Goal: Task Accomplishment & Management: Complete application form

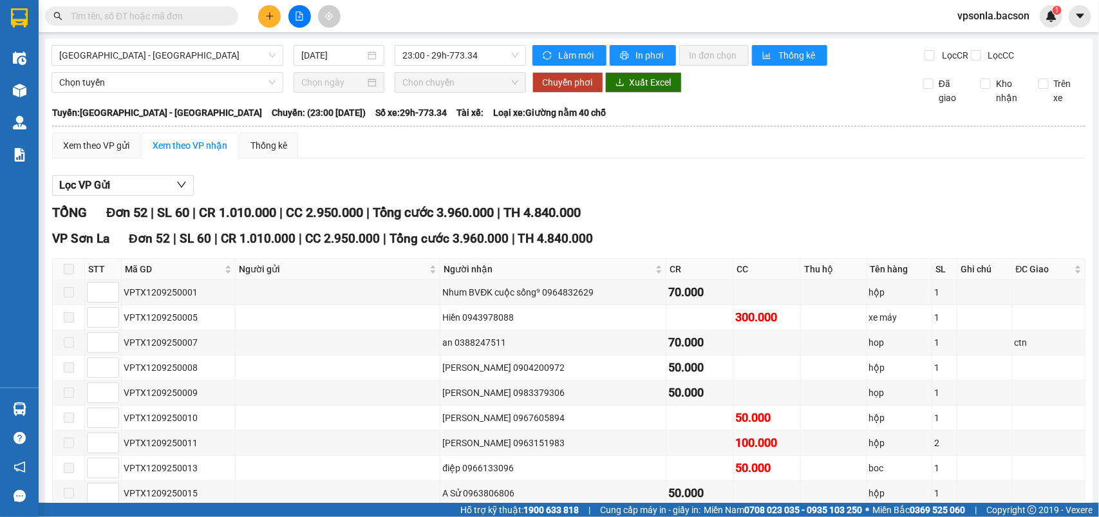
click at [94, 18] on input "text" at bounding box center [147, 16] width 152 height 14
click at [88, 8] on span at bounding box center [141, 15] width 193 height 19
click at [89, 19] on input "text" at bounding box center [147, 16] width 152 height 14
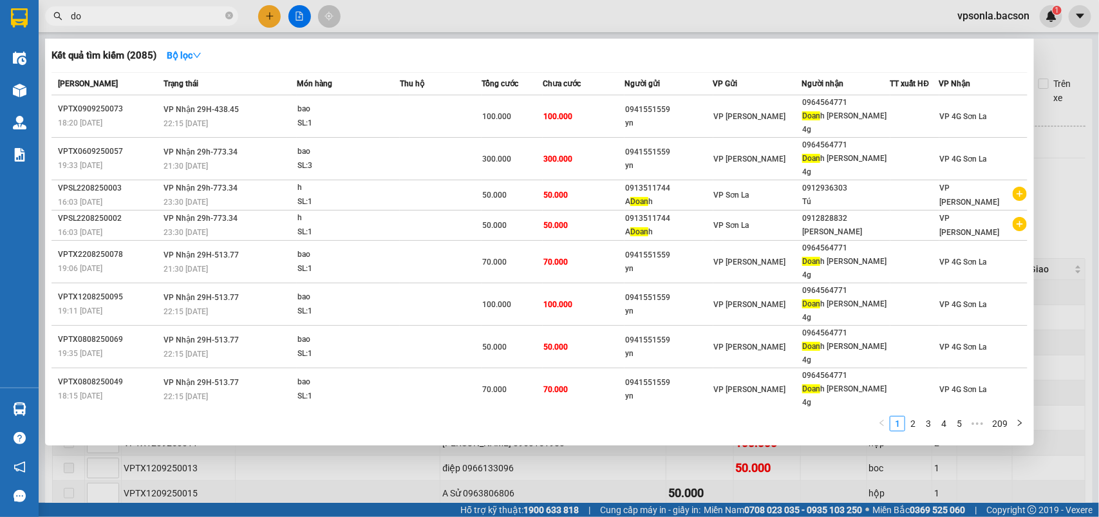
type input "d"
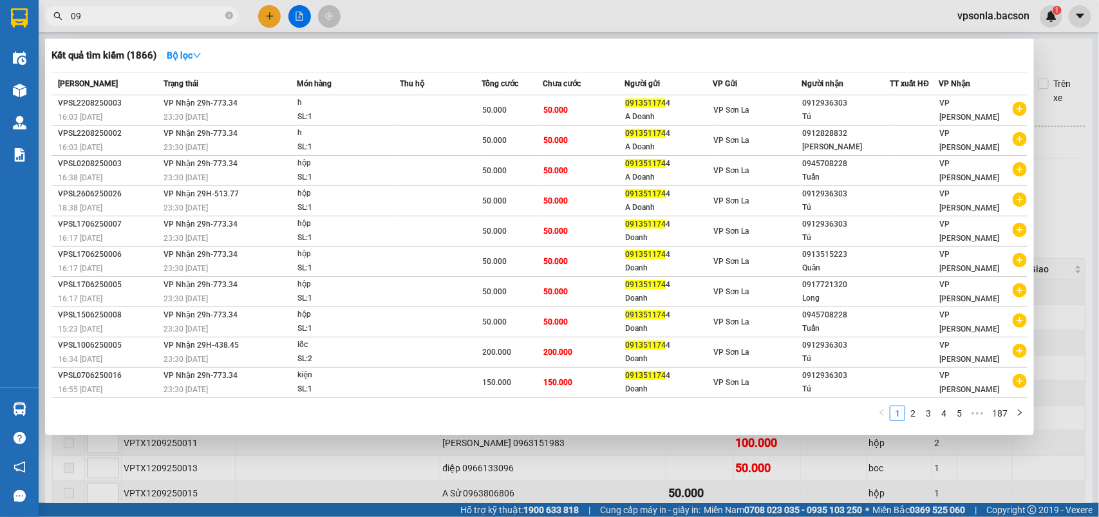
type input "0"
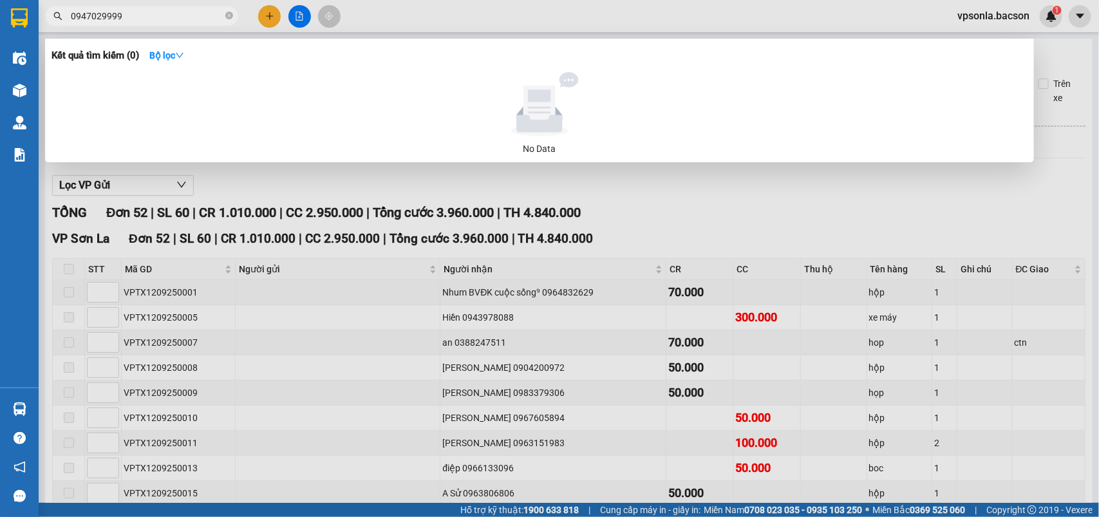
type input "0947029999"
click at [194, 8] on span "0947029999" at bounding box center [141, 15] width 193 height 19
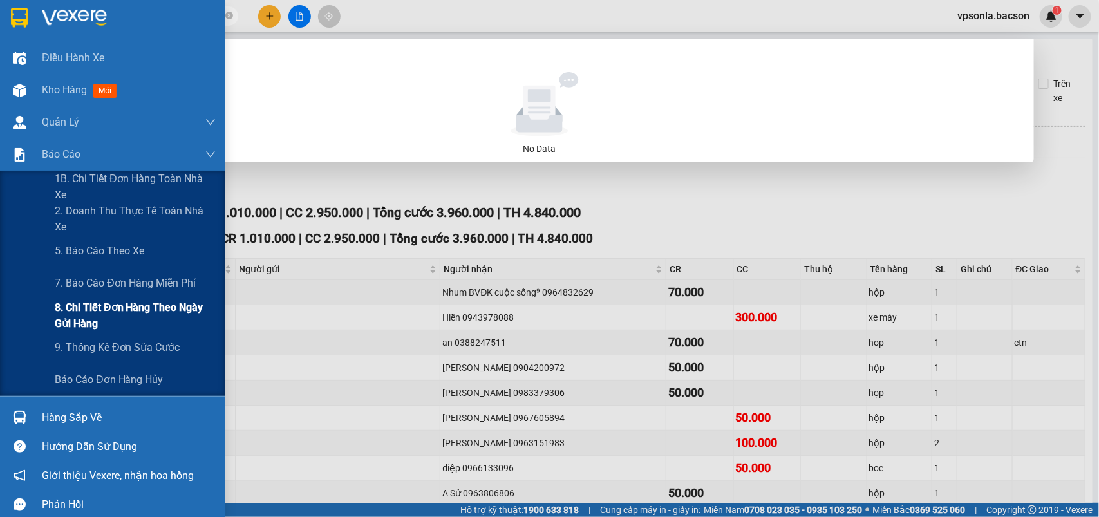
click at [103, 301] on span "8. Chi tiết đơn hàng theo ngày gửi hàng" at bounding box center [135, 315] width 161 height 32
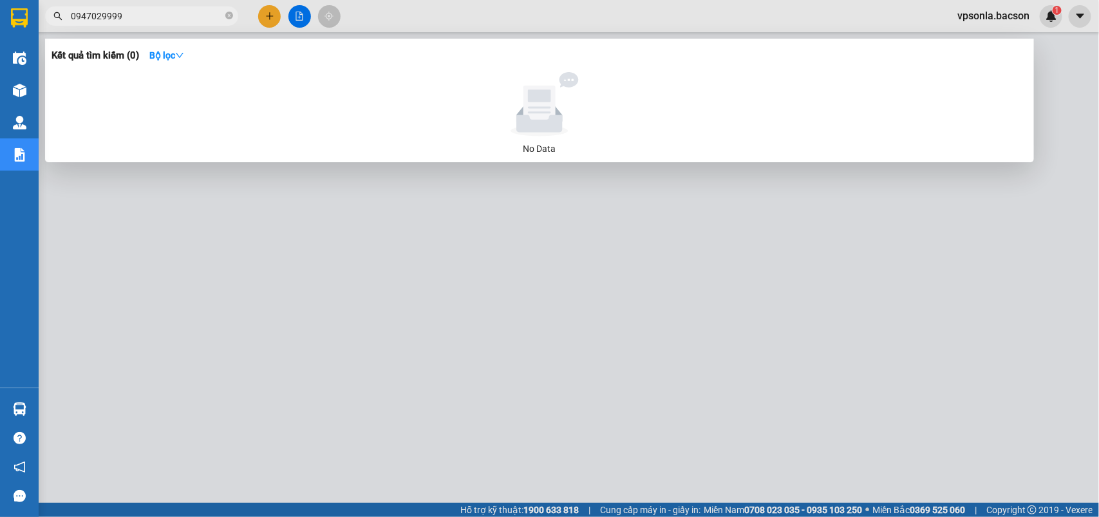
drag, startPoint x: 780, startPoint y: 251, endPoint x: 777, endPoint y: 237, distance: 14.4
click at [777, 237] on div at bounding box center [549, 258] width 1099 height 517
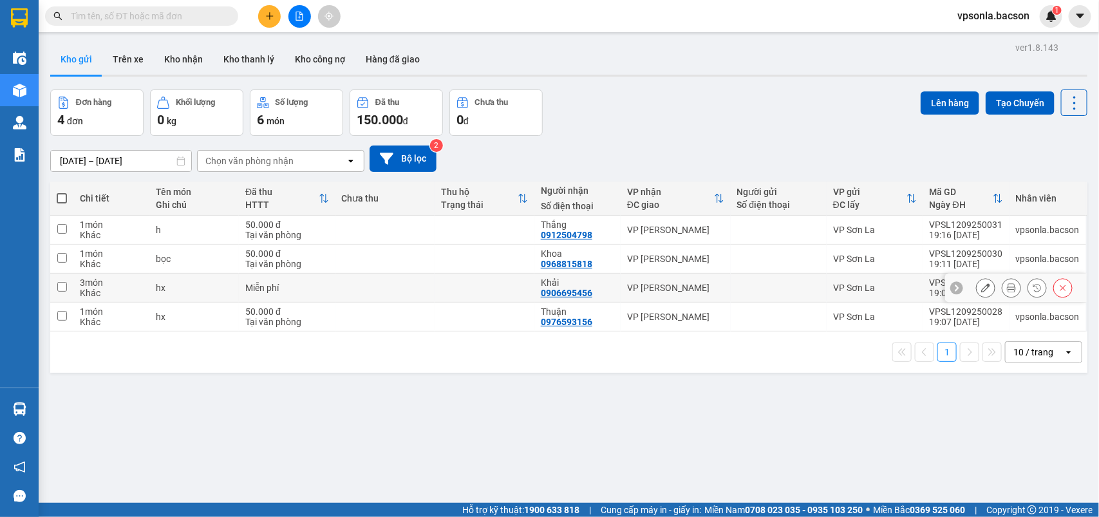
click at [719, 289] on div "VP [PERSON_NAME]" at bounding box center [675, 288] width 97 height 10
checkbox input "true"
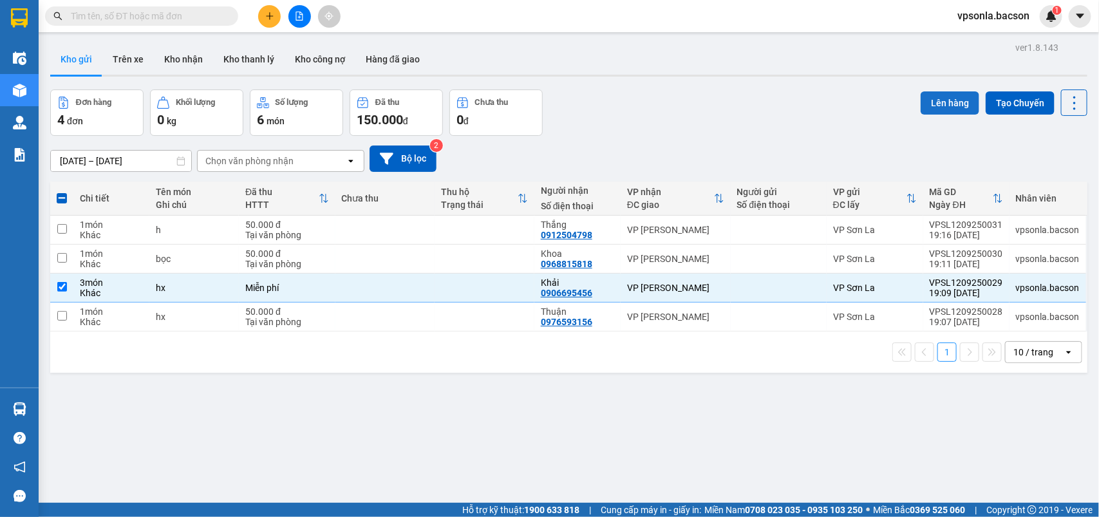
click at [921, 104] on button "Lên hàng" at bounding box center [950, 102] width 59 height 23
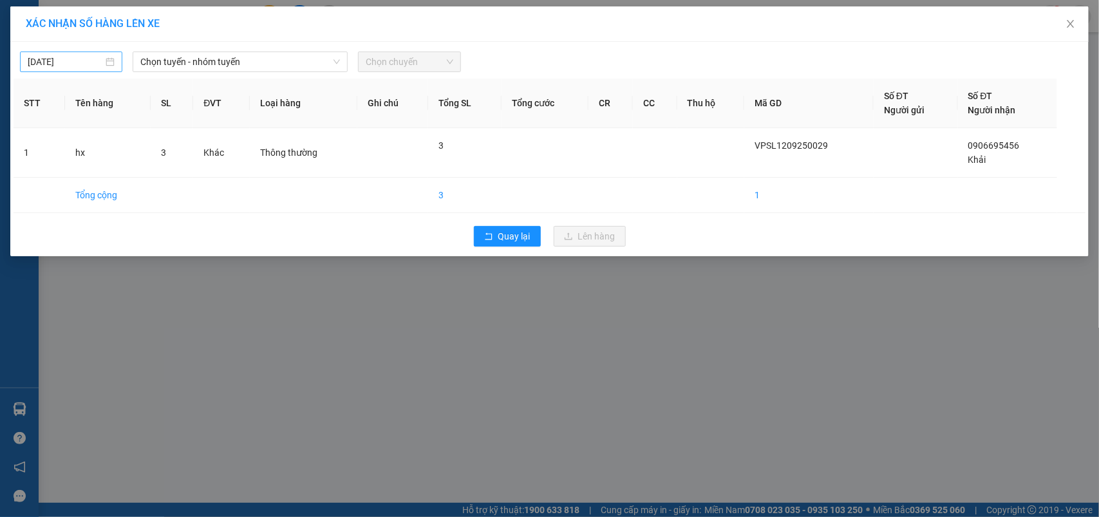
click at [104, 65] on div "[DATE]" at bounding box center [71, 62] width 87 height 14
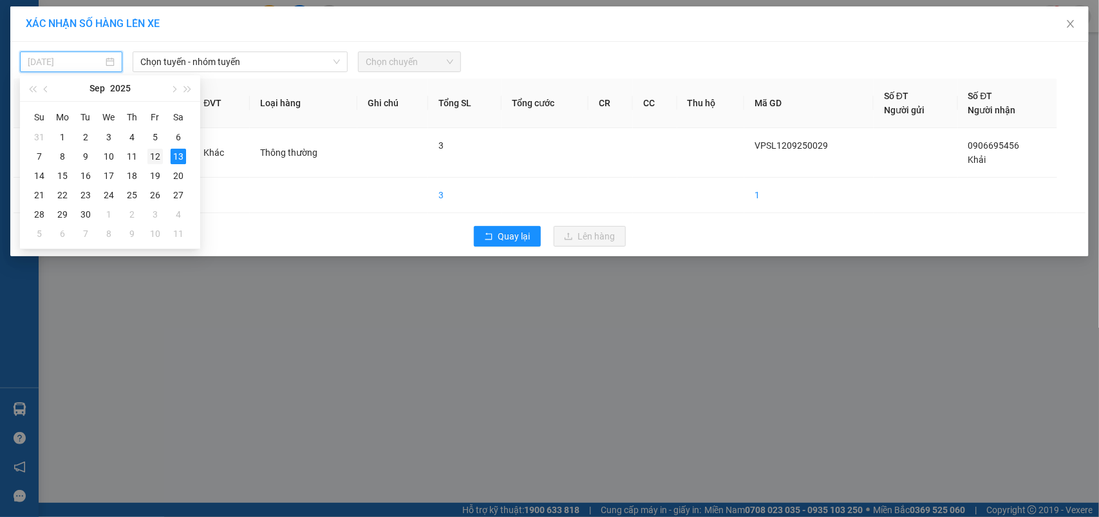
click at [160, 153] on div "12" at bounding box center [154, 156] width 15 height 15
type input "[DATE]"
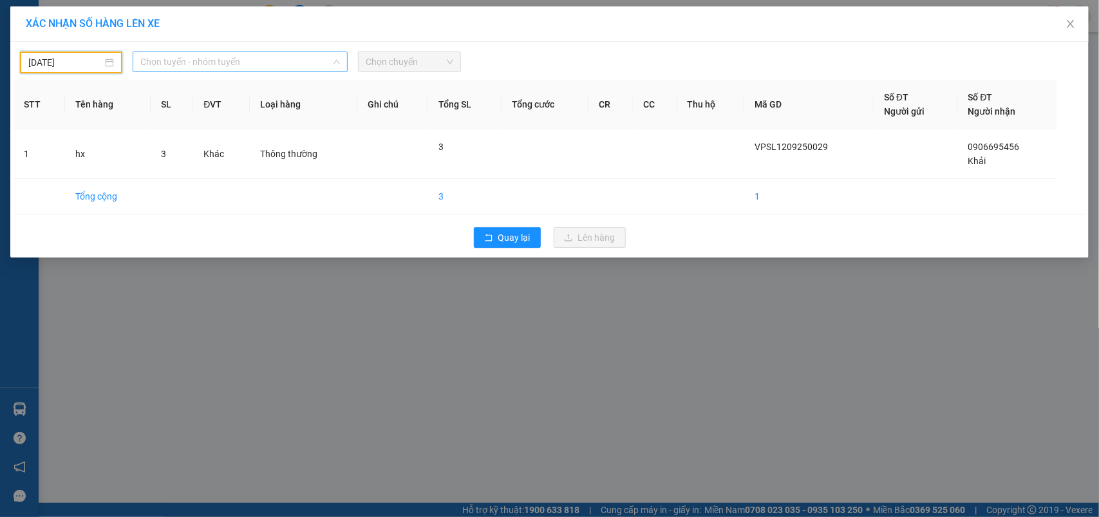
click at [218, 66] on span "Chọn tuyến - nhóm tuyến" at bounding box center [240, 61] width 200 height 19
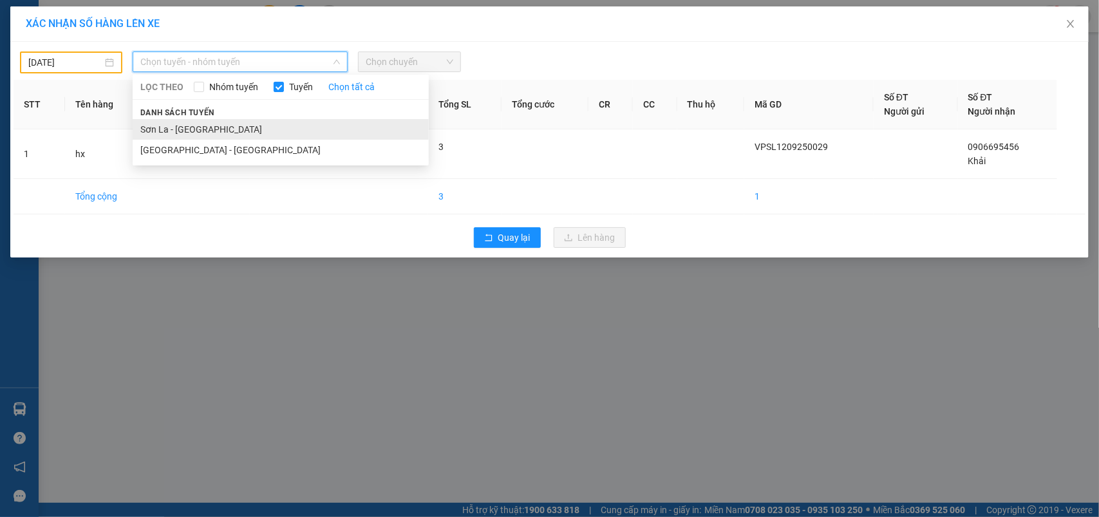
click at [191, 129] on li "Sơn La - [GEOGRAPHIC_DATA]" at bounding box center [281, 129] width 296 height 21
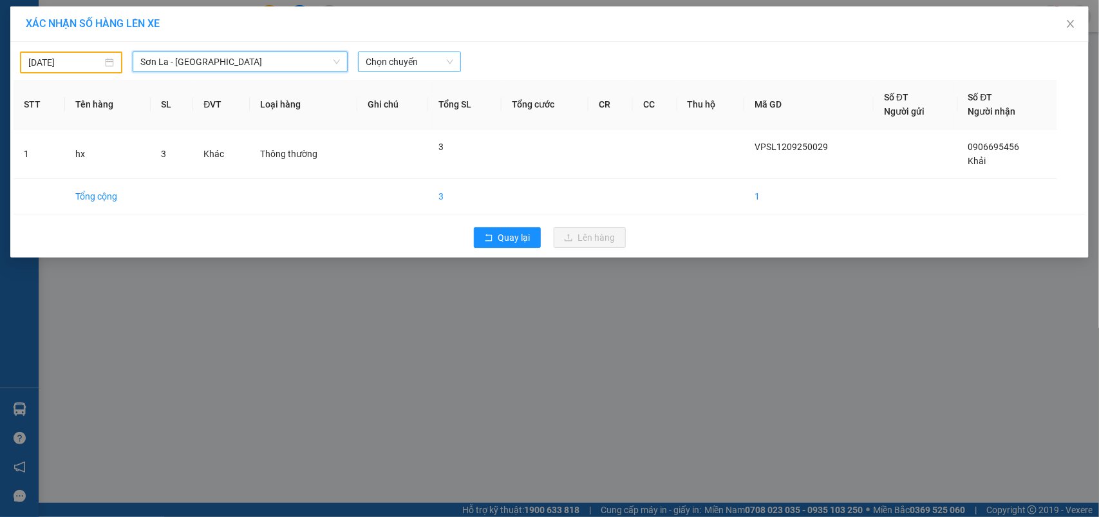
click at [412, 68] on span "Chọn chuyến" at bounding box center [409, 61] width 87 height 19
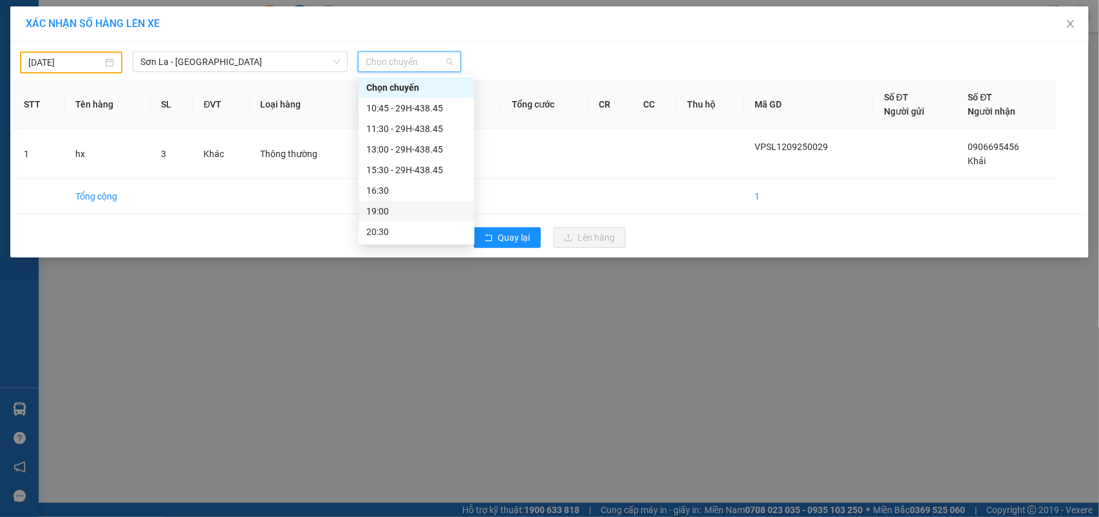
scroll to position [62, 0]
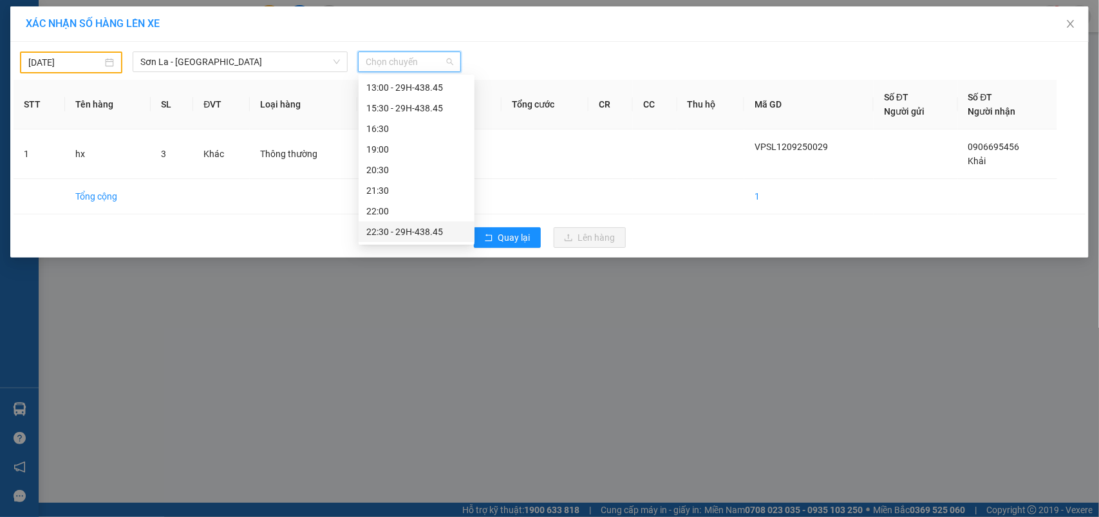
click at [415, 234] on div "22:30 - 29H-438.45" at bounding box center [416, 232] width 100 height 14
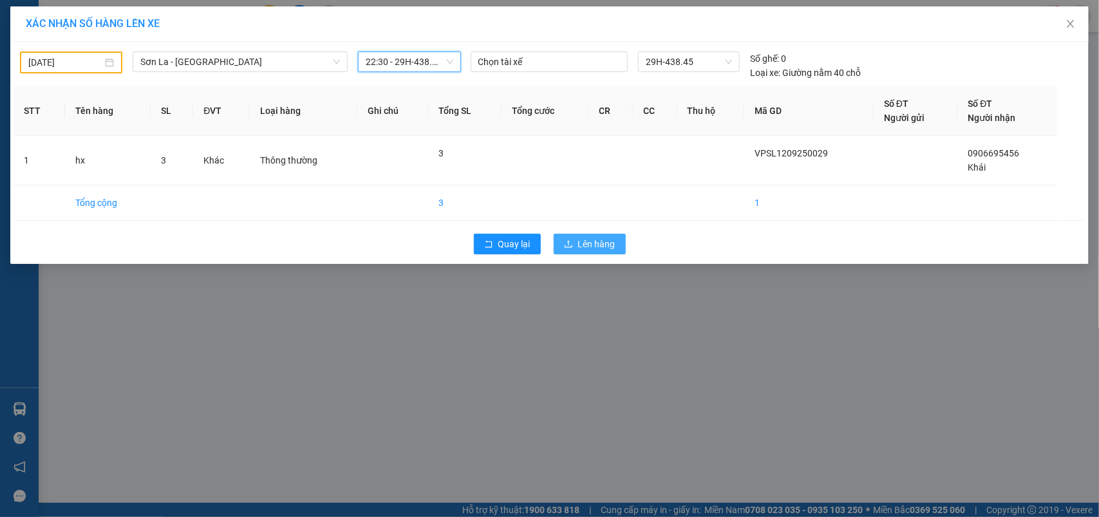
click at [592, 235] on button "Lên hàng" at bounding box center [590, 244] width 72 height 21
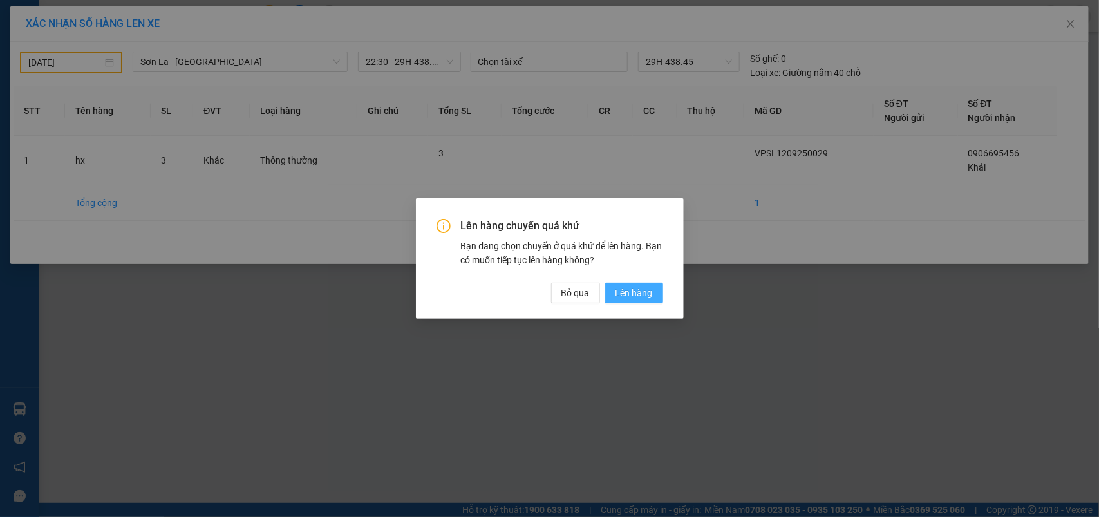
click at [620, 292] on span "Lên hàng" at bounding box center [634, 293] width 37 height 14
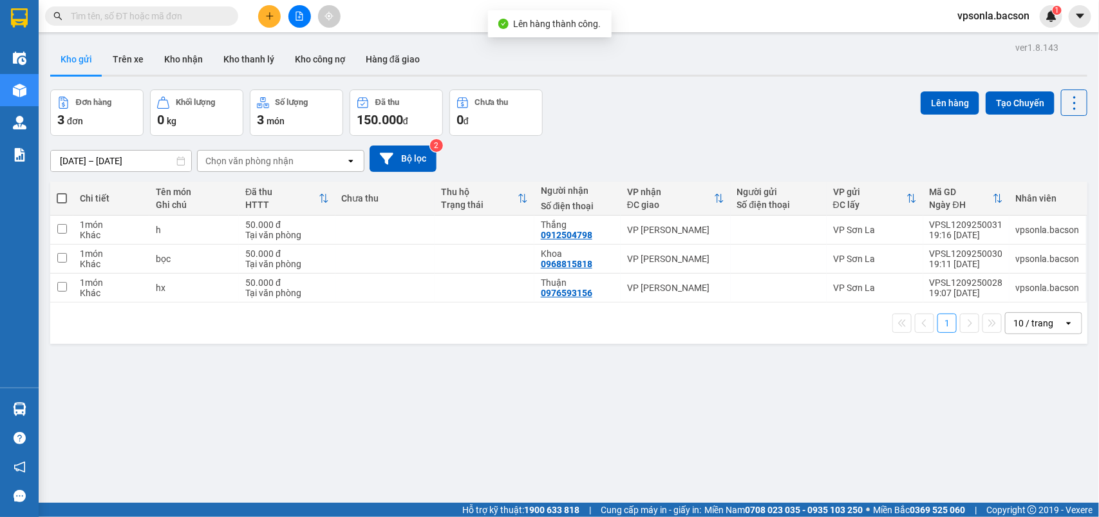
click at [62, 190] on th at bounding box center [61, 199] width 23 height 34
click at [62, 195] on span at bounding box center [62, 198] width 10 height 10
click at [62, 192] on input "checkbox" at bounding box center [62, 192] width 0 height 0
checkbox input "true"
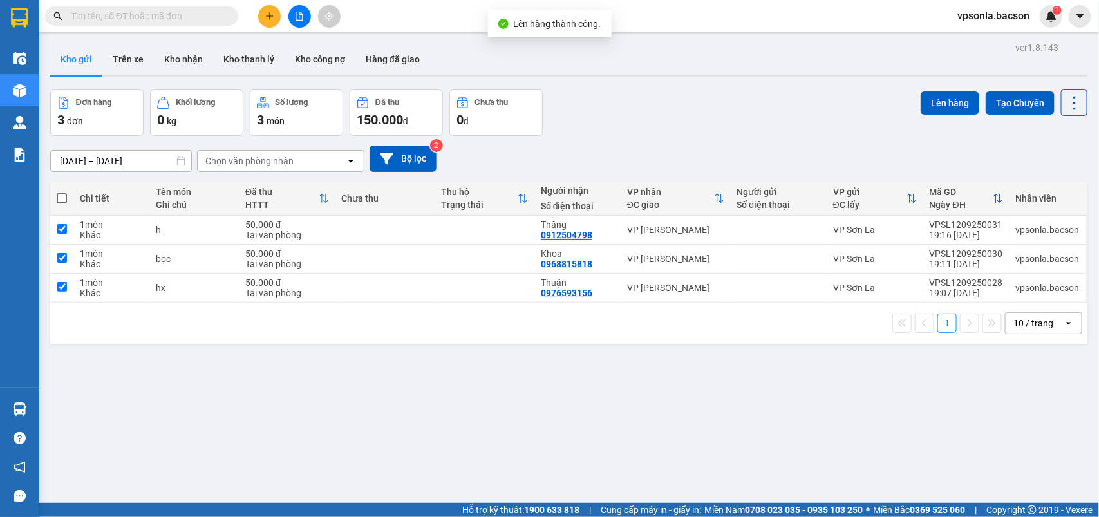
checkbox input "true"
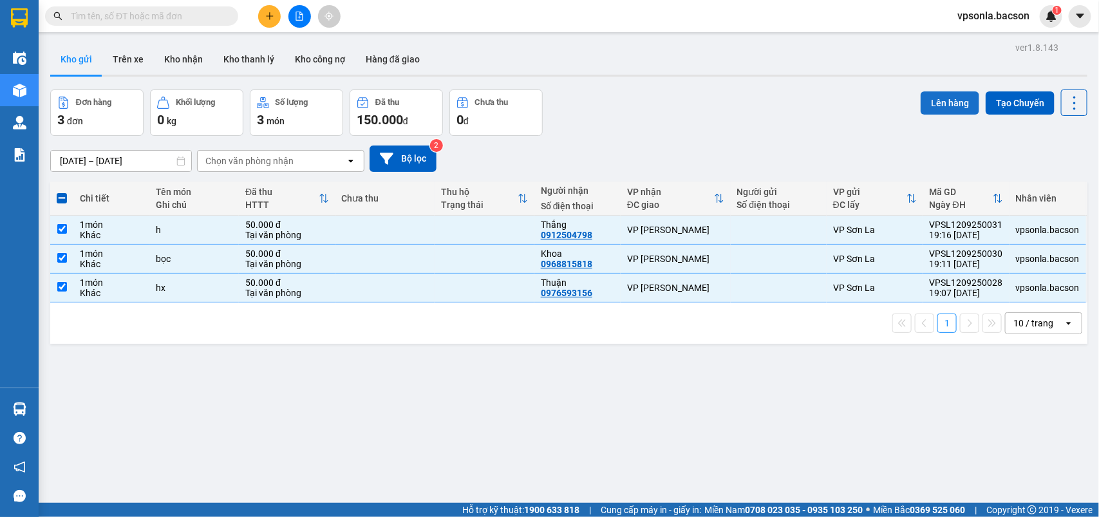
click at [940, 107] on button "Lên hàng" at bounding box center [950, 102] width 59 height 23
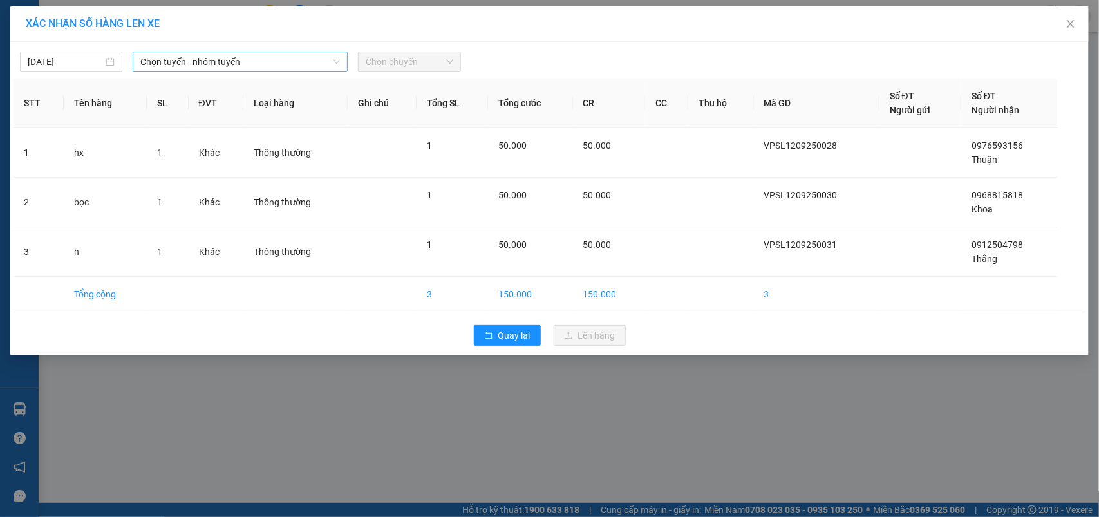
click at [162, 62] on span "Chọn tuyến - nhóm tuyến" at bounding box center [240, 61] width 200 height 19
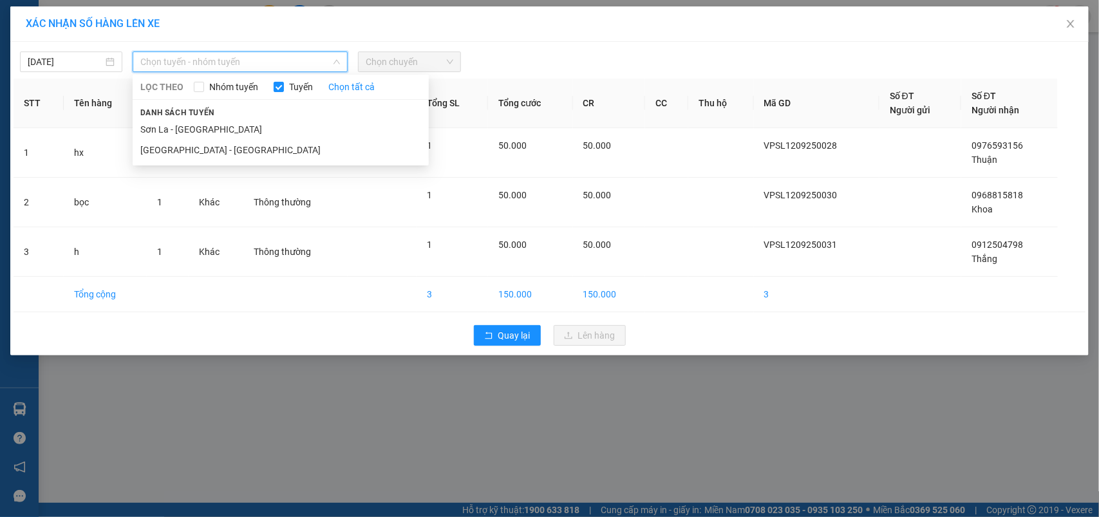
click at [169, 118] on div "Danh sách tuyến Sơn La - Hà Nội Hà Nội - Sơn La" at bounding box center [281, 132] width 296 height 55
click at [162, 127] on li "Sơn La - [GEOGRAPHIC_DATA]" at bounding box center [281, 129] width 296 height 21
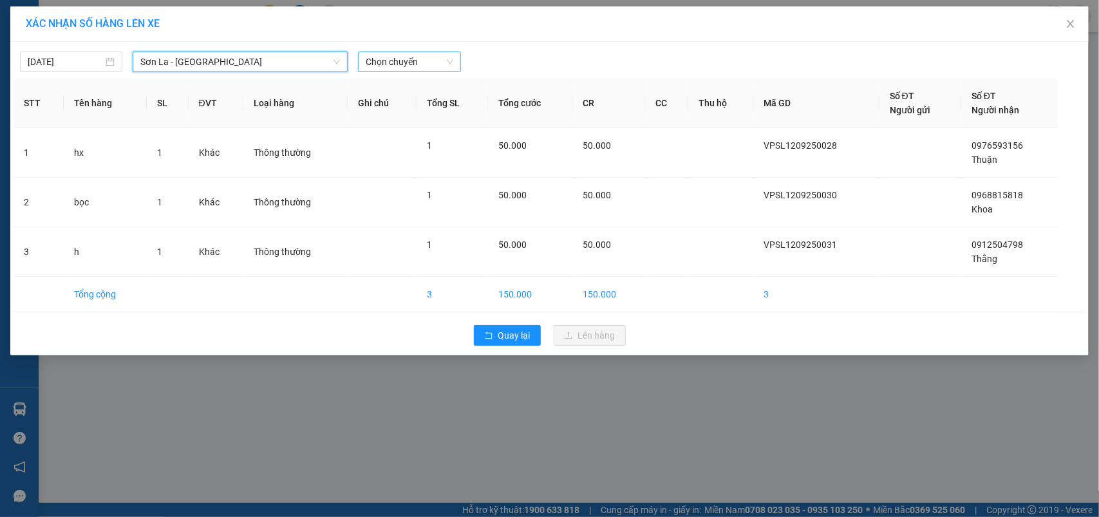
click at [401, 66] on span "Chọn chuyến" at bounding box center [409, 61] width 87 height 19
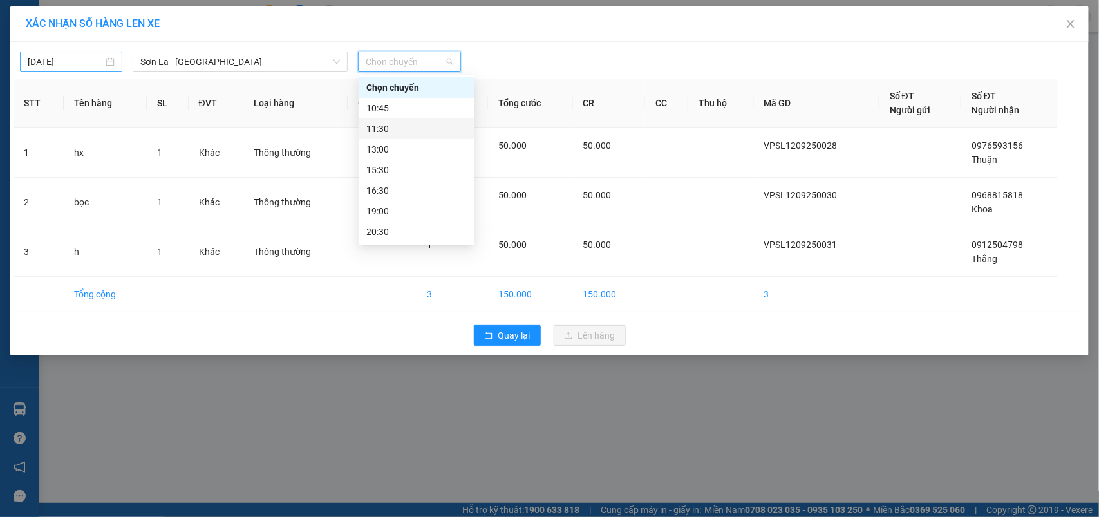
click at [62, 57] on input "[DATE]" at bounding box center [65, 62] width 75 height 14
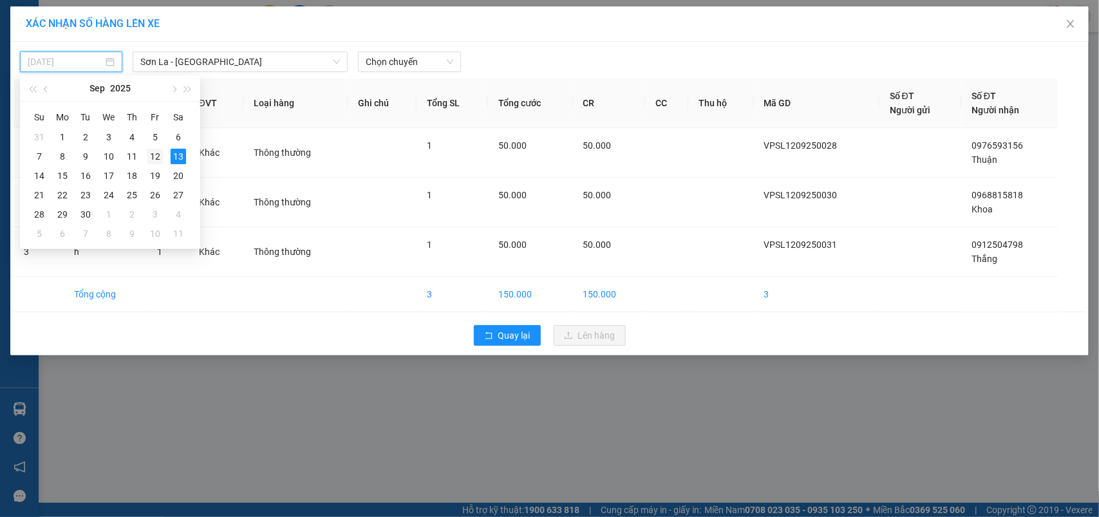
click at [156, 153] on div "12" at bounding box center [154, 156] width 15 height 15
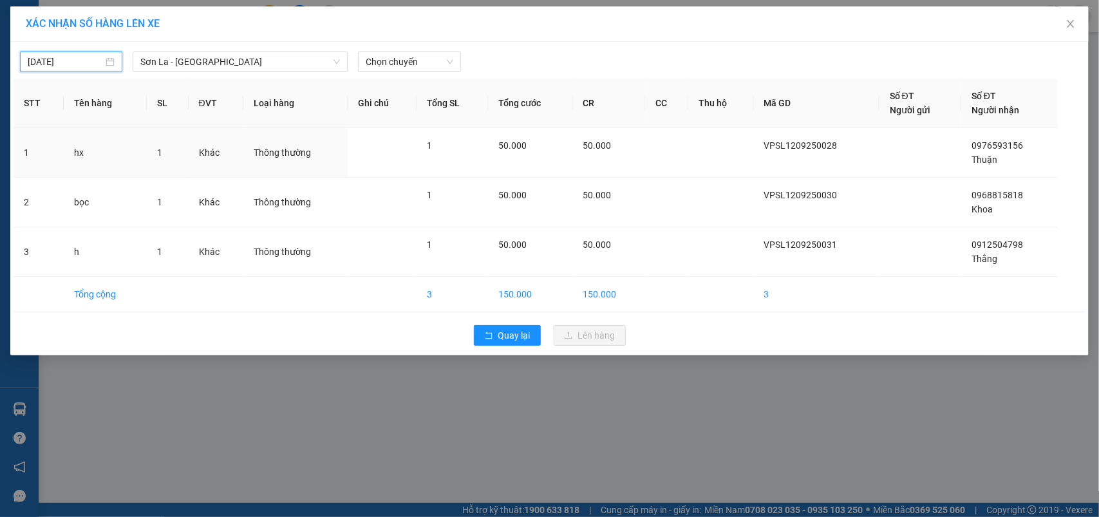
type input "[DATE]"
click at [390, 64] on span "Chọn chuyến" at bounding box center [409, 61] width 87 height 19
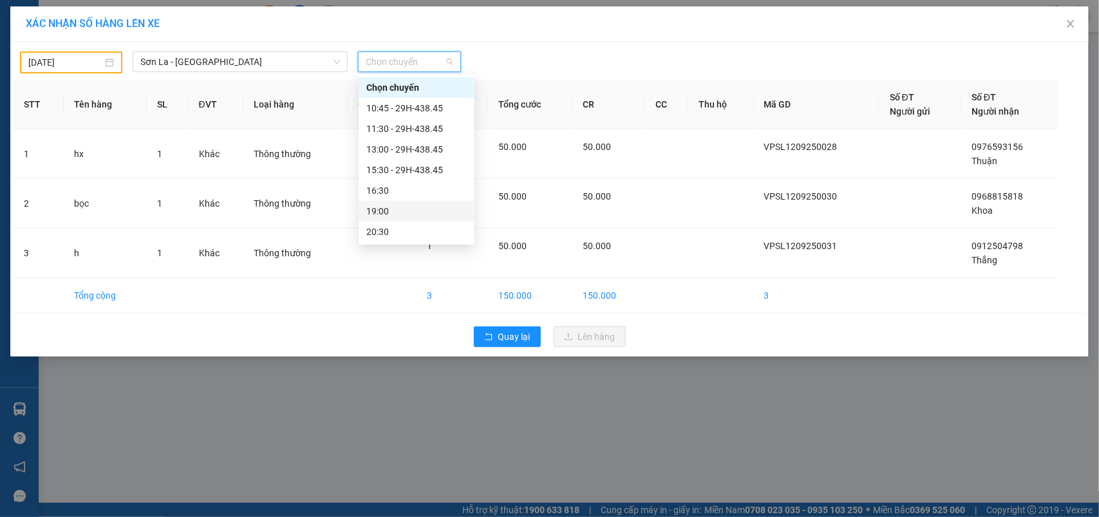
scroll to position [62, 0]
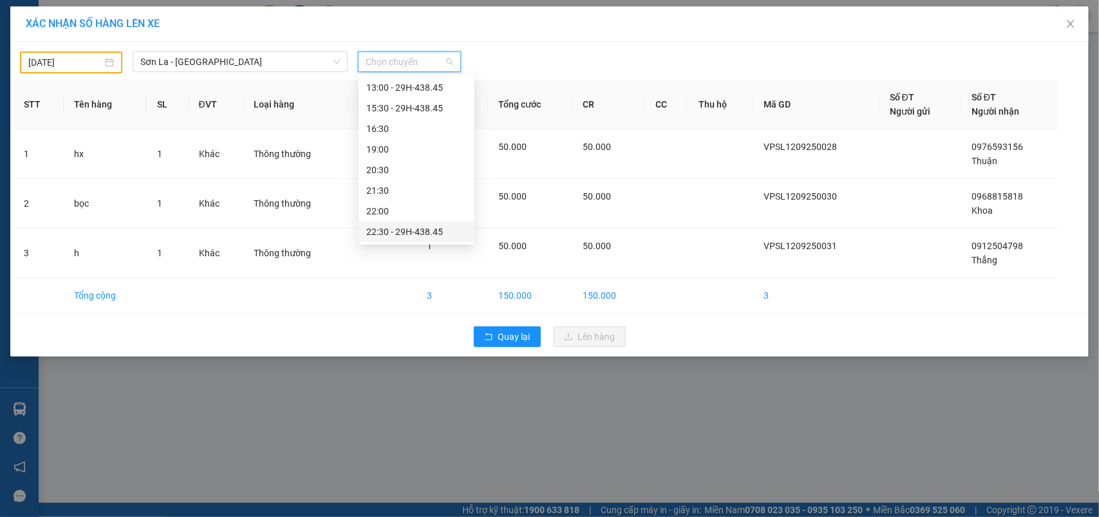
click at [400, 229] on div "22:30 - 29H-438.45" at bounding box center [416, 232] width 100 height 14
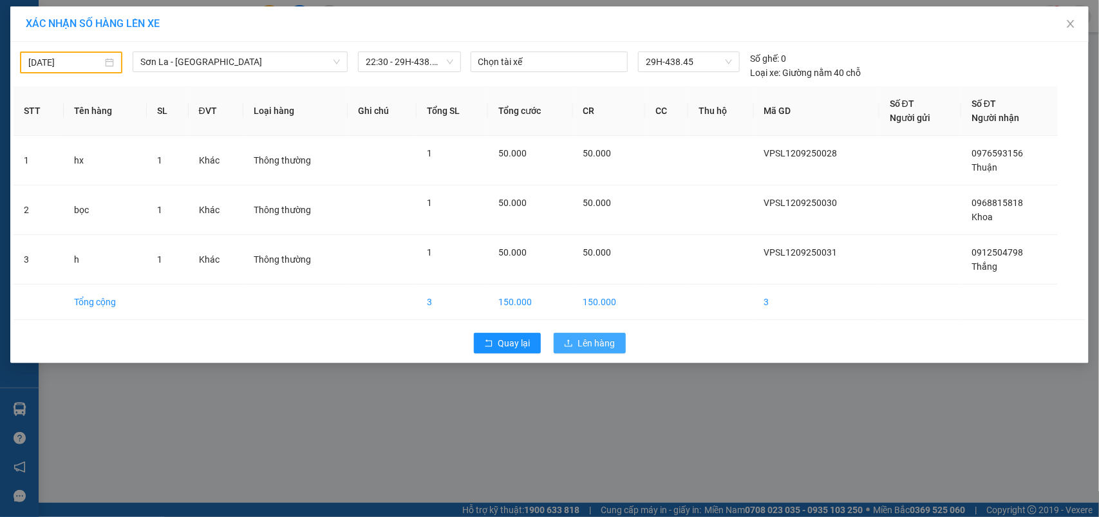
click at [613, 348] on span "Lên hàng" at bounding box center [596, 343] width 37 height 14
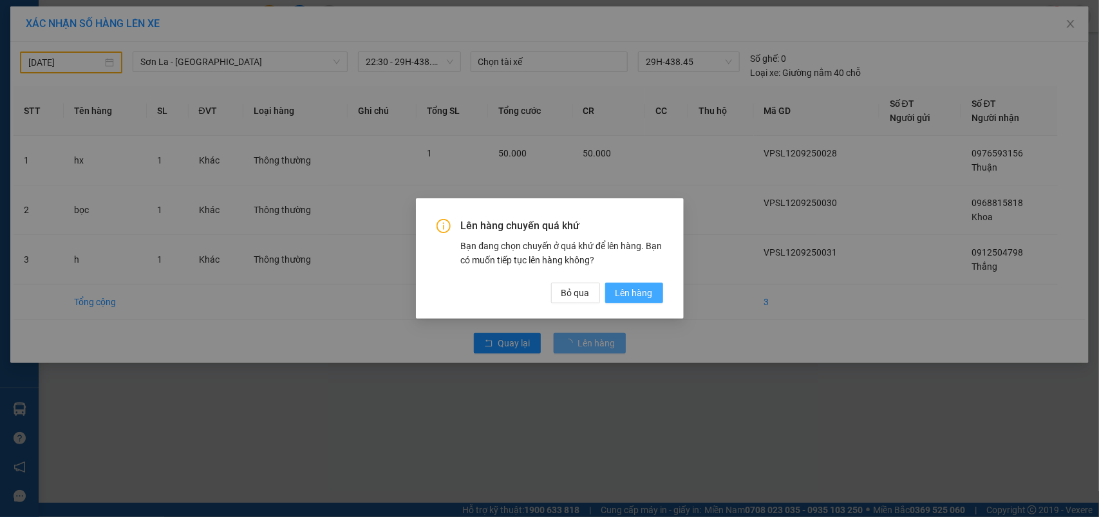
click at [620, 283] on button "Lên hàng" at bounding box center [634, 293] width 58 height 21
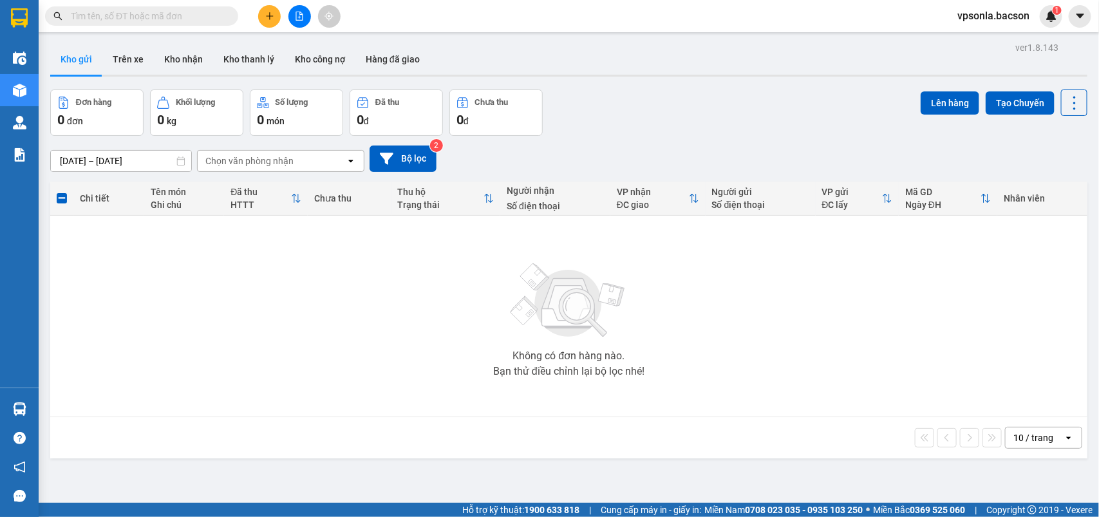
click at [132, 24] on span at bounding box center [141, 15] width 193 height 19
click at [133, 23] on span at bounding box center [141, 15] width 193 height 19
click at [139, 17] on input "text" at bounding box center [147, 16] width 152 height 14
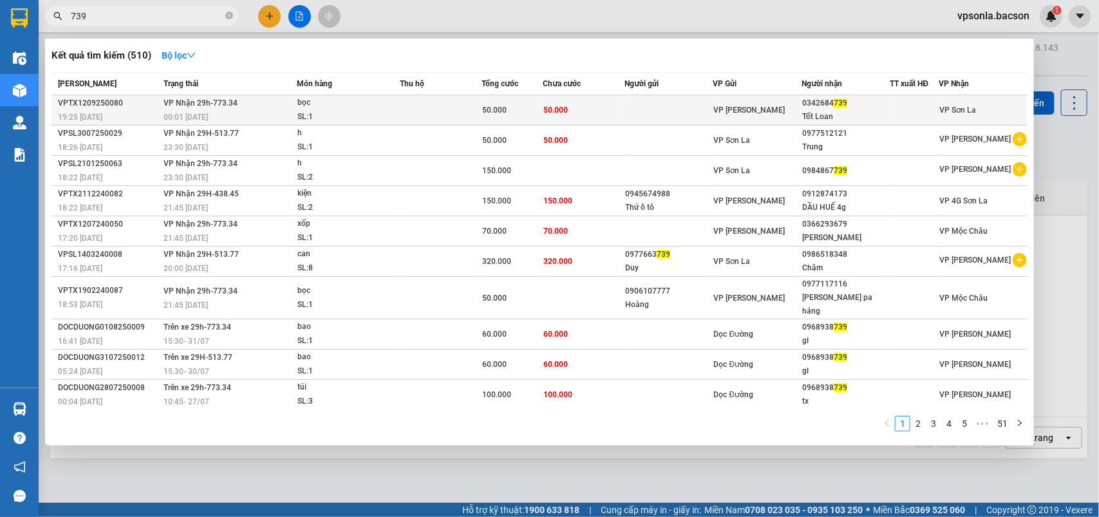
type input "739"
click at [909, 113] on div at bounding box center [915, 111] width 48 height 14
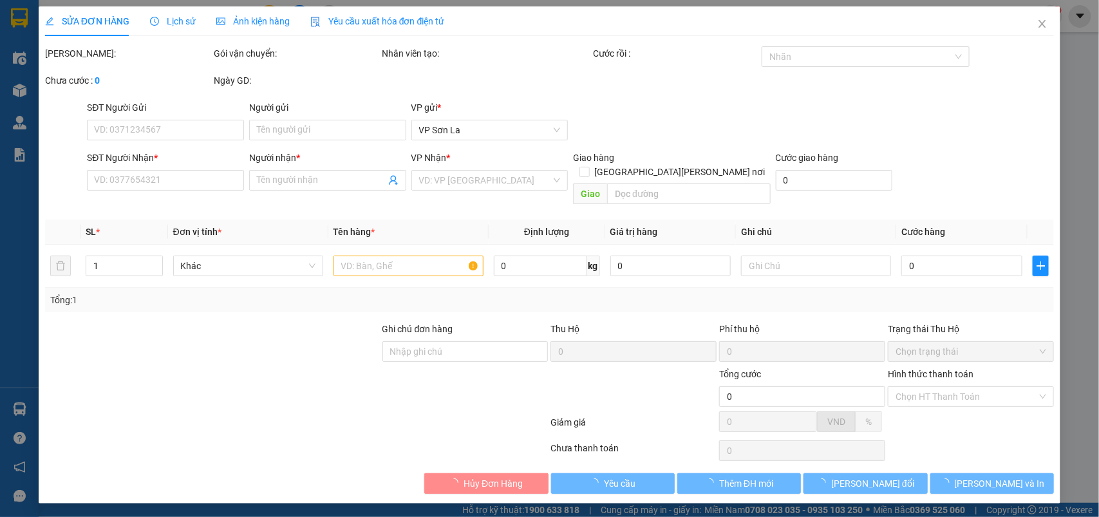
click at [922, 369] on label "Hình thức thanh toán" at bounding box center [931, 374] width 86 height 10
click at [922, 387] on input "Hình thức thanh toán" at bounding box center [967, 396] width 142 height 19
type input "0342684739"
type input "Tốt Loan"
type input "50.000"
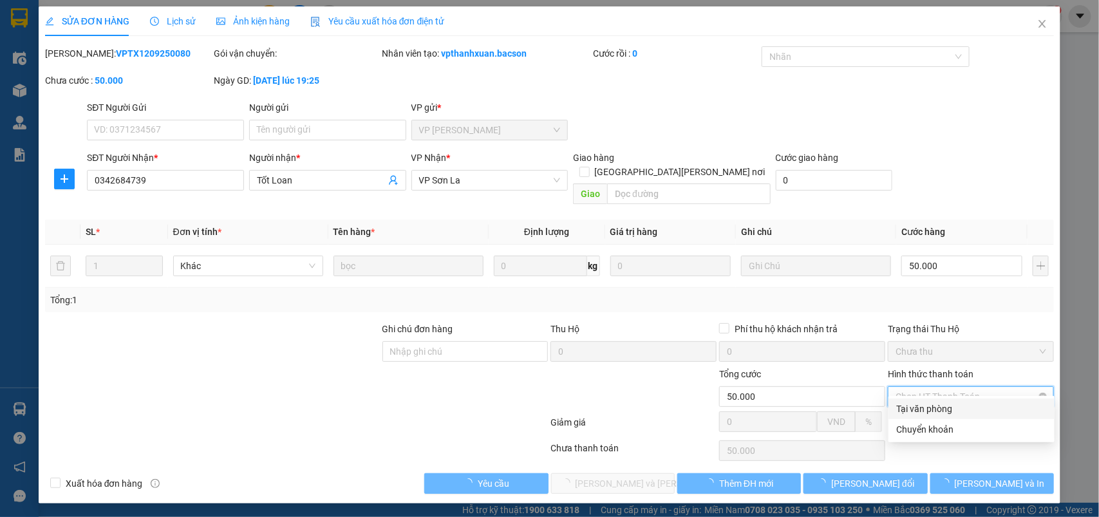
click at [921, 387] on span "Chọn HT Thanh Toán" at bounding box center [971, 396] width 151 height 19
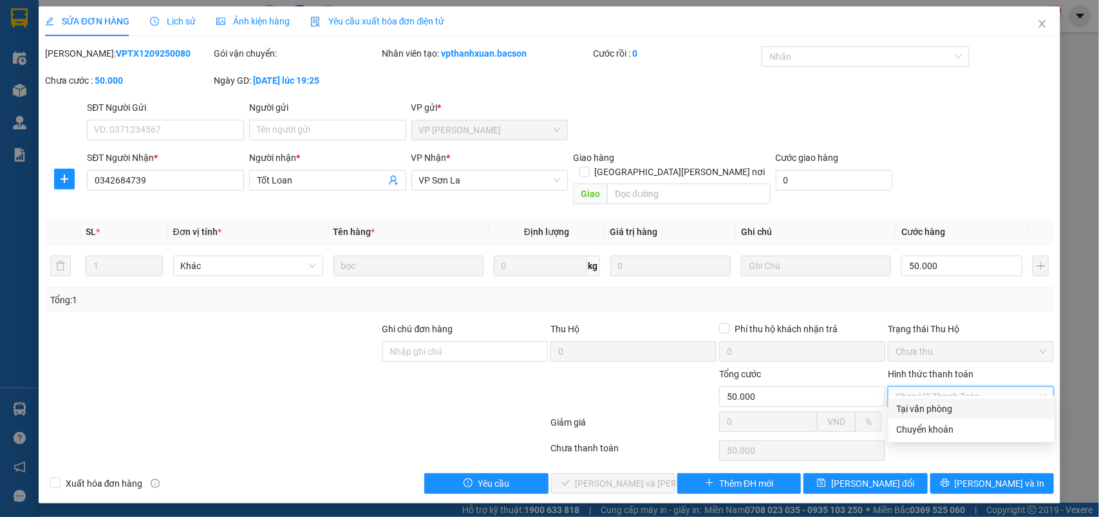
click at [922, 404] on div "Tại văn phòng" at bounding box center [971, 409] width 151 height 14
type input "0"
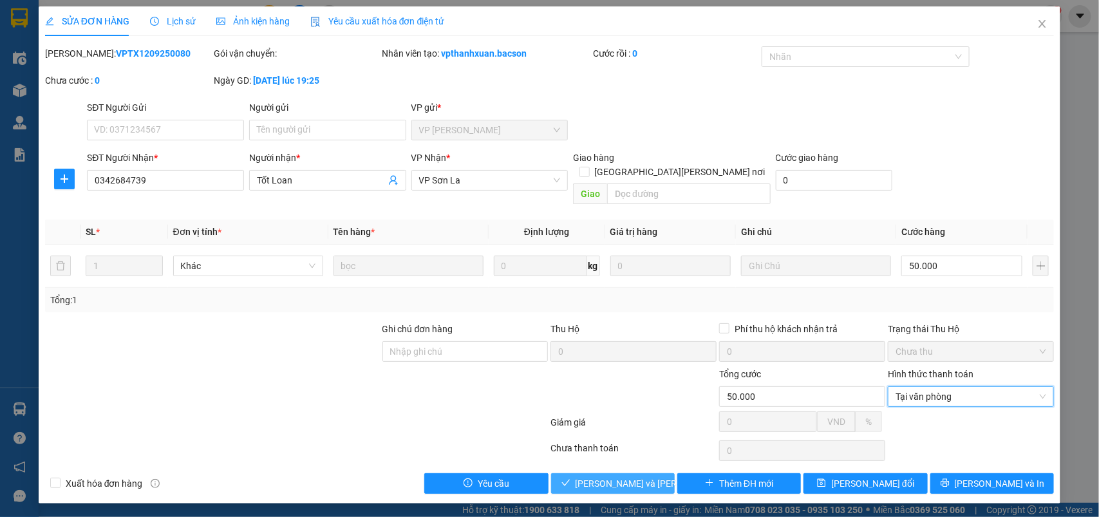
click at [644, 477] on span "[PERSON_NAME] và Giao hàng" at bounding box center [663, 484] width 174 height 14
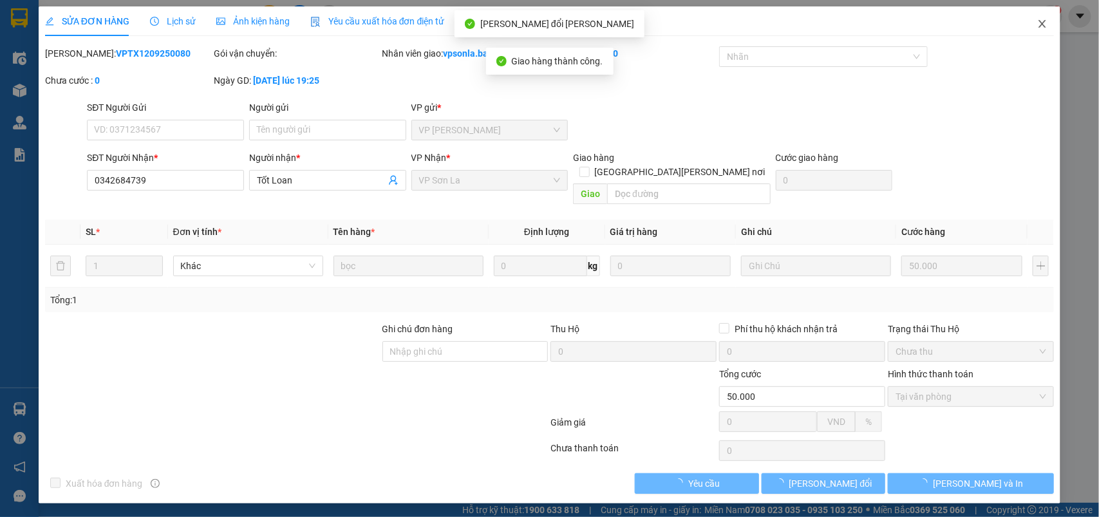
click at [1047, 21] on icon "close" at bounding box center [1042, 24] width 7 height 8
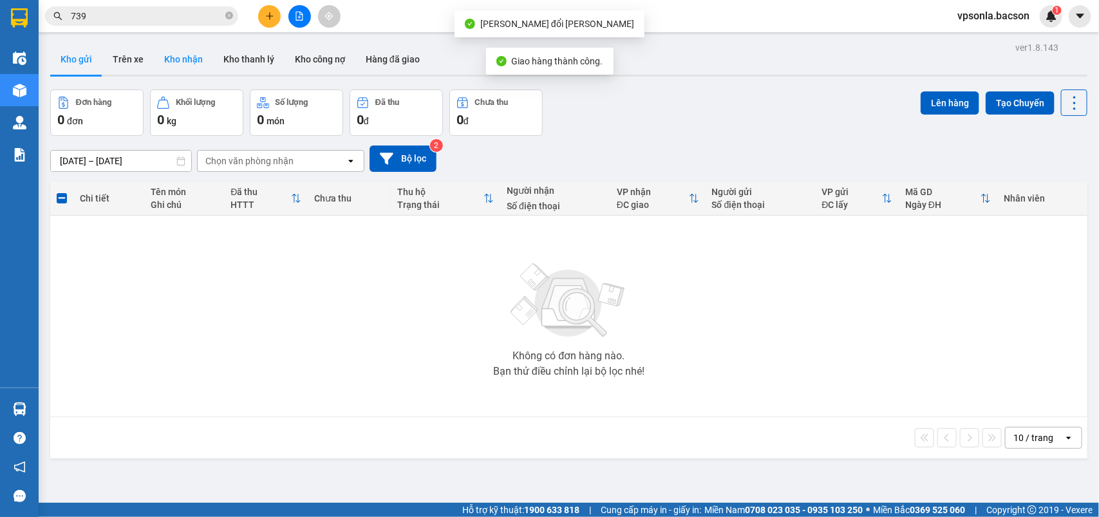
click at [192, 65] on button "Kho nhận" at bounding box center [183, 59] width 59 height 31
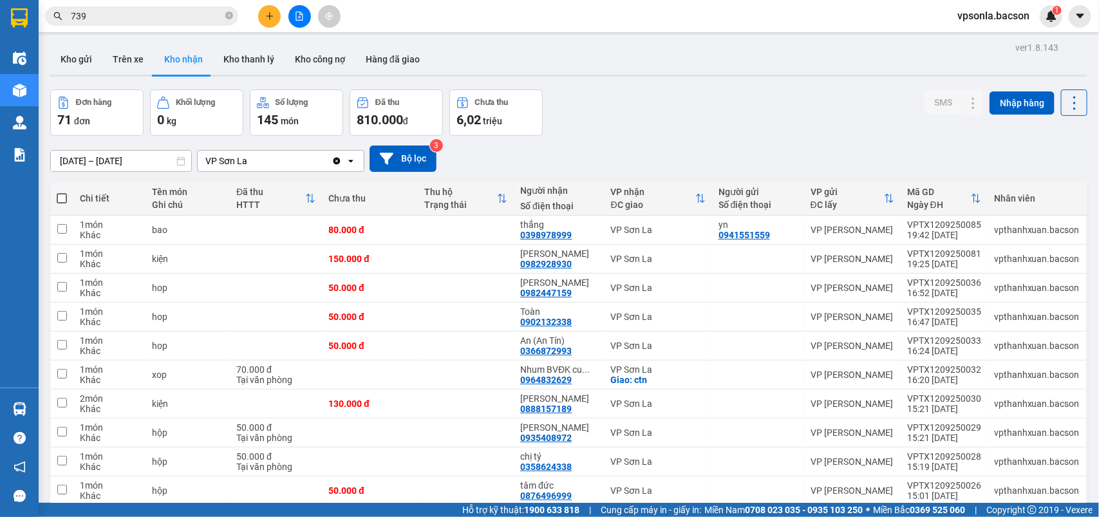
scroll to position [59, 0]
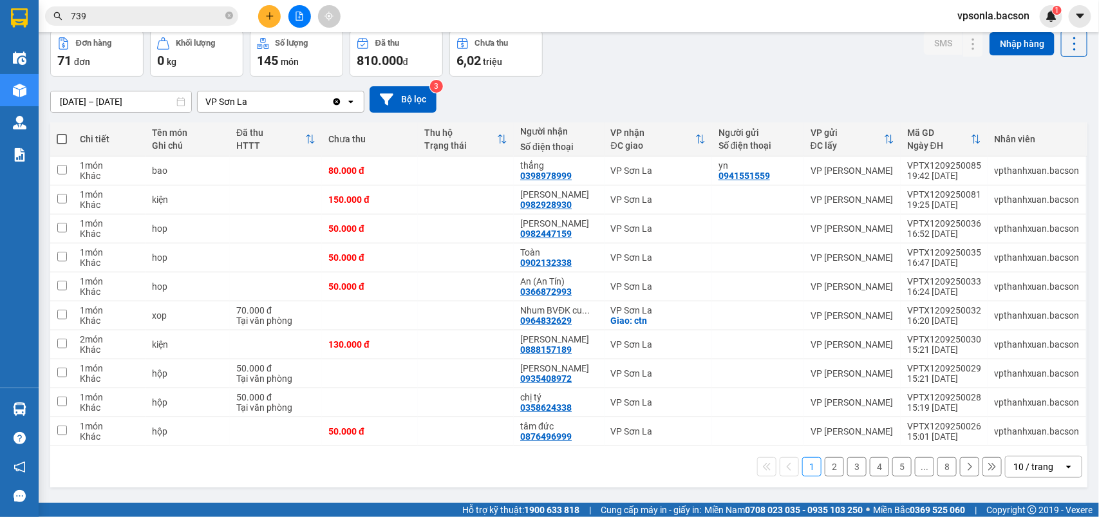
click at [1016, 467] on div "10 / trang" at bounding box center [1034, 466] width 40 height 13
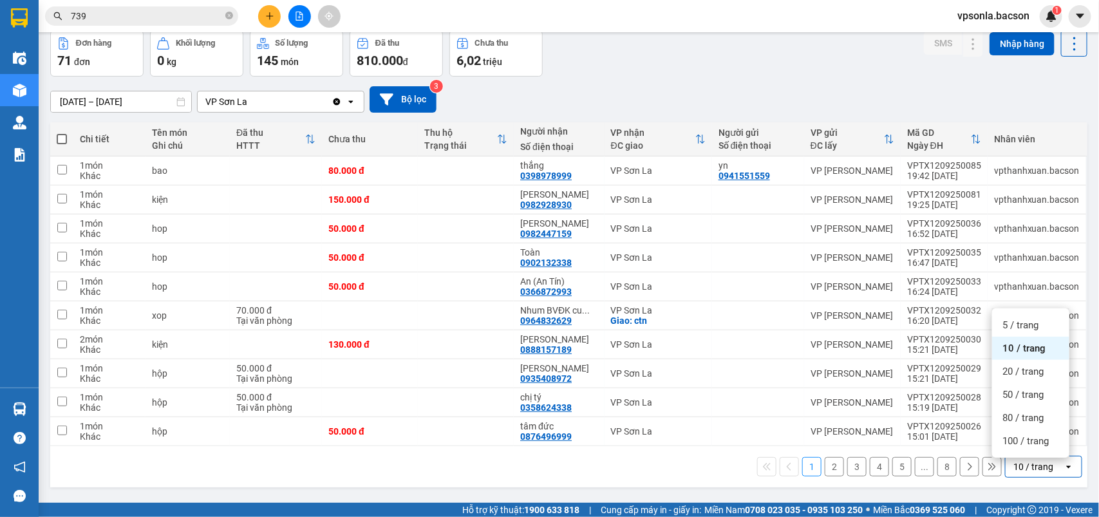
click at [1021, 454] on ul "5 / trang 10 / trang 20 / trang 50 / trang 80 / trang 100 / trang" at bounding box center [1030, 382] width 77 height 149
click at [1025, 440] on span "100 / trang" at bounding box center [1026, 441] width 46 height 13
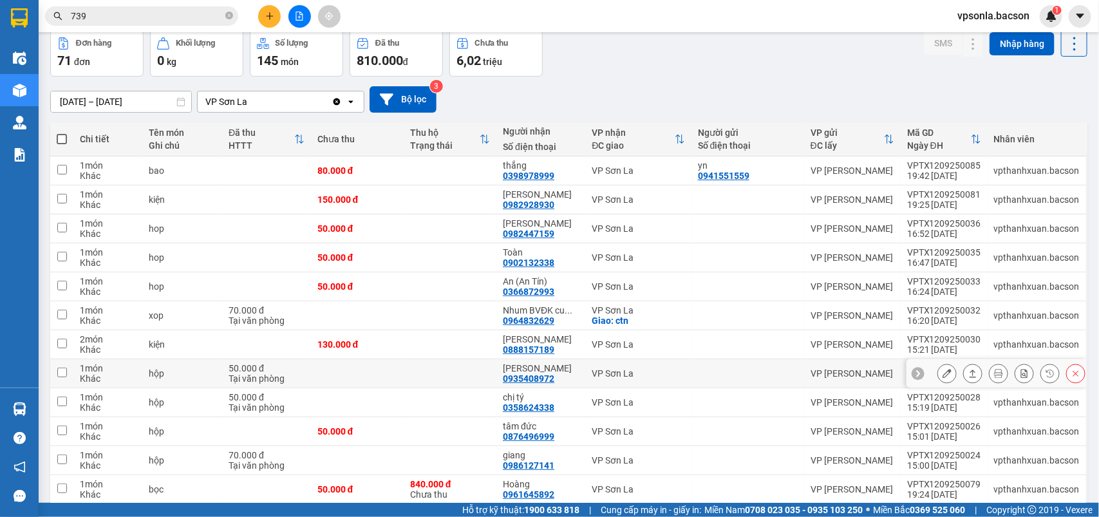
scroll to position [0, 0]
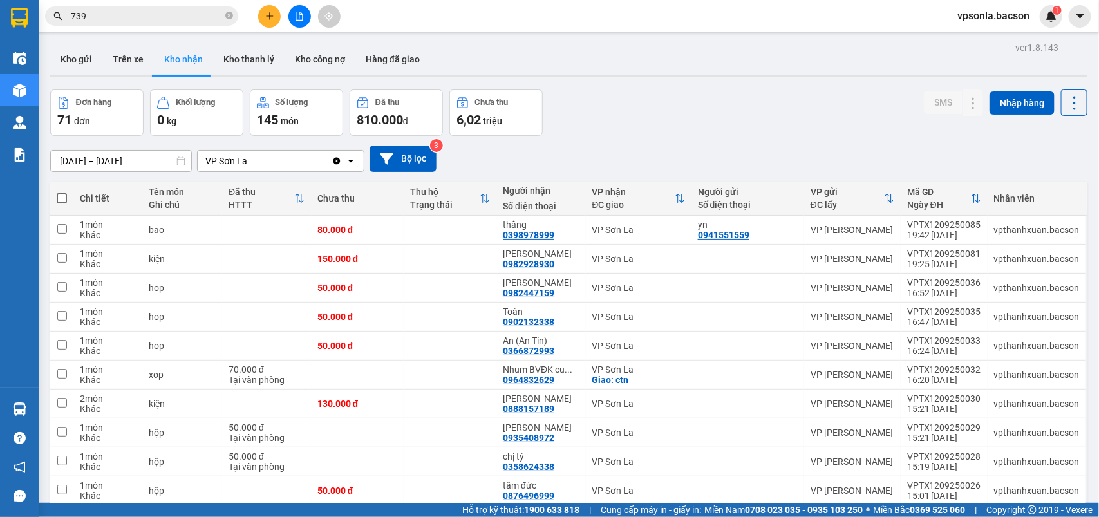
click at [155, 12] on input "739" at bounding box center [147, 16] width 152 height 14
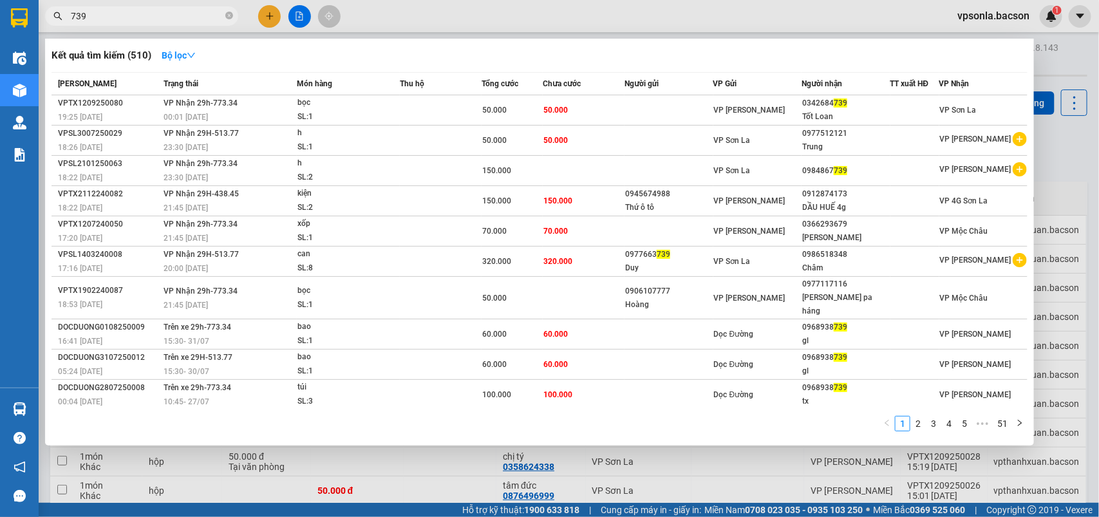
click at [155, 12] on input "739" at bounding box center [147, 16] width 152 height 14
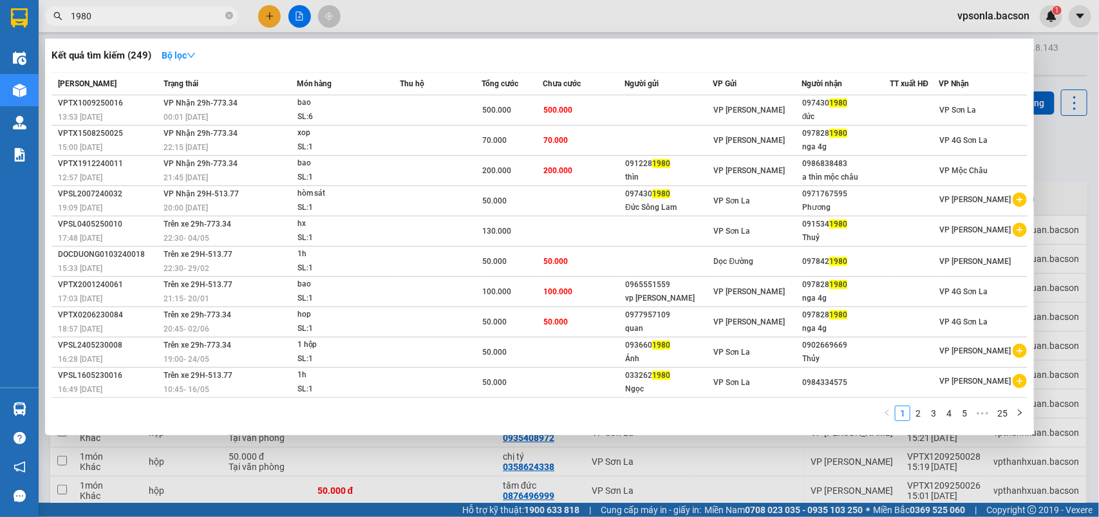
type input "1980"
click at [1098, 111] on div at bounding box center [549, 258] width 1099 height 517
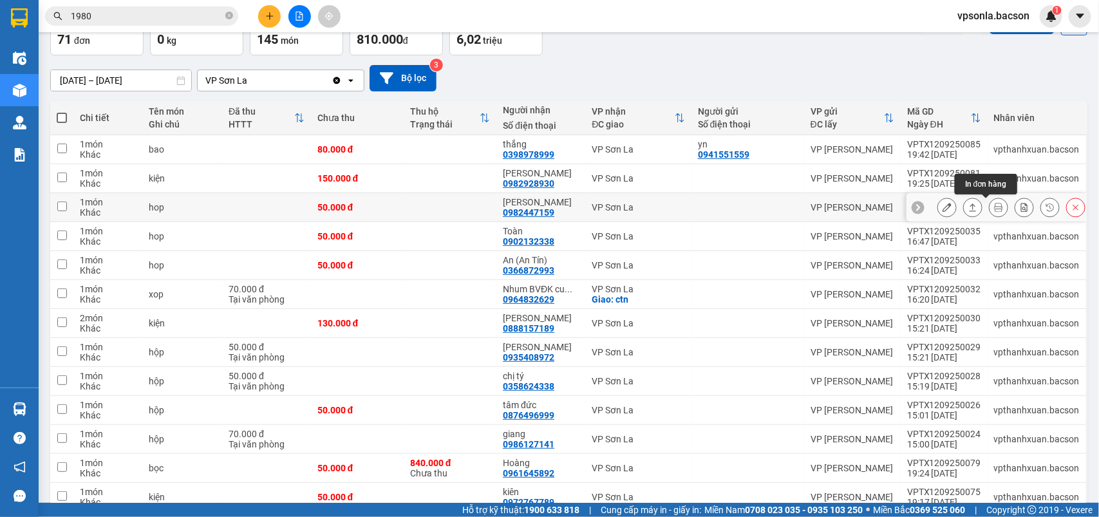
scroll to position [161, 0]
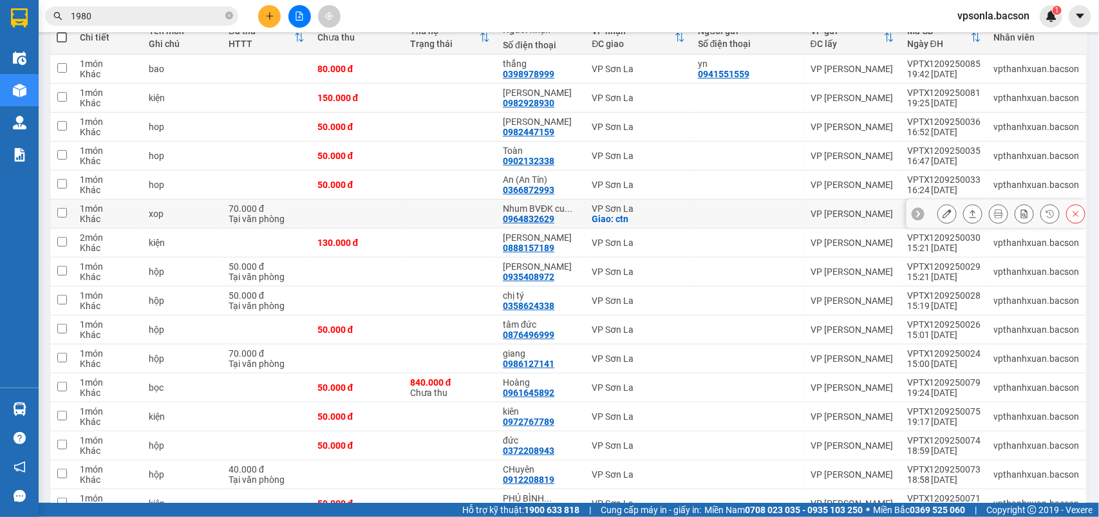
click at [969, 214] on icon at bounding box center [973, 213] width 9 height 9
click at [964, 203] on button at bounding box center [973, 214] width 18 height 23
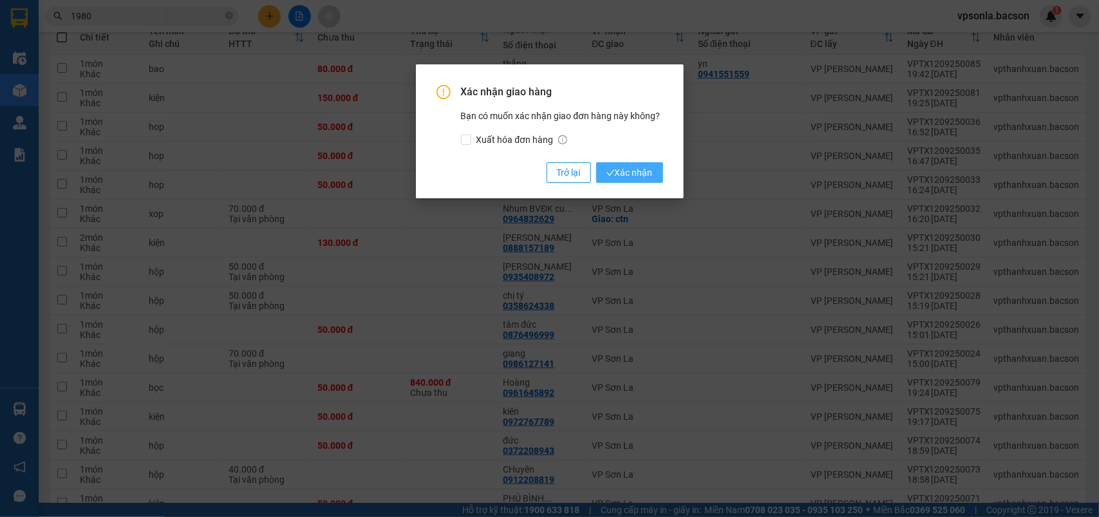
click at [652, 175] on button "Xác nhận" at bounding box center [629, 172] width 67 height 21
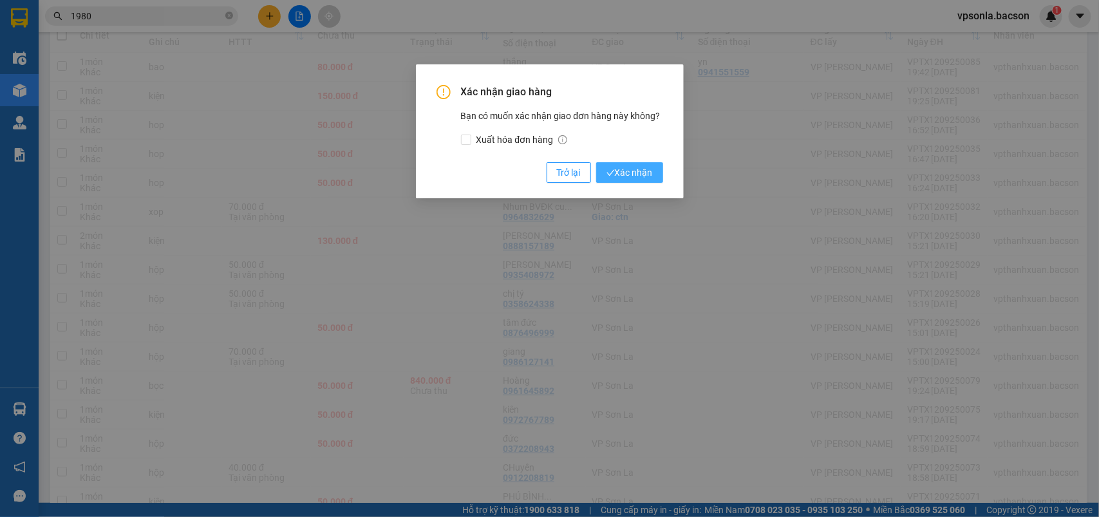
click at [626, 175] on span "Xác nhận" at bounding box center [630, 173] width 46 height 14
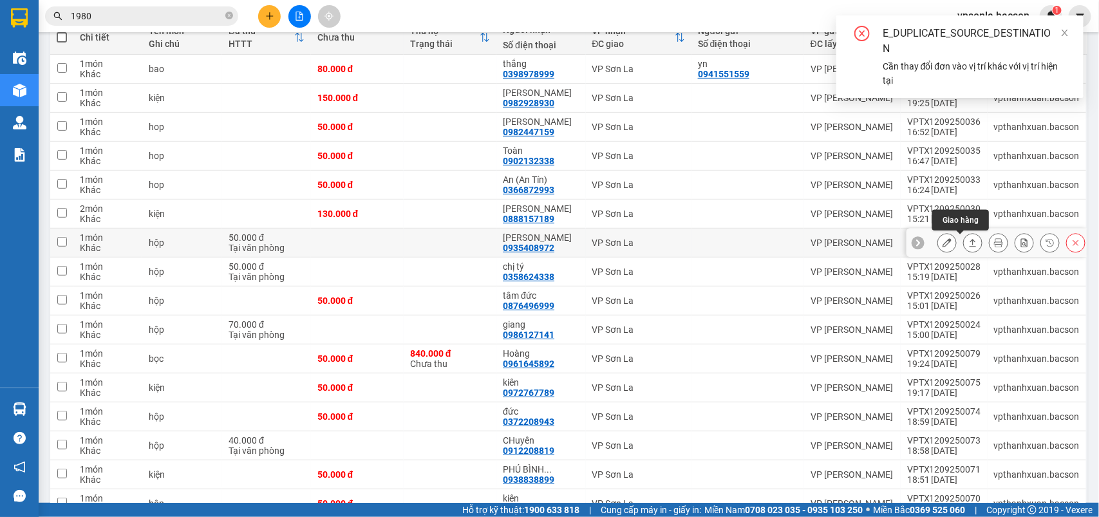
click at [970, 242] on icon at bounding box center [973, 243] width 7 height 8
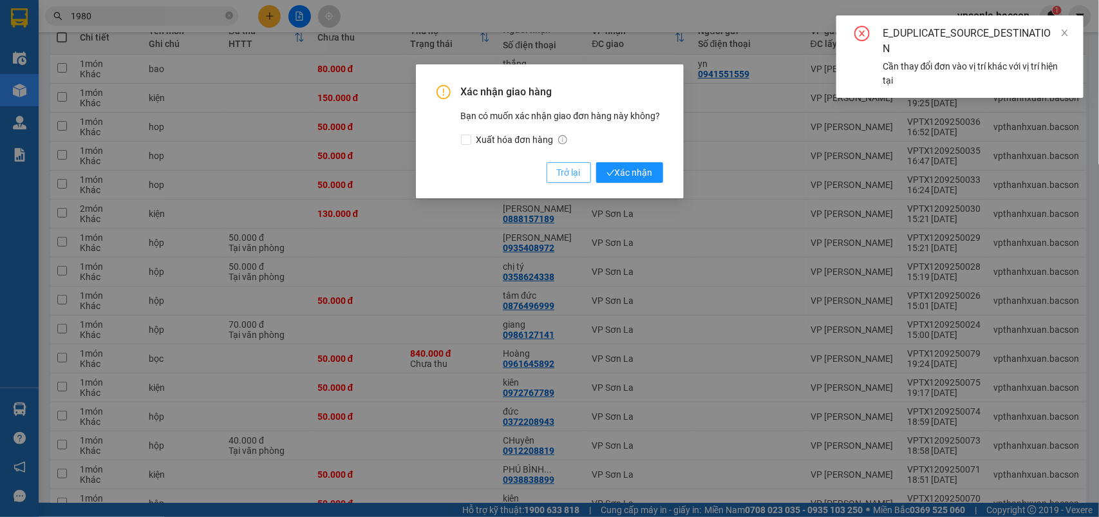
click at [558, 171] on span "Trở lại" at bounding box center [569, 173] width 24 height 14
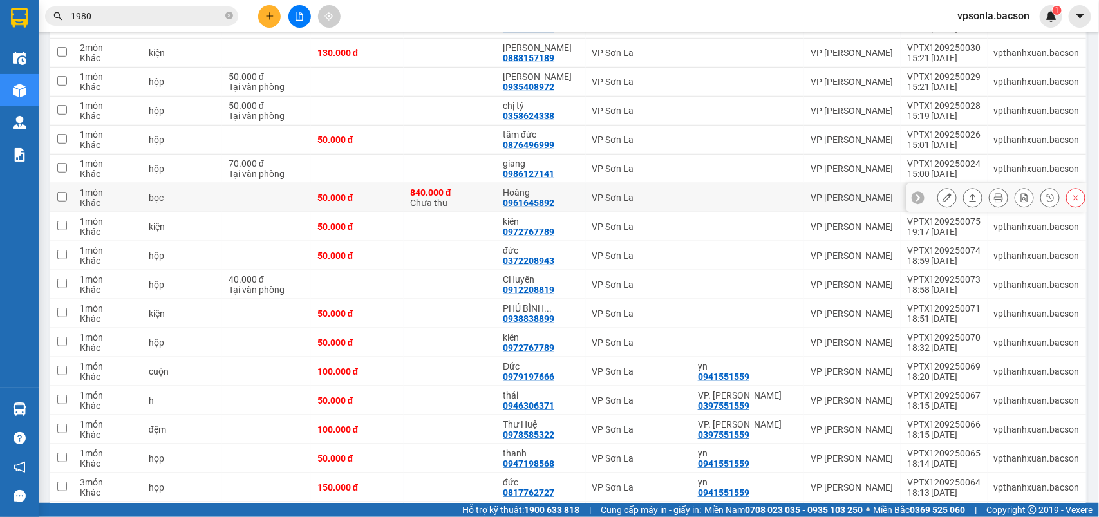
scroll to position [403, 0]
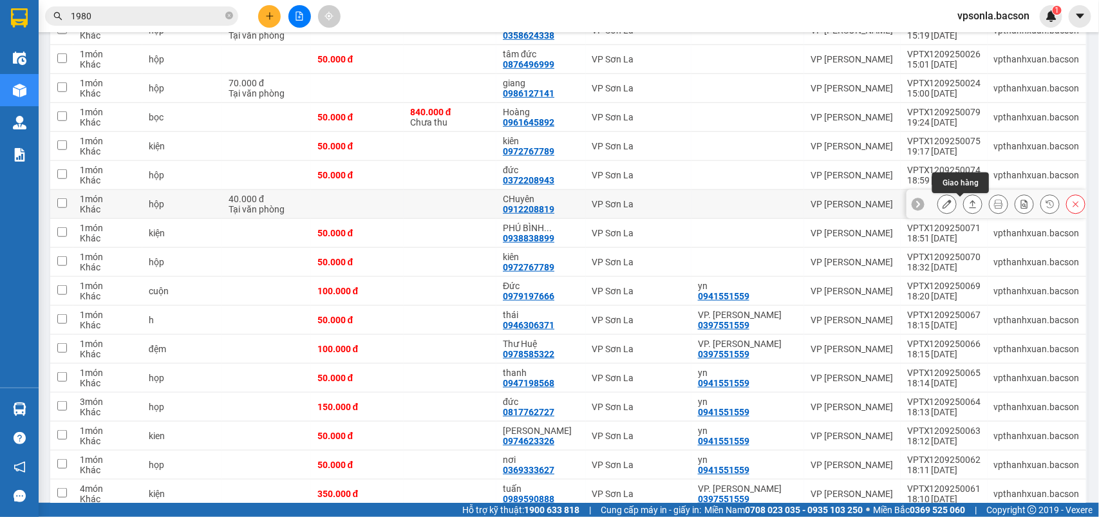
click at [964, 207] on button at bounding box center [973, 204] width 18 height 23
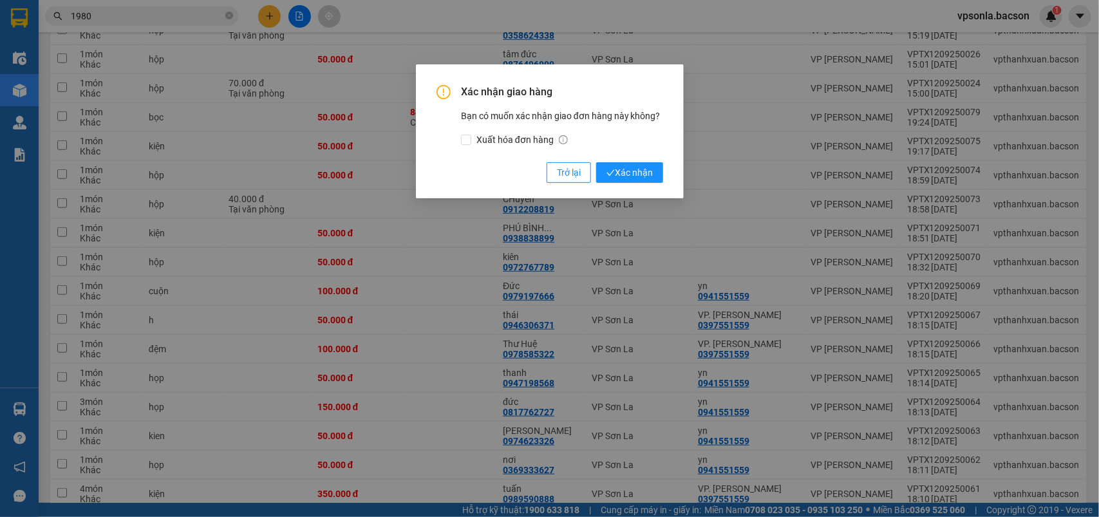
click at [596, 162] on button "Xác nhận" at bounding box center [629, 172] width 67 height 21
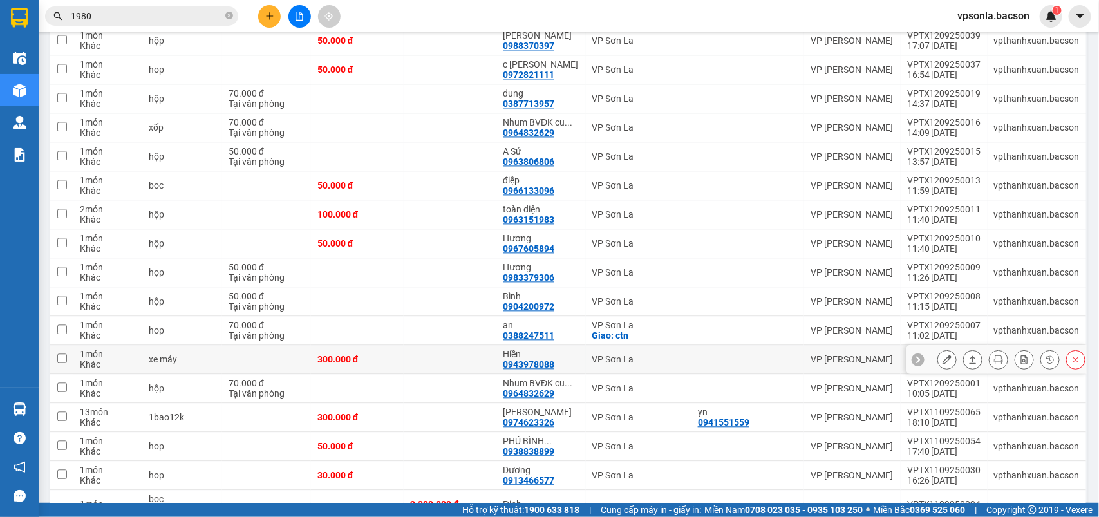
scroll to position [1208, 0]
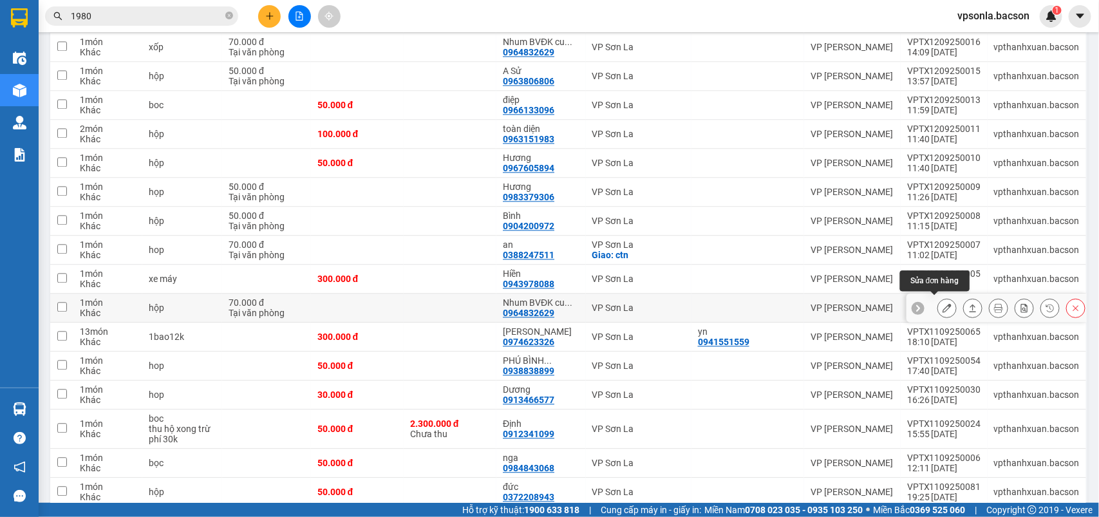
click at [969, 303] on icon at bounding box center [973, 307] width 9 height 9
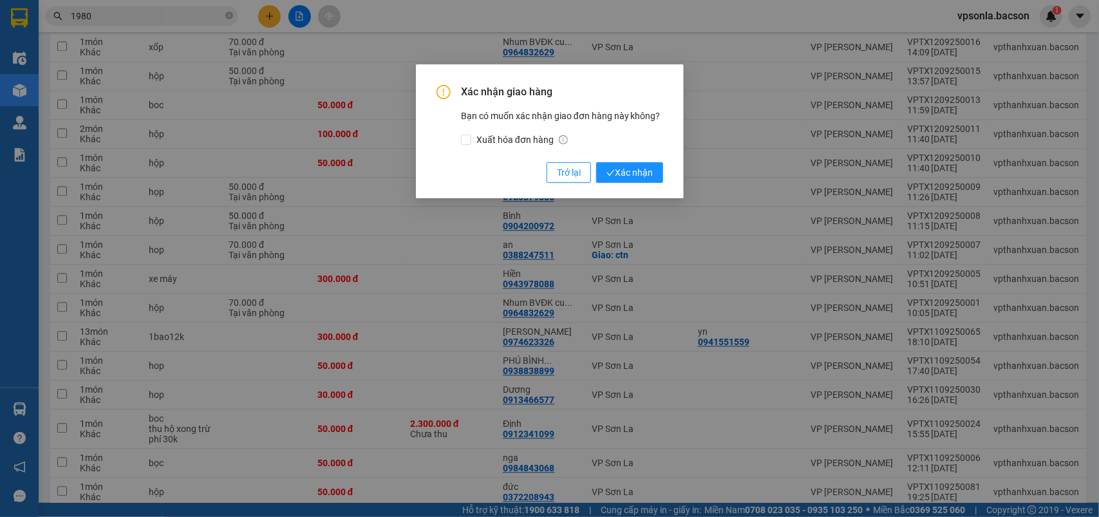
click at [596, 162] on button "Xác nhận" at bounding box center [629, 172] width 67 height 21
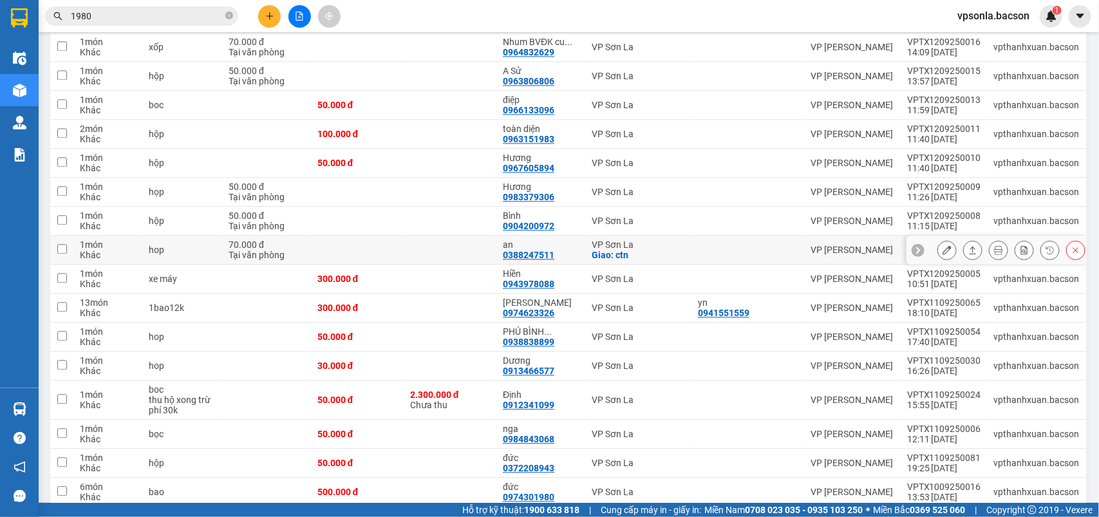
click at [943, 240] on div at bounding box center [947, 249] width 19 height 19
click at [969, 245] on icon at bounding box center [973, 249] width 9 height 9
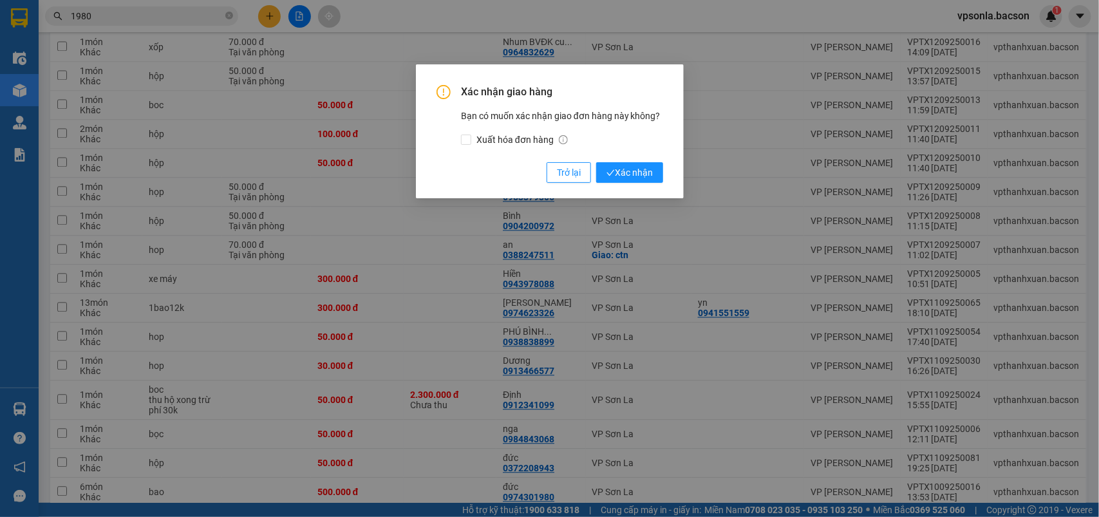
click at [596, 162] on button "Xác nhận" at bounding box center [629, 172] width 67 height 21
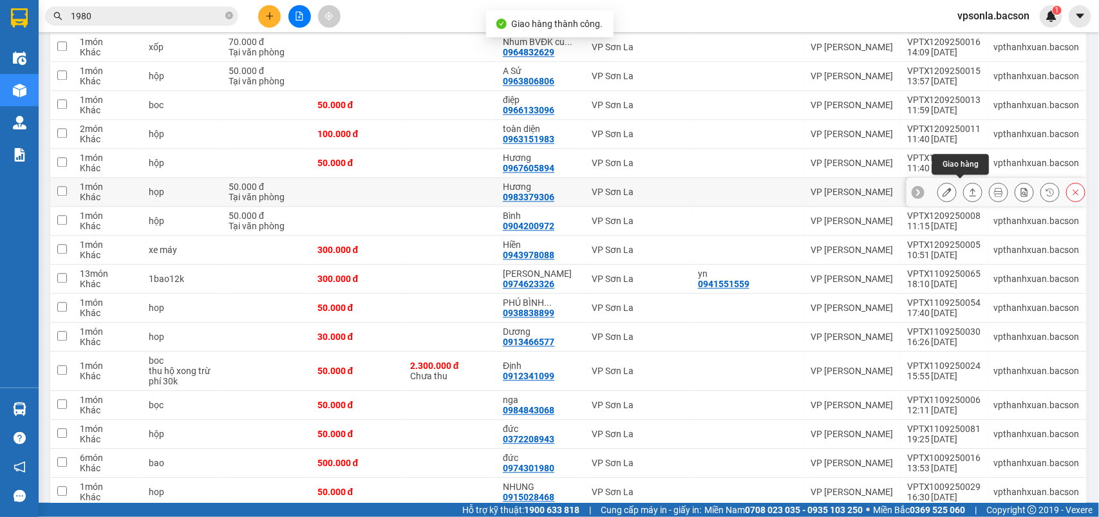
click at [969, 189] on icon at bounding box center [973, 191] width 9 height 9
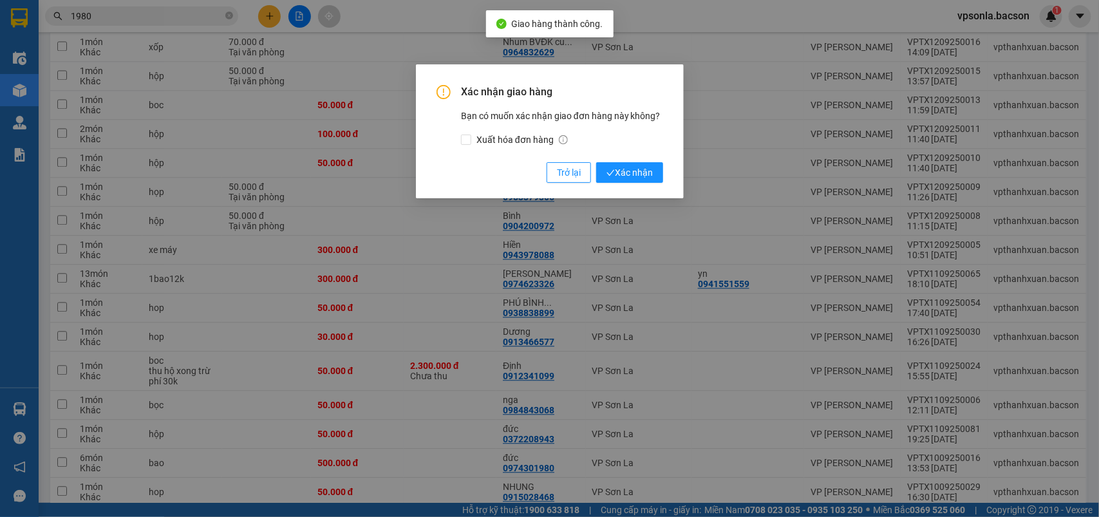
click at [596, 162] on button "Xác nhận" at bounding box center [629, 172] width 67 height 21
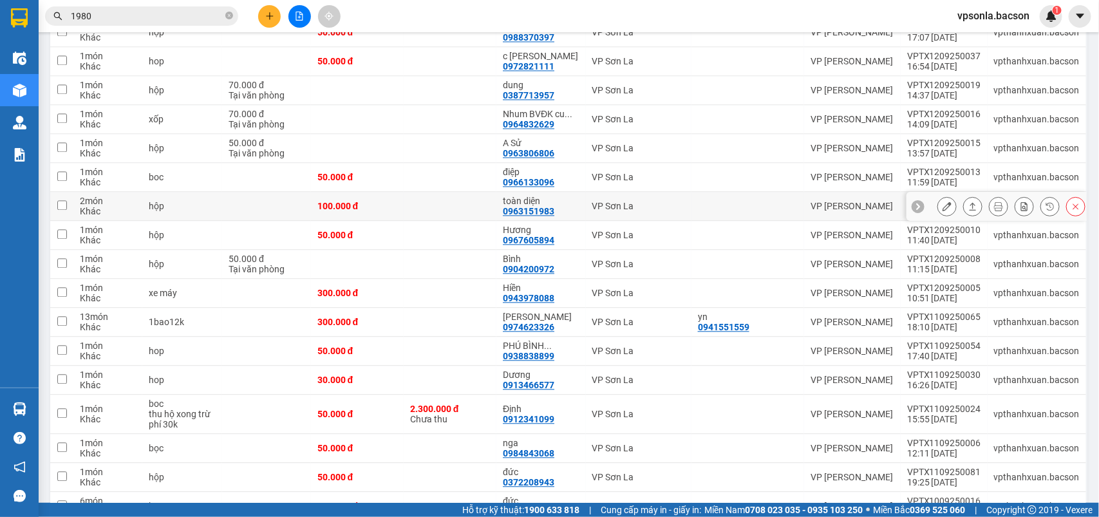
scroll to position [1055, 0]
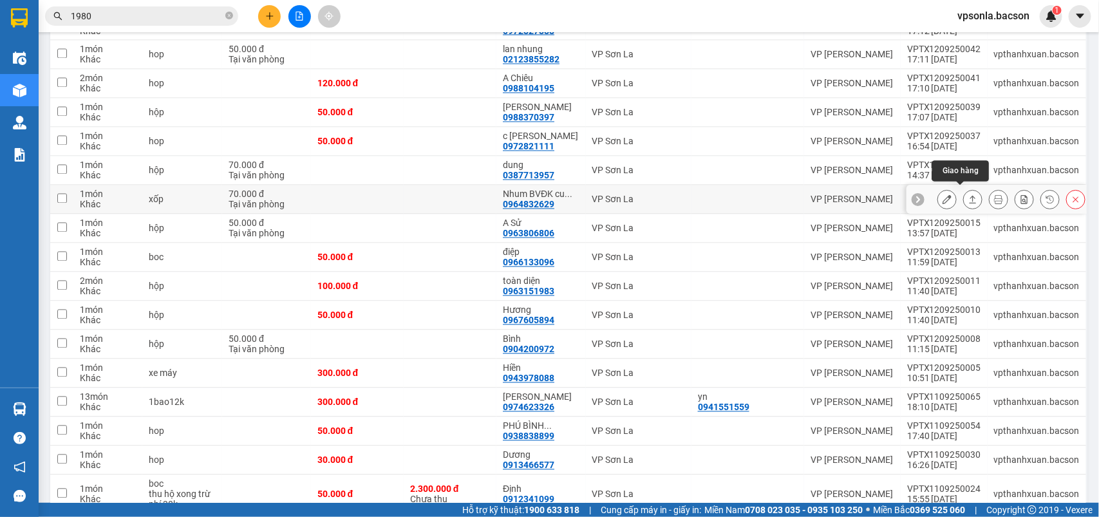
click at [970, 196] on icon at bounding box center [973, 200] width 7 height 8
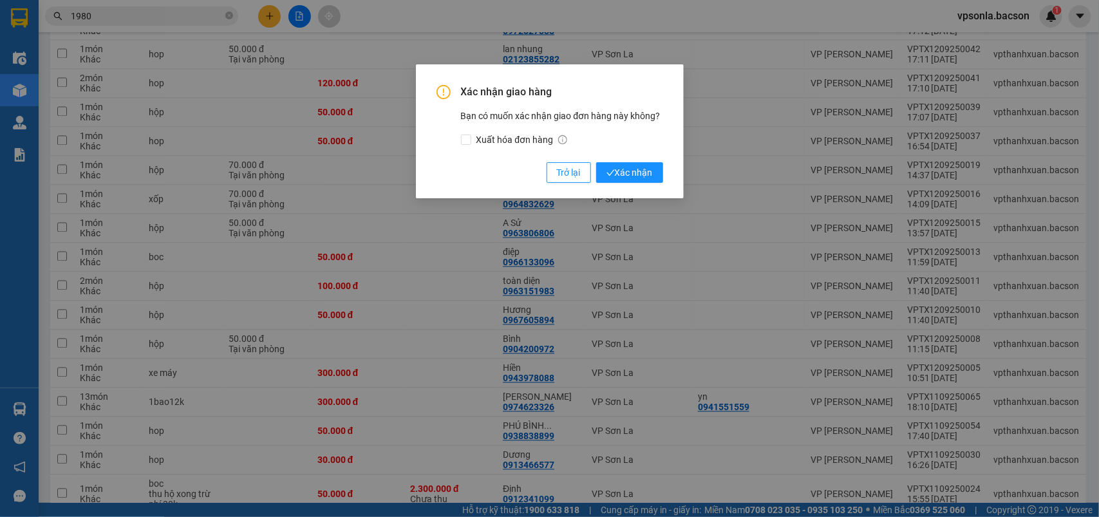
click at [596, 162] on button "Xác nhận" at bounding box center [629, 172] width 67 height 21
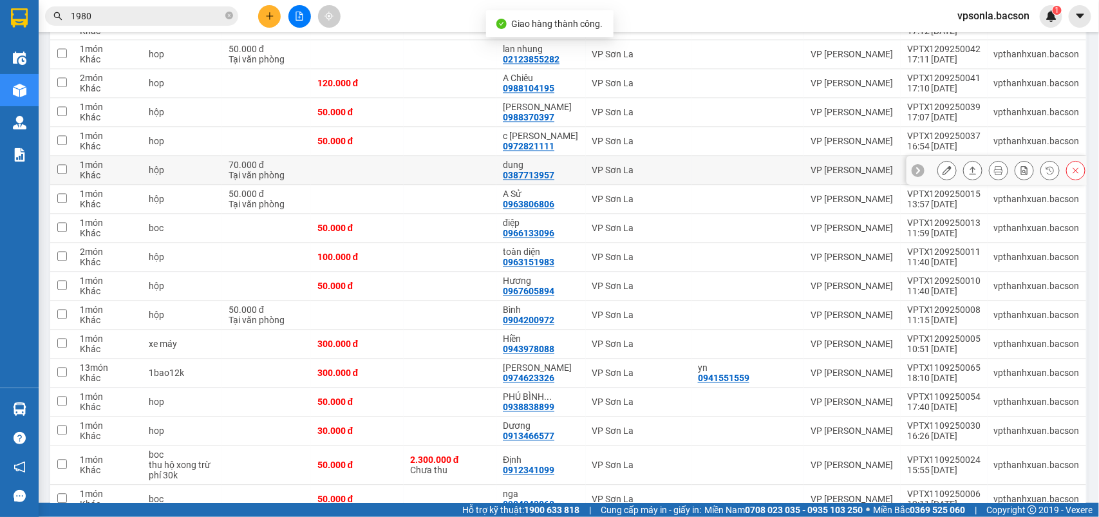
click at [964, 162] on button at bounding box center [973, 171] width 18 height 23
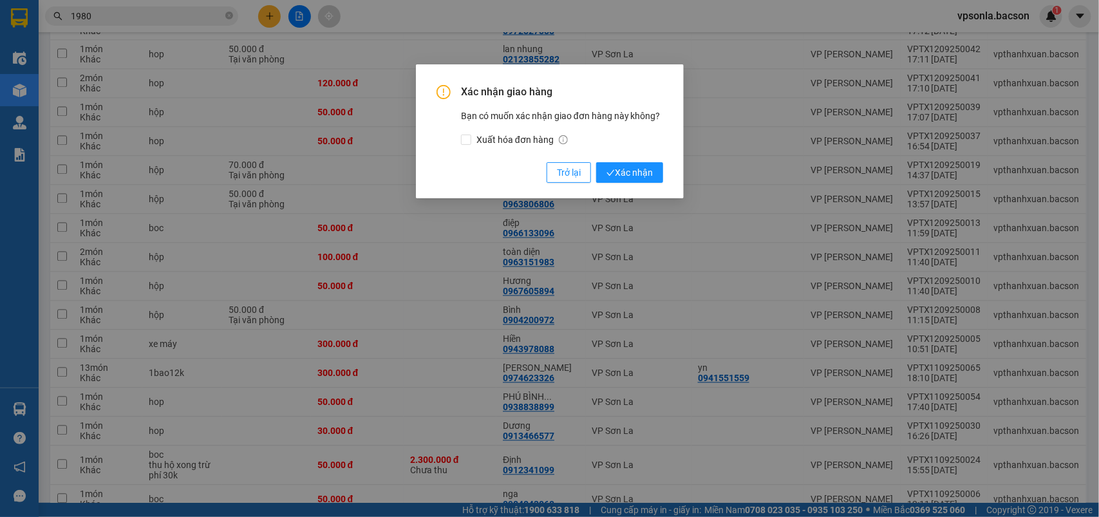
click at [596, 162] on button "Xác nhận" at bounding box center [629, 172] width 67 height 21
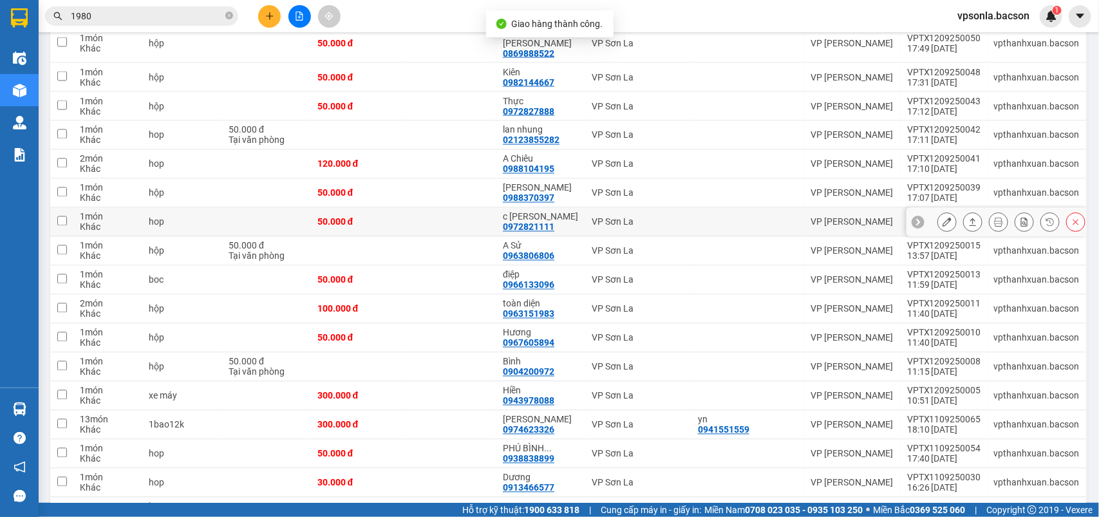
scroll to position [894, 0]
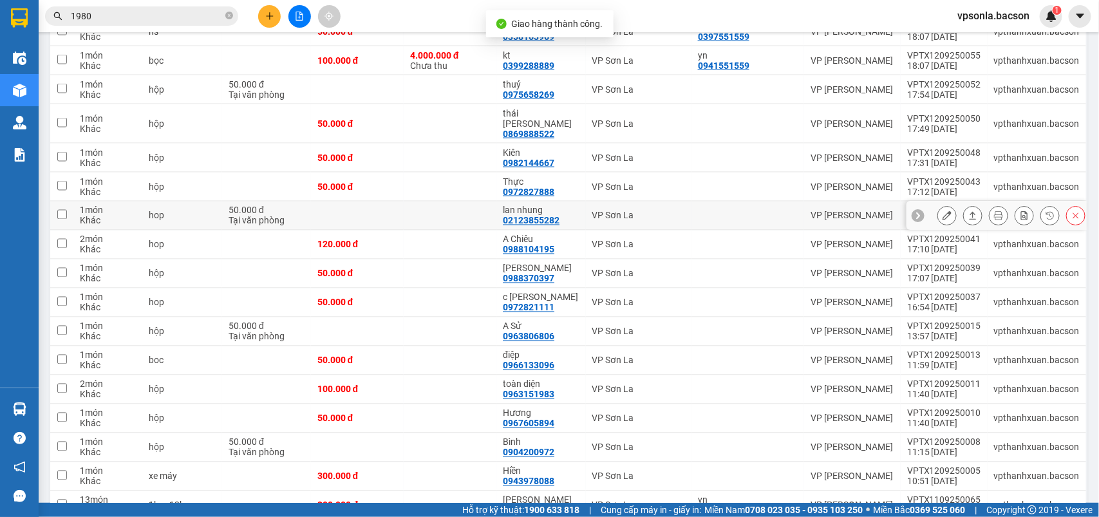
click at [964, 206] on button at bounding box center [973, 216] width 18 height 23
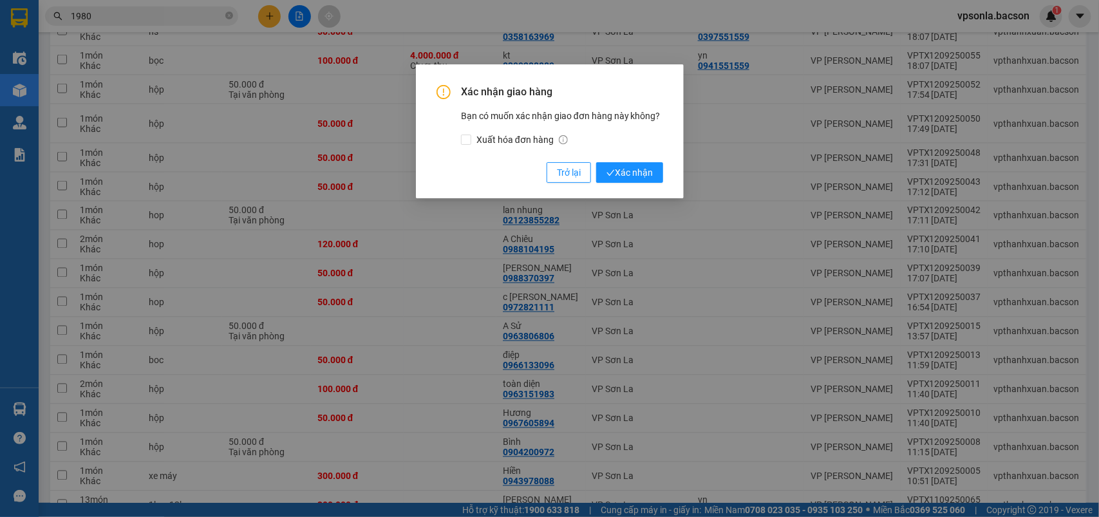
click at [596, 162] on button "Xác nhận" at bounding box center [629, 172] width 67 height 21
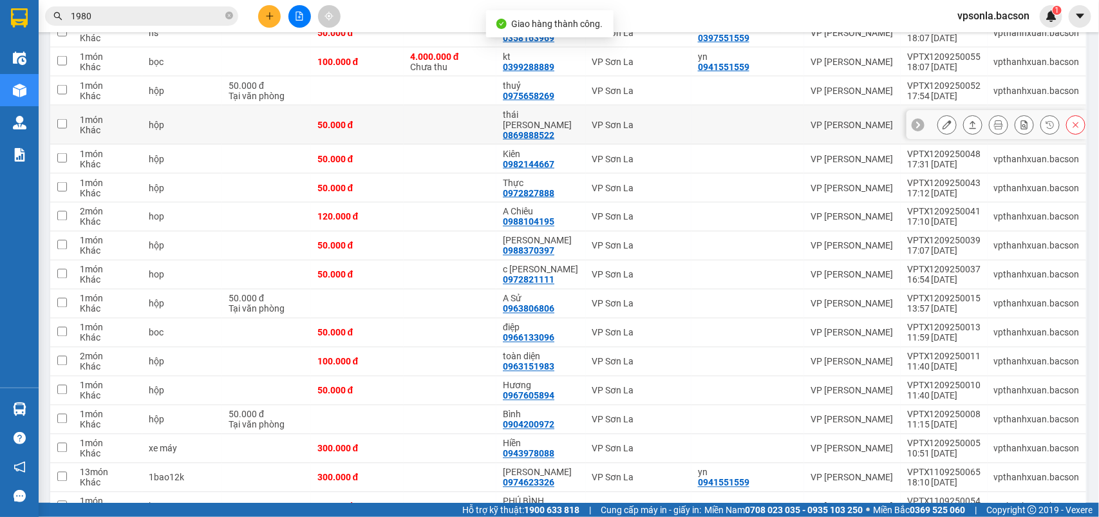
scroll to position [815, 0]
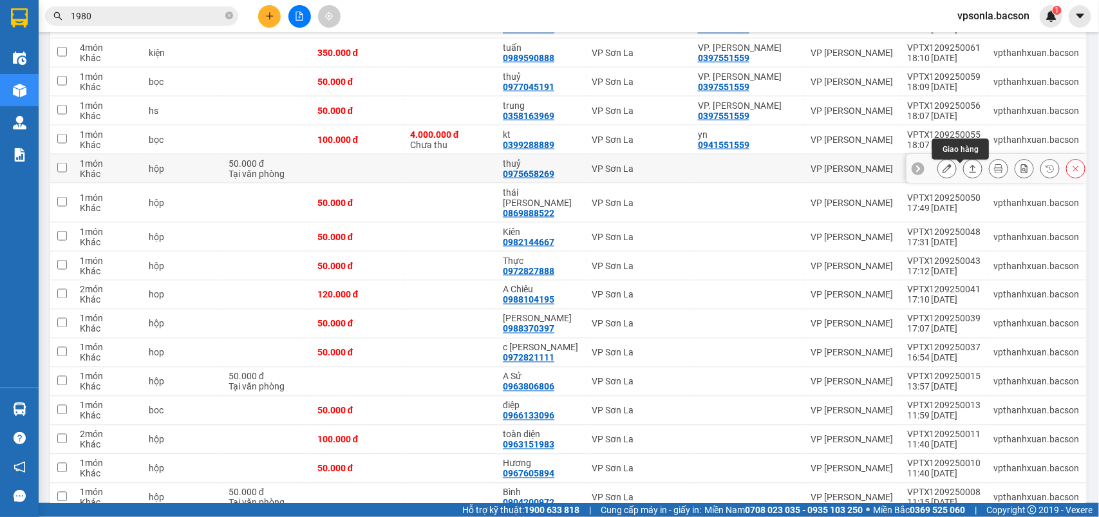
click at [964, 167] on button at bounding box center [973, 169] width 18 height 23
click at [964, 158] on button at bounding box center [973, 169] width 18 height 23
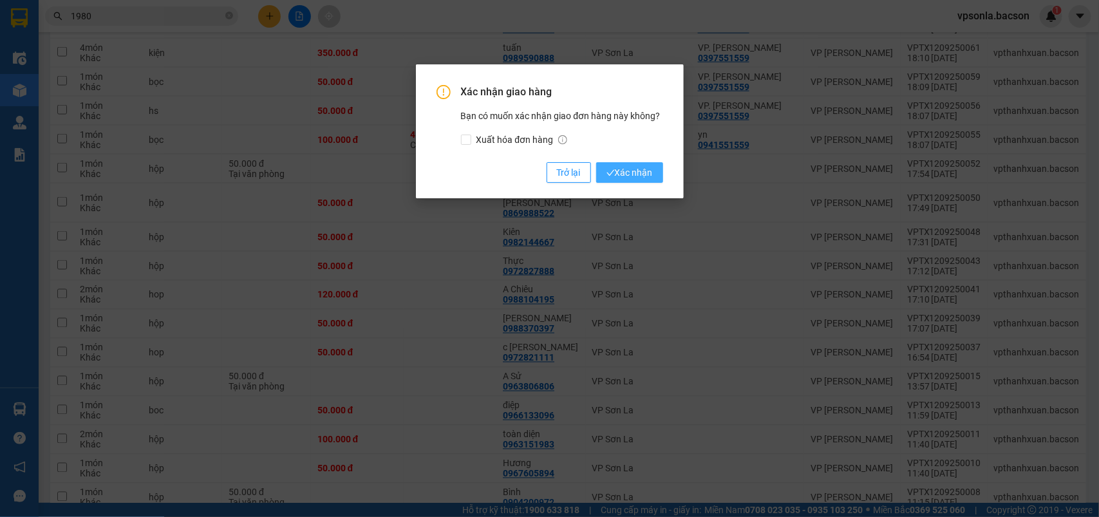
click at [642, 180] on button "Xác nhận" at bounding box center [629, 172] width 67 height 21
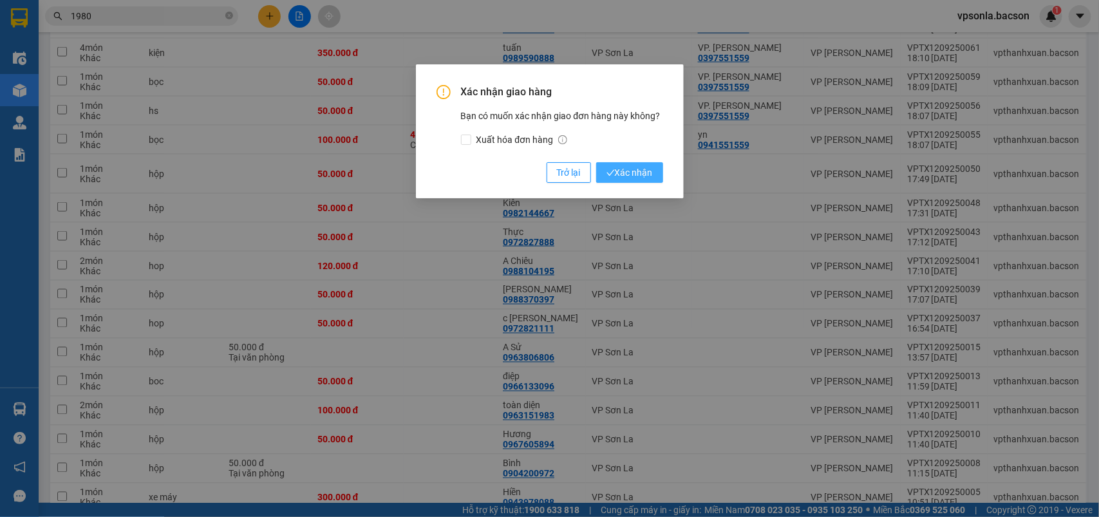
click at [623, 171] on span "Xác nhận" at bounding box center [630, 173] width 46 height 14
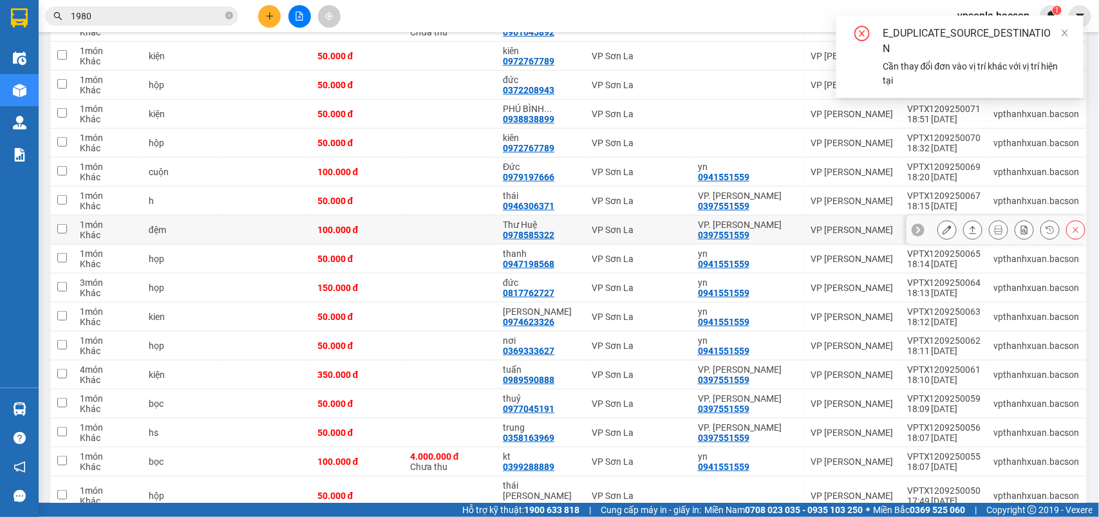
scroll to position [251, 0]
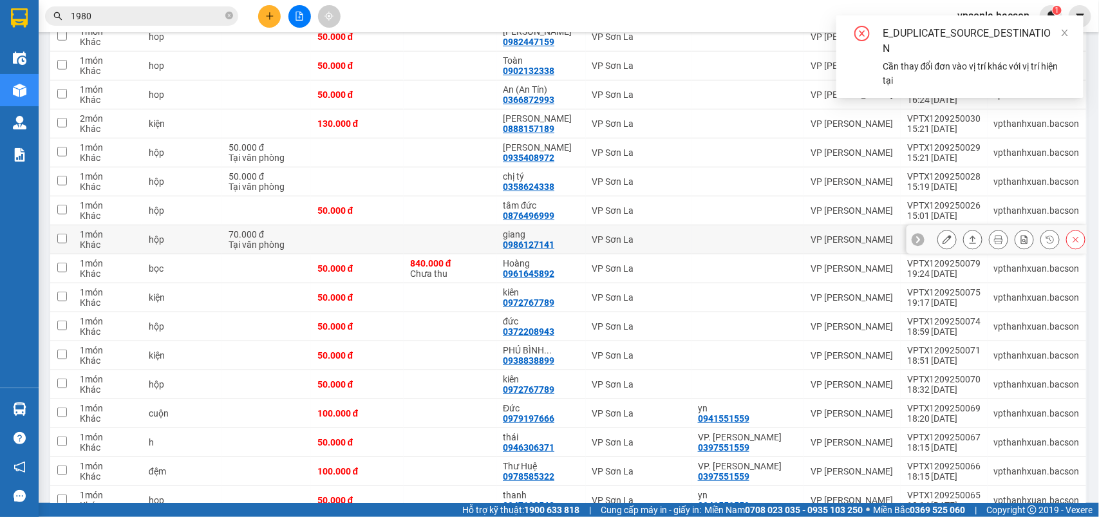
click at [969, 239] on icon at bounding box center [973, 239] width 9 height 9
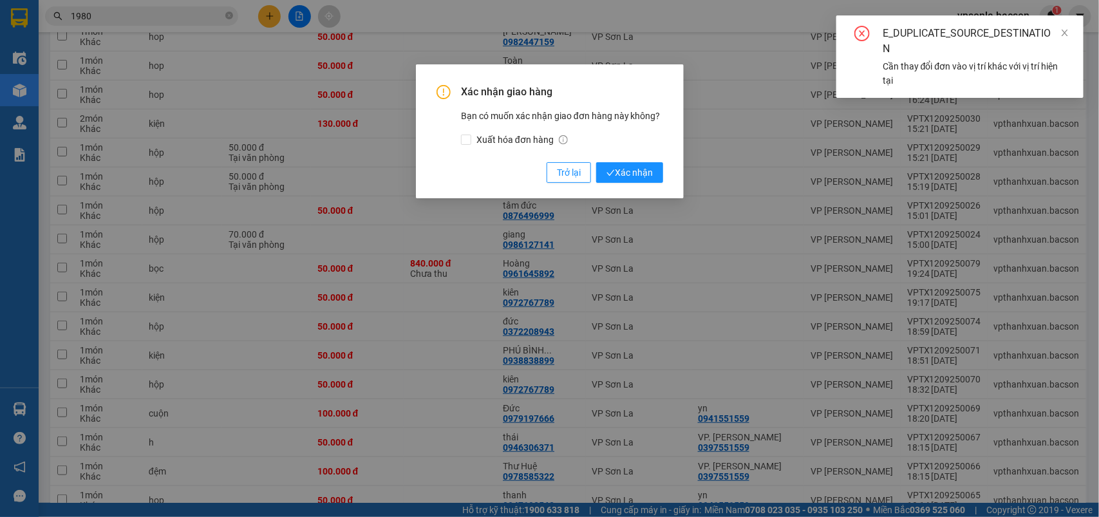
click at [596, 162] on button "Xác nhận" at bounding box center [629, 172] width 67 height 21
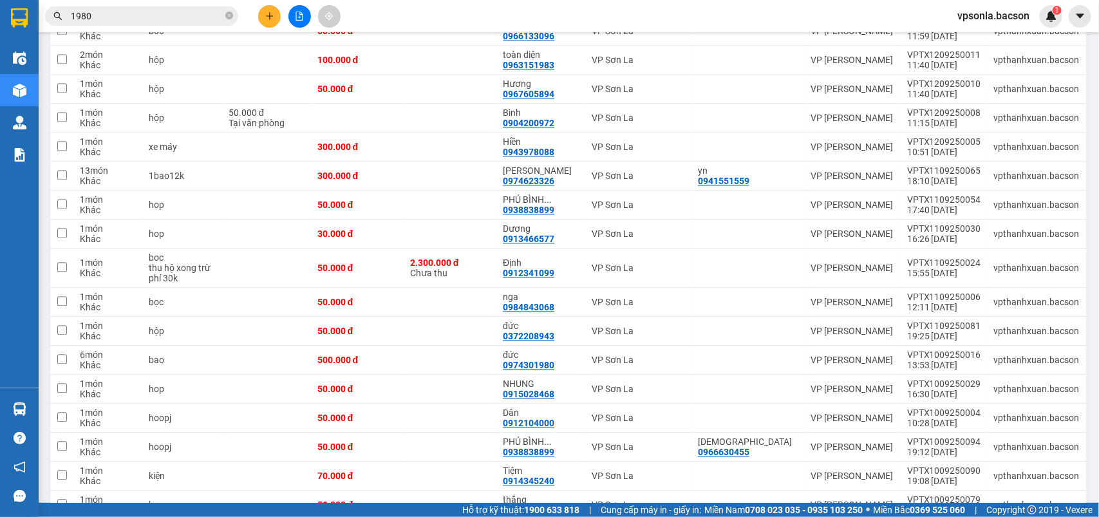
scroll to position [815, 0]
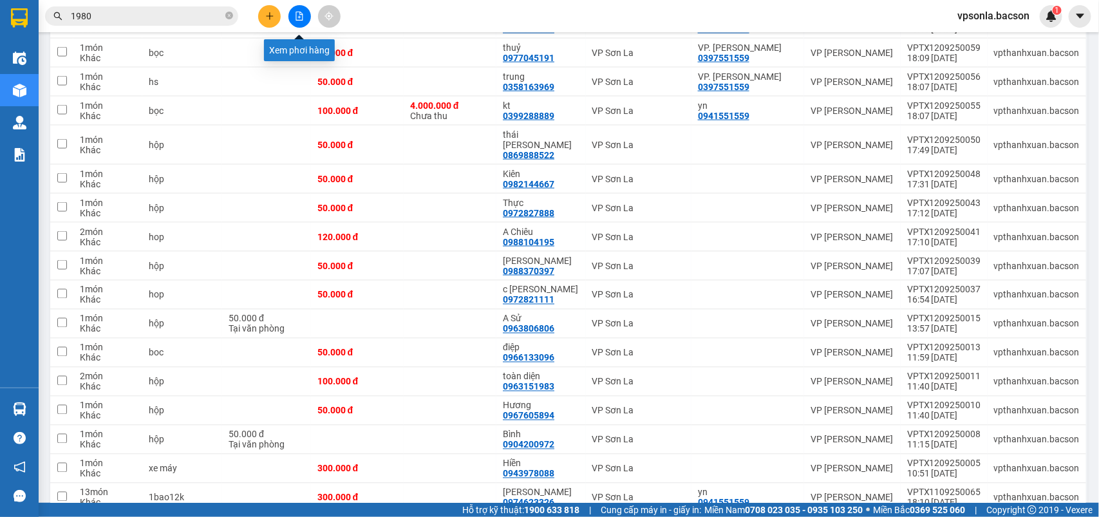
click at [295, 19] on icon "file-add" at bounding box center [299, 16] width 9 height 9
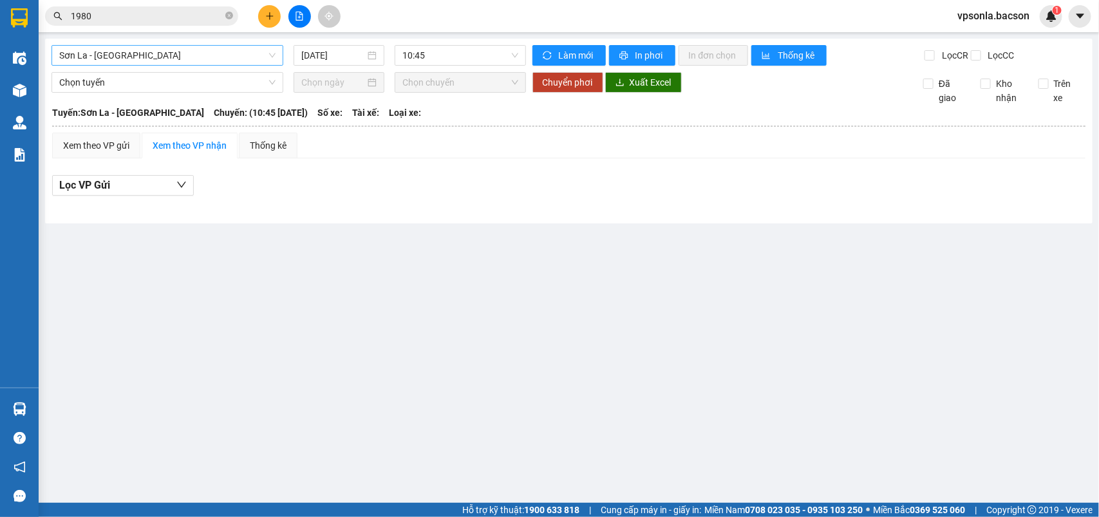
drag, startPoint x: 205, startPoint y: 53, endPoint x: 198, endPoint y: 61, distance: 11.0
click at [204, 53] on span "Sơn La - [GEOGRAPHIC_DATA]" at bounding box center [167, 55] width 216 height 19
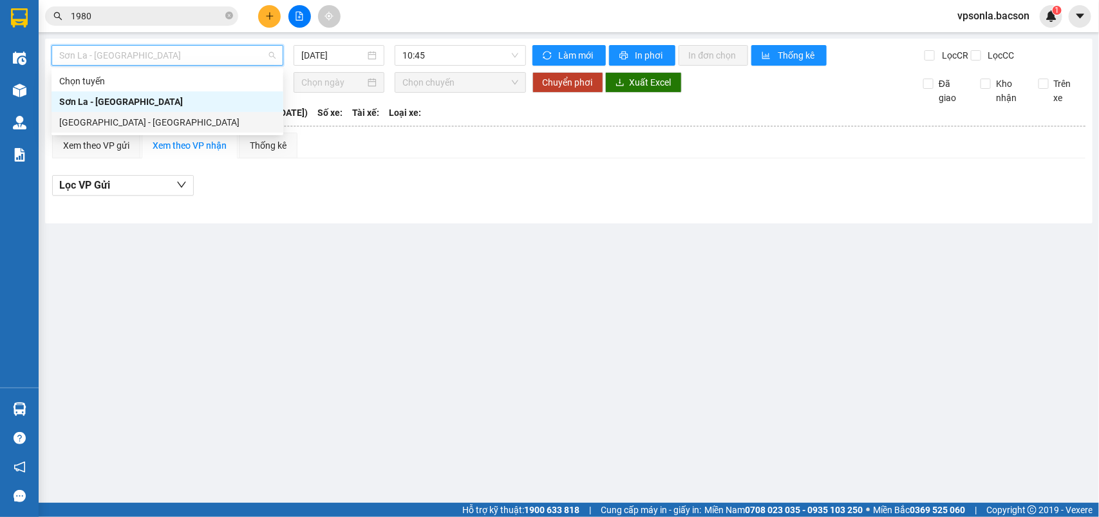
click at [161, 121] on div "[GEOGRAPHIC_DATA] - [GEOGRAPHIC_DATA]" at bounding box center [167, 122] width 216 height 14
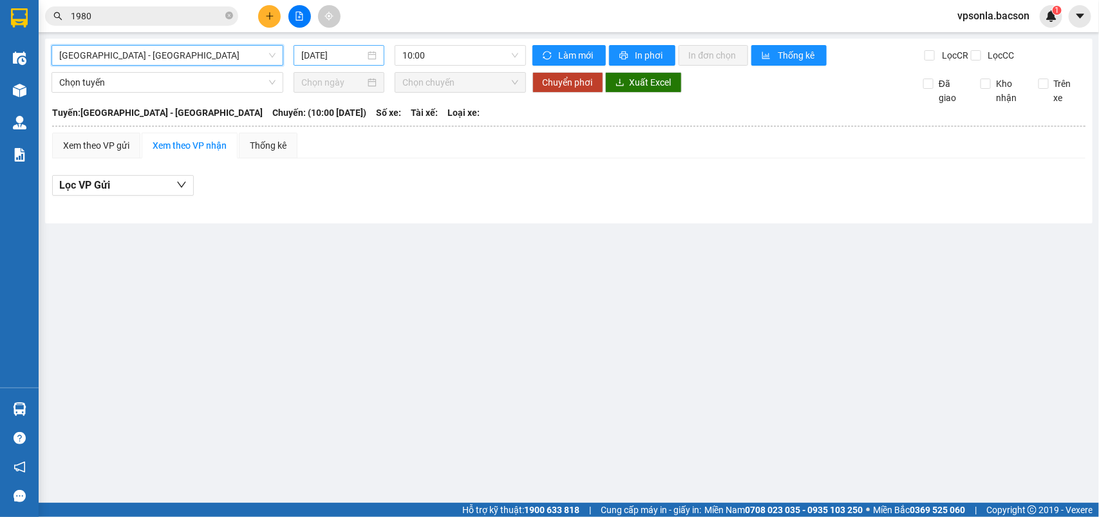
click at [350, 50] on input "[DATE]" at bounding box center [333, 55] width 64 height 14
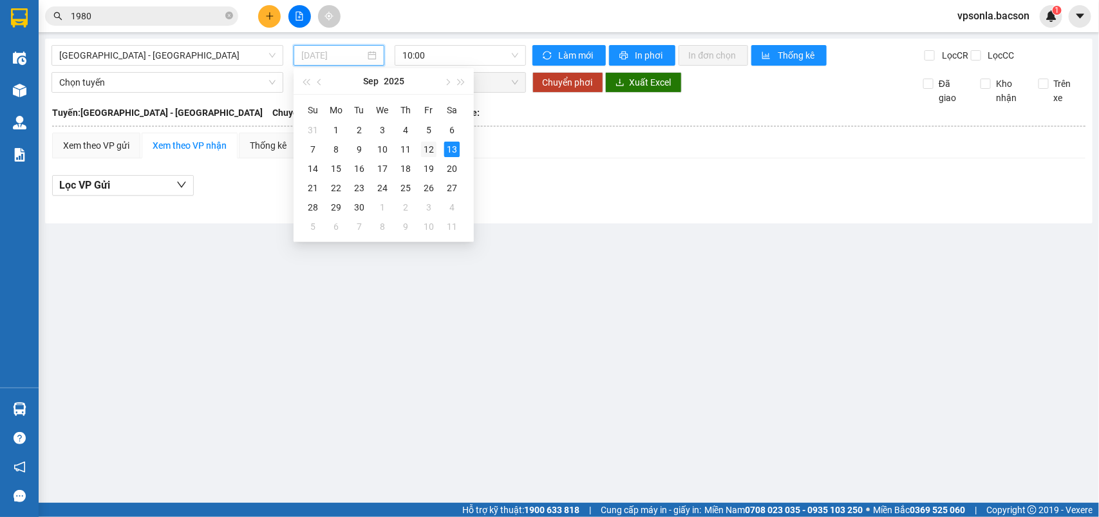
click at [427, 149] on div "12" at bounding box center [428, 149] width 15 height 15
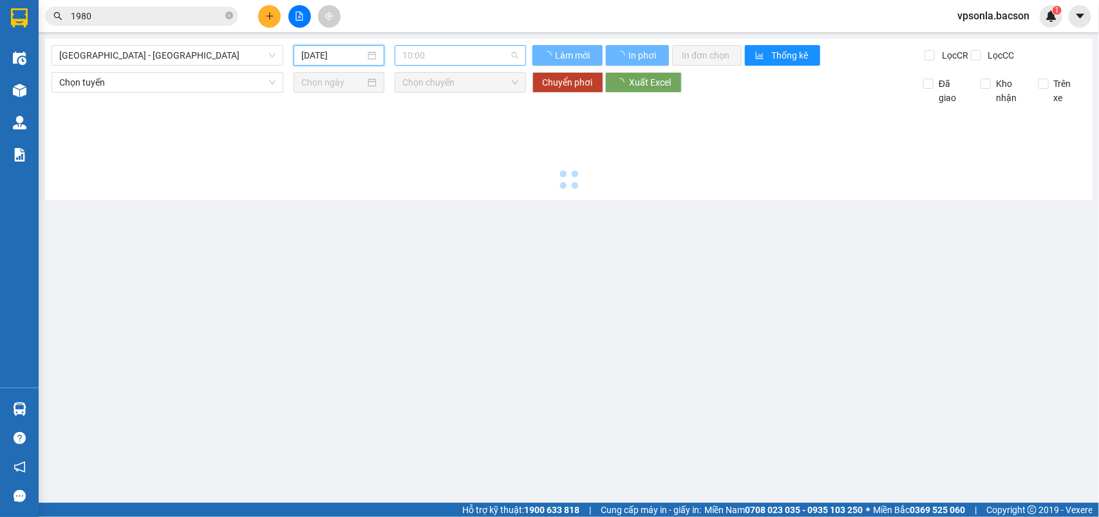
click at [446, 50] on span "10:00" at bounding box center [460, 55] width 115 height 19
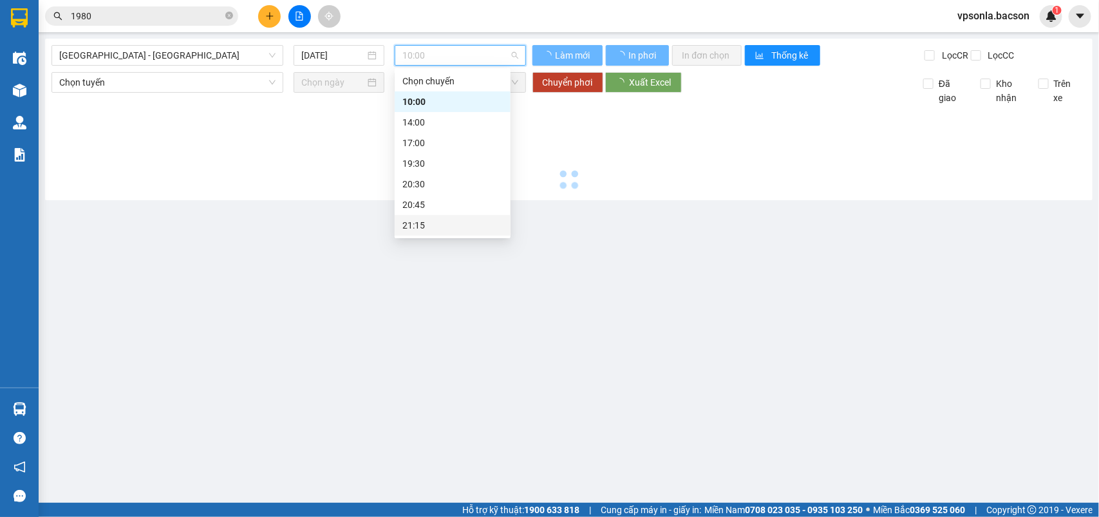
type input "[DATE]"
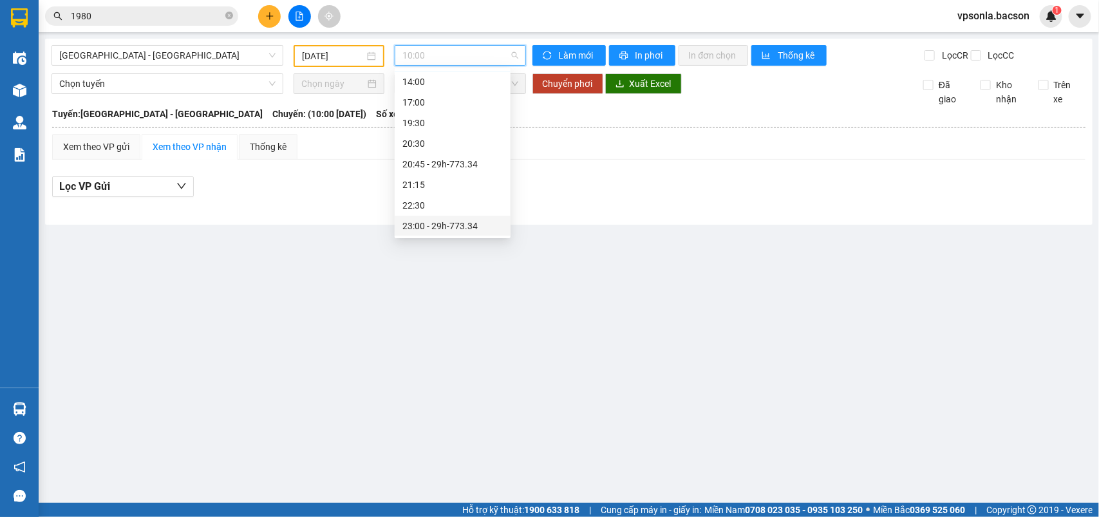
click at [439, 220] on div "23:00 - 29h-773.34" at bounding box center [453, 226] width 100 height 14
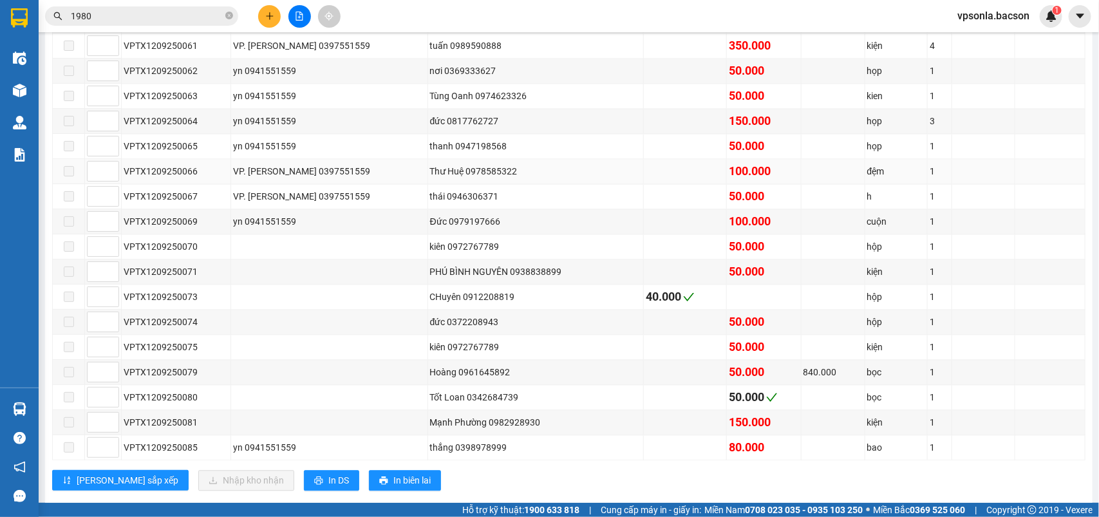
scroll to position [1186, 0]
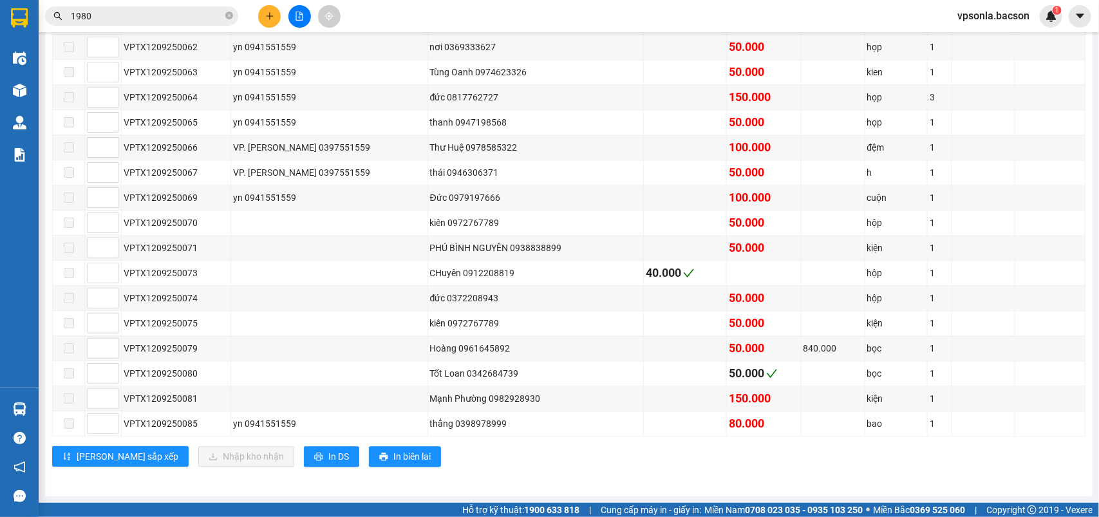
click at [136, 10] on input "1980" at bounding box center [147, 16] width 152 height 14
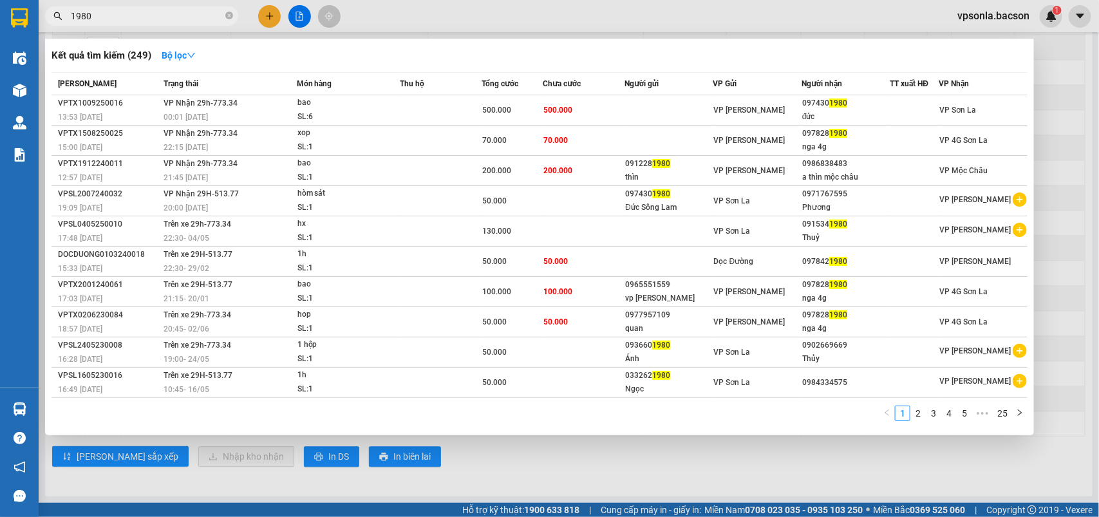
click at [136, 10] on input "1980" at bounding box center [147, 16] width 152 height 14
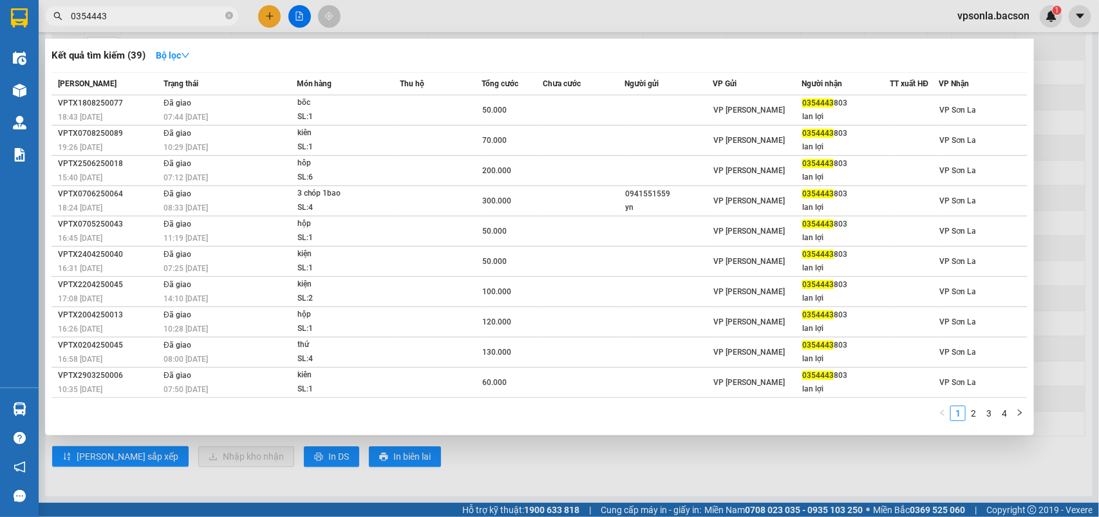
click at [124, 17] on input "0354443" at bounding box center [147, 16] width 152 height 14
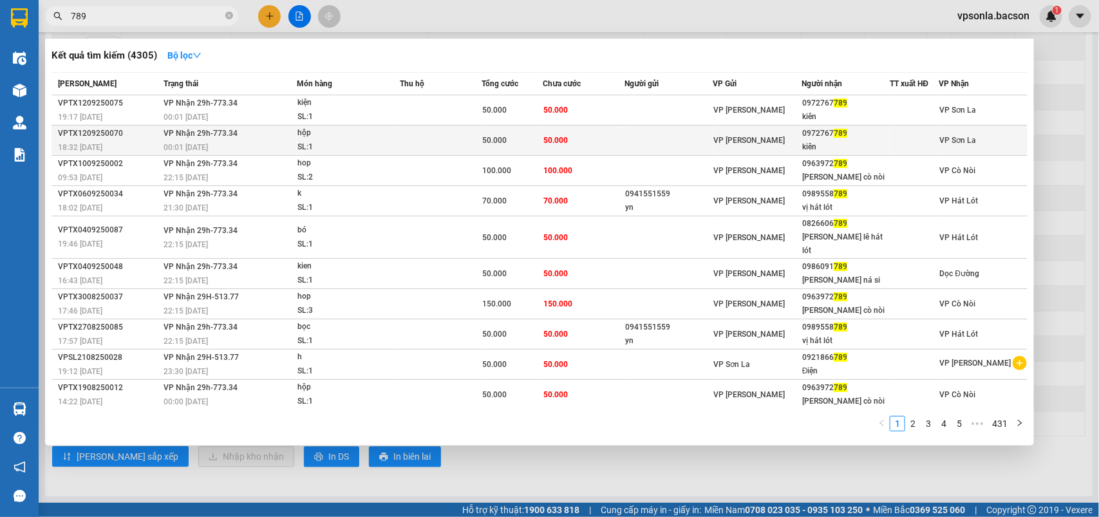
type input "789"
click at [816, 144] on div "kiên" at bounding box center [845, 147] width 87 height 14
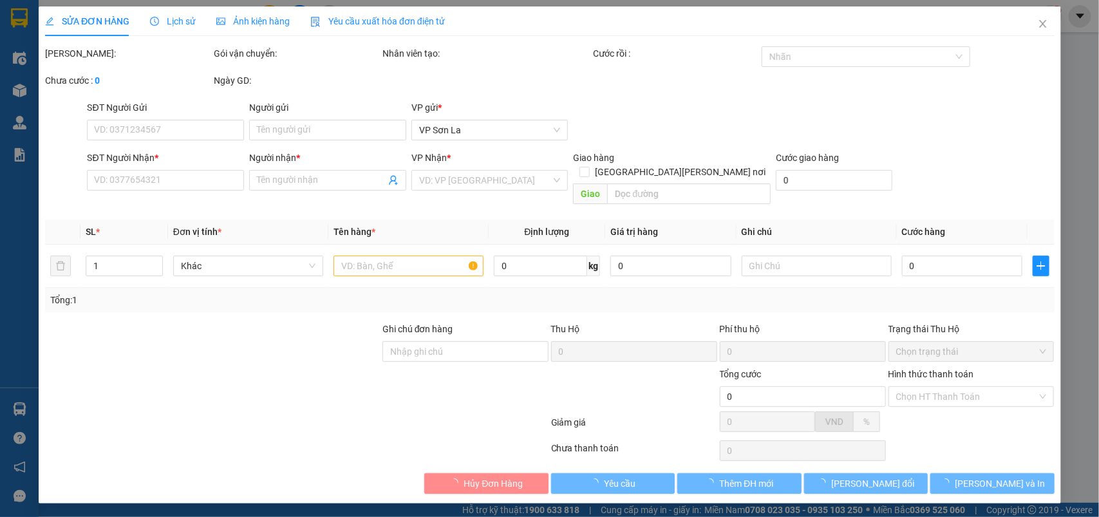
type input "0972767789"
type input "kiên"
type input "50.000"
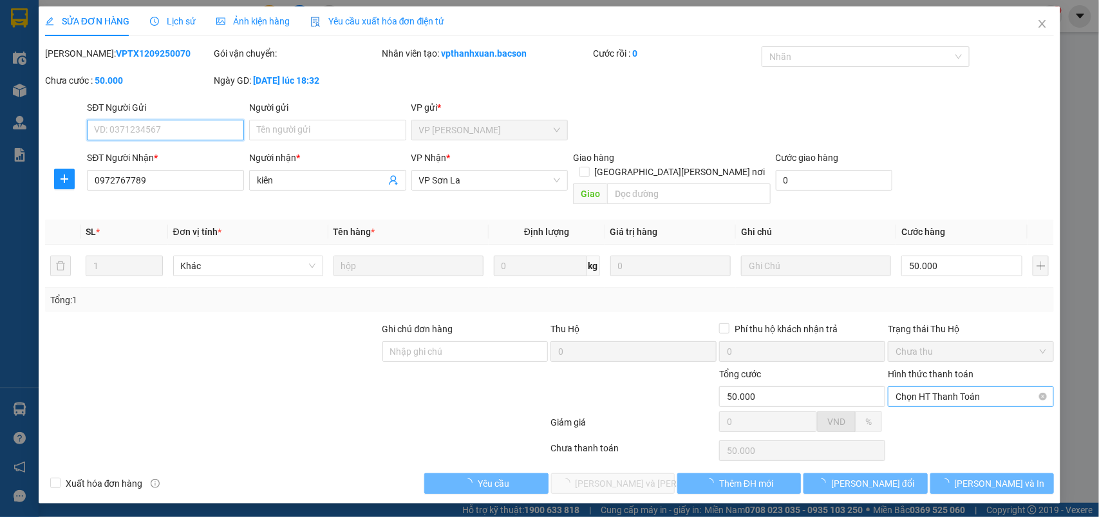
drag, startPoint x: 925, startPoint y: 379, endPoint x: 918, endPoint y: 387, distance: 11.0
click at [925, 387] on span "Chọn HT Thanh Toán" at bounding box center [971, 396] width 151 height 19
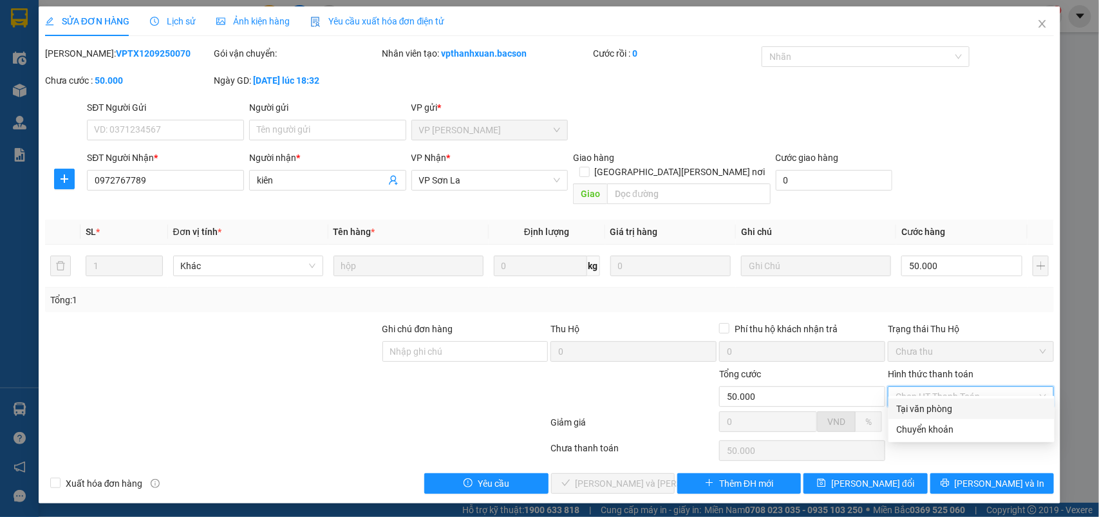
drag, startPoint x: 913, startPoint y: 409, endPoint x: 886, endPoint y: 413, distance: 26.7
click at [913, 409] on div "Tại văn phòng" at bounding box center [971, 409] width 151 height 14
type input "0"
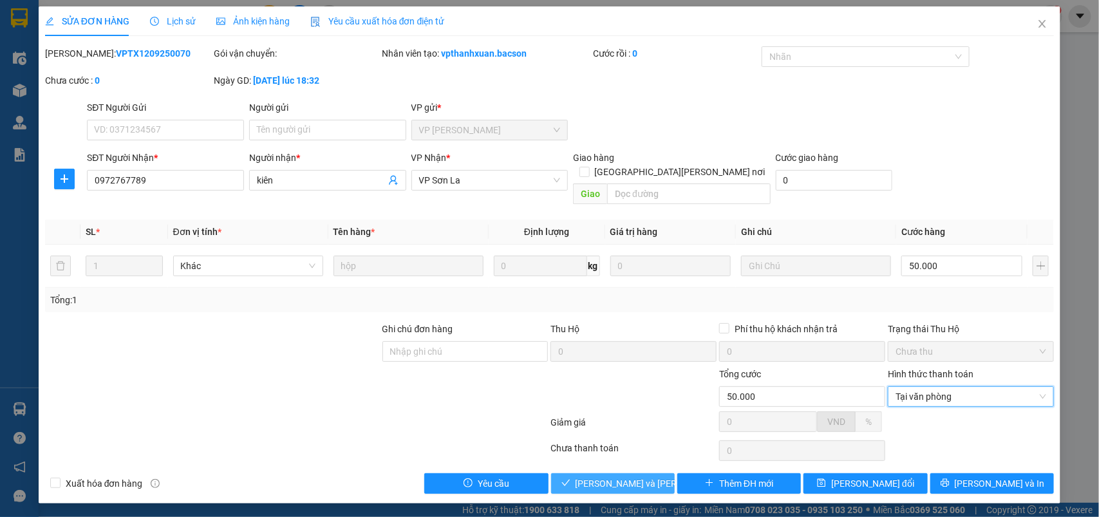
click at [635, 477] on span "[PERSON_NAME] và Giao hàng" at bounding box center [663, 484] width 174 height 14
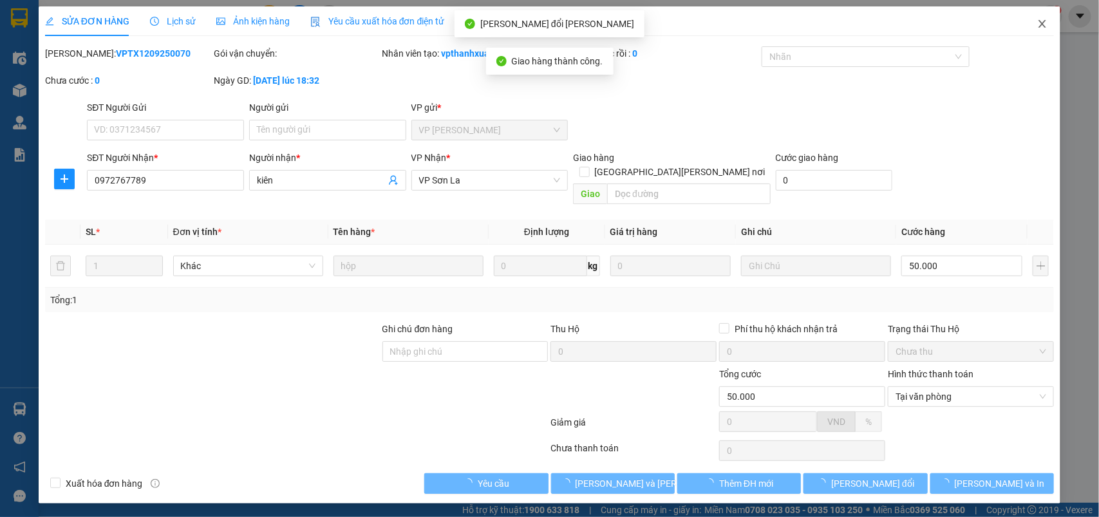
drag, startPoint x: 1039, startPoint y: 23, endPoint x: 372, endPoint y: 35, distance: 666.7
click at [1039, 21] on icon "close" at bounding box center [1043, 24] width 10 height 10
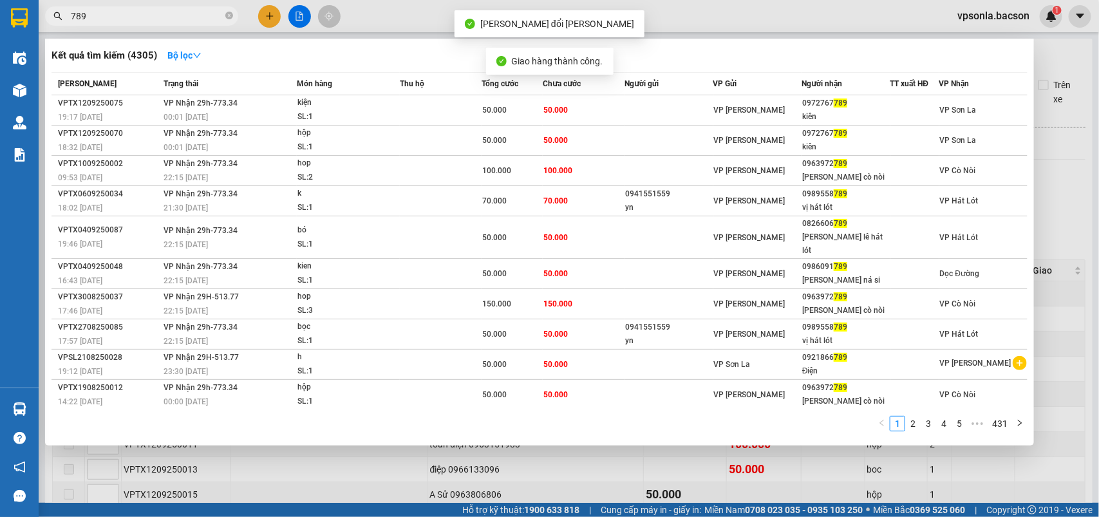
click at [137, 17] on input "789" at bounding box center [147, 16] width 152 height 14
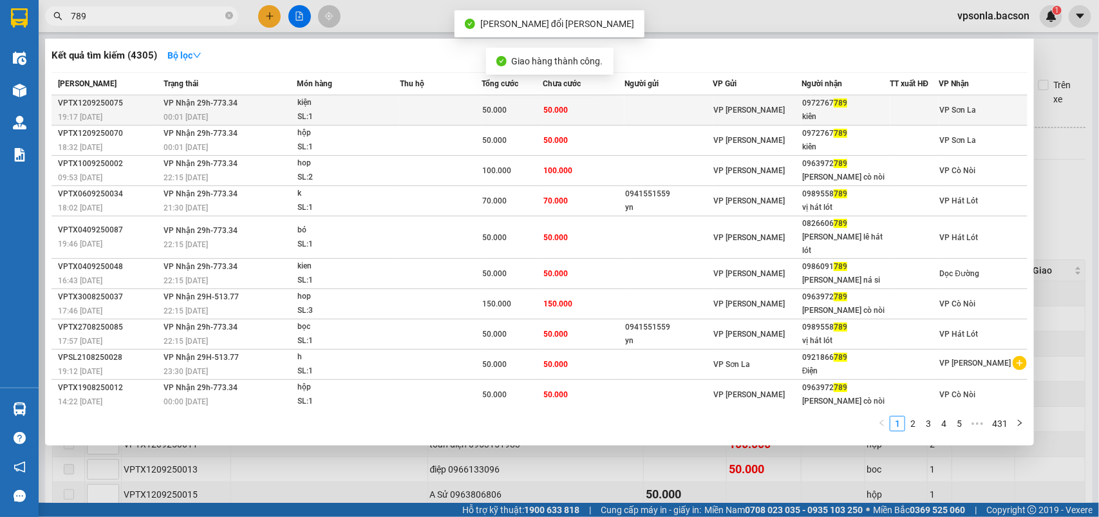
click at [900, 108] on div at bounding box center [915, 111] width 48 height 14
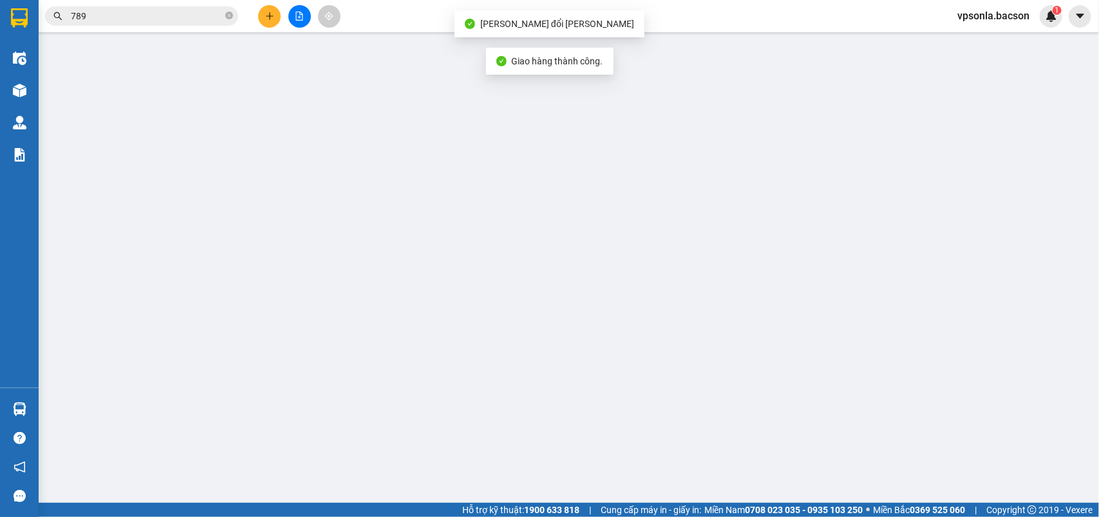
type input "0972767789"
type input "kiên"
type input "50.000"
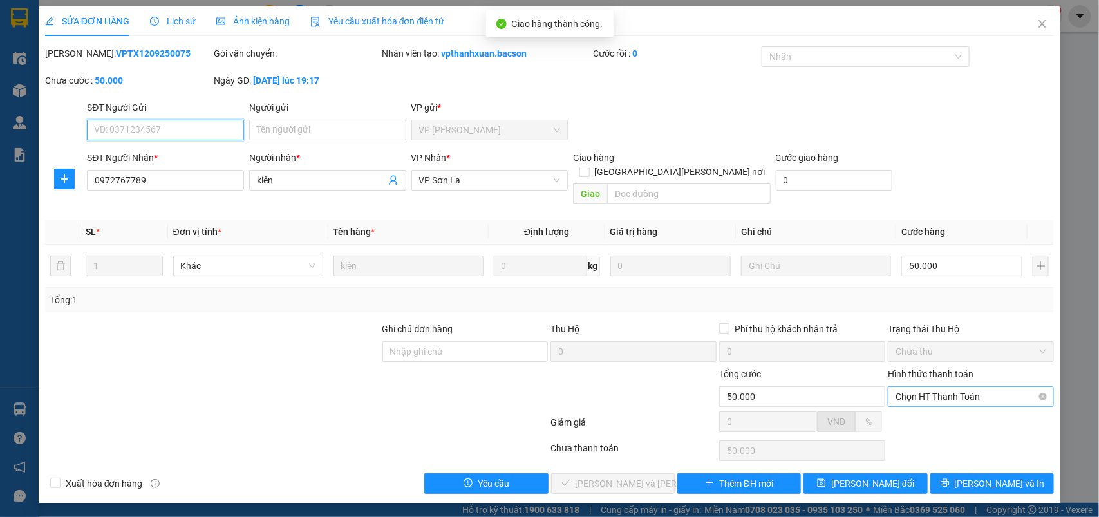
click at [936, 387] on span "Chọn HT Thanh Toán" at bounding box center [971, 396] width 151 height 19
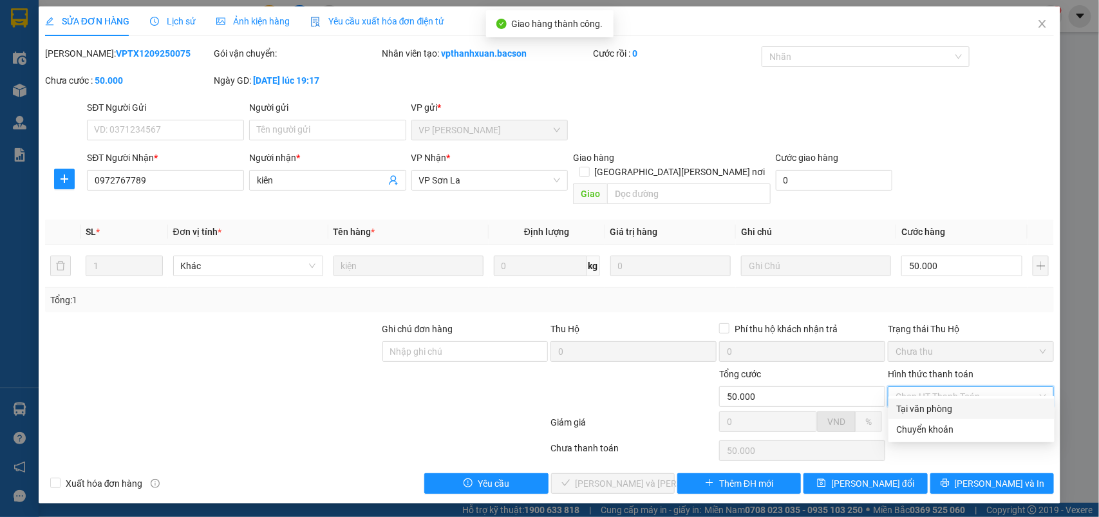
click at [926, 403] on div "Tại văn phòng" at bounding box center [971, 409] width 151 height 14
type input "0"
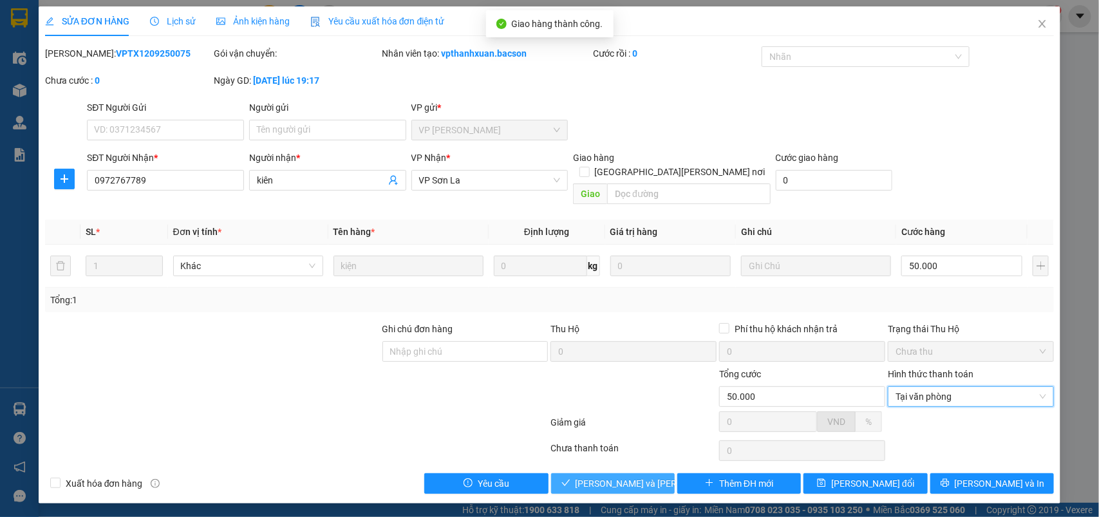
click at [625, 473] on button "[PERSON_NAME] và Giao hàng" at bounding box center [613, 483] width 124 height 21
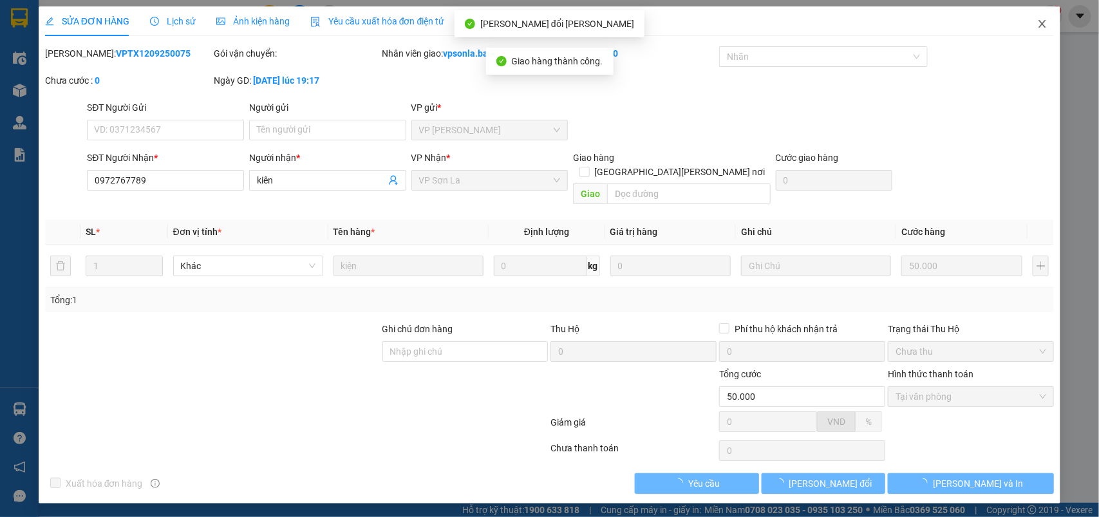
click at [1043, 19] on icon "close" at bounding box center [1043, 24] width 10 height 10
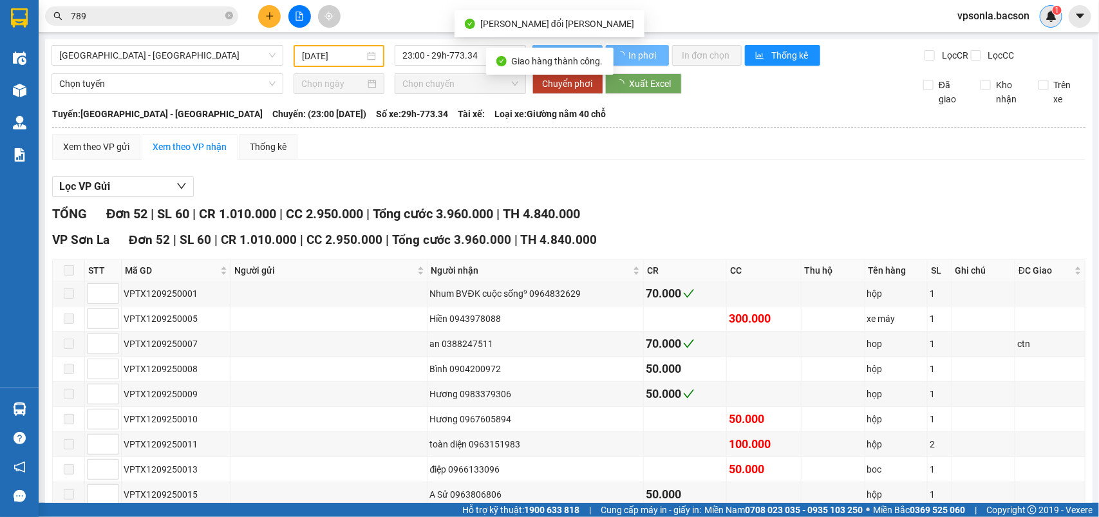
click at [1045, 21] on div "1" at bounding box center [1051, 16] width 23 height 23
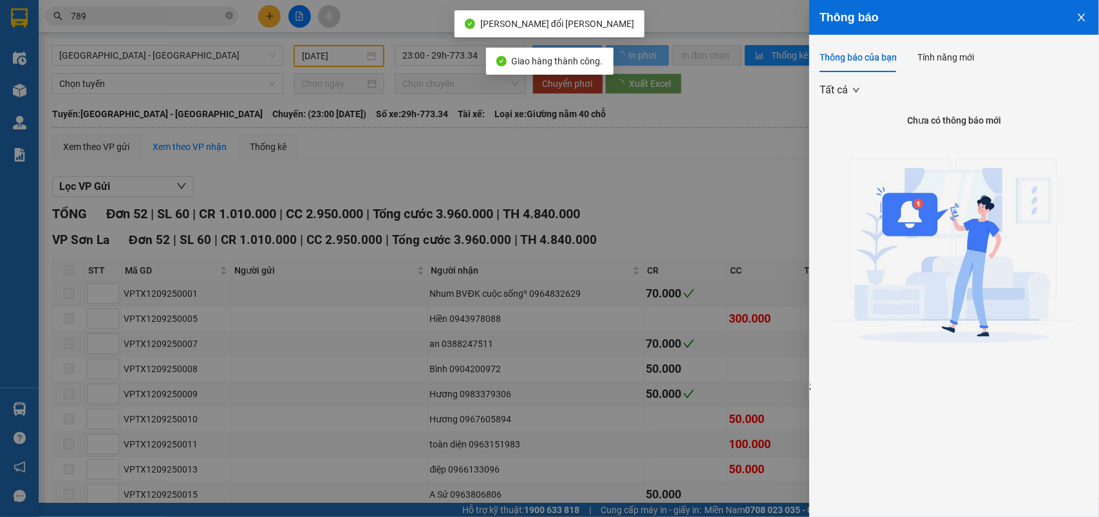
click at [691, 149] on div at bounding box center [549, 258] width 1099 height 517
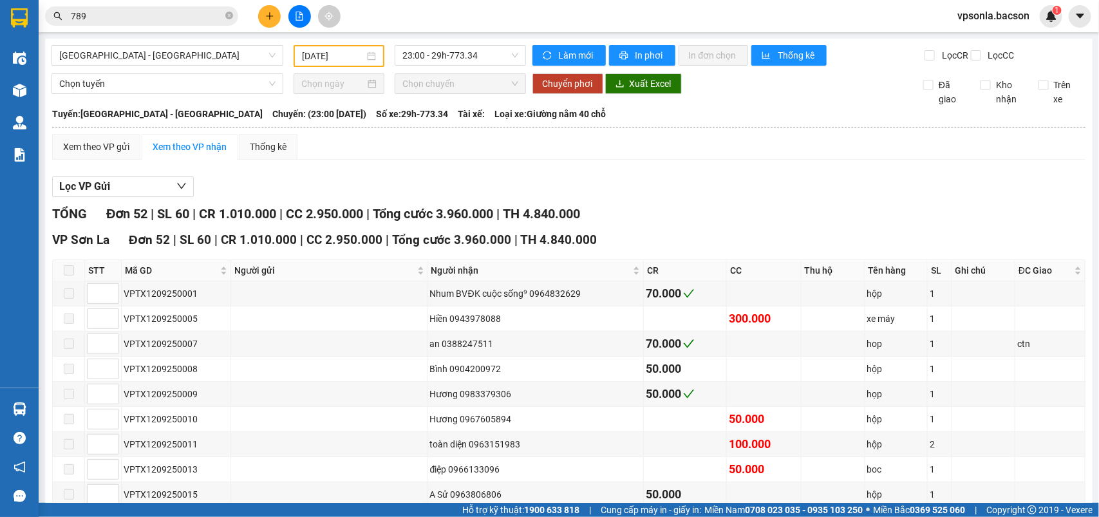
click at [158, 14] on input "789" at bounding box center [147, 16] width 152 height 14
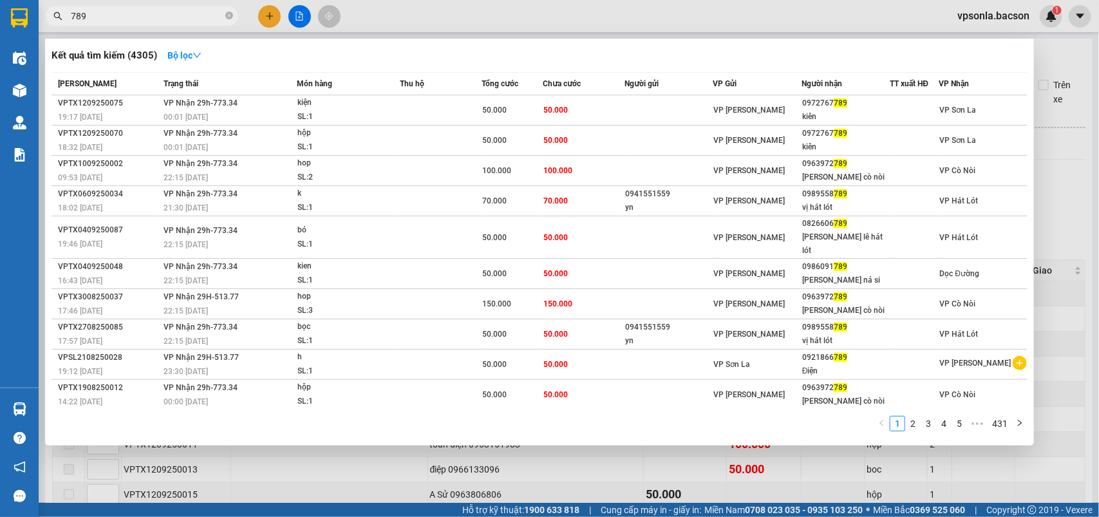
click at [158, 14] on input "789" at bounding box center [147, 16] width 152 height 14
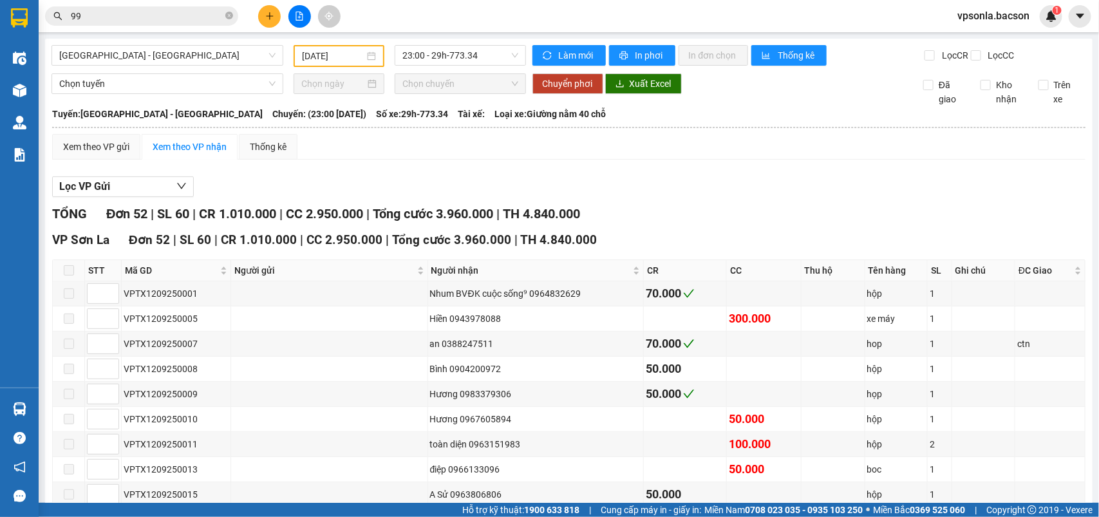
type input "999"
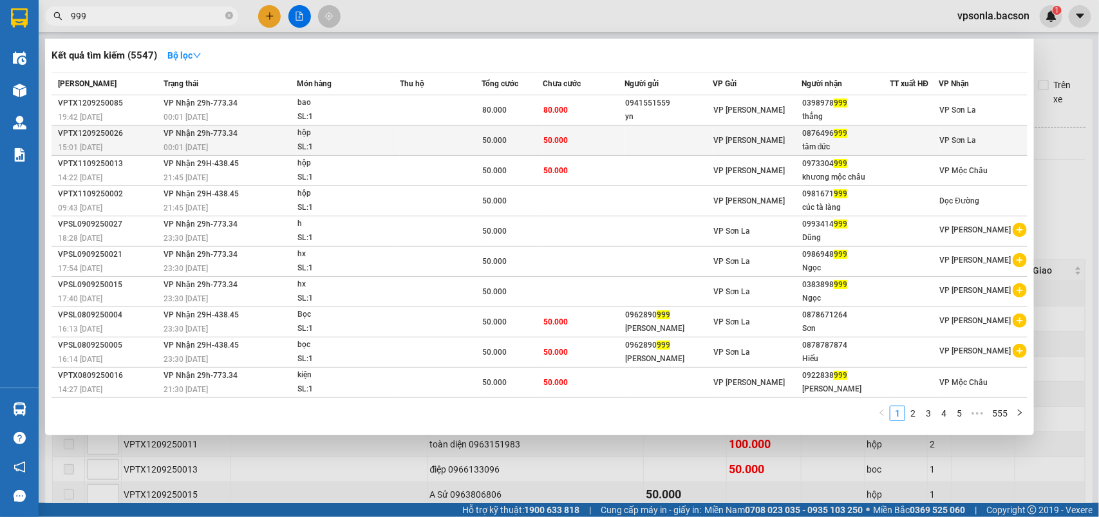
type input "999"
click at [790, 139] on div "VP [PERSON_NAME]" at bounding box center [757, 140] width 87 height 14
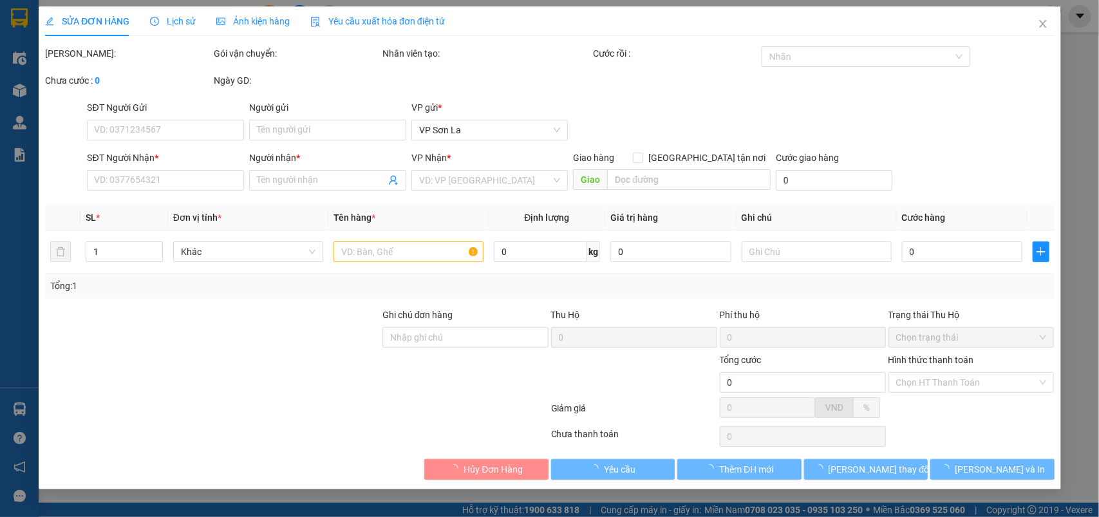
type input "0876496999"
type input "tâm đức"
type input "50.000"
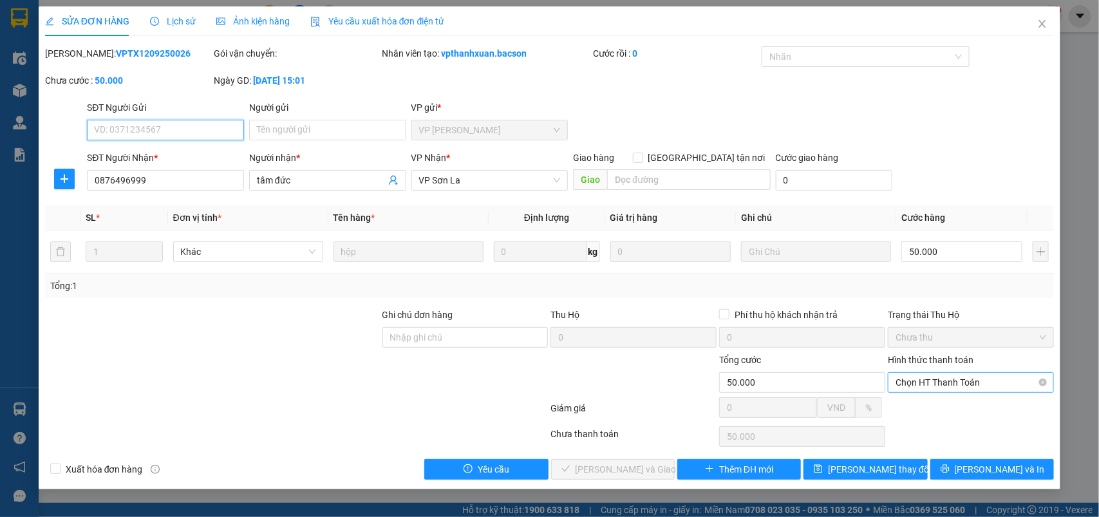
click at [922, 377] on span "Chọn HT Thanh Toán" at bounding box center [971, 382] width 151 height 19
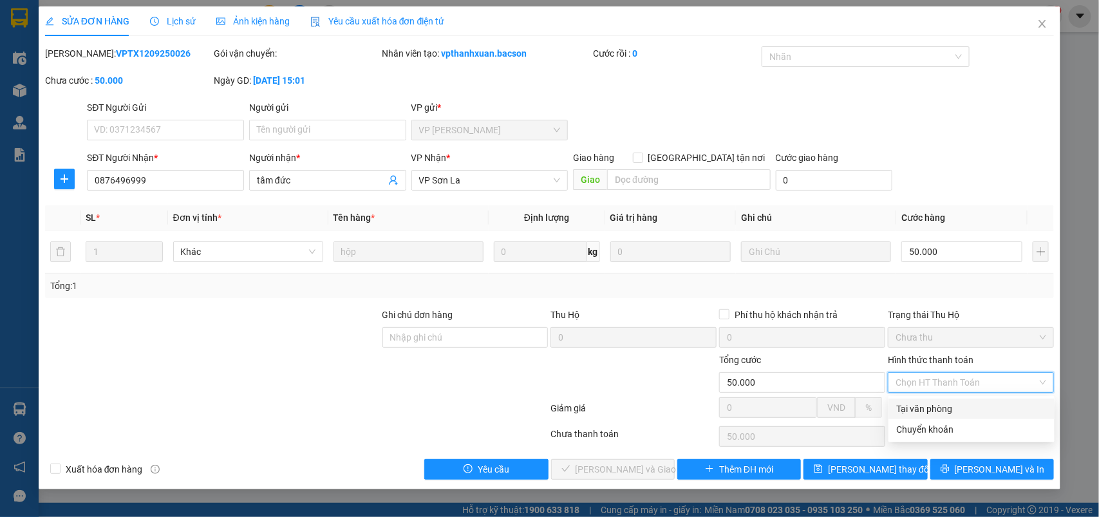
click at [926, 408] on div "Tại văn phòng" at bounding box center [971, 409] width 151 height 14
type input "0"
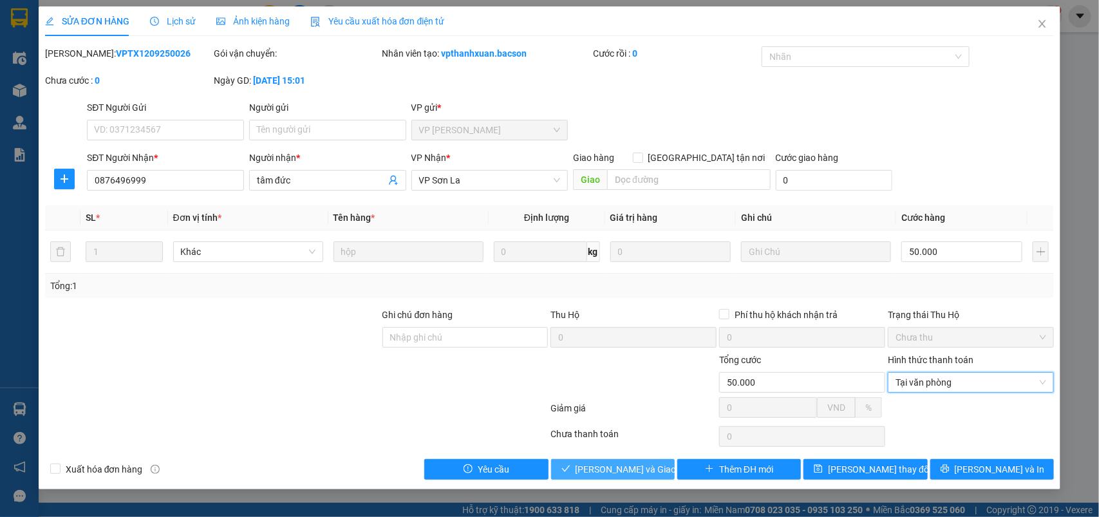
click at [654, 470] on span "[PERSON_NAME] và Giao hàng" at bounding box center [638, 469] width 124 height 14
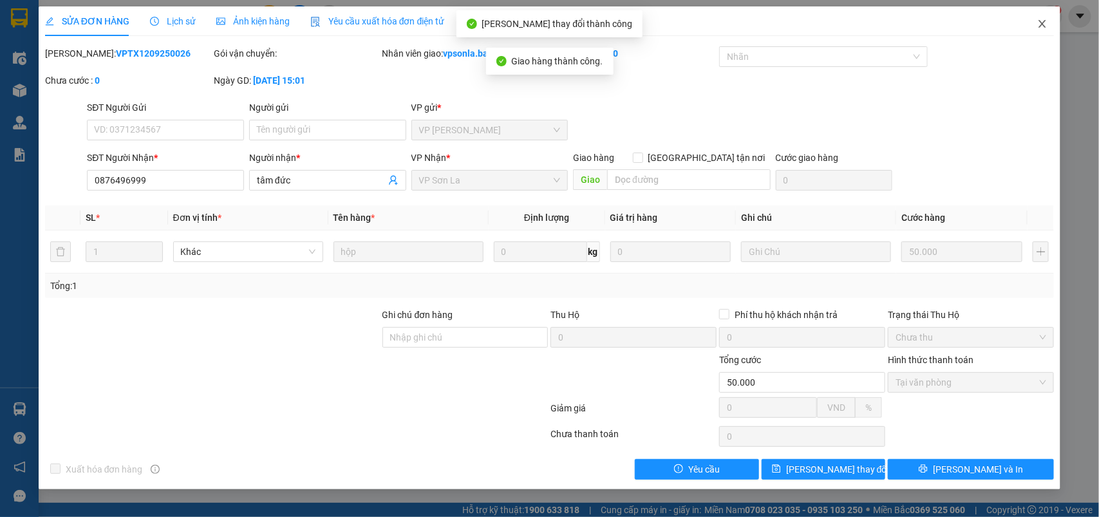
click at [1040, 24] on icon "close" at bounding box center [1043, 24] width 10 height 10
click at [1040, 24] on div "vpsonla.bacson 1" at bounding box center [1004, 16] width 115 height 23
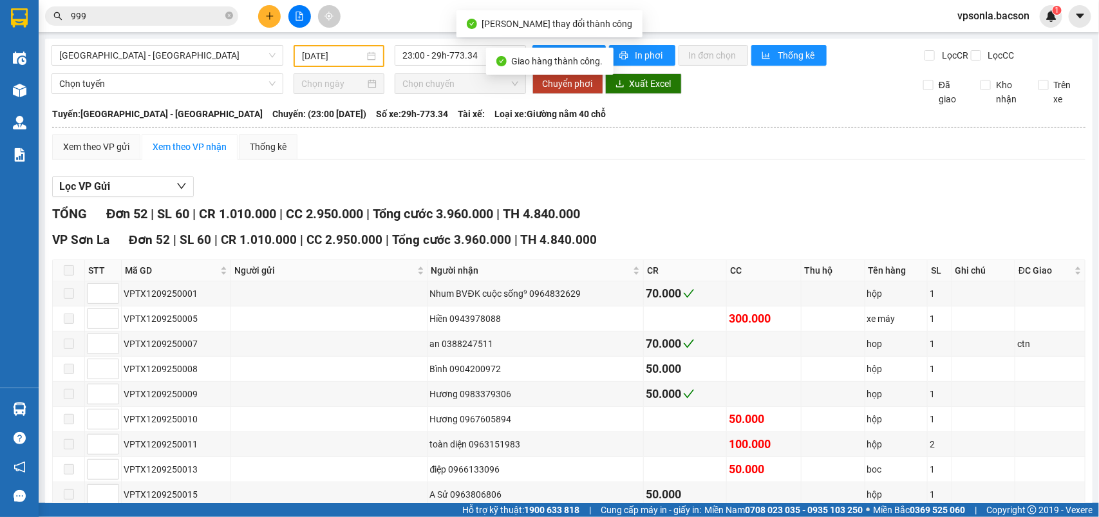
click at [1040, 24] on div "vpsonla.bacson 1" at bounding box center [1004, 16] width 115 height 23
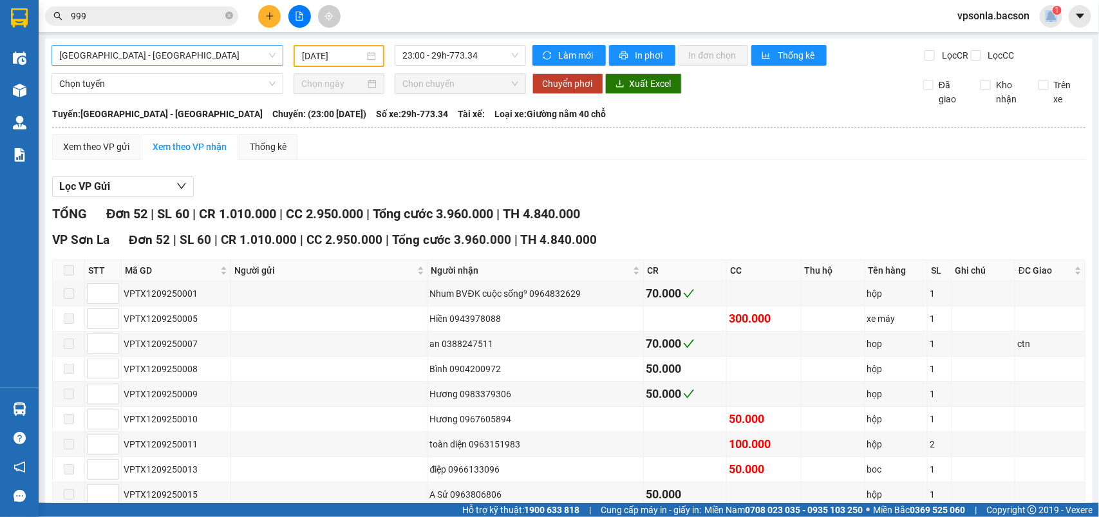
click at [117, 55] on span "[GEOGRAPHIC_DATA] - [GEOGRAPHIC_DATA]" at bounding box center [167, 55] width 216 height 19
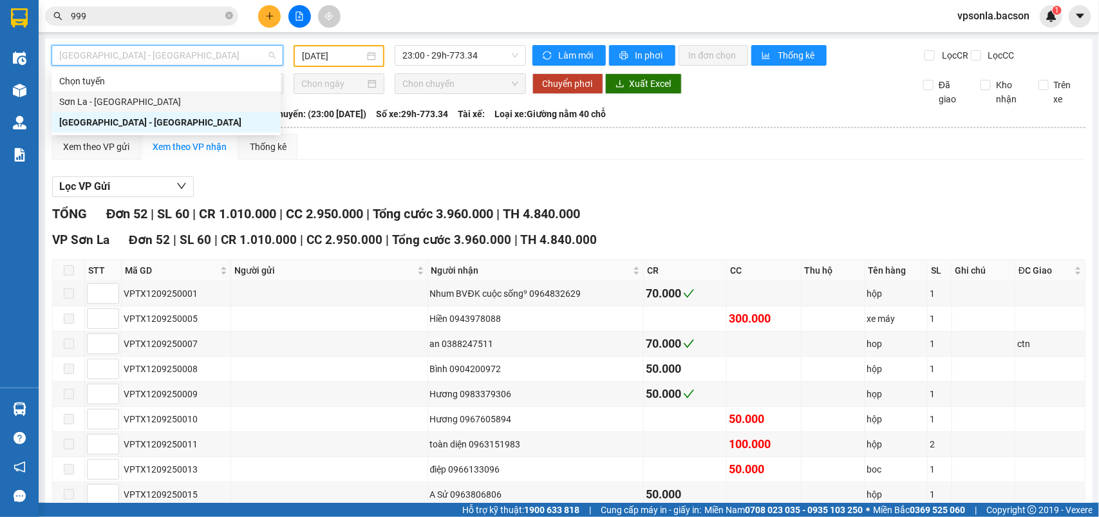
click at [101, 104] on div "Sơn La - [GEOGRAPHIC_DATA]" at bounding box center [166, 102] width 214 height 14
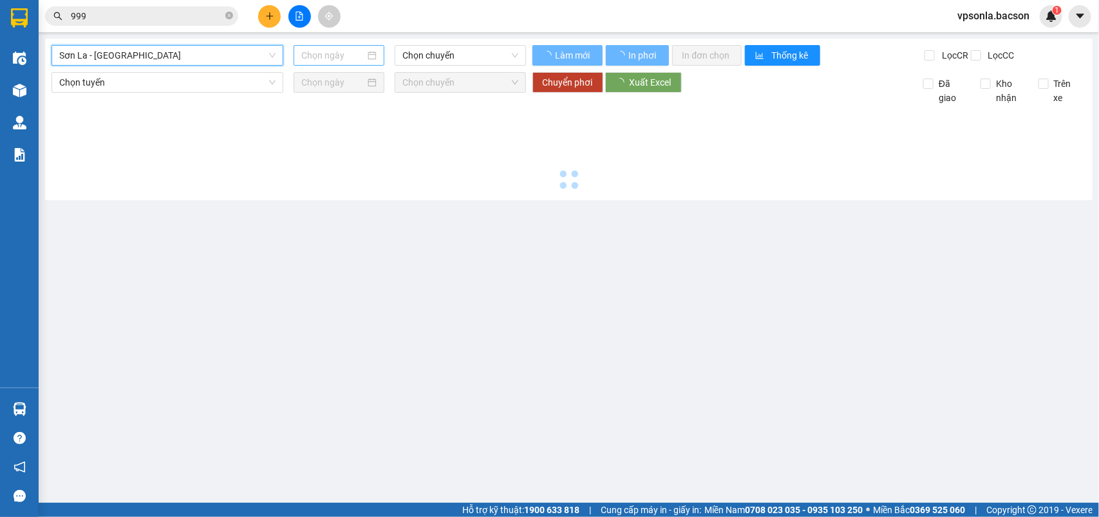
click at [325, 55] on input at bounding box center [333, 55] width 64 height 14
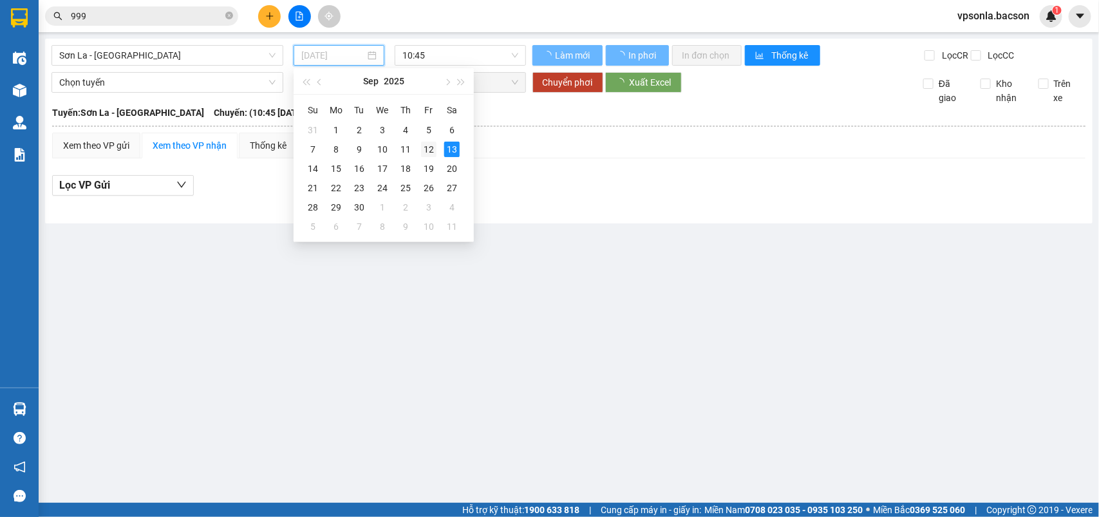
click at [433, 144] on div "12" at bounding box center [428, 149] width 15 height 15
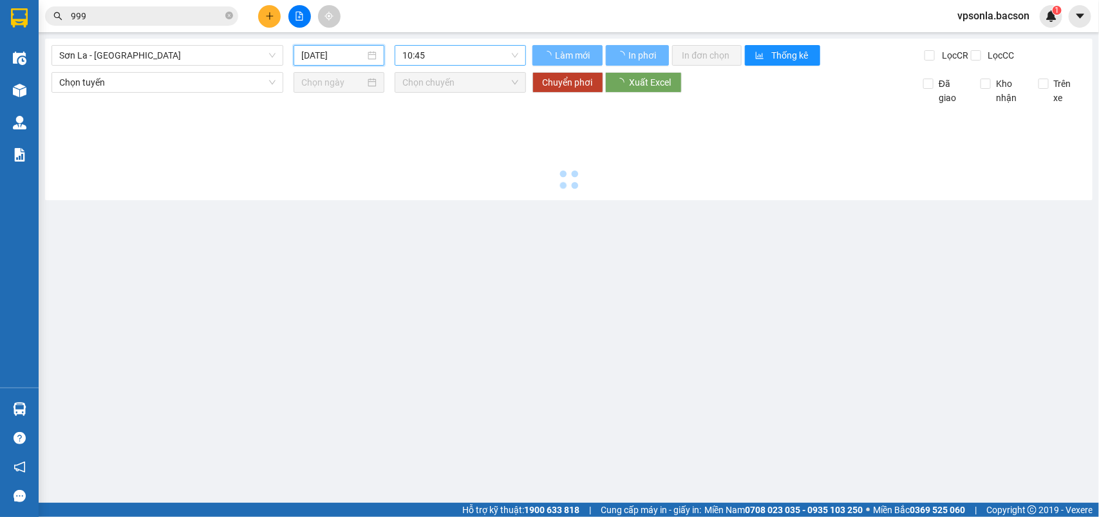
type input "[DATE]"
click at [454, 50] on span "10:45" at bounding box center [460, 55] width 115 height 19
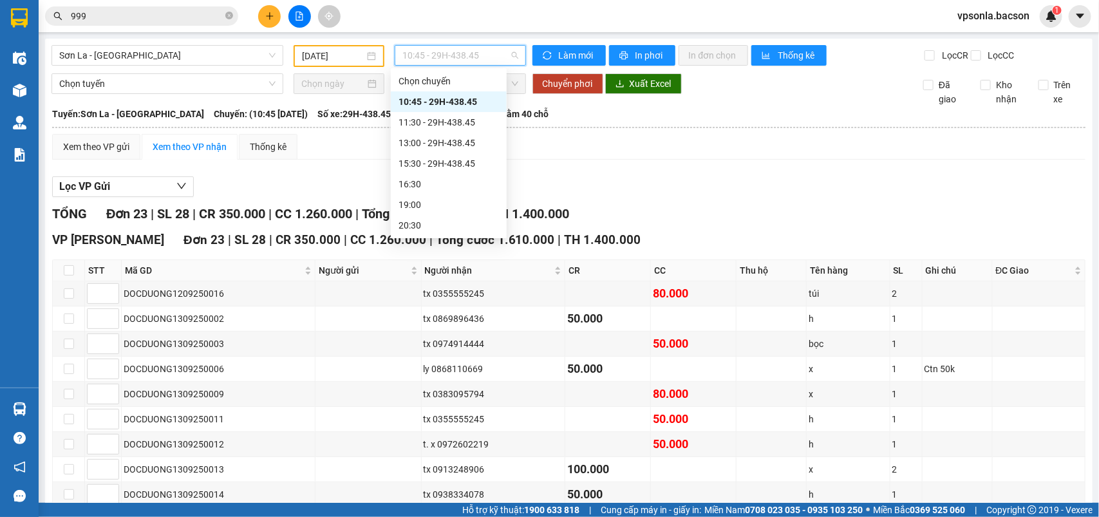
scroll to position [62, 0]
click at [430, 222] on div "22:30 - 29H-438.45" at bounding box center [449, 225] width 100 height 14
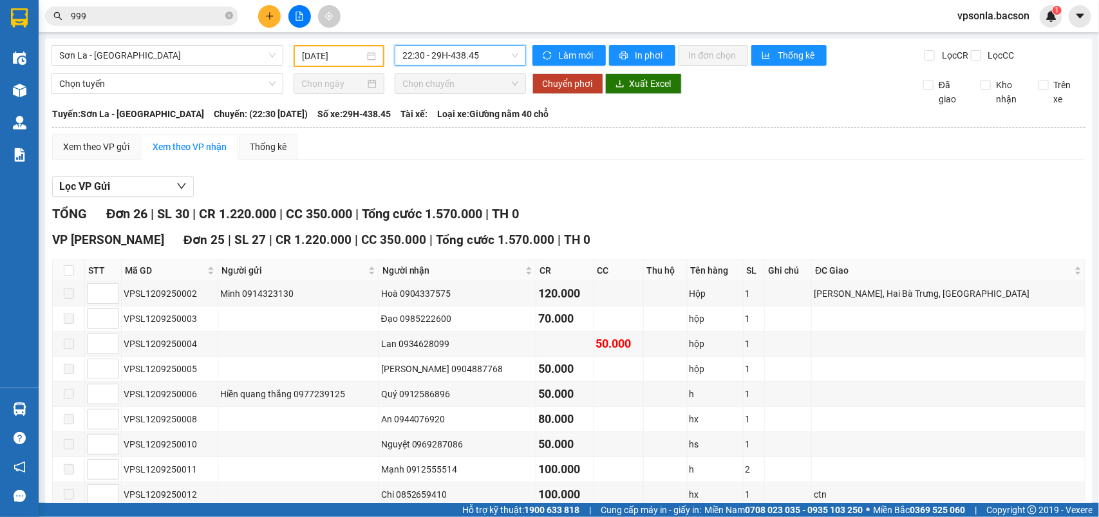
click at [440, 61] on span "22:30 - 29H-438.45" at bounding box center [460, 55] width 115 height 19
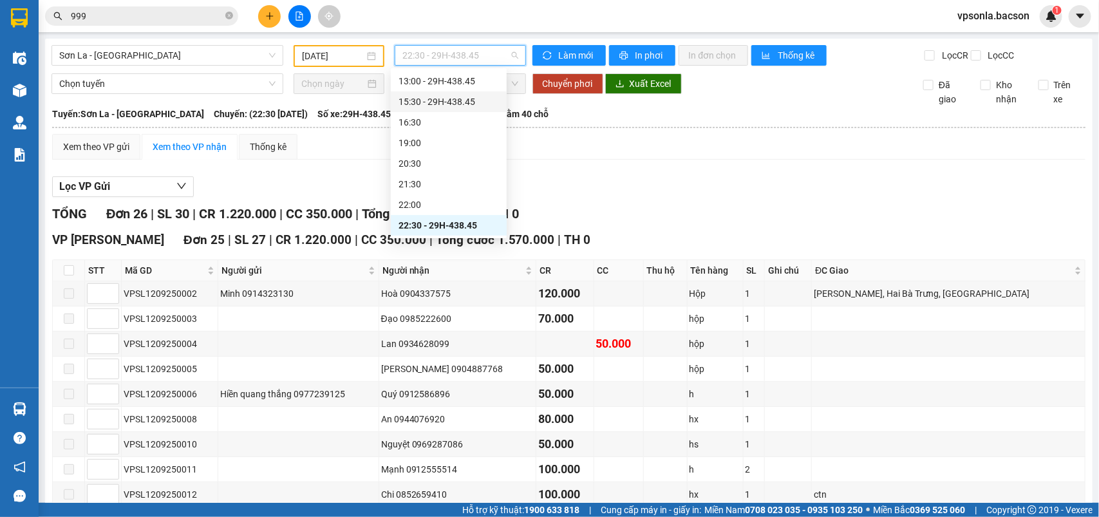
click at [441, 104] on div "15:30 - 29H-438.45" at bounding box center [449, 102] width 100 height 14
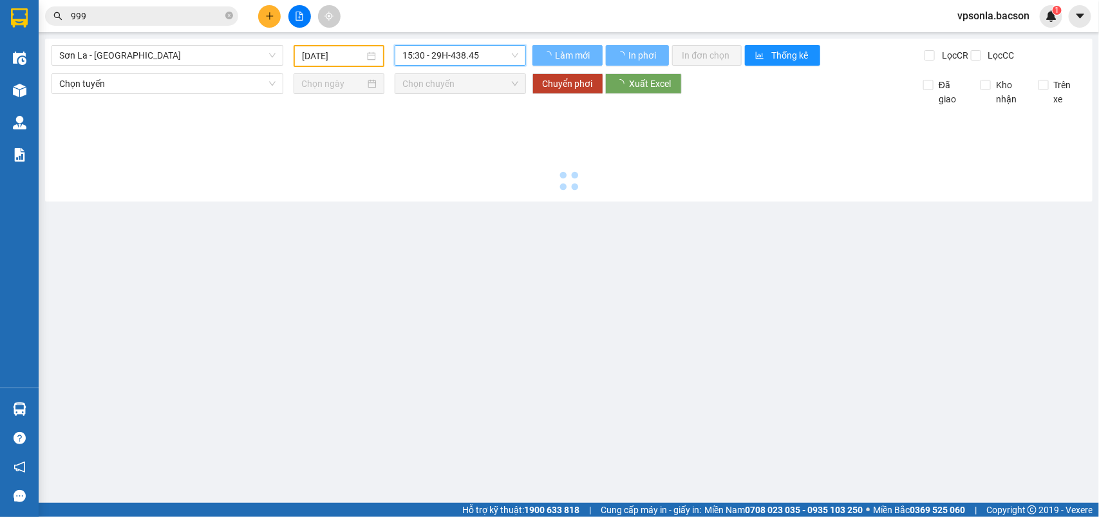
click at [452, 46] on span "15:30 - 29H-438.45" at bounding box center [460, 55] width 115 height 19
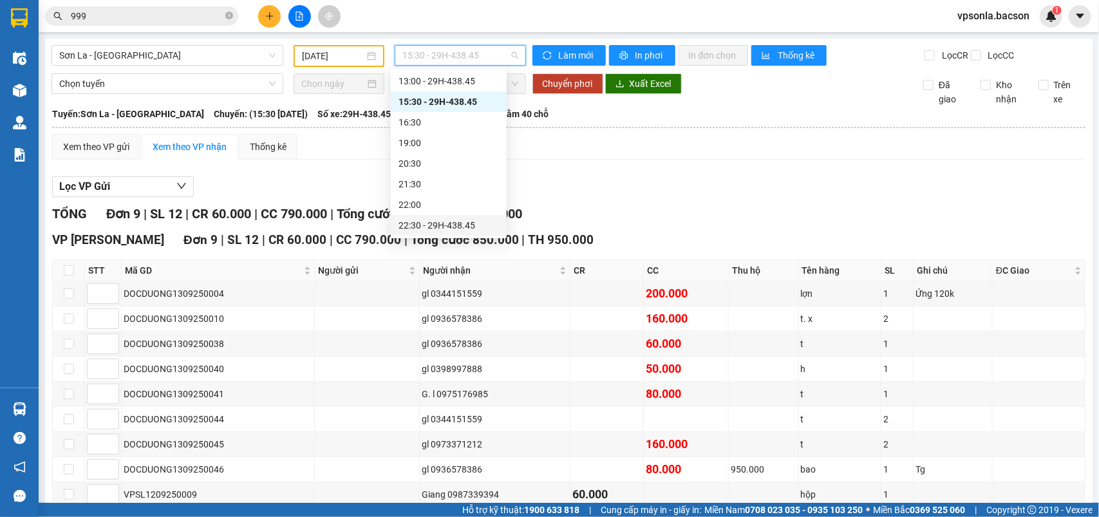
click at [445, 220] on div "22:30 - 29H-438.45" at bounding box center [449, 225] width 100 height 14
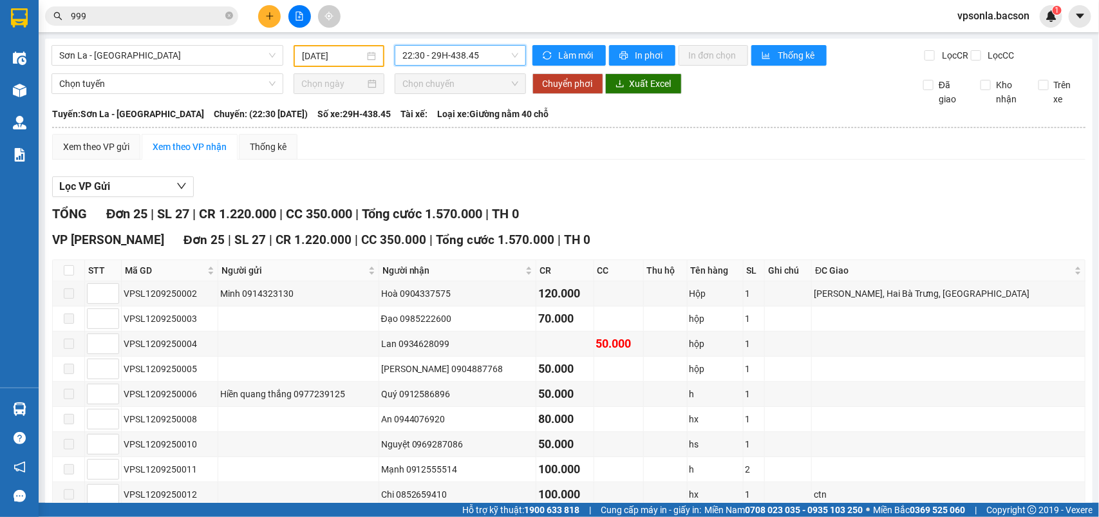
scroll to position [403, 0]
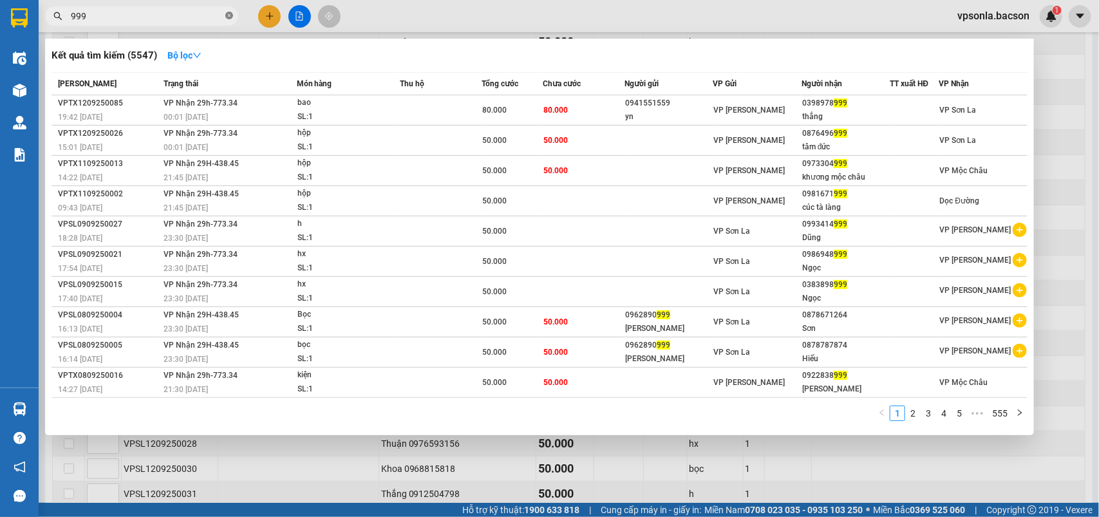
click at [229, 15] on icon "close-circle" at bounding box center [229, 16] width 8 height 8
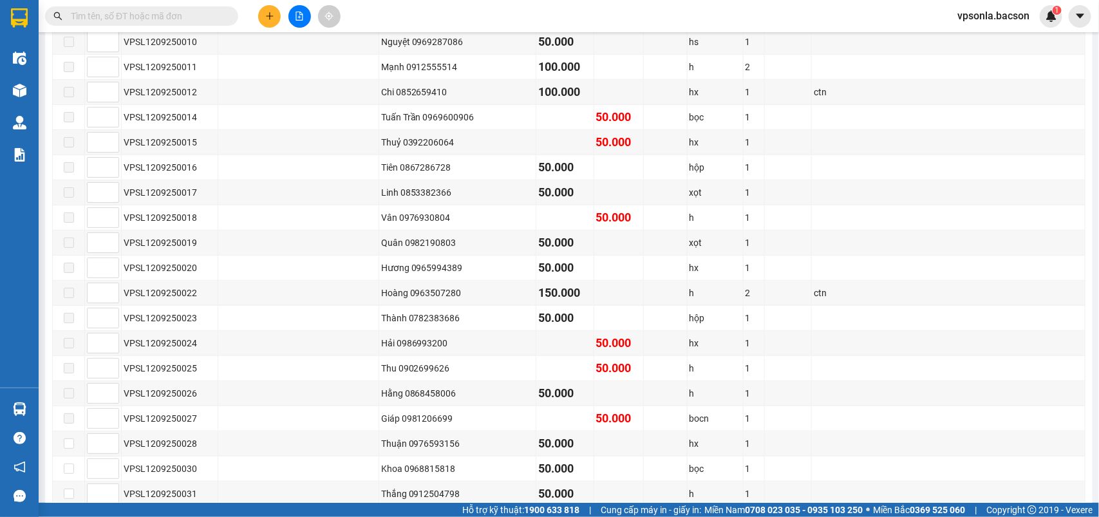
click at [171, 15] on input "text" at bounding box center [147, 16] width 152 height 14
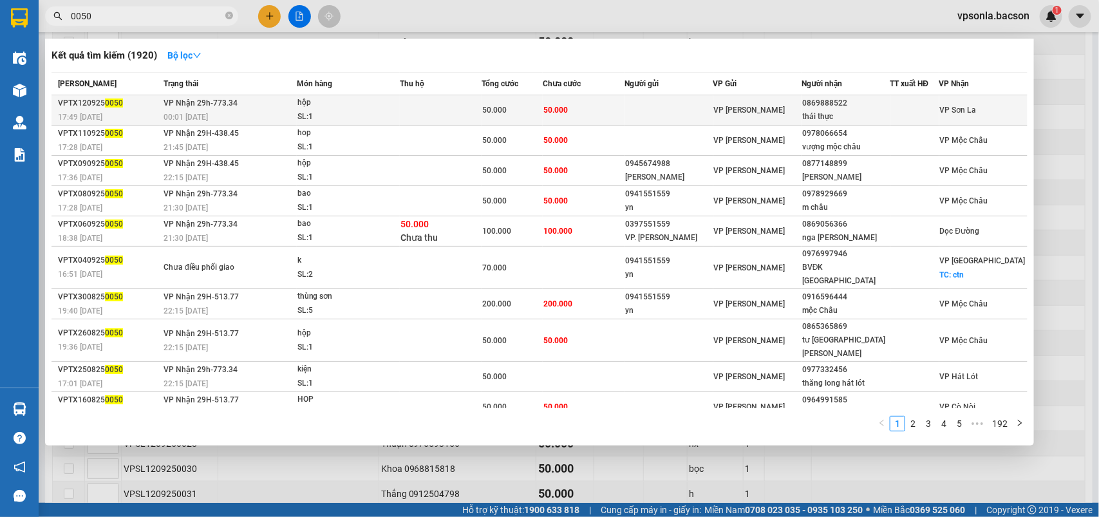
type input "0050"
click at [828, 117] on div "thái thực" at bounding box center [845, 117] width 87 height 14
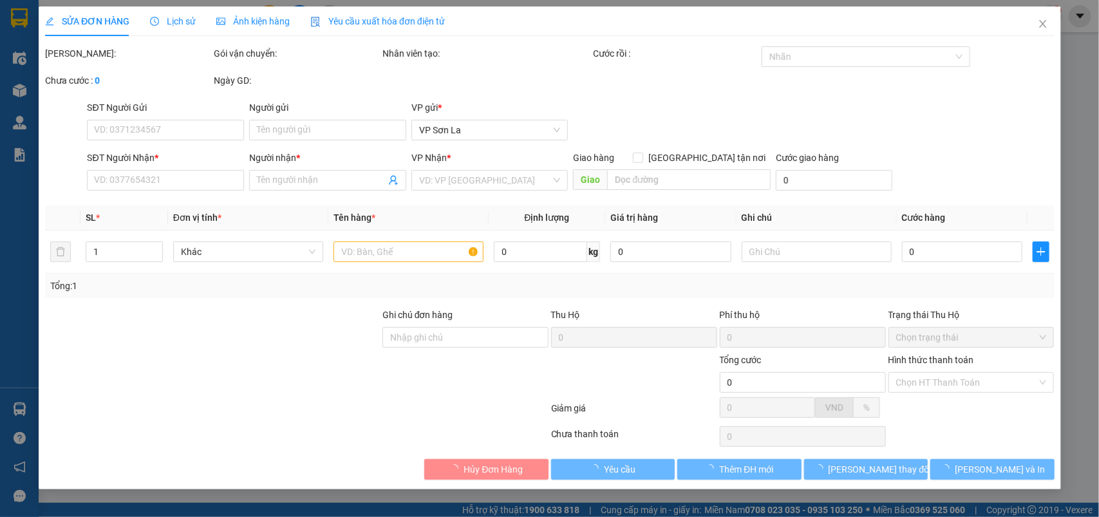
type input "0869888522"
type input "thái thực"
type input "50.000"
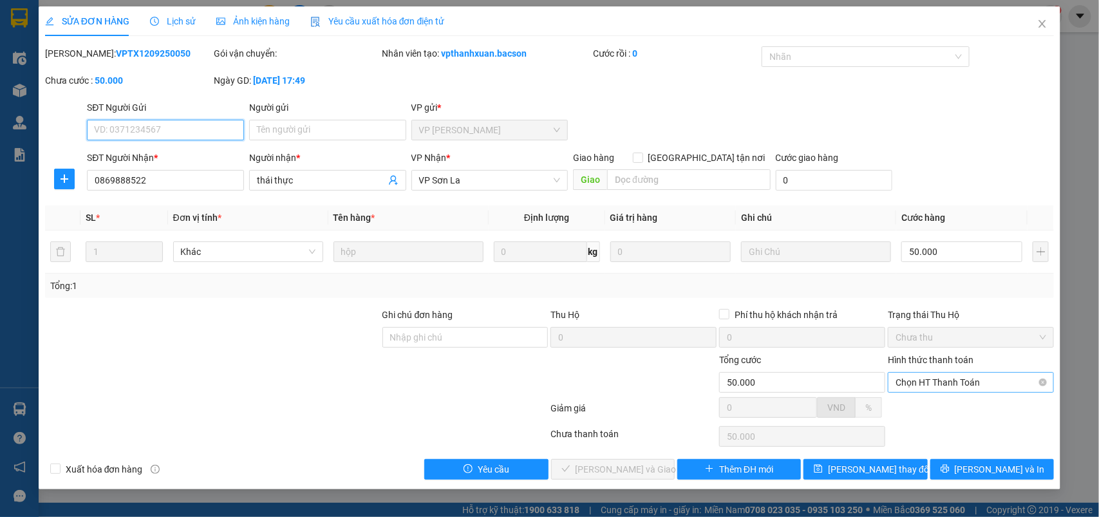
click at [941, 388] on span "Chọn HT Thanh Toán" at bounding box center [971, 382] width 151 height 19
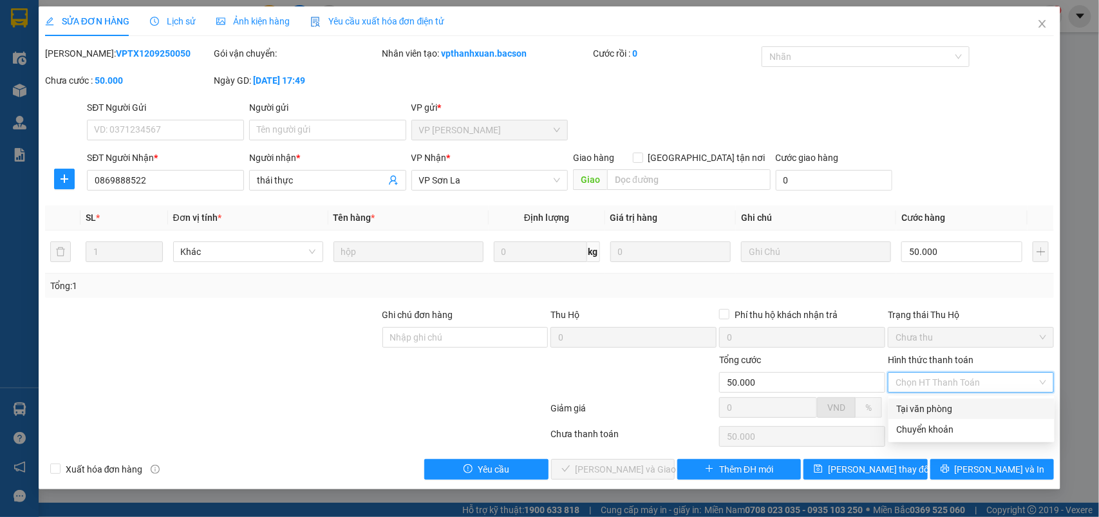
drag, startPoint x: 933, startPoint y: 394, endPoint x: 755, endPoint y: 411, distance: 178.5
click at [923, 411] on div "Tại văn phòng" at bounding box center [971, 409] width 151 height 14
type input "0"
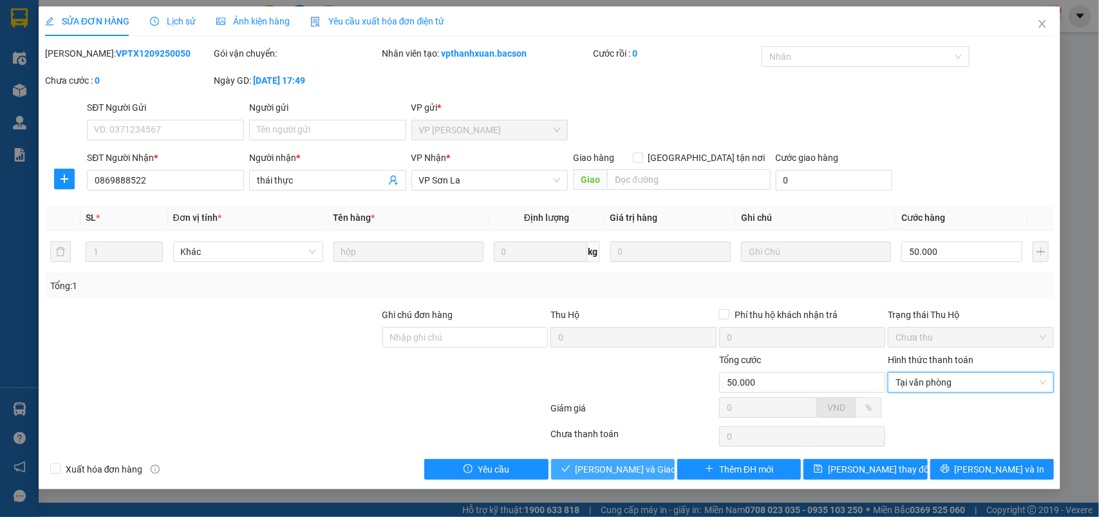
click at [642, 464] on span "[PERSON_NAME] và Giao hàng" at bounding box center [638, 469] width 124 height 14
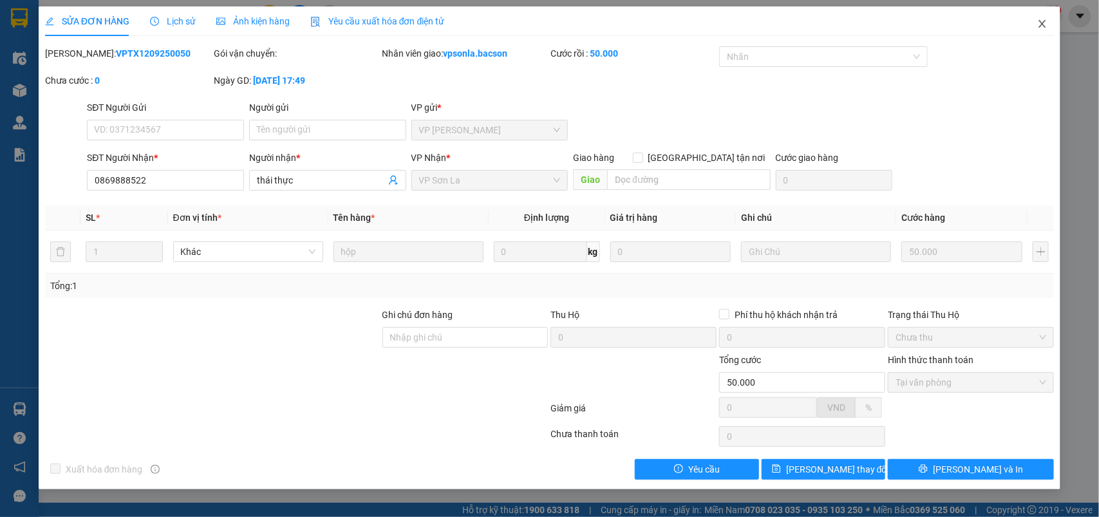
click at [1043, 20] on icon "close" at bounding box center [1043, 24] width 10 height 10
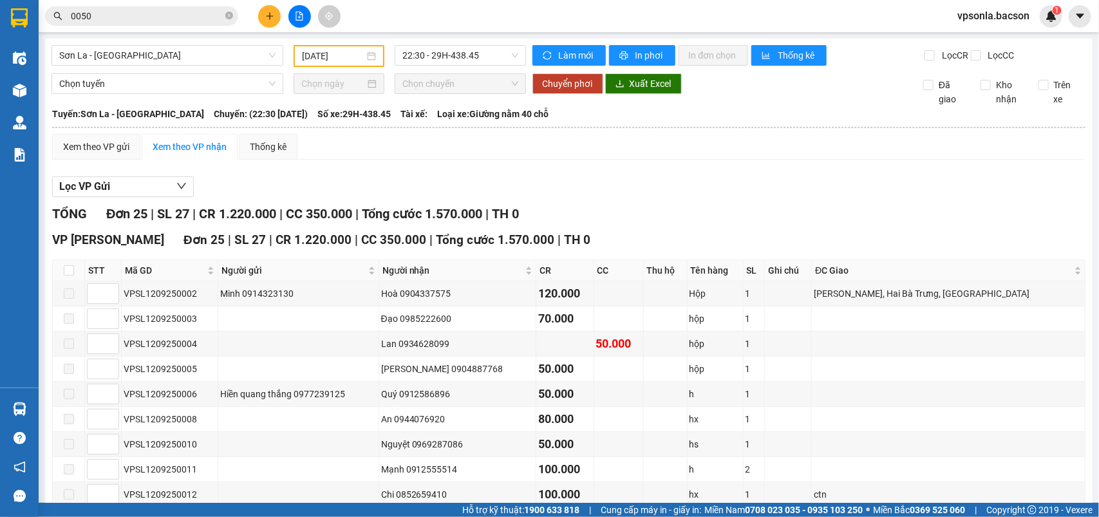
click at [1043, 20] on div "1" at bounding box center [1051, 16] width 23 height 23
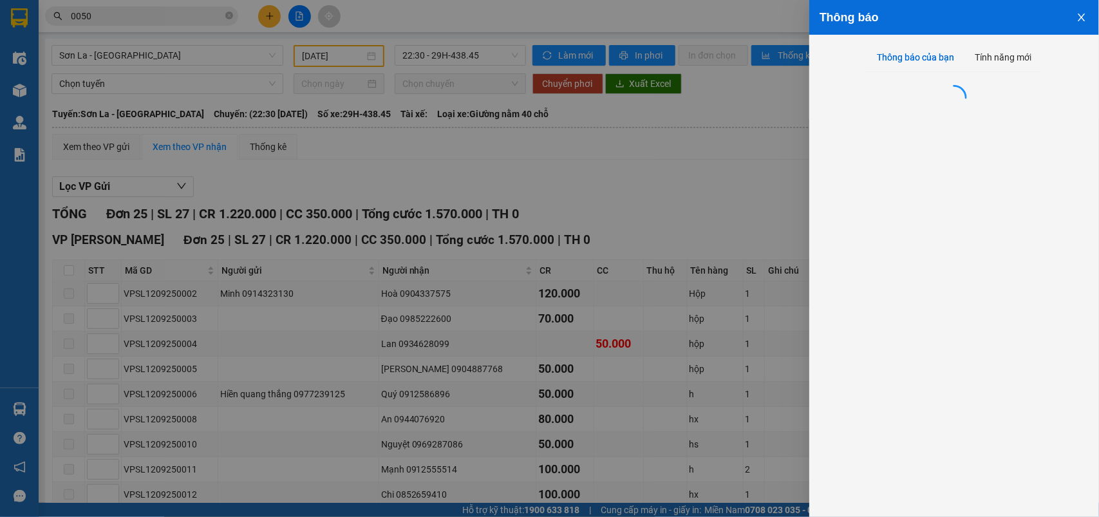
click at [1043, 20] on div "Thông báo Thông báo của bạn Tính năng mới" at bounding box center [549, 258] width 1099 height 517
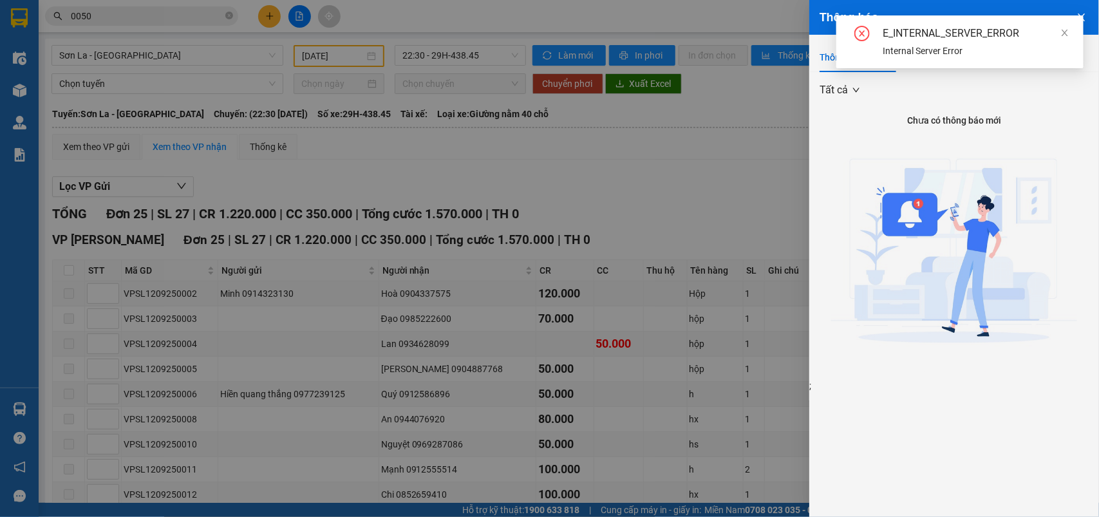
click at [147, 14] on div at bounding box center [549, 258] width 1099 height 517
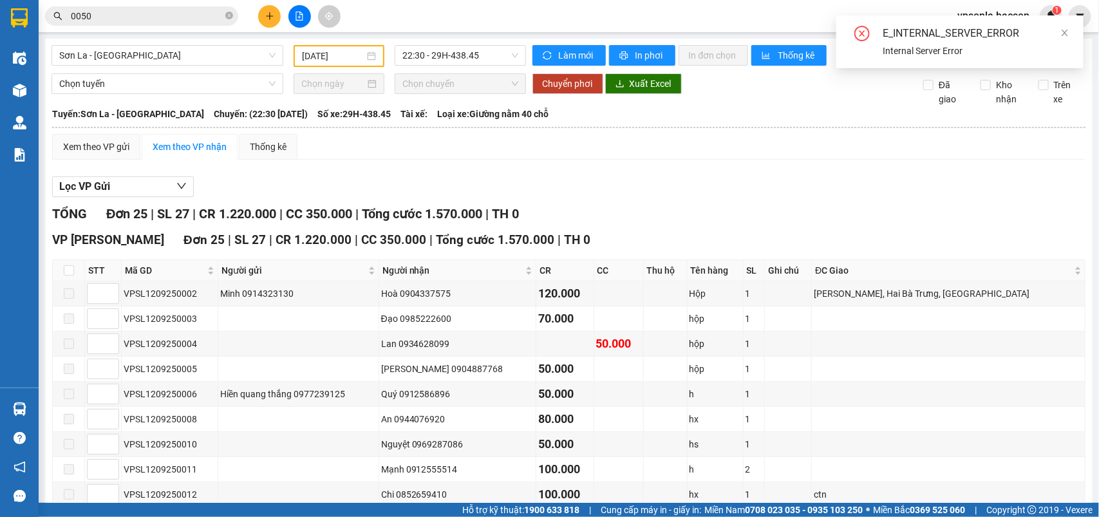
click at [1099, 14] on div "Thông báo Thông báo của bạn Tính năng mới Tất cả Chưa có thông báo mới ;" at bounding box center [1099, 258] width 0 height 517
click at [147, 14] on body "Kết quả tìm kiếm ( 1920 ) Bộ lọc Mã ĐH Trạng thái Món hàng Thu hộ Tổng cước Chư…" at bounding box center [549, 258] width 1099 height 517
click at [147, 14] on input "0050" at bounding box center [147, 16] width 152 height 14
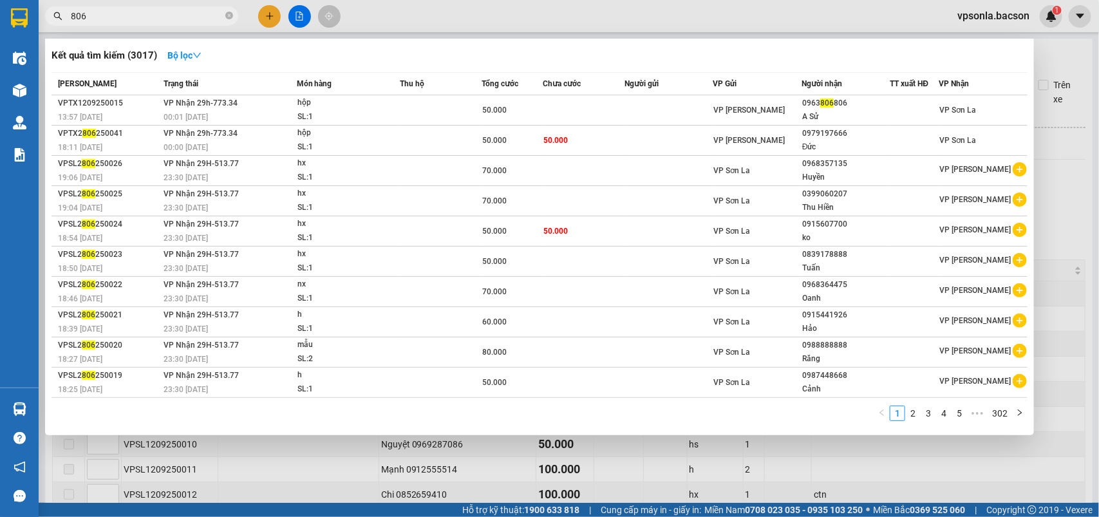
type input "806"
click at [810, 101] on div "0963 806 806" at bounding box center [845, 104] width 87 height 14
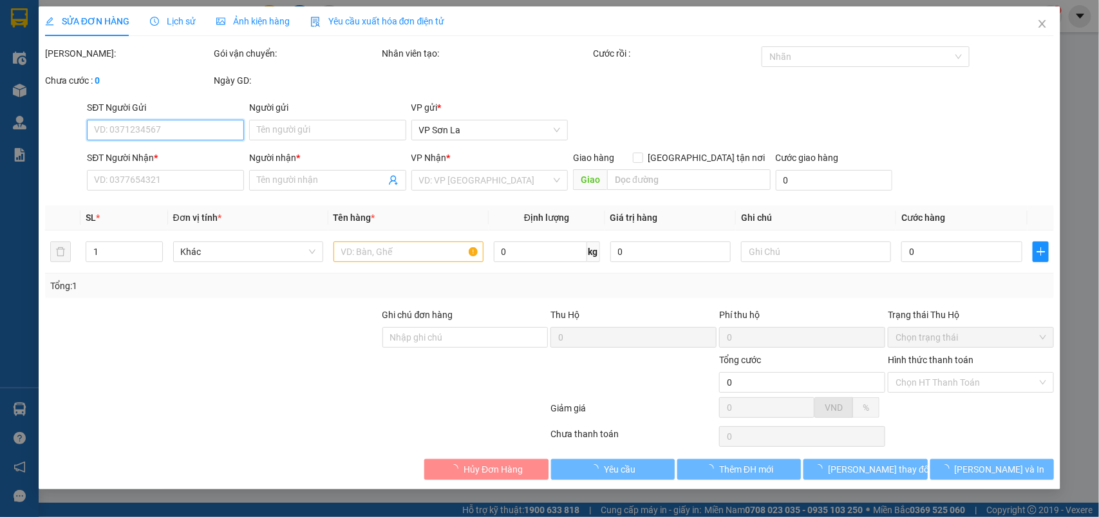
type input "0963806806"
type input "A Sử"
type input "50.000"
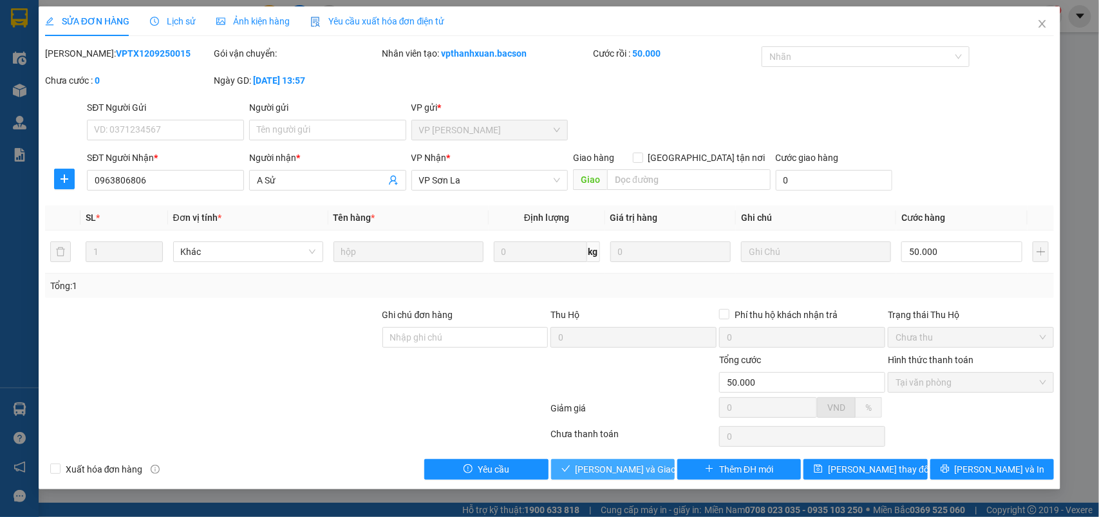
click at [612, 466] on span "[PERSON_NAME] và Giao hàng" at bounding box center [638, 469] width 124 height 14
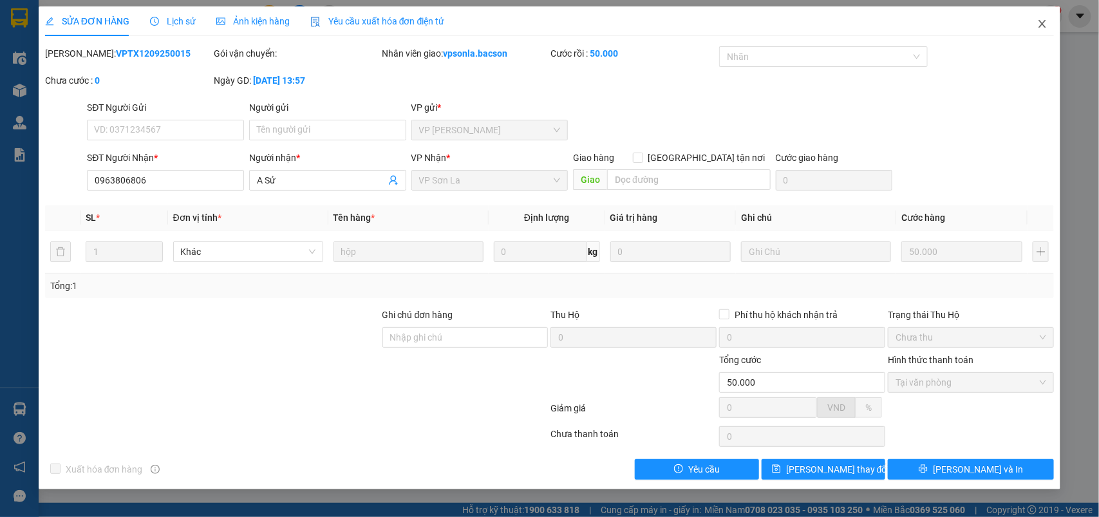
click at [1048, 19] on span "Close" at bounding box center [1043, 24] width 36 height 36
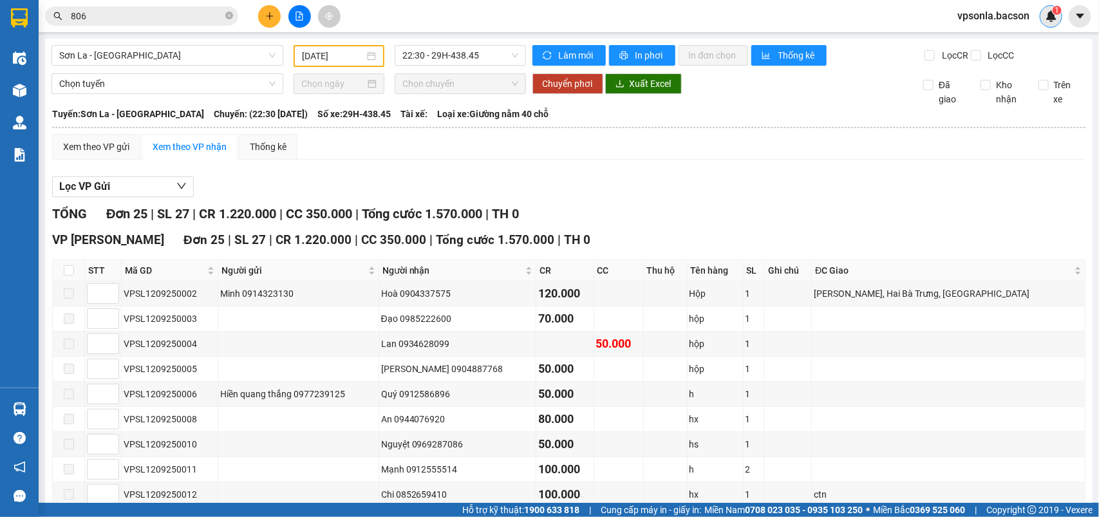
click at [1047, 19] on img at bounding box center [1052, 16] width 12 height 12
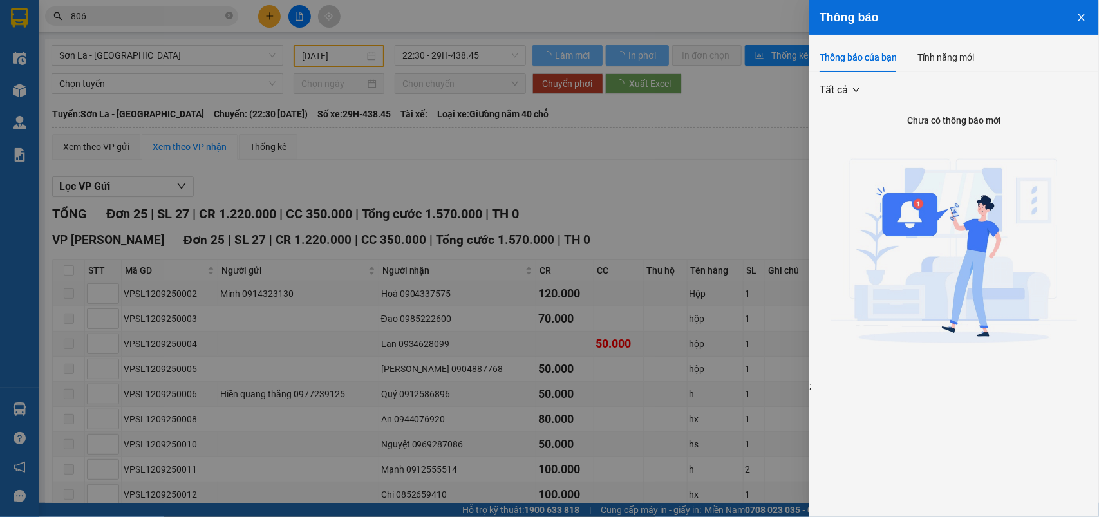
click at [113, 14] on div at bounding box center [549, 258] width 1099 height 517
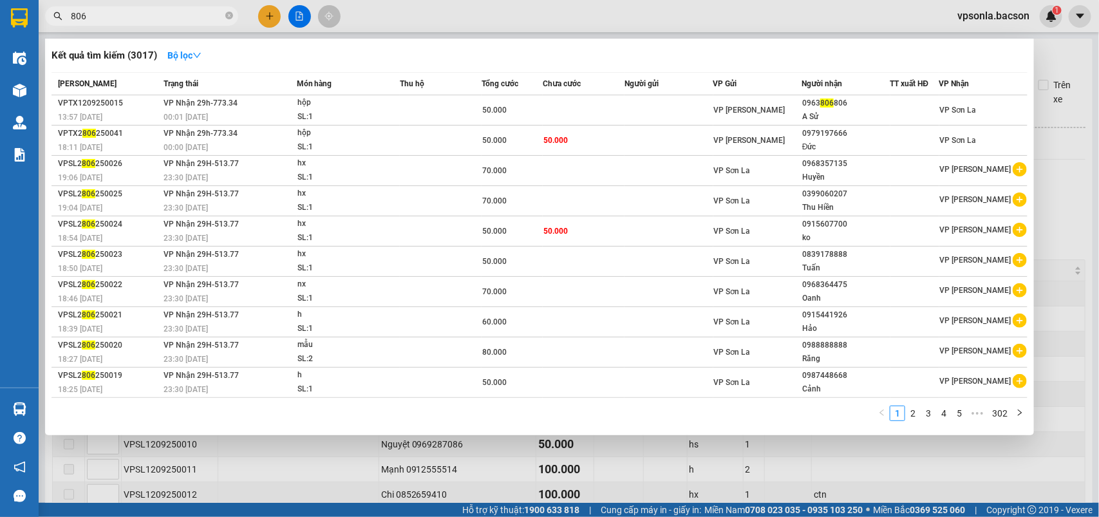
click at [113, 14] on input "806" at bounding box center [147, 16] width 152 height 14
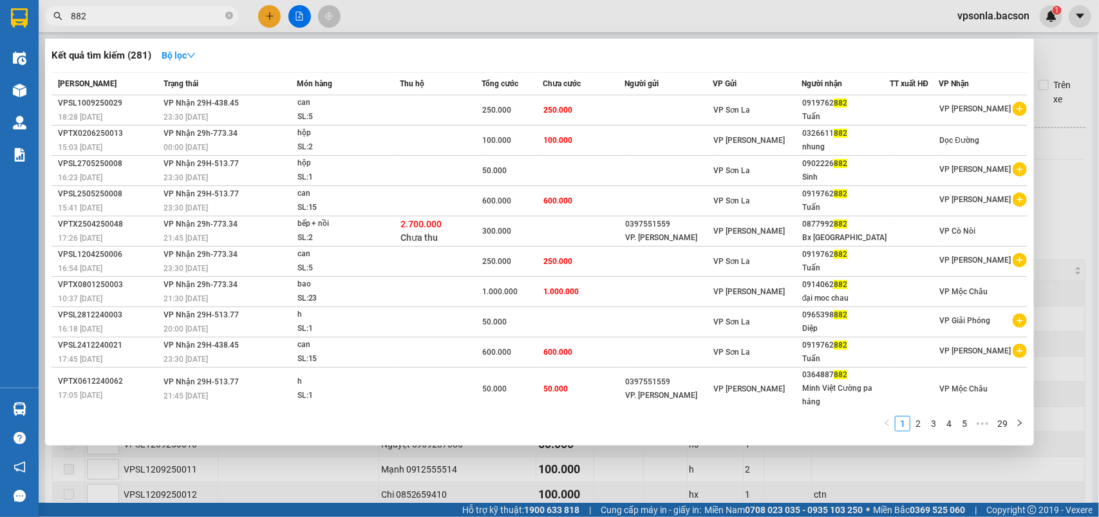
click at [113, 17] on input "882" at bounding box center [147, 16] width 152 height 14
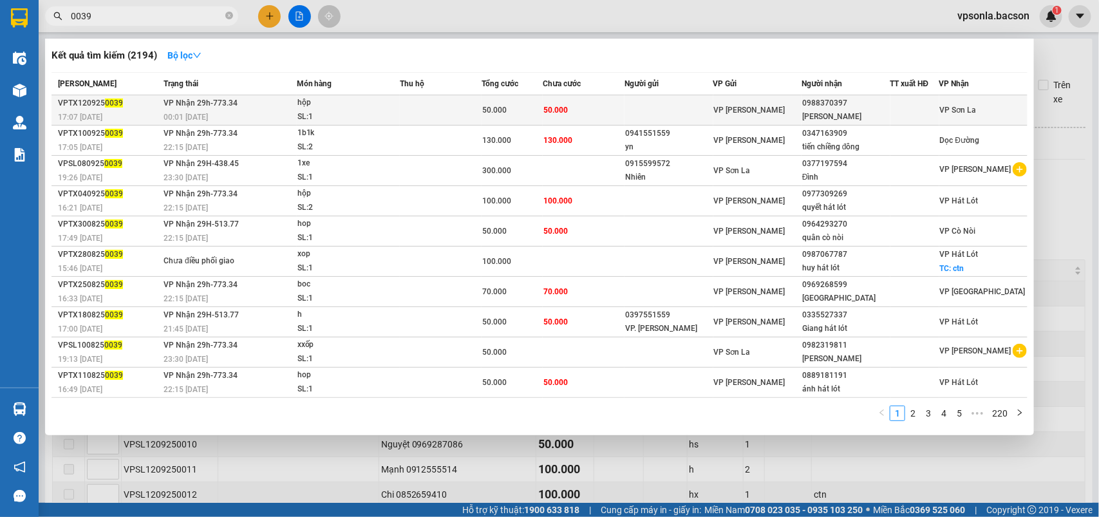
type input "0039"
click at [848, 106] on div "0988370397" at bounding box center [845, 104] width 87 height 14
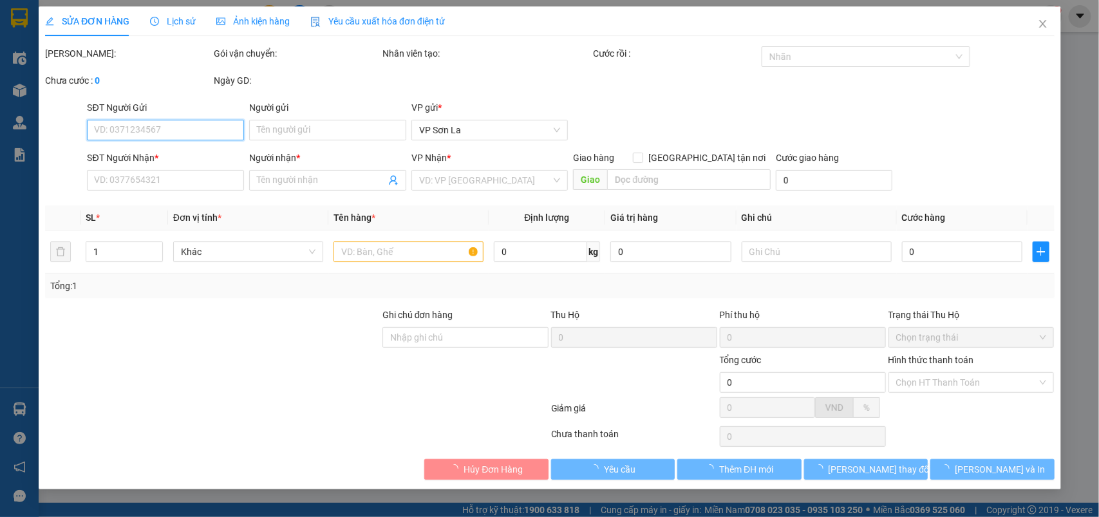
type input "0988370397"
type input "[PERSON_NAME]"
type input "50.000"
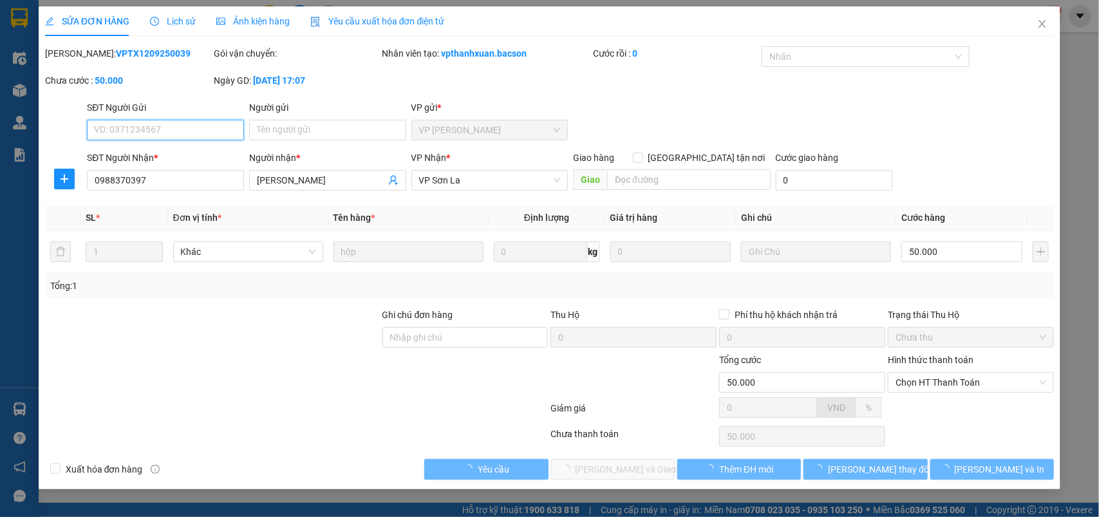
drag, startPoint x: 877, startPoint y: 293, endPoint x: 898, endPoint y: 403, distance: 111.7
click at [904, 381] on span "Chọn HT Thanh Toán" at bounding box center [971, 382] width 151 height 19
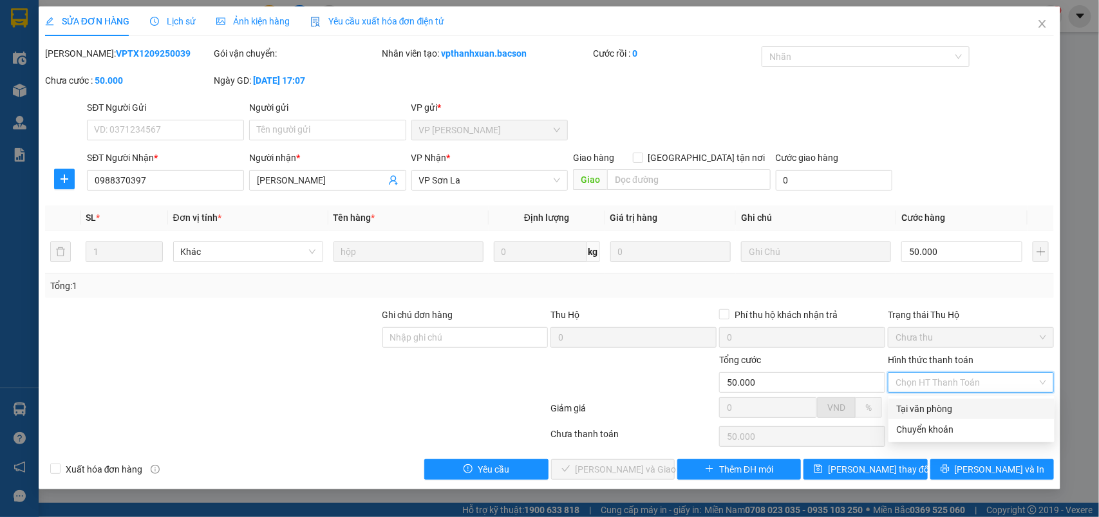
click at [908, 406] on div "Tại văn phòng" at bounding box center [971, 409] width 151 height 14
type input "0"
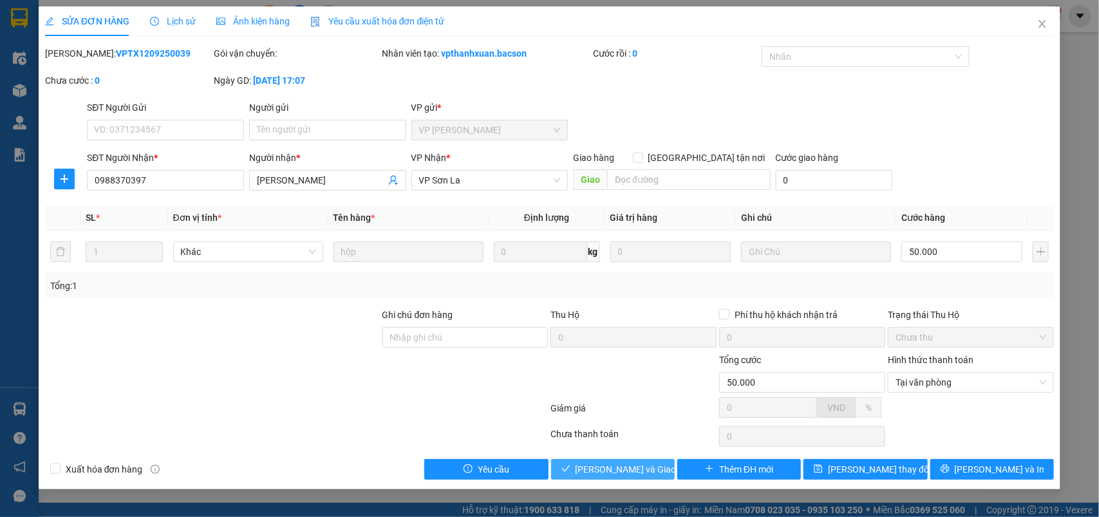
click at [618, 470] on span "[PERSON_NAME] và Giao hàng" at bounding box center [638, 469] width 124 height 14
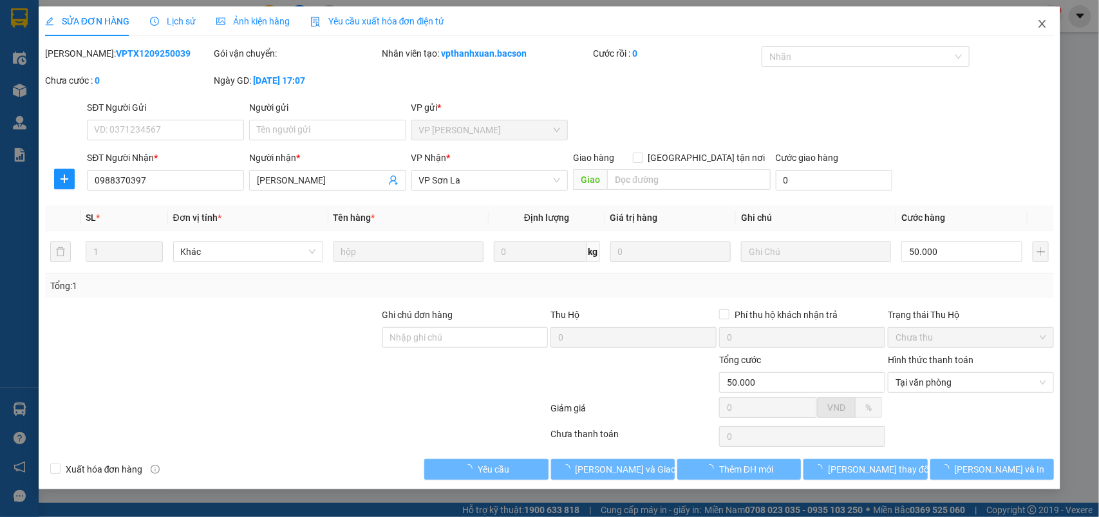
click at [1042, 23] on icon "close" at bounding box center [1043, 24] width 10 height 10
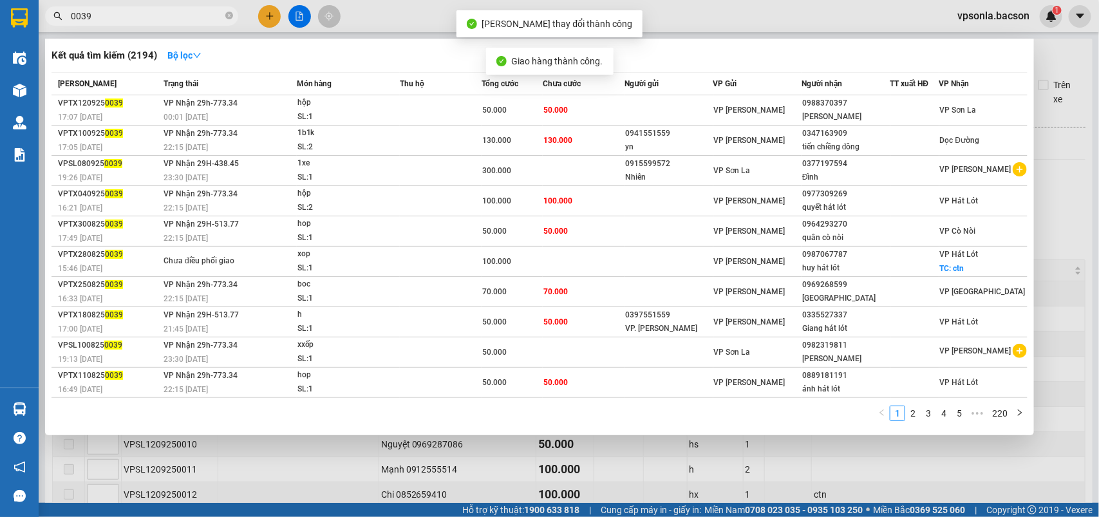
click at [133, 12] on input "0039" at bounding box center [147, 16] width 152 height 14
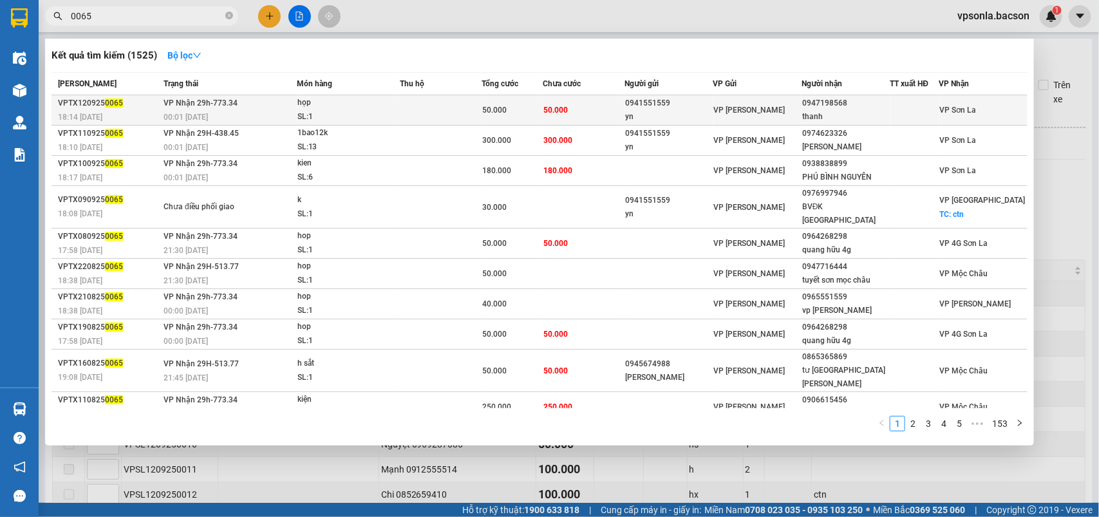
type input "0065"
click at [876, 104] on div "0947198568" at bounding box center [845, 104] width 87 height 14
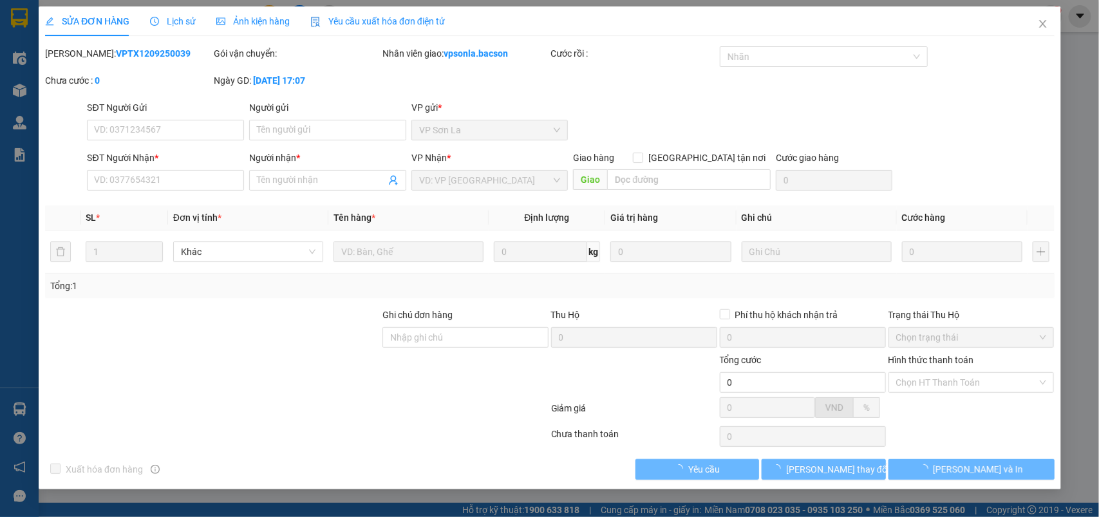
type input "0941551559"
type input "yn"
type input "0947198568"
type input "thanh"
type input "50.000"
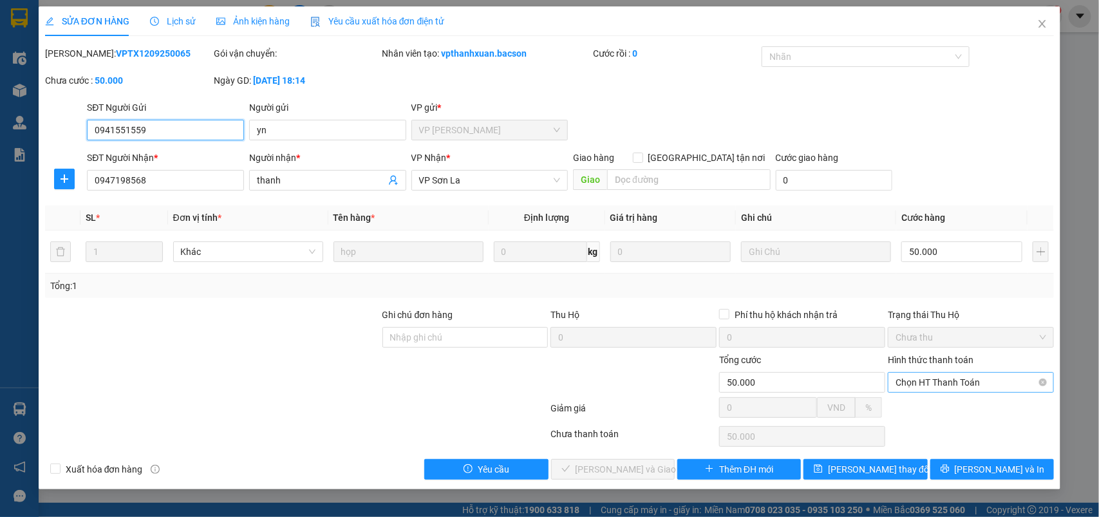
click at [913, 380] on span "Chọn HT Thanh Toán" at bounding box center [971, 382] width 151 height 19
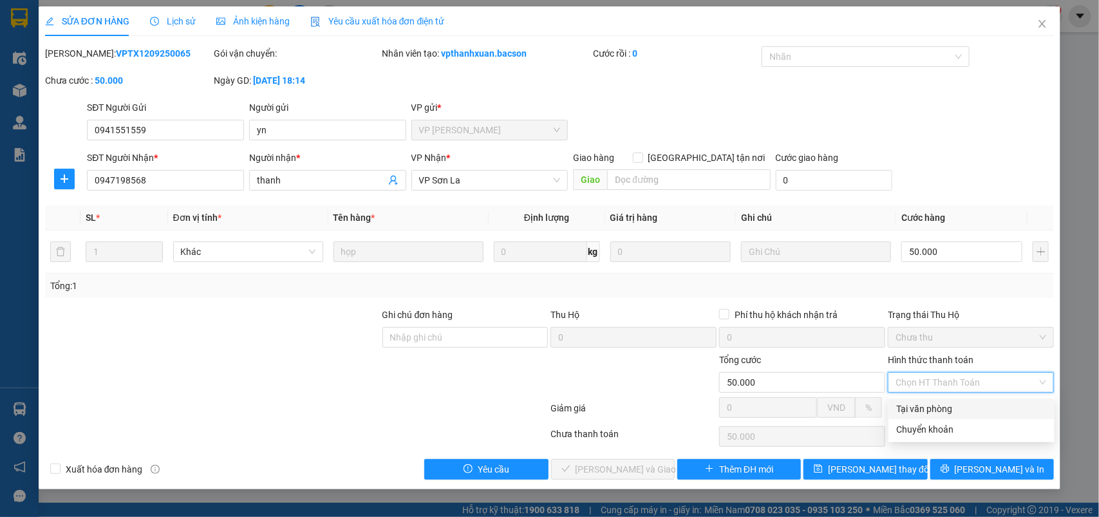
click at [913, 408] on div "Tại văn phòng" at bounding box center [971, 409] width 151 height 14
type input "0"
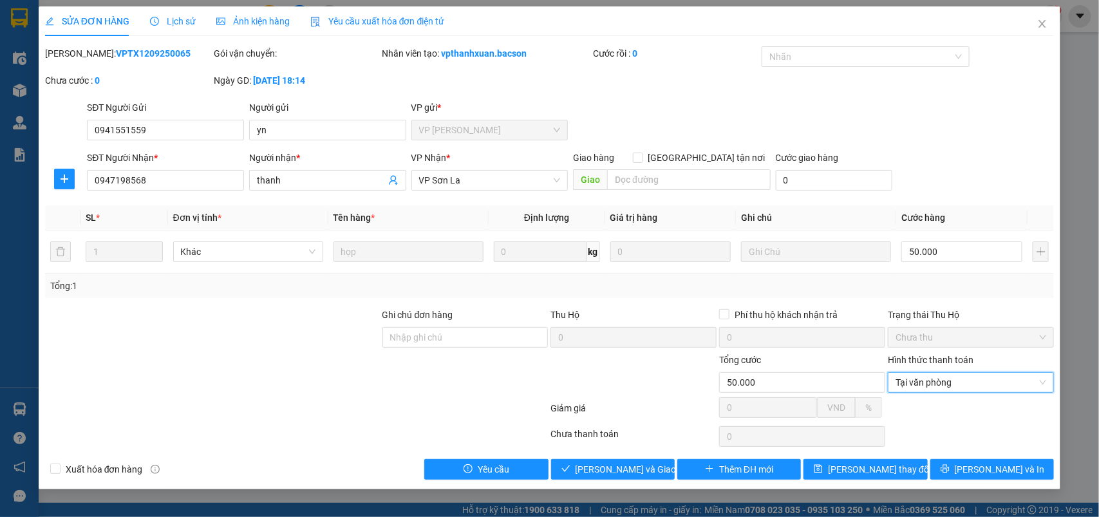
click at [632, 459] on div "Total Paid Fee 0 Total UnPaid Fee 50.000 Cash Collection Total Fee Mã ĐH: VPTX1…" at bounding box center [550, 262] width 1010 height 433
drag, startPoint x: 634, startPoint y: 468, endPoint x: 1060, endPoint y: 40, distance: 603.8
click at [636, 468] on span "[PERSON_NAME] và Giao hàng" at bounding box center [638, 469] width 124 height 14
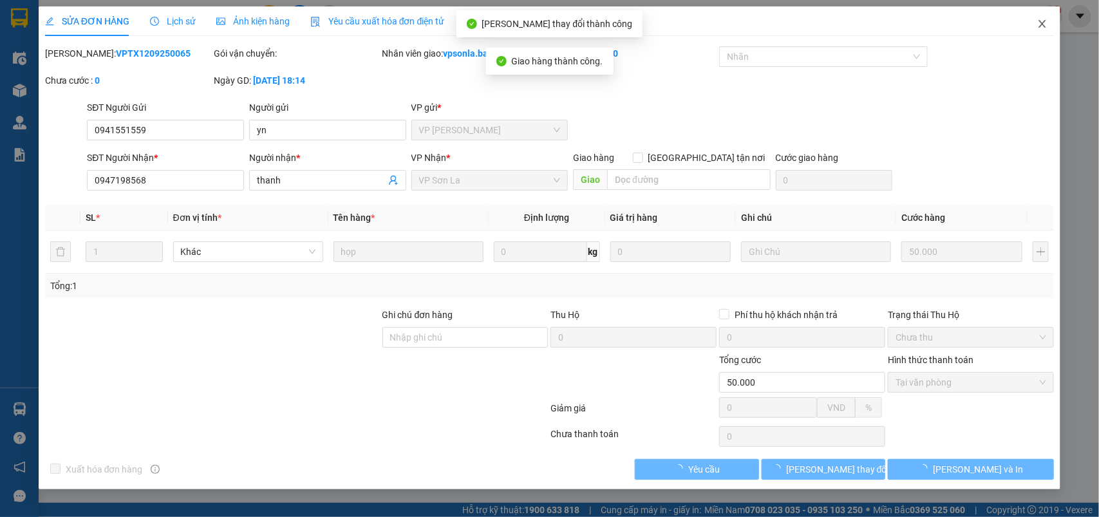
click at [1044, 21] on icon "close" at bounding box center [1043, 24] width 10 height 10
click at [1044, 21] on div "1" at bounding box center [1051, 16] width 23 height 23
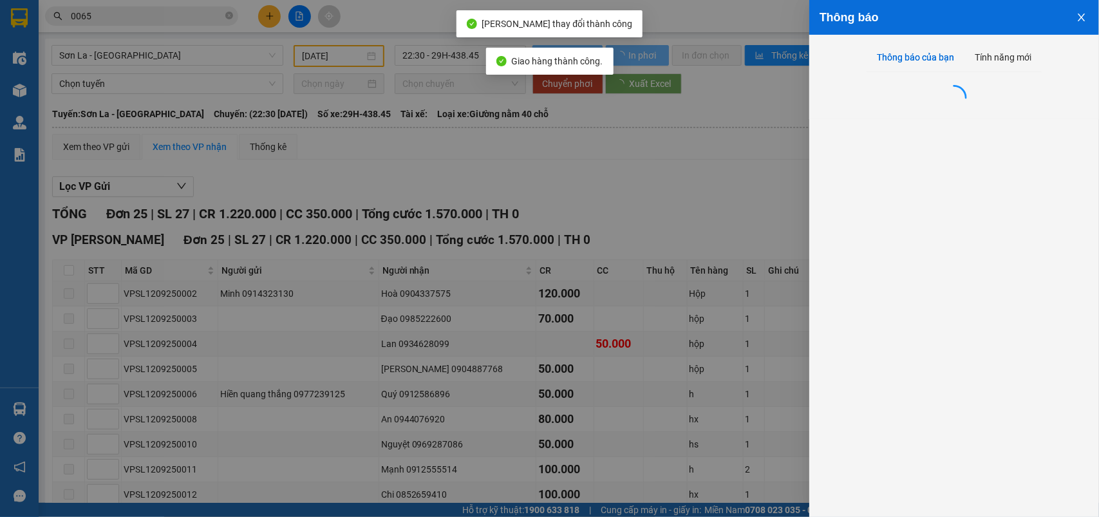
click at [1044, 21] on div "Thông báo Thông báo của bạn Tính năng mới" at bounding box center [549, 258] width 1099 height 517
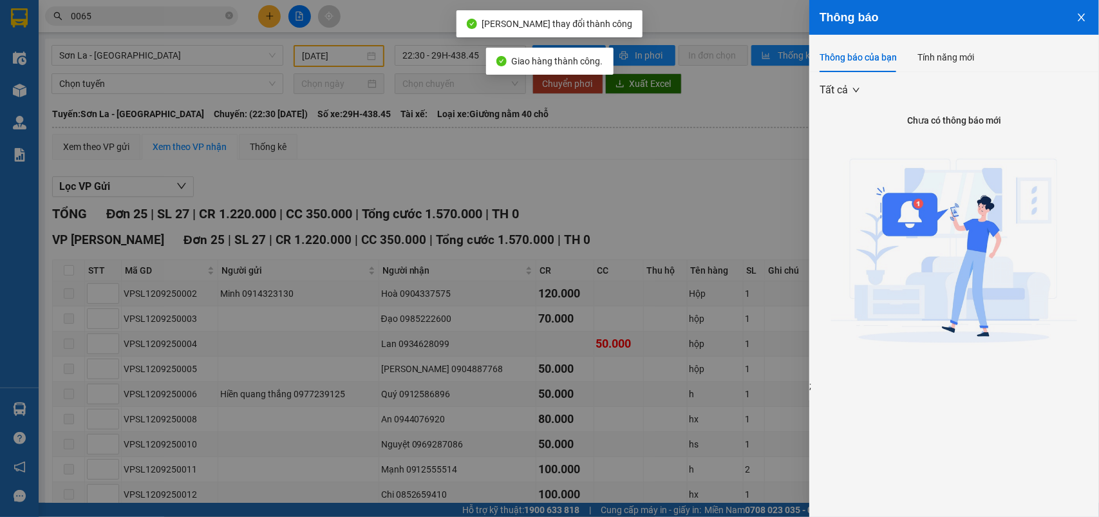
click at [1044, 21] on div "Thông báo" at bounding box center [954, 17] width 269 height 14
click at [512, 111] on div at bounding box center [549, 258] width 1099 height 517
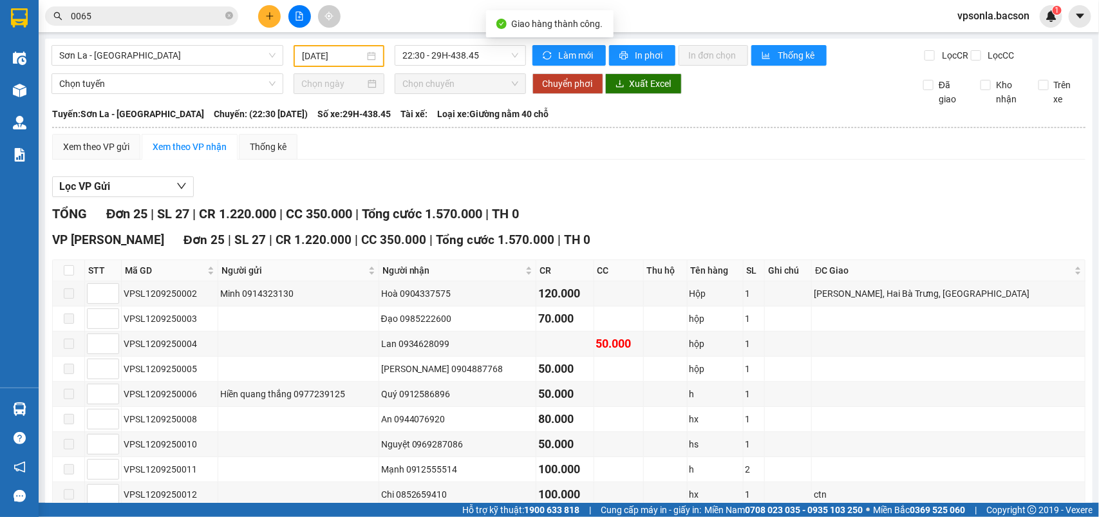
drag, startPoint x: 204, startPoint y: 12, endPoint x: 213, endPoint y: 14, distance: 8.8
click at [209, 14] on input "0065" at bounding box center [147, 16] width 152 height 14
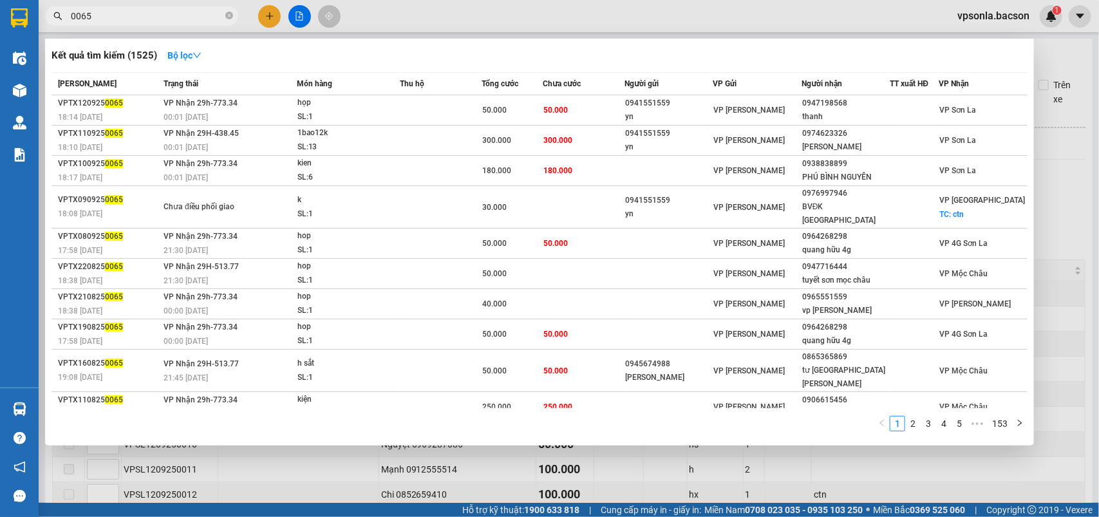
click at [213, 14] on input "0065" at bounding box center [147, 16] width 152 height 14
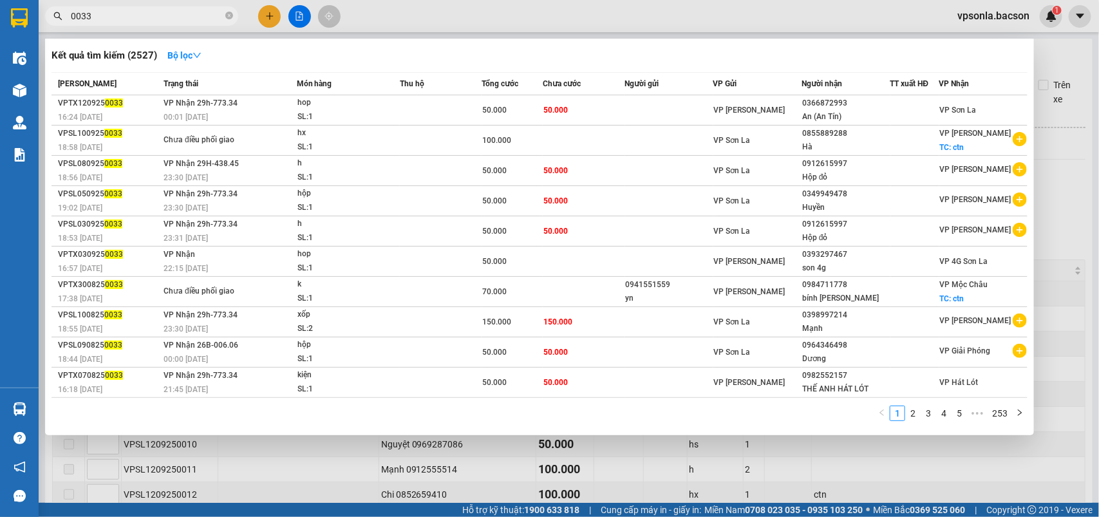
click at [219, 20] on input "0033" at bounding box center [147, 16] width 152 height 14
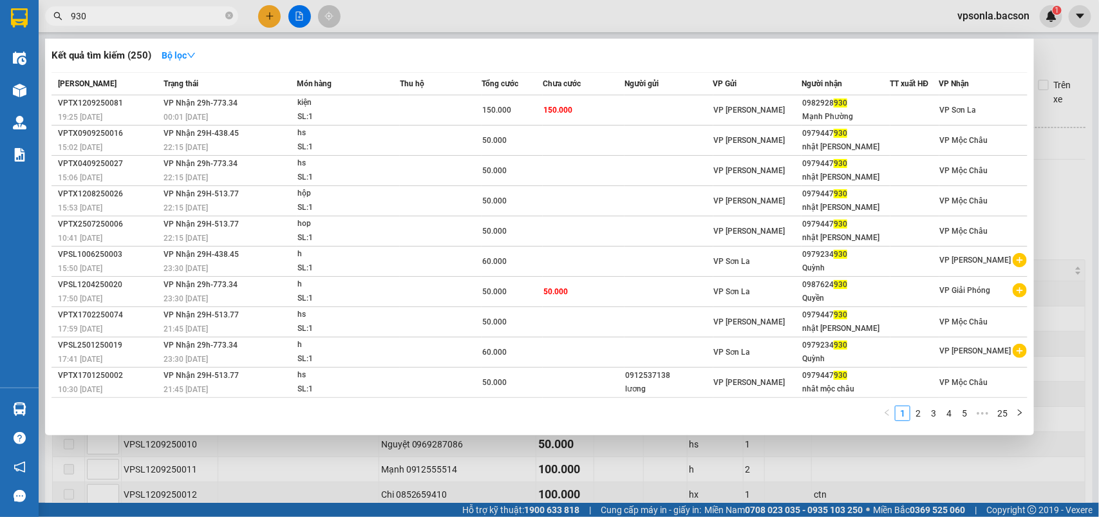
type input "930"
click at [776, 109] on div "VP [PERSON_NAME]" at bounding box center [757, 110] width 87 height 14
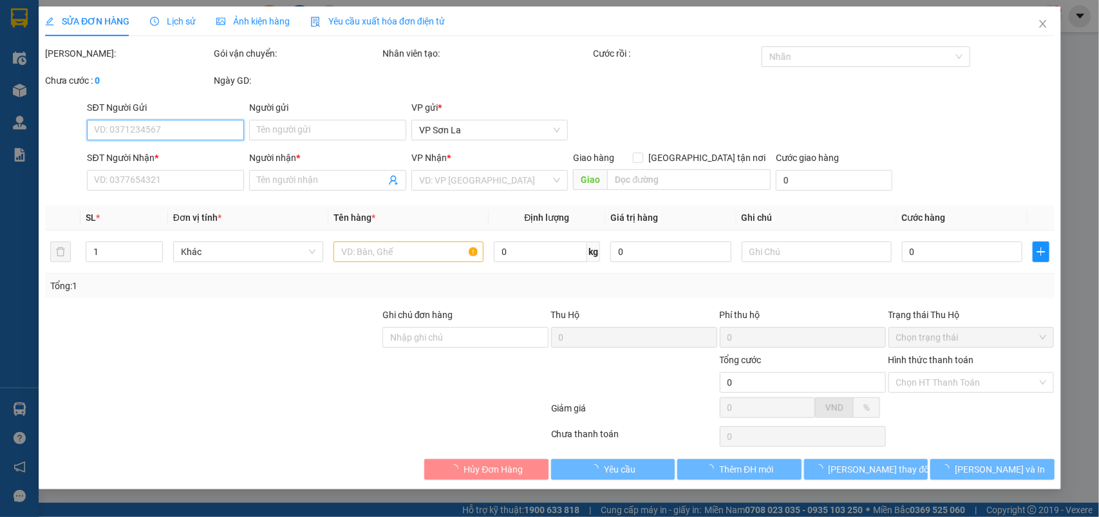
type input "0982928930"
type input "Mạnh Phường"
type input "150.000"
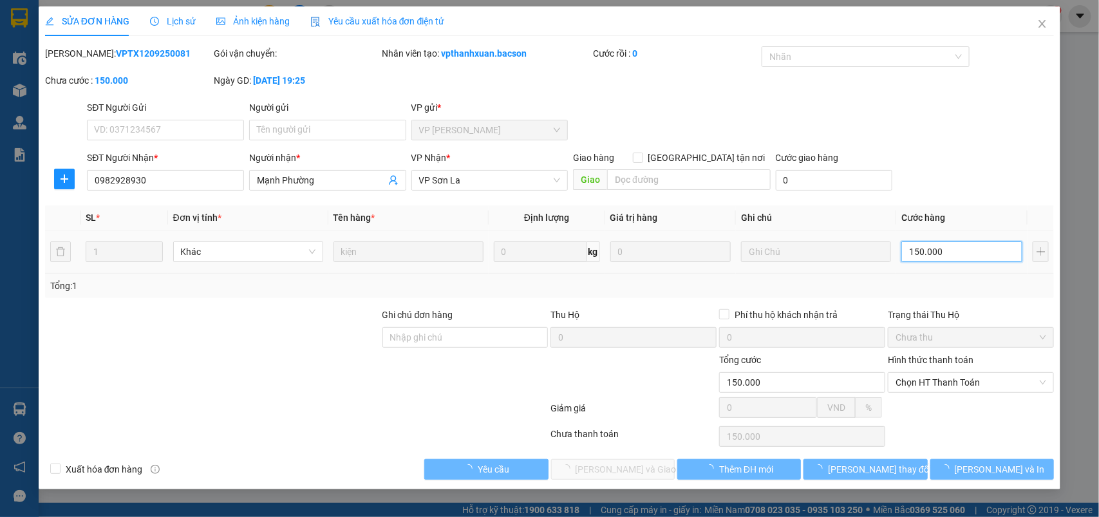
click at [942, 258] on input "150.000" at bounding box center [962, 252] width 121 height 21
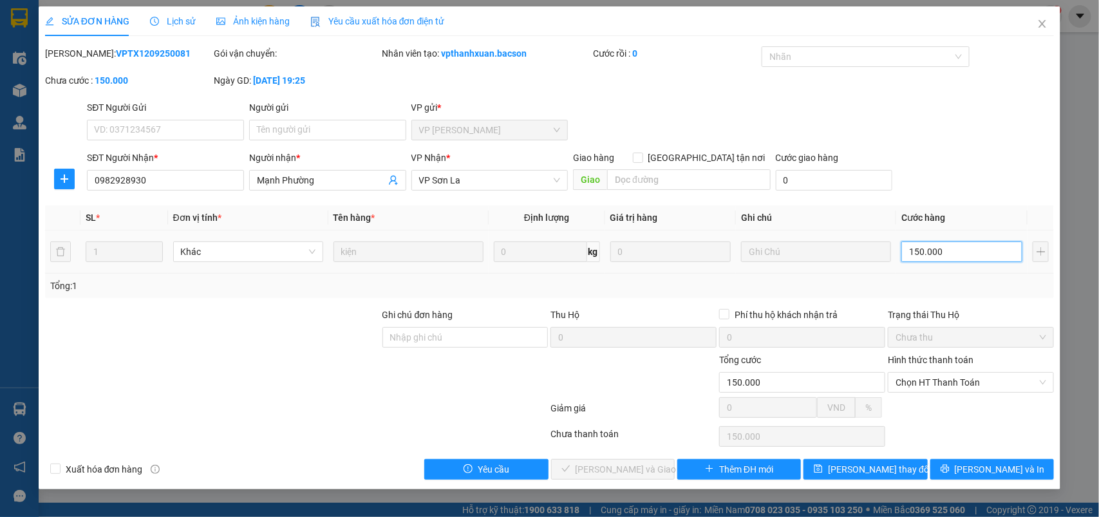
type input "1"
type input "10"
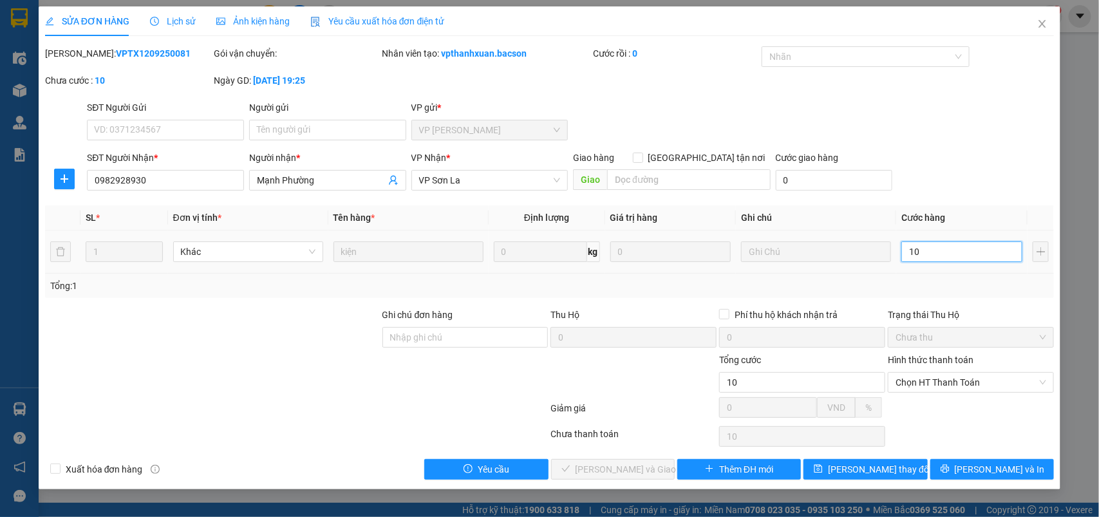
type input "100"
type input "100.000"
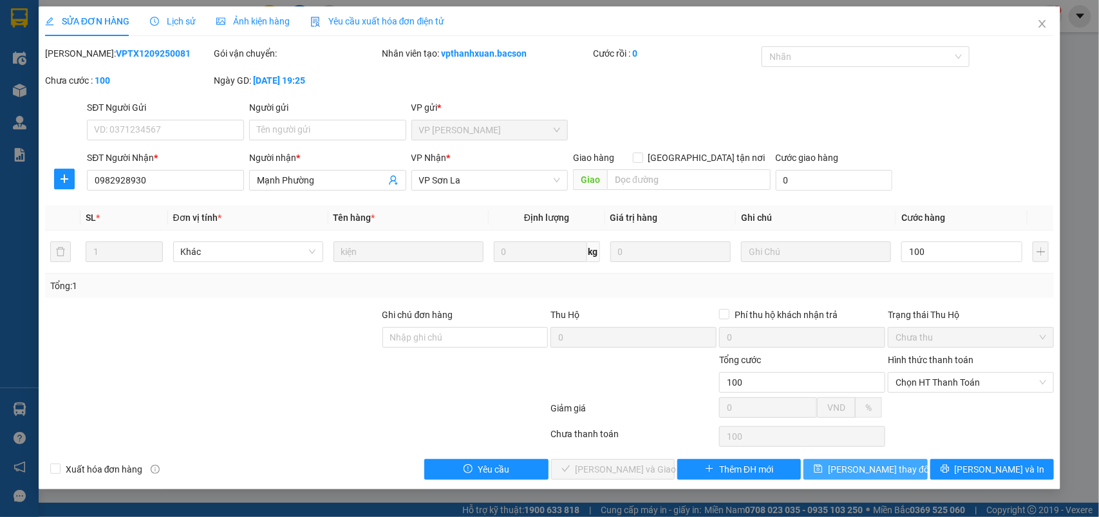
type input "100.000"
click at [857, 473] on span "[PERSON_NAME] thay đổi" at bounding box center [879, 469] width 103 height 14
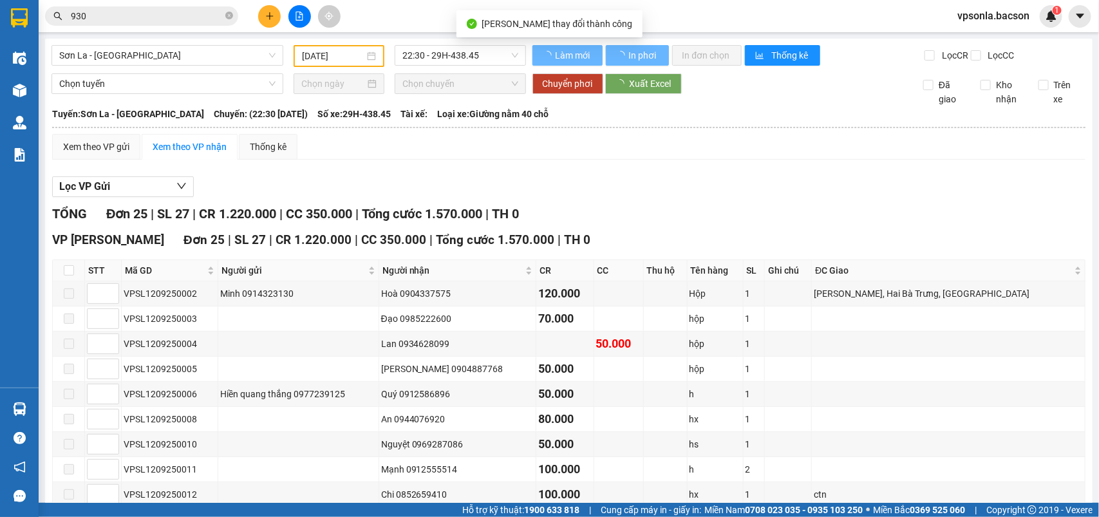
click at [158, 14] on input "930" at bounding box center [147, 16] width 152 height 14
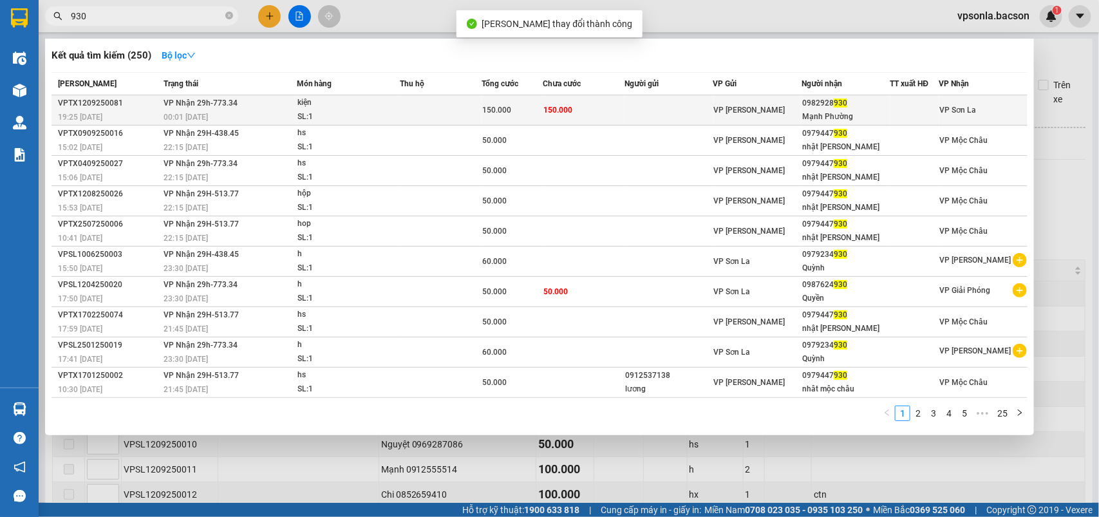
click at [744, 100] on td "VP [PERSON_NAME]" at bounding box center [758, 110] width 88 height 30
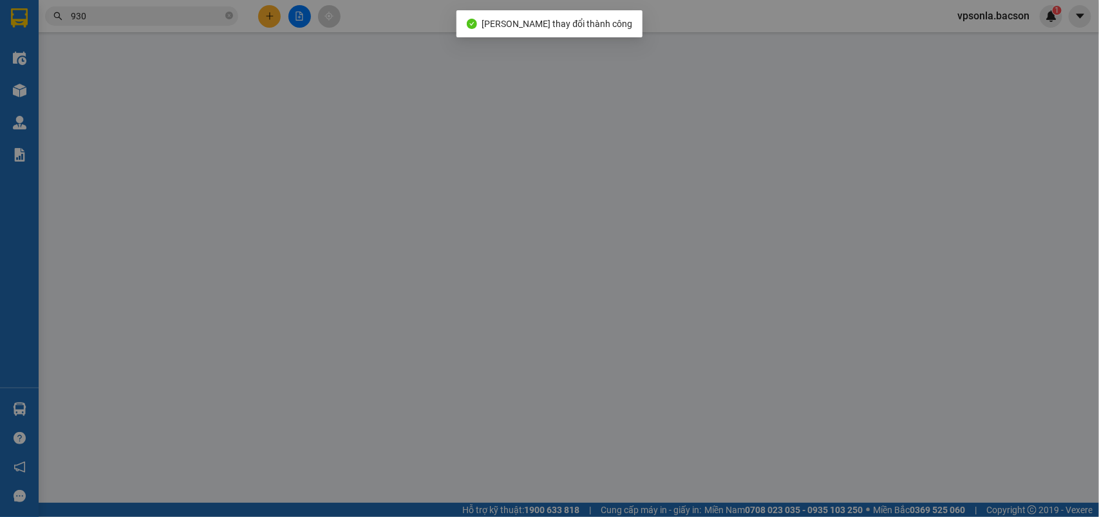
type input "0982928930"
type input "Mạnh Phường"
type input "100.000"
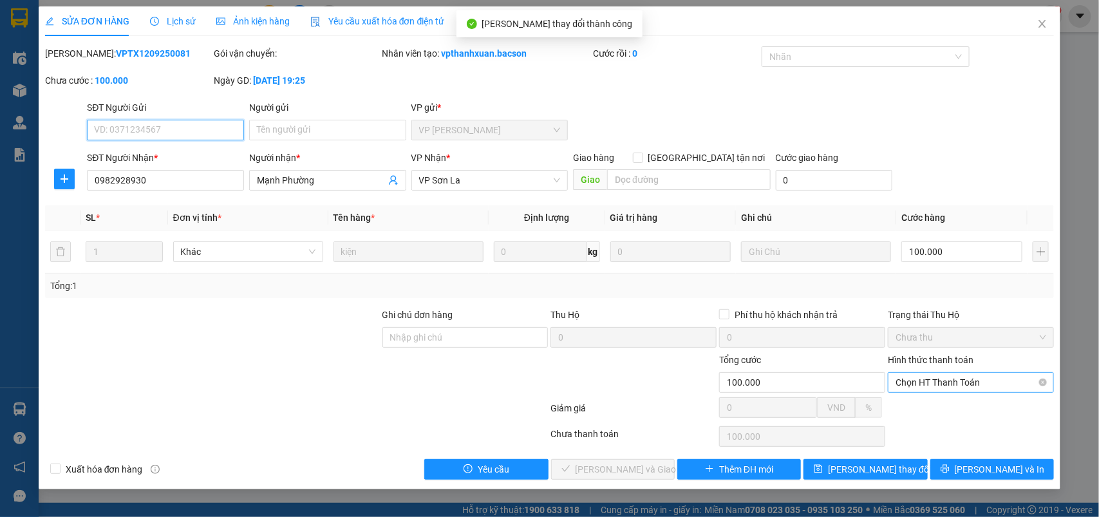
click at [933, 380] on span "Chọn HT Thanh Toán" at bounding box center [971, 382] width 151 height 19
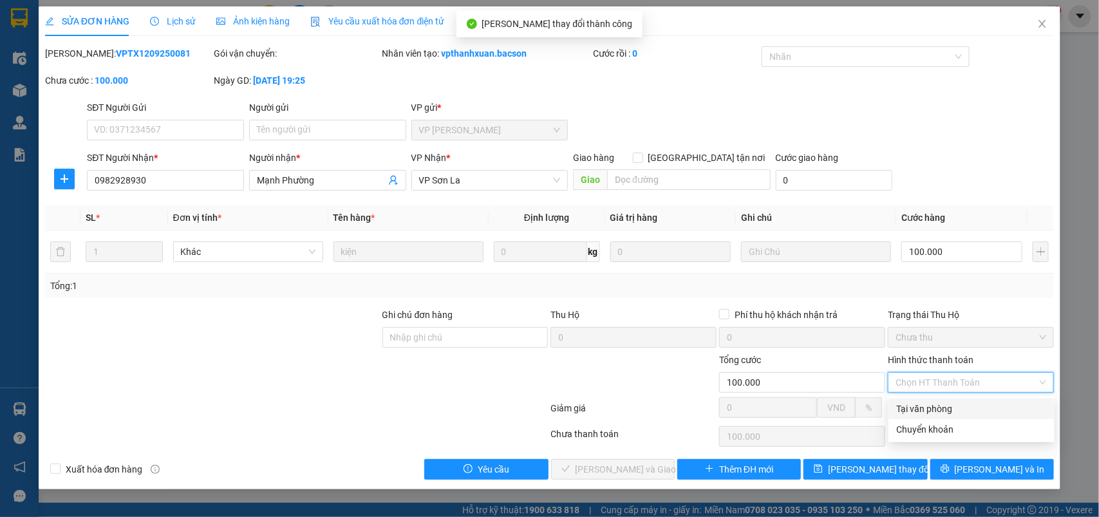
drag, startPoint x: 920, startPoint y: 406, endPoint x: 862, endPoint y: 419, distance: 59.5
click at [918, 409] on div "Tại văn phòng" at bounding box center [971, 409] width 151 height 14
type input "0"
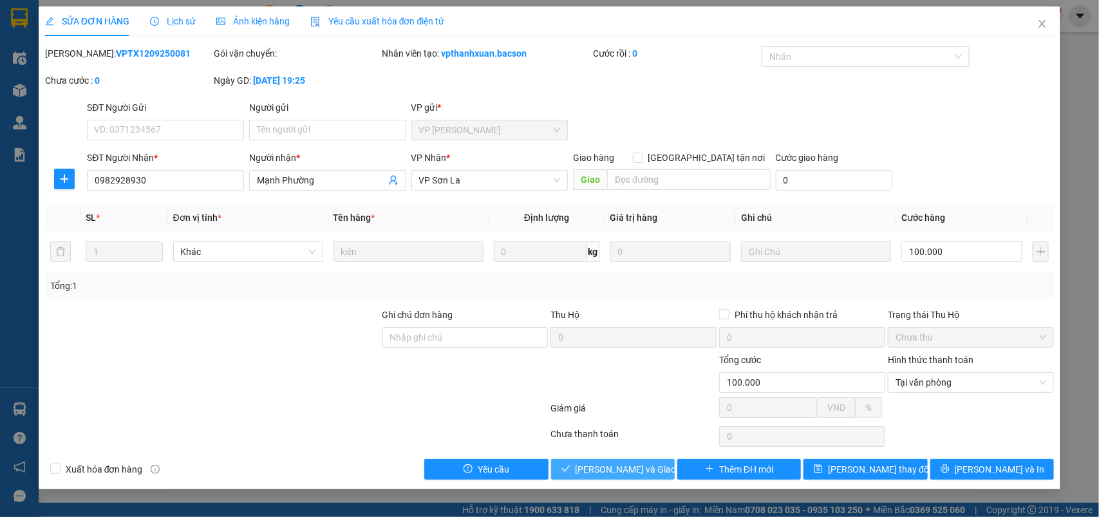
click at [587, 473] on span "[PERSON_NAME] và Giao hàng" at bounding box center [638, 469] width 124 height 14
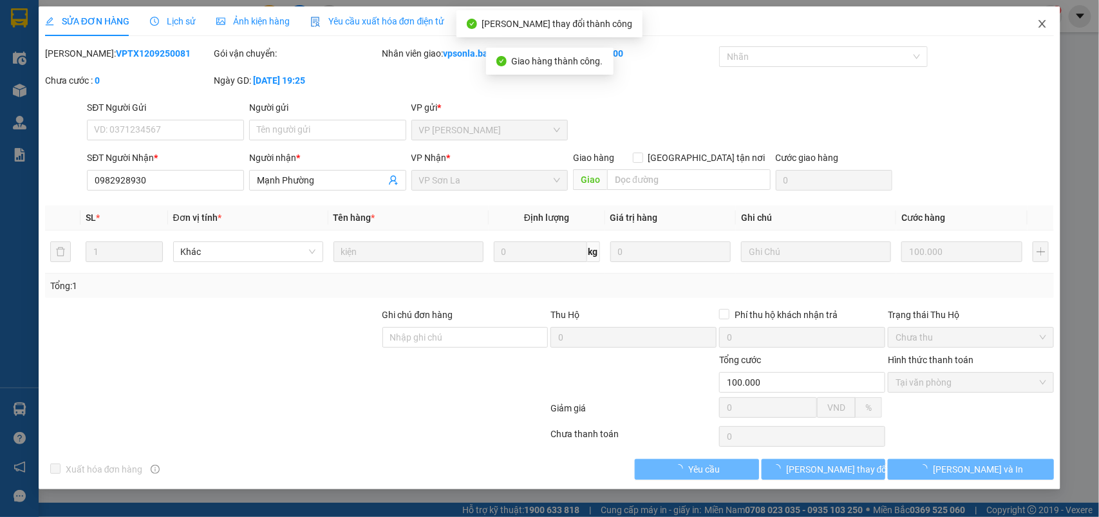
click at [1041, 24] on icon "close" at bounding box center [1043, 24] width 10 height 10
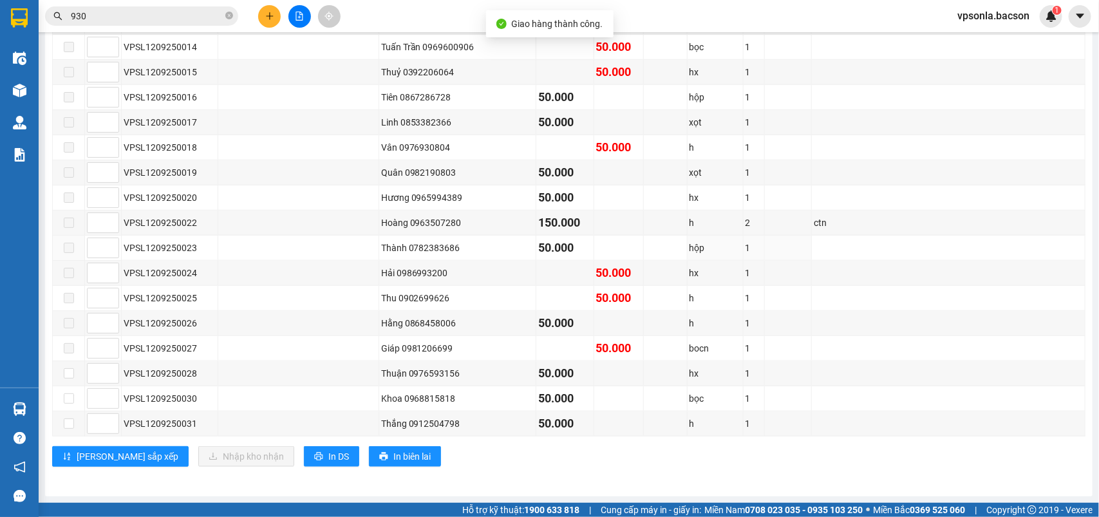
scroll to position [92, 0]
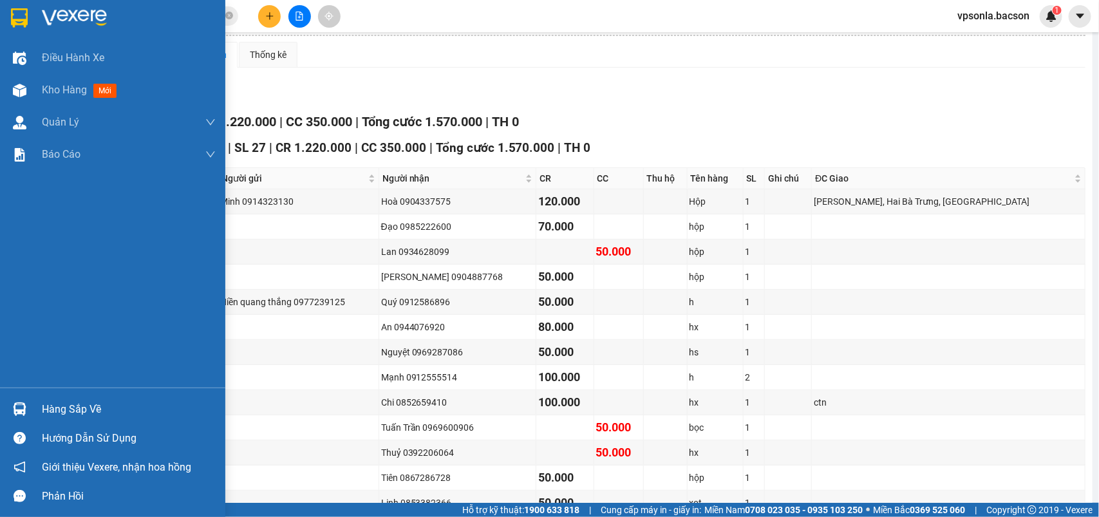
click at [11, 24] on img at bounding box center [19, 17] width 17 height 19
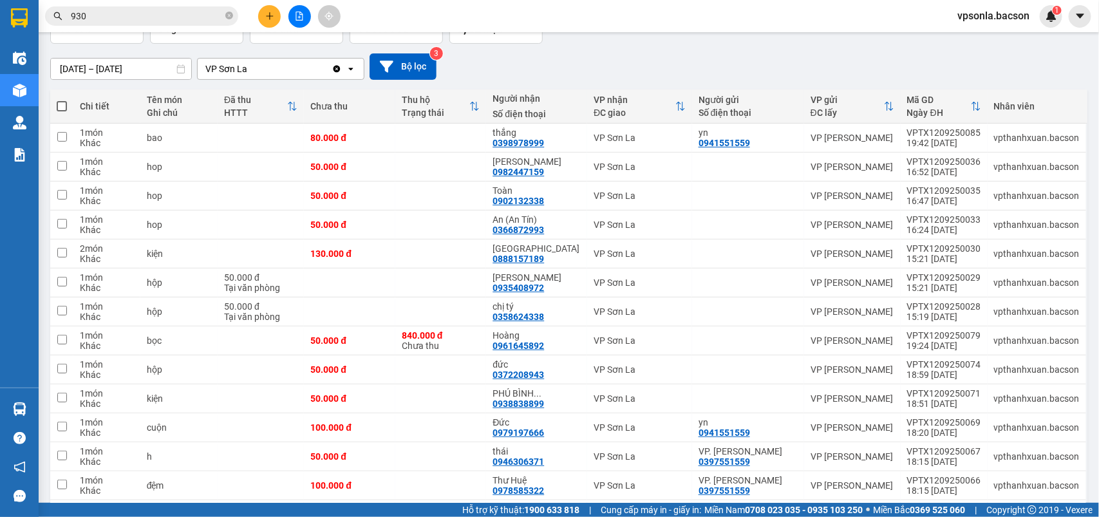
scroll to position [414, 0]
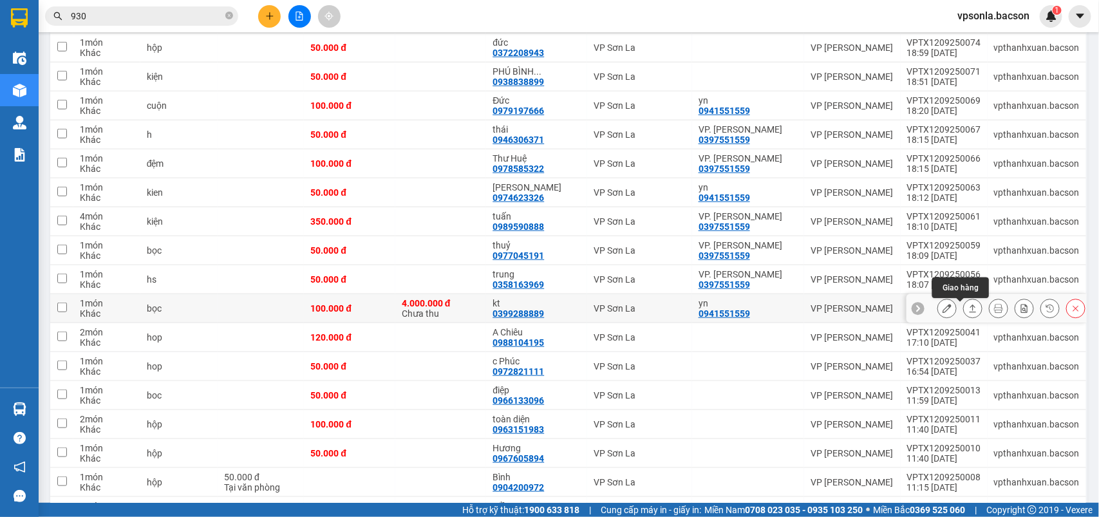
click at [964, 305] on button at bounding box center [973, 309] width 18 height 23
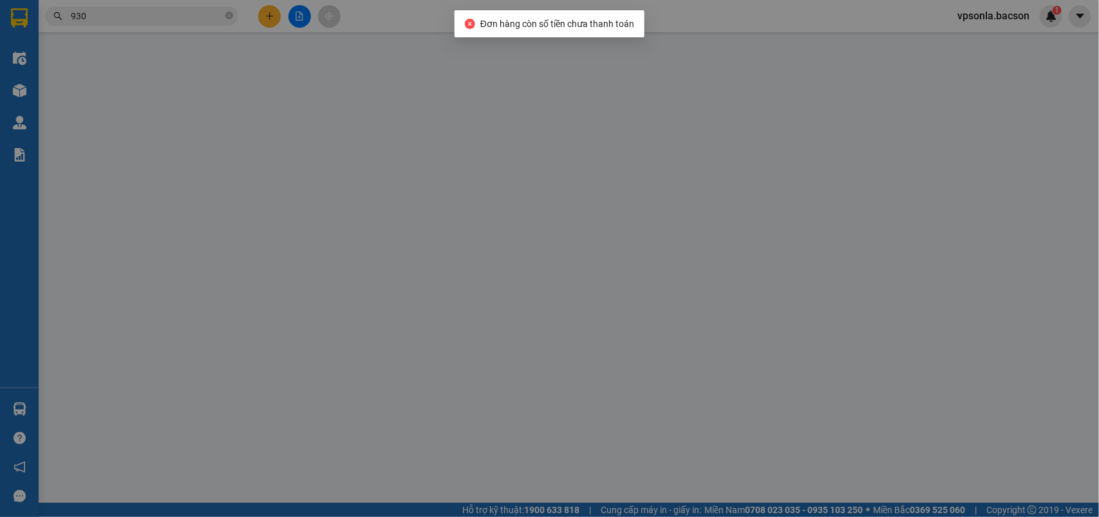
type input "0941551559"
type input "yn"
type input "0399288889"
type input "kt"
type input "100.000"
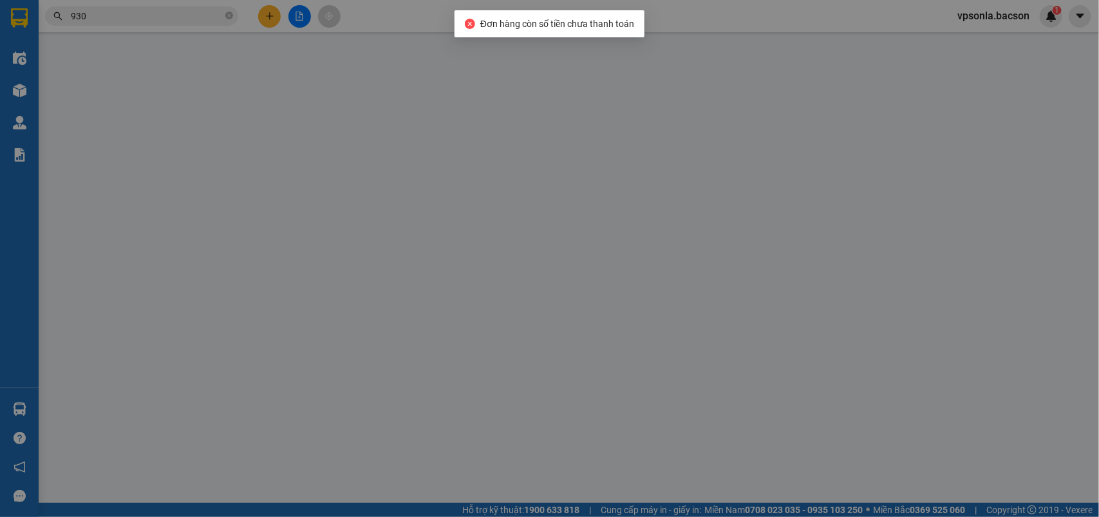
type input "100.000"
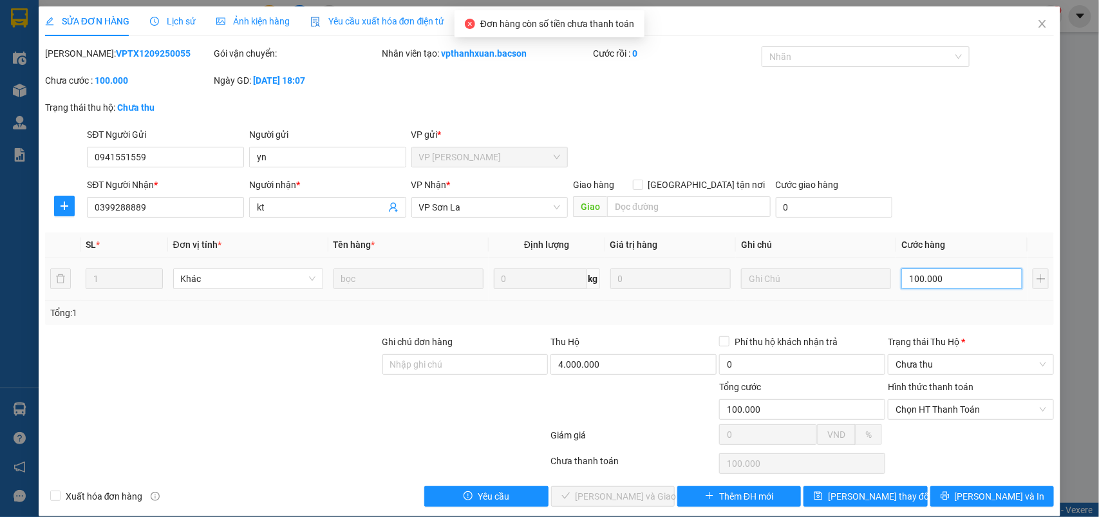
click at [941, 283] on input "100.000" at bounding box center [962, 279] width 121 height 21
type input "5"
type input "50"
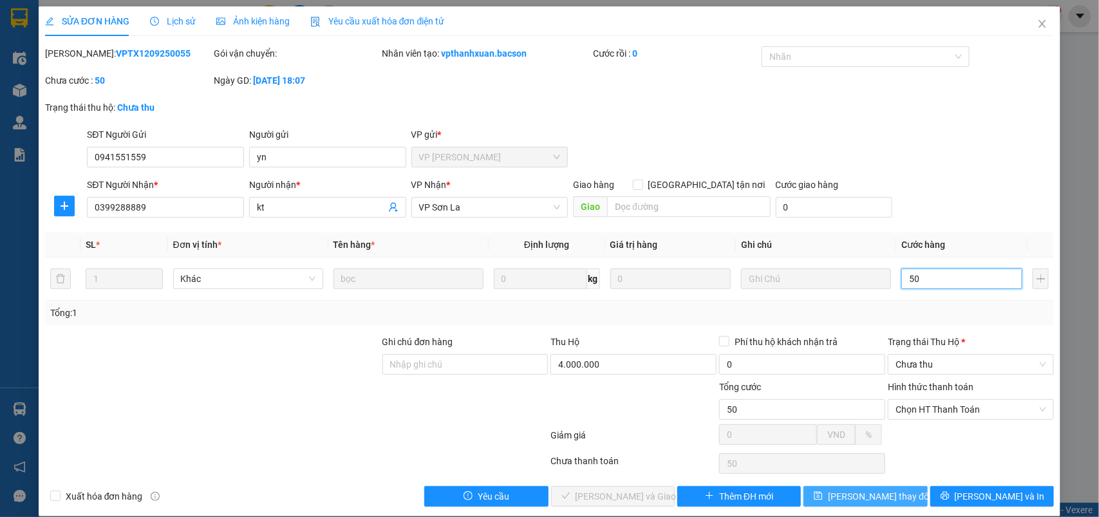
type input "50"
type input "50.000"
click at [837, 493] on button "[PERSON_NAME] thay đổi" at bounding box center [866, 496] width 124 height 21
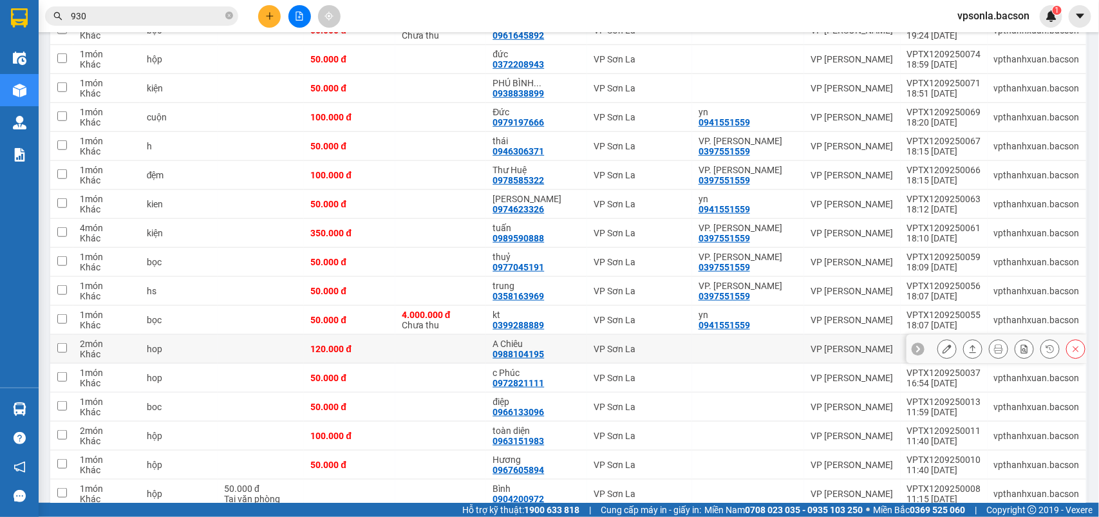
scroll to position [483, 0]
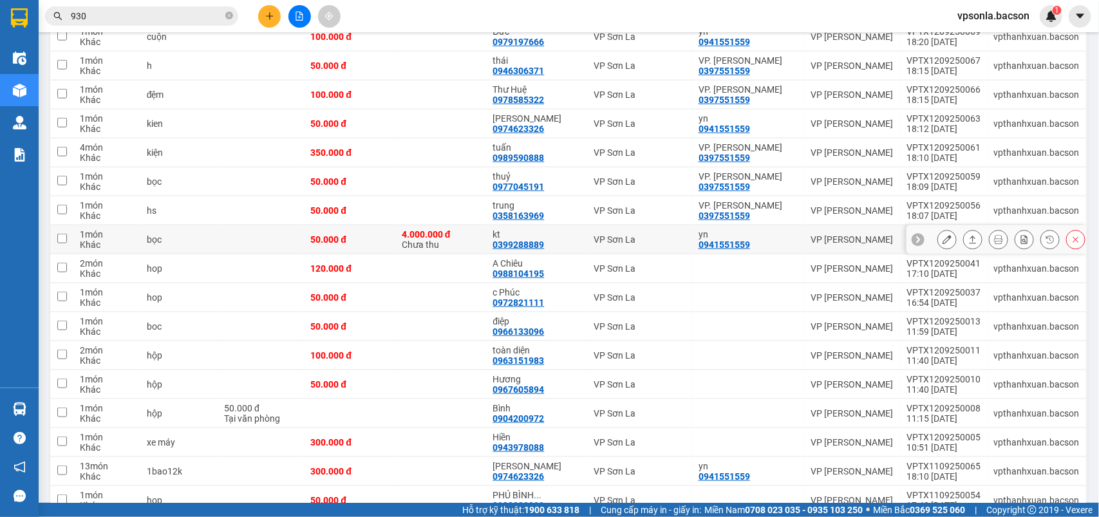
click at [976, 243] on div at bounding box center [1012, 239] width 148 height 19
click at [964, 240] on button at bounding box center [973, 240] width 18 height 23
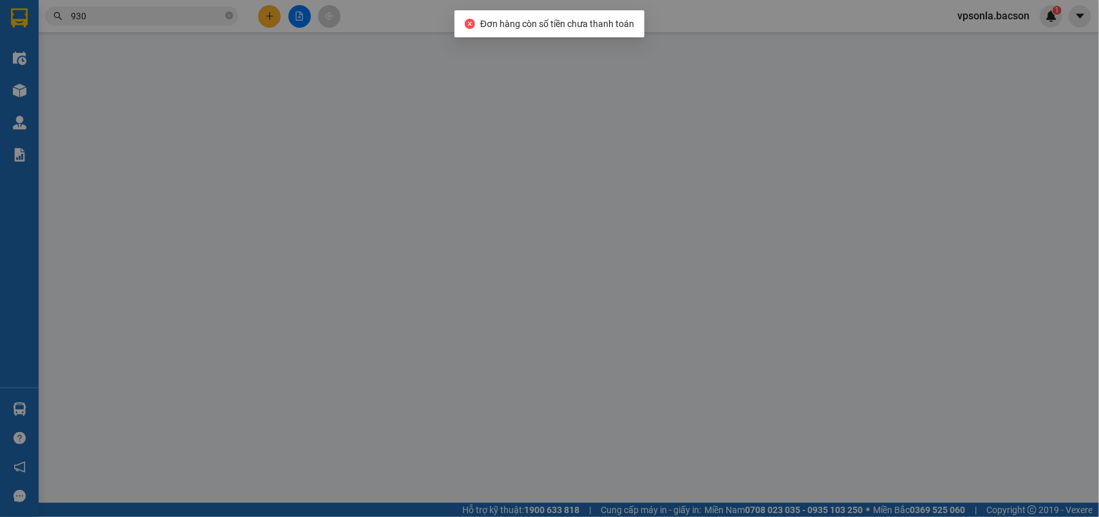
type input "0941551559"
type input "yn"
type input "0399288889"
type input "kt"
type input "50.000"
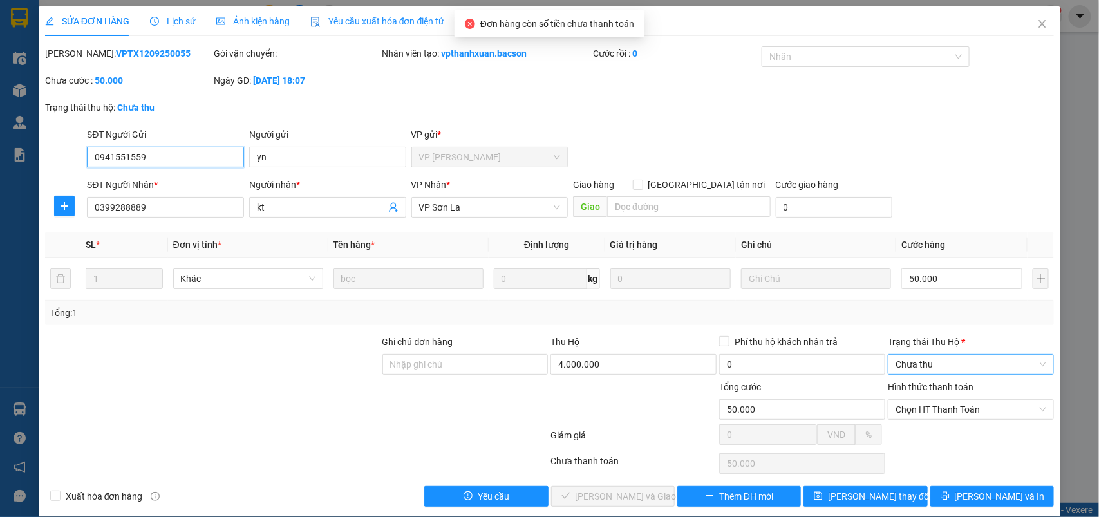
click at [915, 369] on span "Chưa thu" at bounding box center [971, 364] width 151 height 19
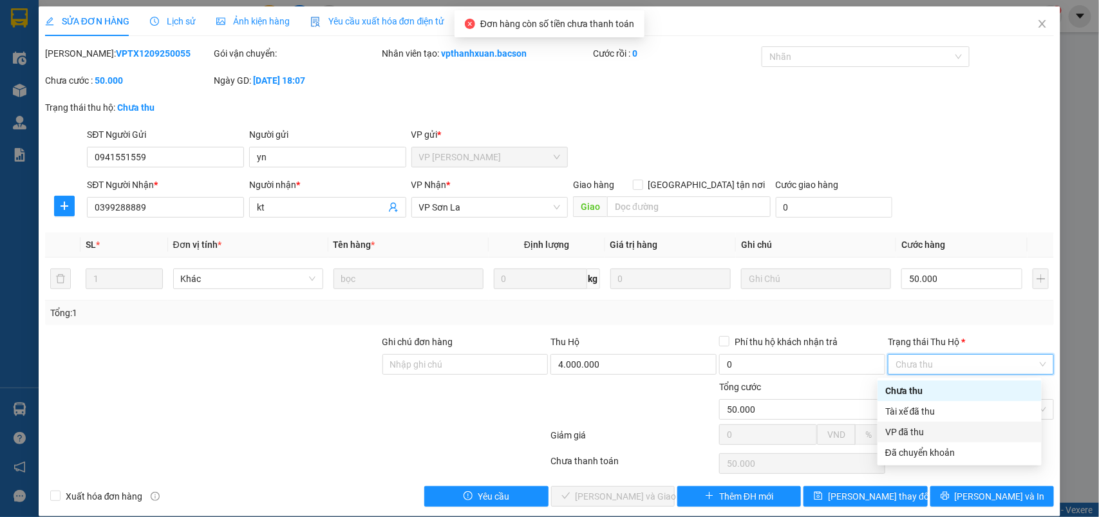
click at [905, 430] on div "VP đã thu" at bounding box center [960, 432] width 149 height 14
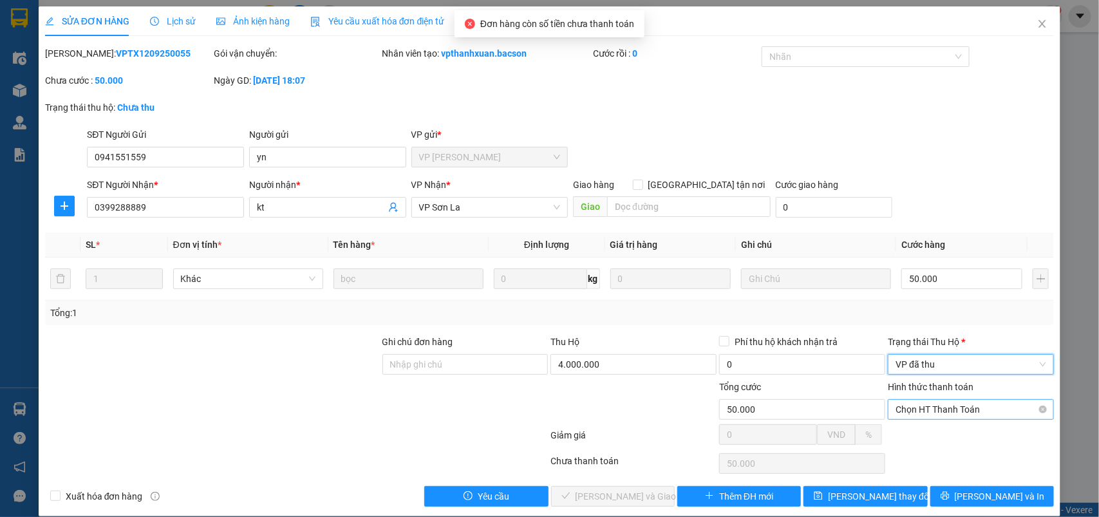
click at [905, 414] on span "Chọn HT Thanh Toán" at bounding box center [971, 409] width 151 height 19
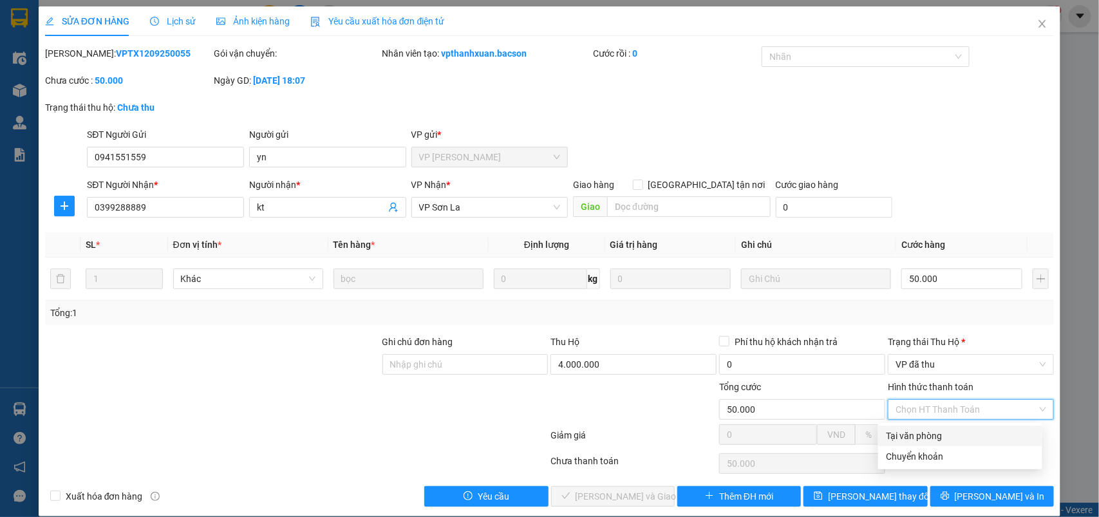
drag, startPoint x: 904, startPoint y: 439, endPoint x: 879, endPoint y: 442, distance: 24.7
click at [903, 439] on div "Tại văn phòng" at bounding box center [960, 436] width 149 height 14
type input "0"
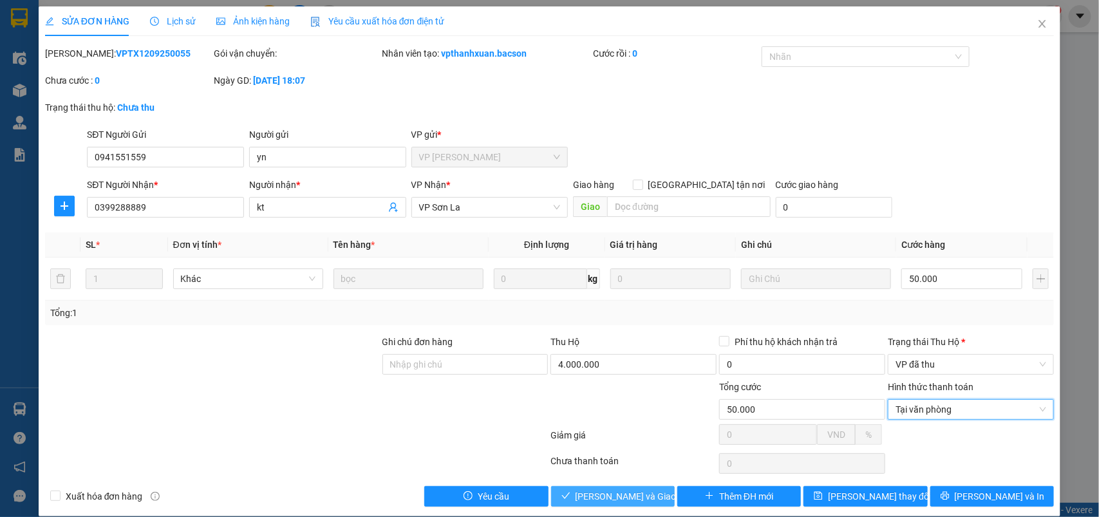
click at [620, 499] on span "[PERSON_NAME] và Giao hàng" at bounding box center [638, 496] width 124 height 14
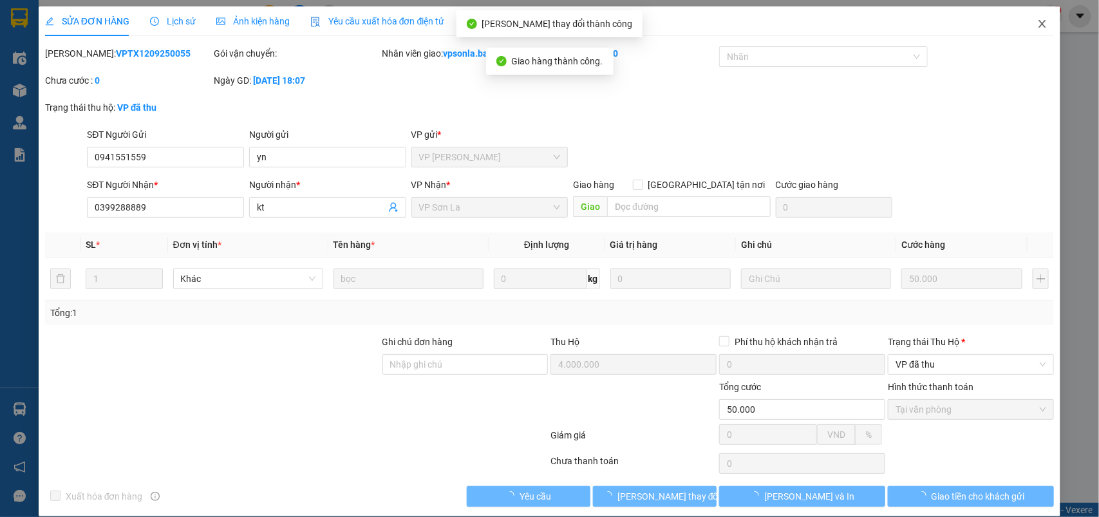
click at [1038, 26] on icon "close" at bounding box center [1043, 24] width 10 height 10
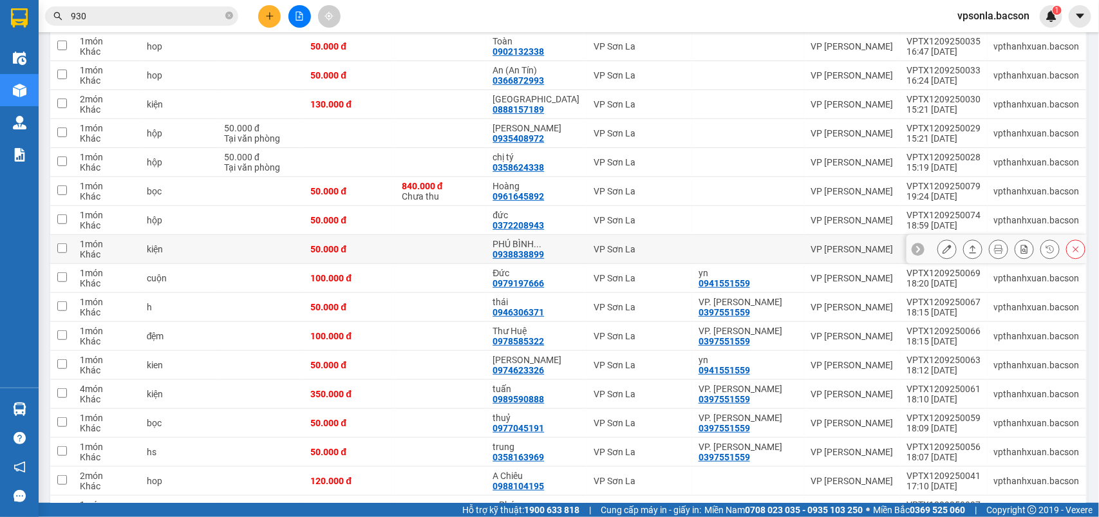
scroll to position [161, 0]
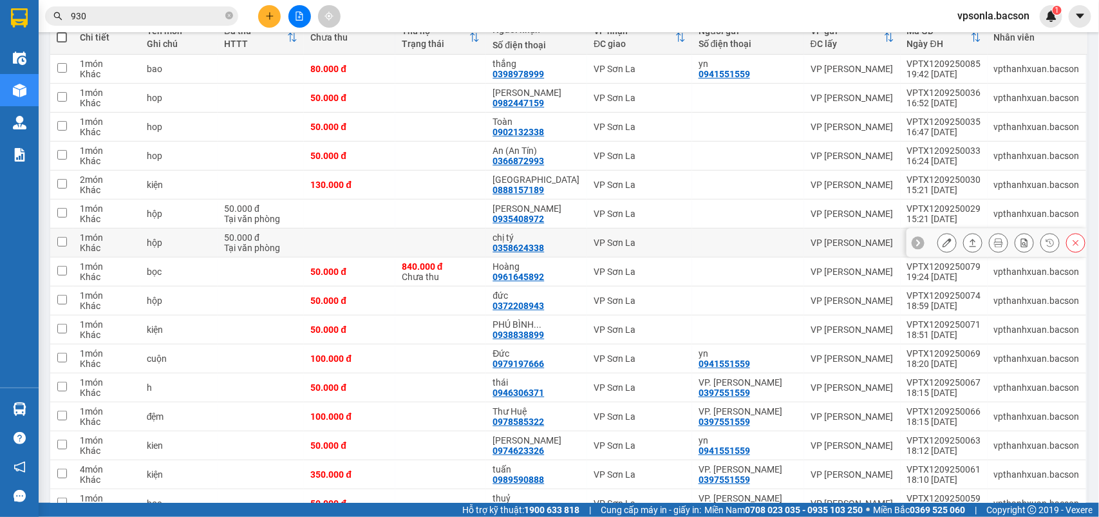
click at [969, 240] on icon at bounding box center [973, 242] width 9 height 9
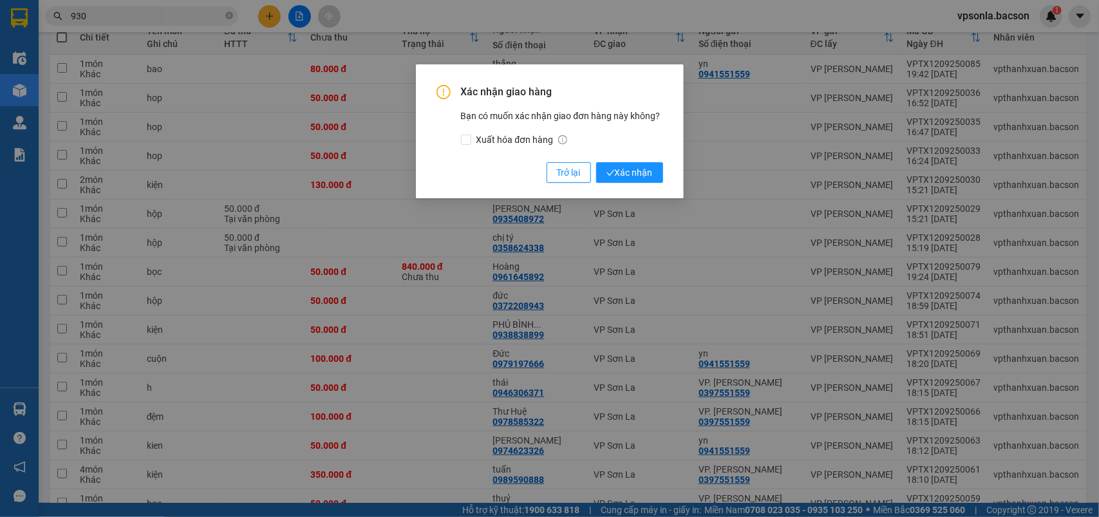
click at [596, 162] on button "Xác nhận" at bounding box center [629, 172] width 67 height 21
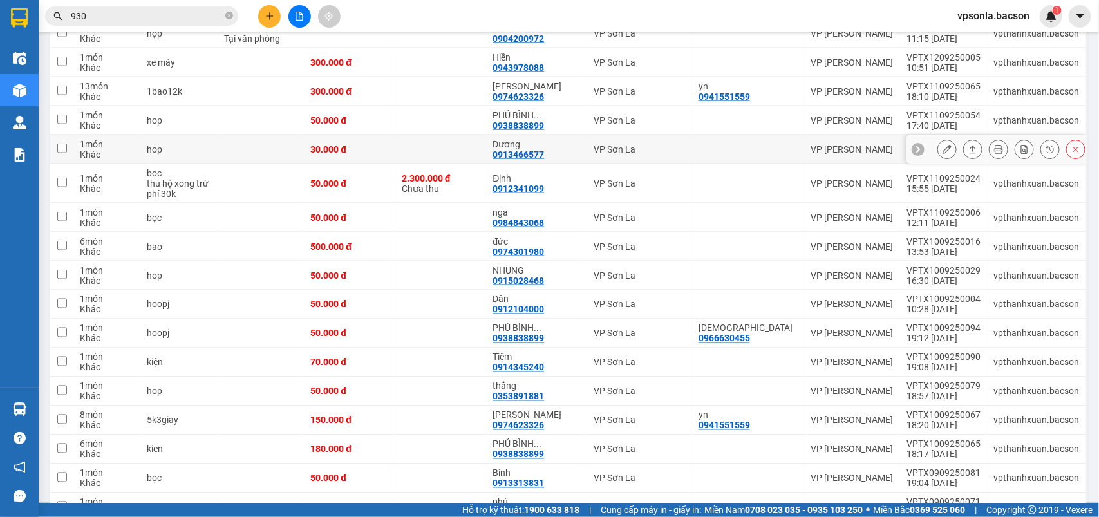
scroll to position [725, 0]
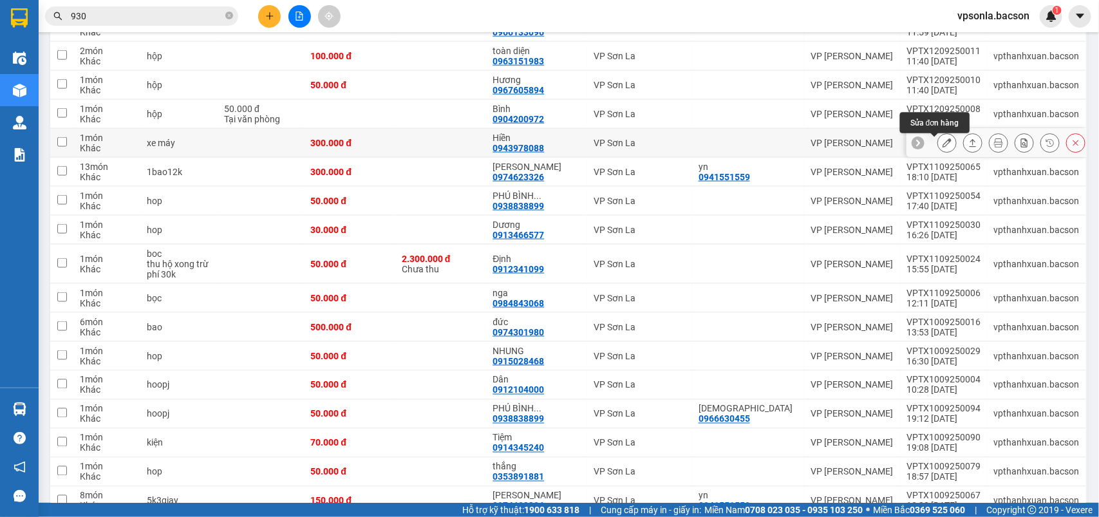
click at [964, 150] on button at bounding box center [973, 143] width 18 height 23
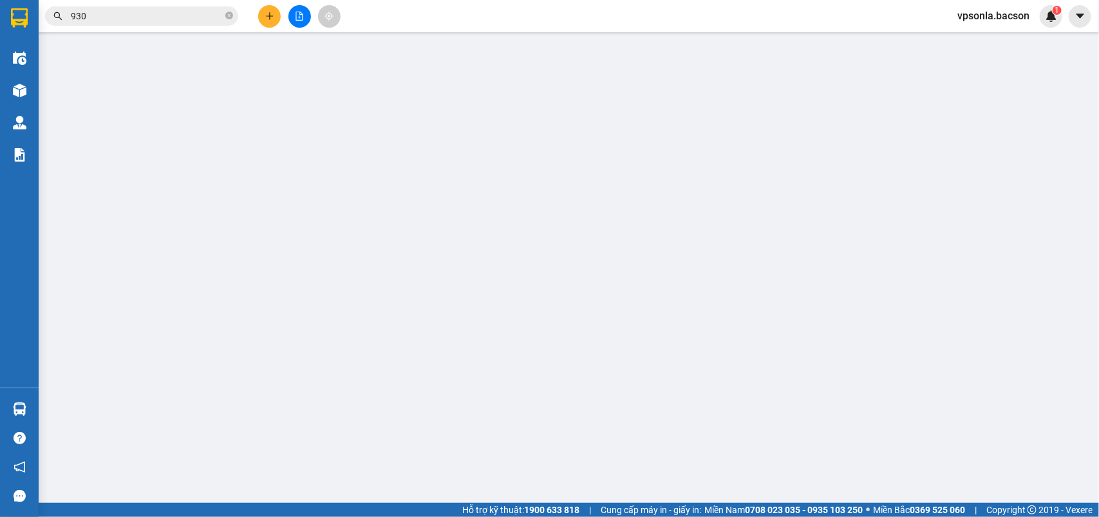
type input "0943978088"
type input "Hiền"
type input "300.000"
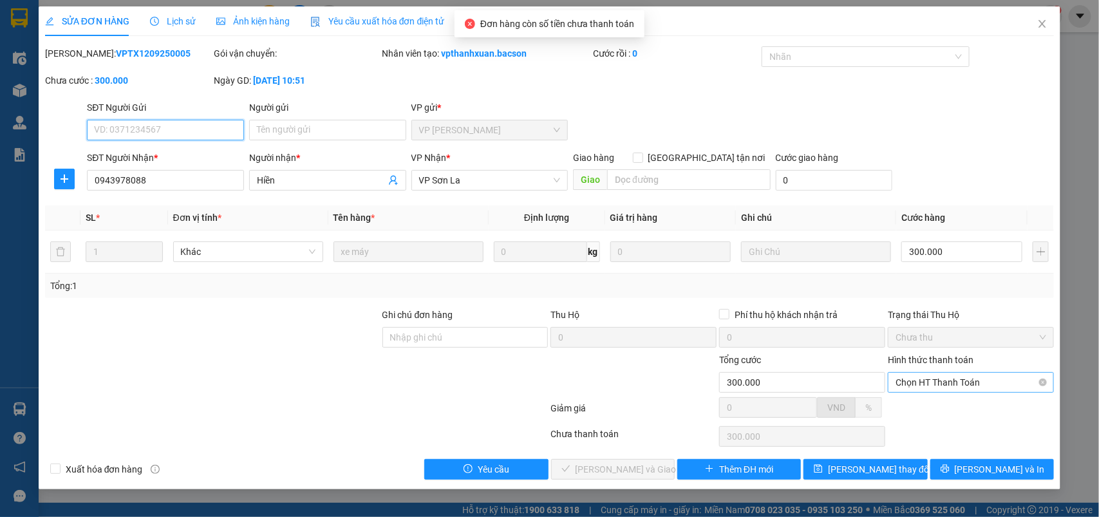
click at [967, 381] on span "Chọn HT Thanh Toán" at bounding box center [971, 382] width 151 height 19
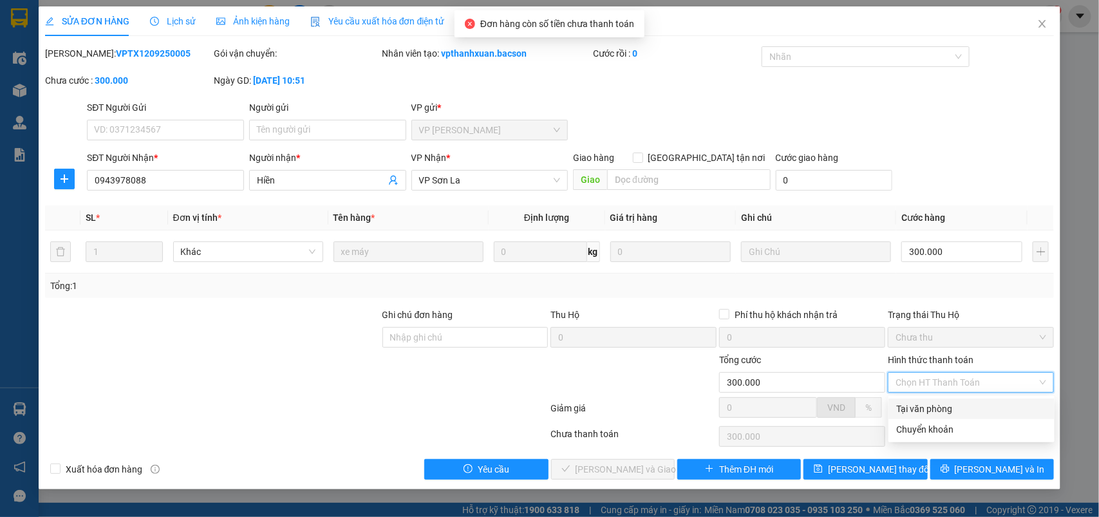
drag, startPoint x: 931, startPoint y: 400, endPoint x: 690, endPoint y: 442, distance: 243.8
click at [929, 400] on div "Tại văn phòng" at bounding box center [972, 409] width 166 height 21
type input "0"
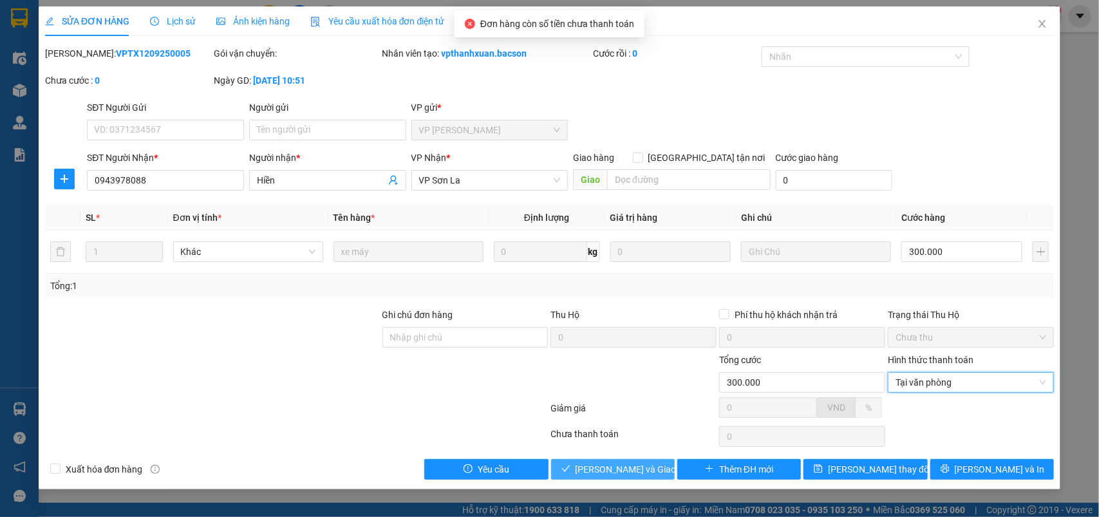
click at [644, 468] on span "[PERSON_NAME] và Giao hàng" at bounding box center [638, 469] width 124 height 14
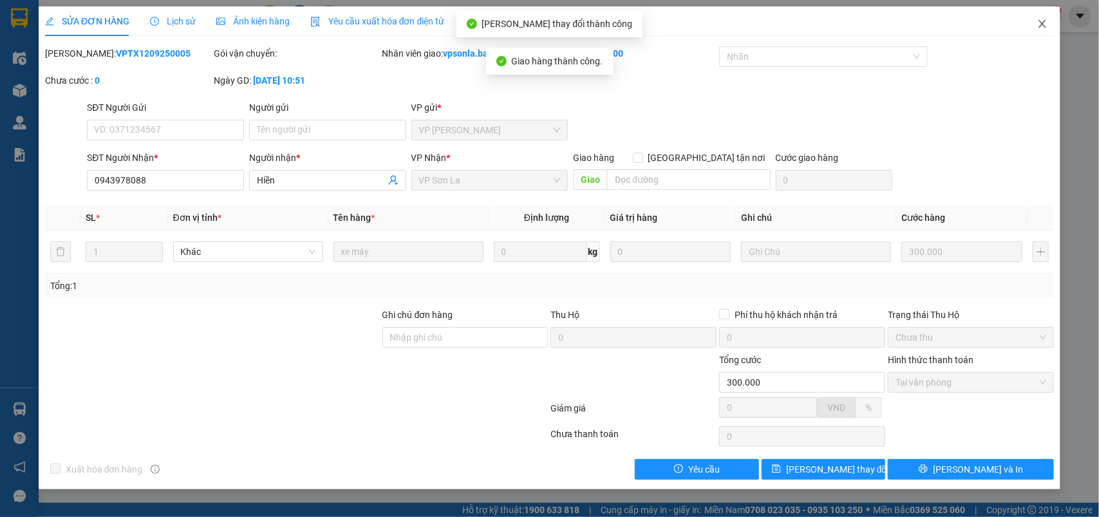
click at [1042, 20] on icon "close" at bounding box center [1043, 24] width 10 height 10
click at [1042, 20] on div "1" at bounding box center [1051, 16] width 23 height 23
click at [1042, 20] on body "Kết quả tìm kiếm ( 250 ) Bộ lọc Mã ĐH Trạng thái Món hàng Thu hộ Tổng cước Chưa…" at bounding box center [549, 258] width 1099 height 517
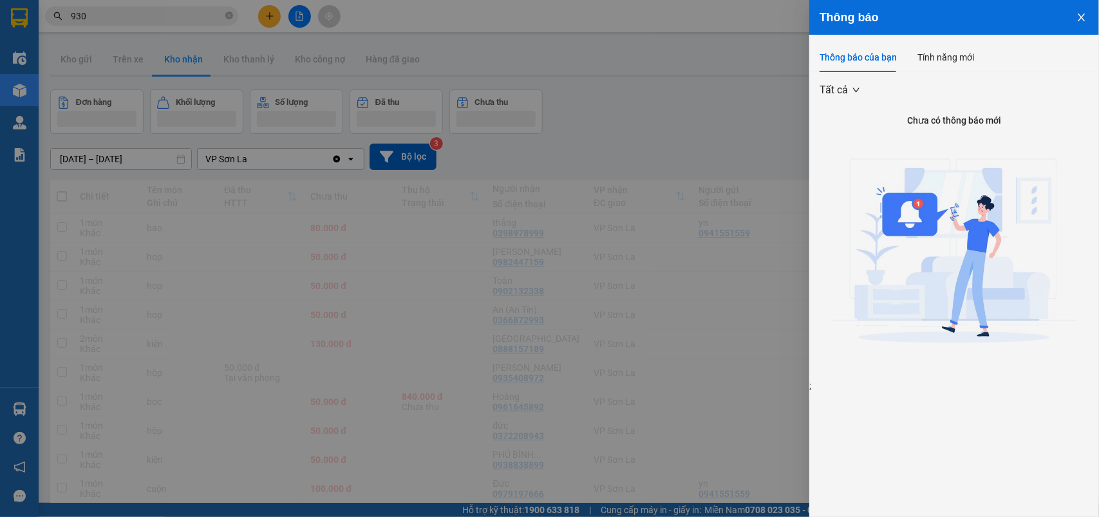
click at [614, 158] on div at bounding box center [549, 258] width 1099 height 517
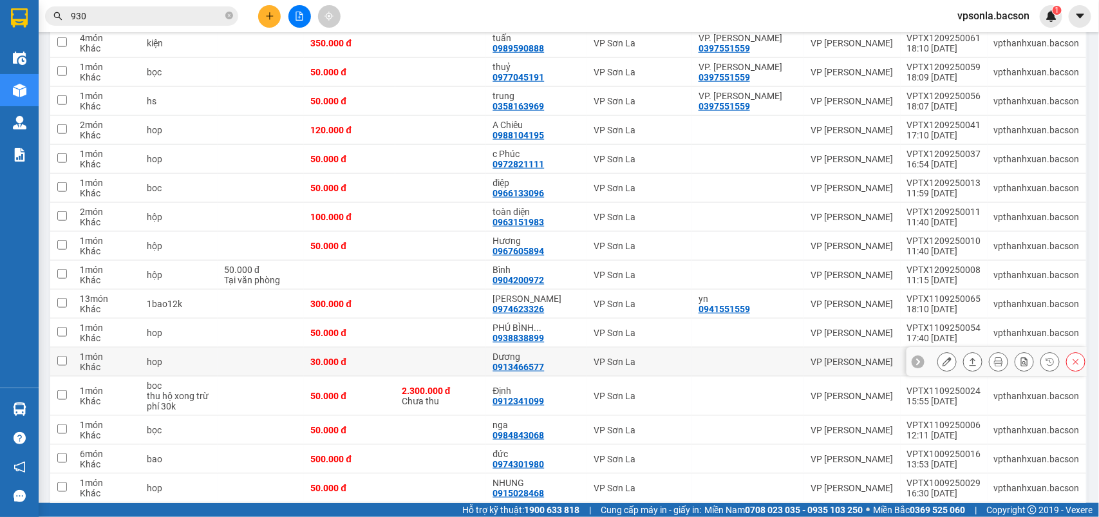
scroll to position [805, 0]
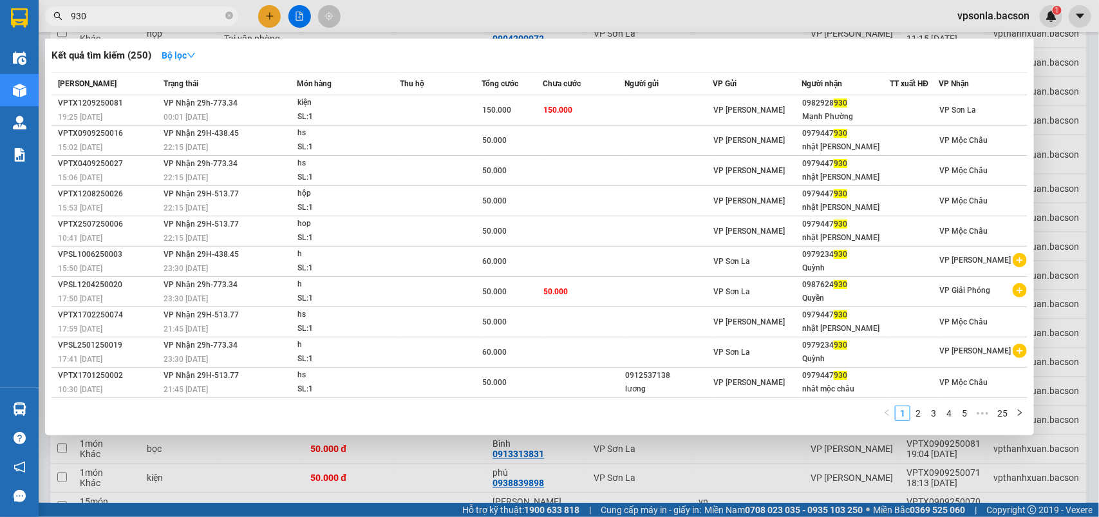
click at [117, 23] on input "930" at bounding box center [147, 16] width 152 height 14
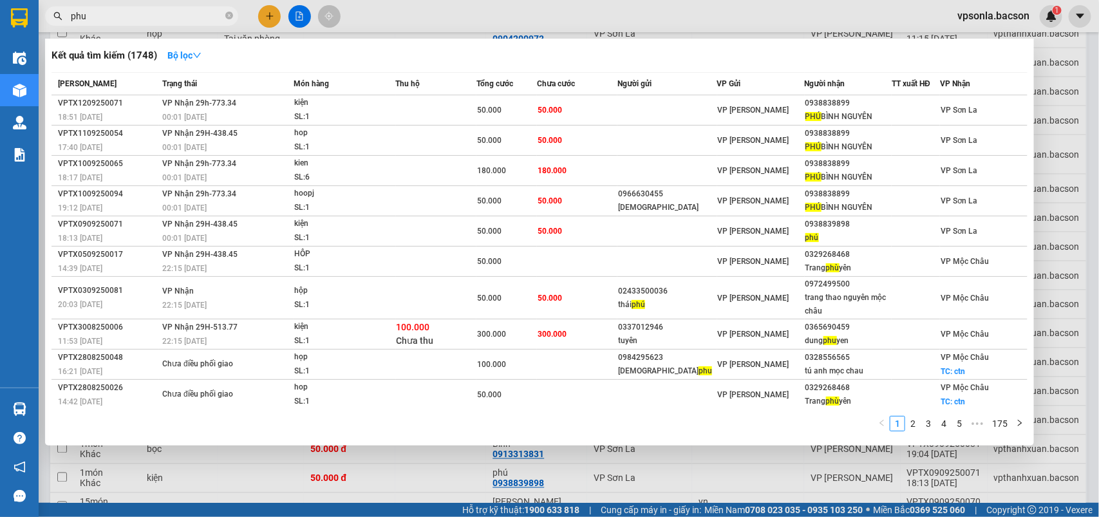
type input "phu"
click at [1076, 175] on div at bounding box center [549, 258] width 1099 height 517
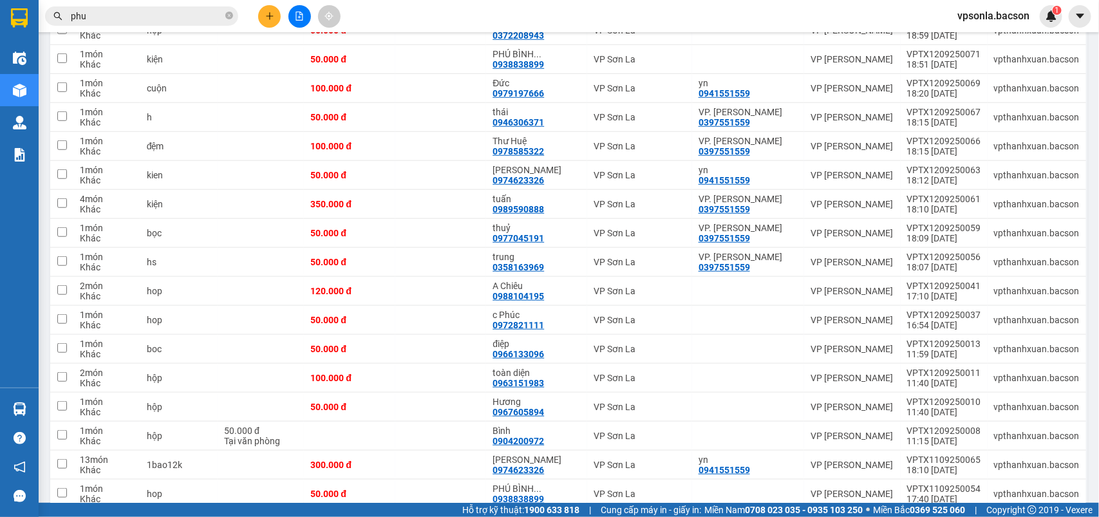
scroll to position [322, 0]
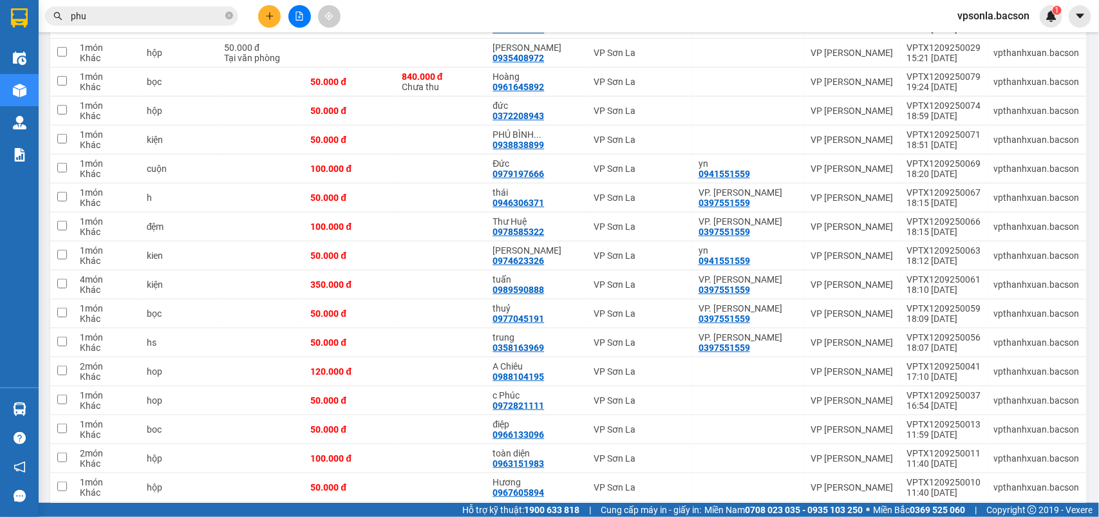
click at [294, 2] on div "Kết quả tìm kiếm ( 1748 ) Bộ lọc Mã ĐH Trạng thái Món hàng Thu hộ Tổng cước Chư…" at bounding box center [549, 16] width 1099 height 32
click at [295, 14] on icon "file-add" at bounding box center [299, 16] width 9 height 9
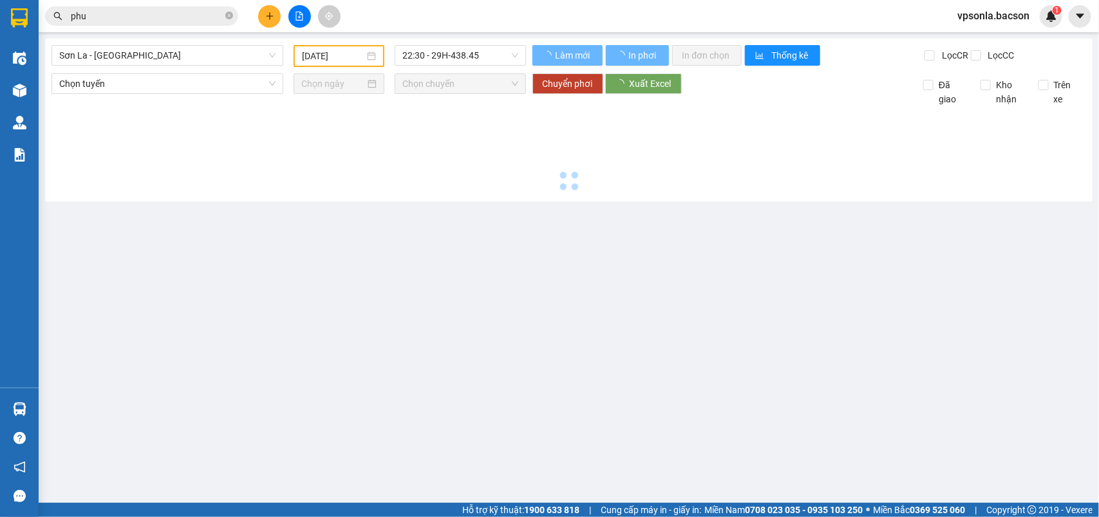
type input "[DATE]"
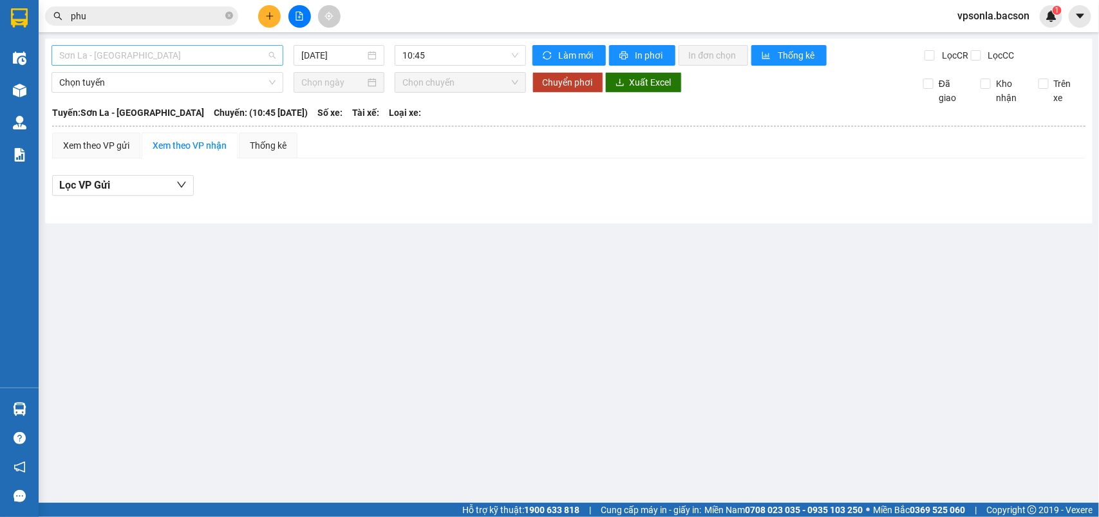
click at [191, 52] on span "Sơn La - [GEOGRAPHIC_DATA]" at bounding box center [167, 55] width 216 height 19
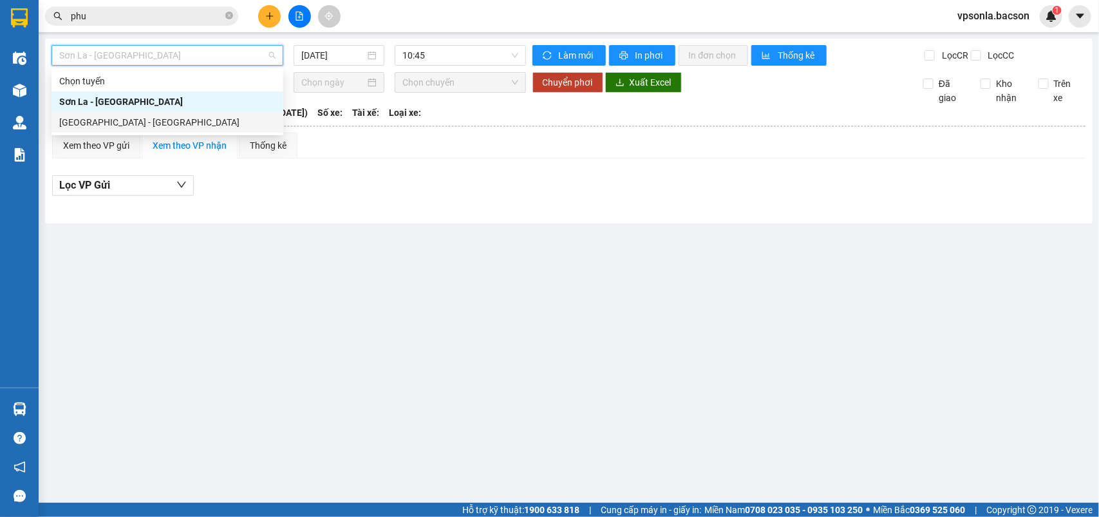
click at [124, 124] on div "[GEOGRAPHIC_DATA] - [GEOGRAPHIC_DATA]" at bounding box center [167, 122] width 216 height 14
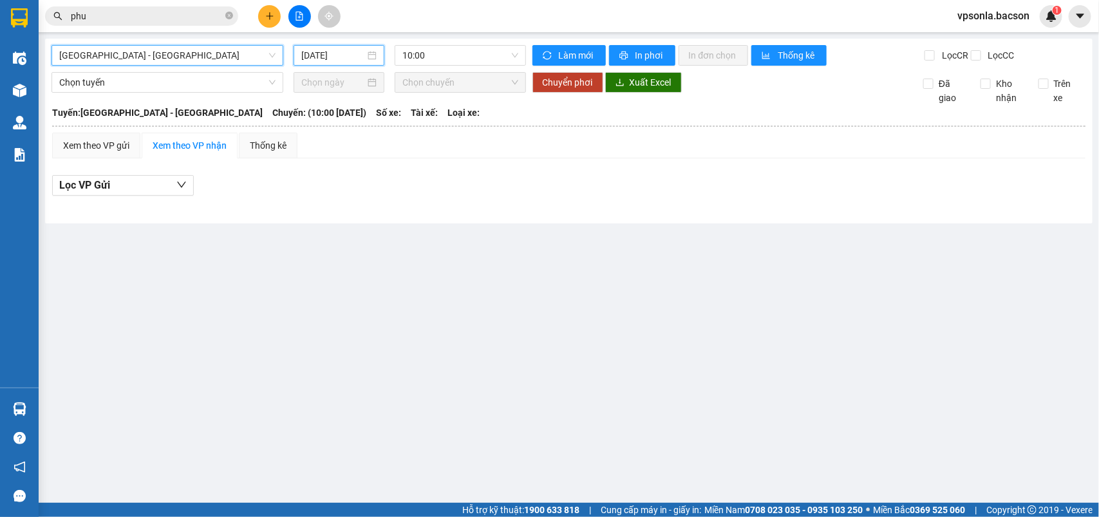
click at [333, 55] on input "[DATE]" at bounding box center [333, 55] width 64 height 14
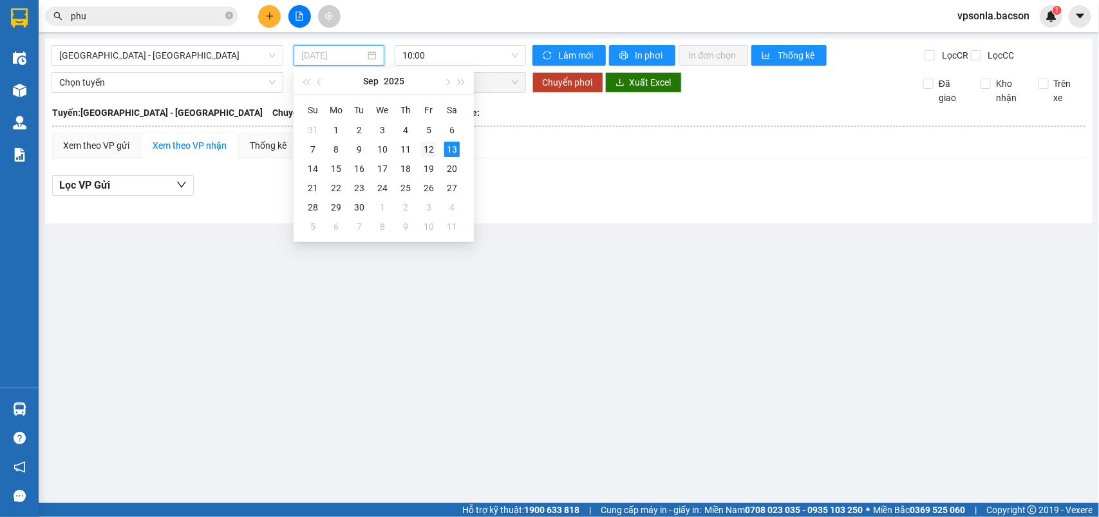
click at [421, 142] on div "12" at bounding box center [428, 149] width 15 height 15
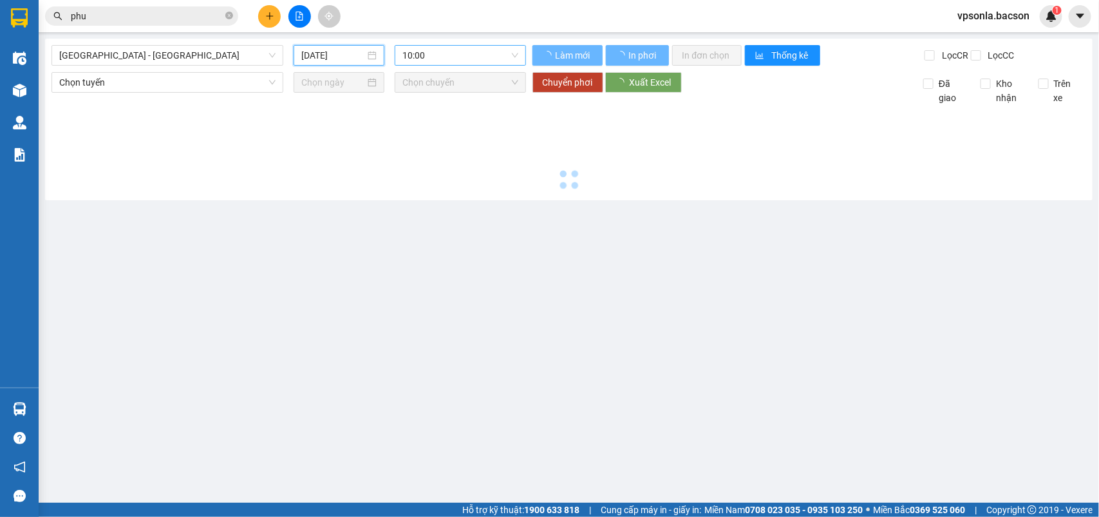
type input "[DATE]"
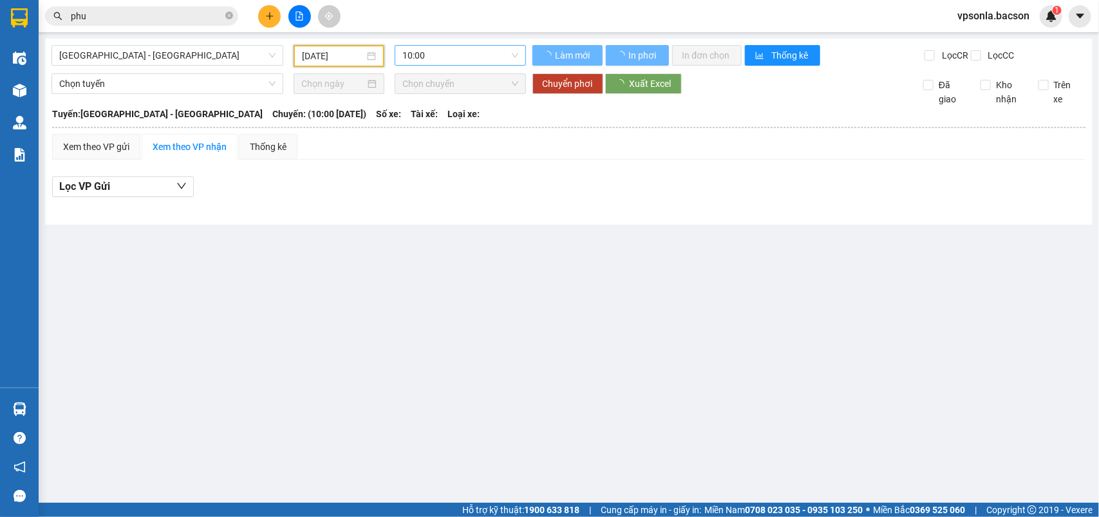
click at [475, 55] on span "10:00" at bounding box center [460, 55] width 115 height 19
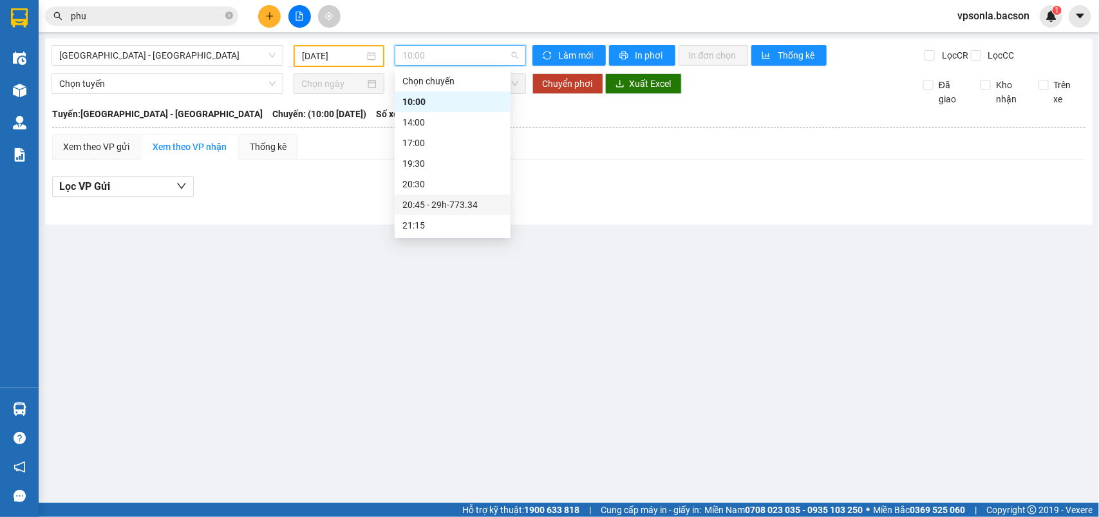
scroll to position [41, 0]
click at [446, 221] on div "23:00 - 29h-773.34" at bounding box center [453, 226] width 100 height 14
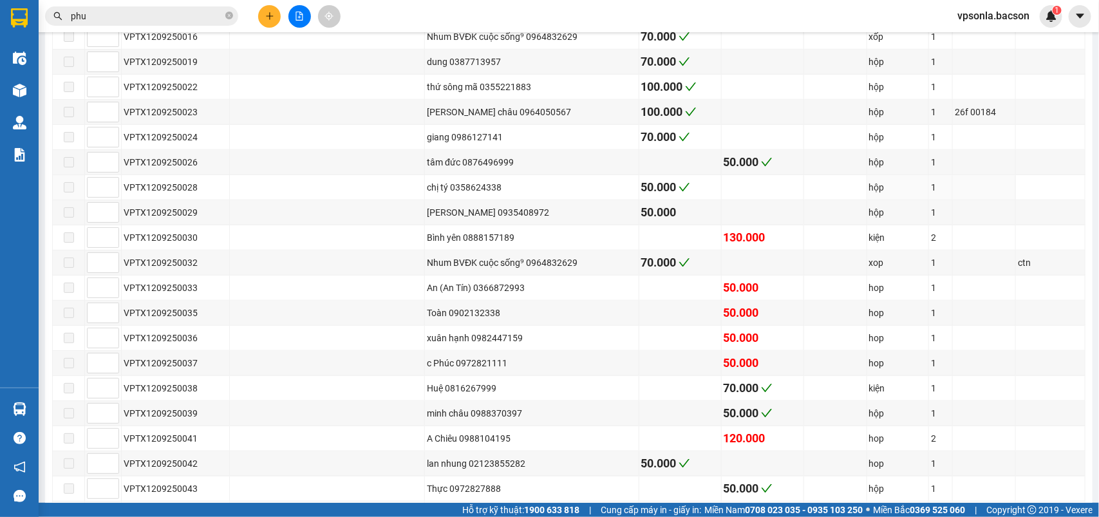
scroll to position [564, 0]
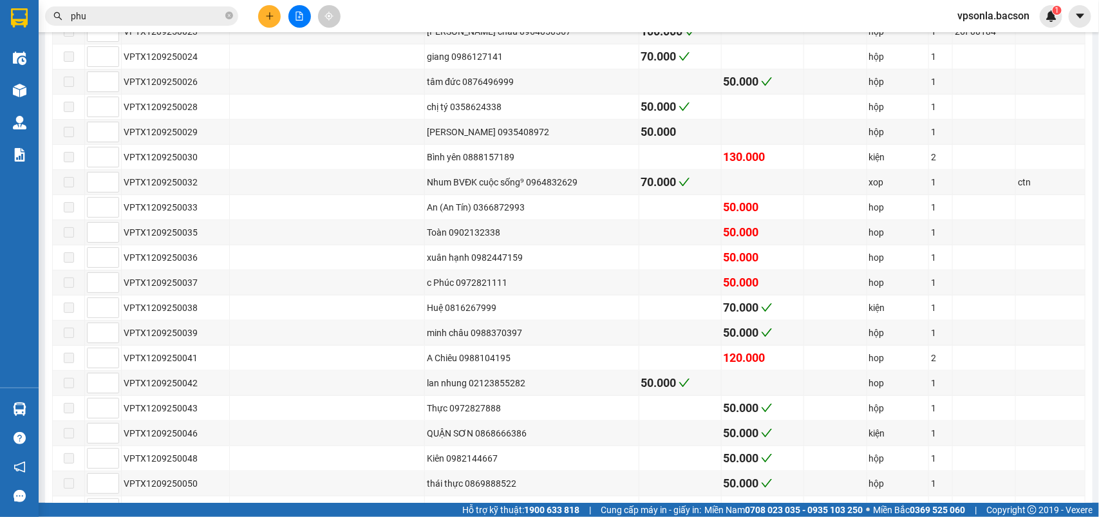
click at [111, 18] on input "phu" at bounding box center [147, 16] width 152 height 14
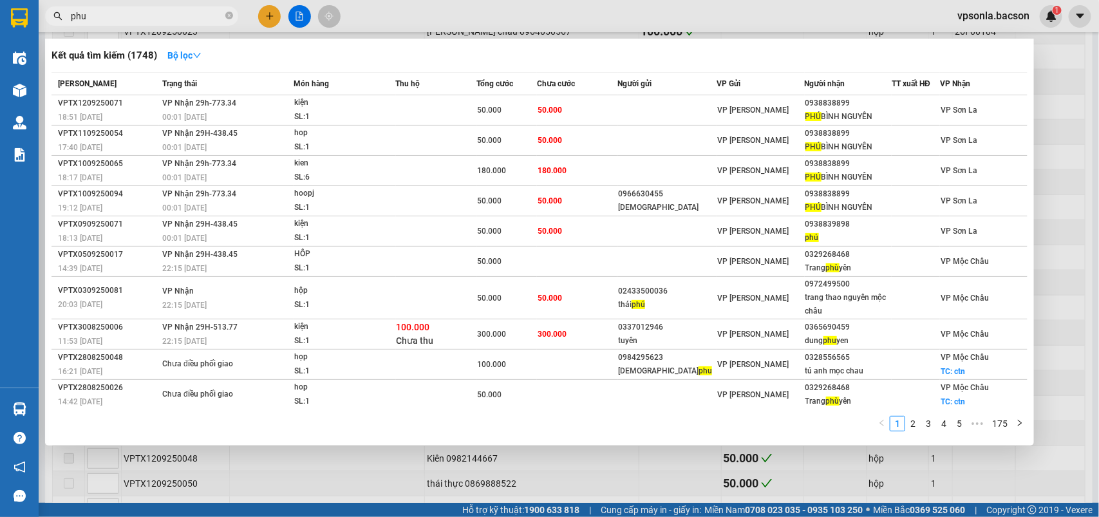
click at [111, 18] on input "phu" at bounding box center [147, 16] width 152 height 14
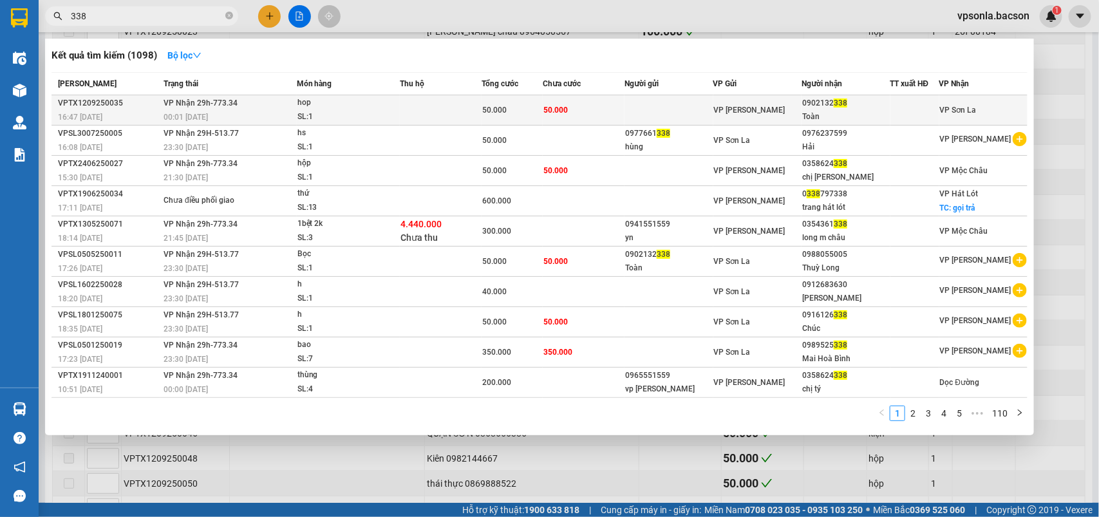
type input "338"
click at [835, 103] on span "338" at bounding box center [841, 103] width 14 height 9
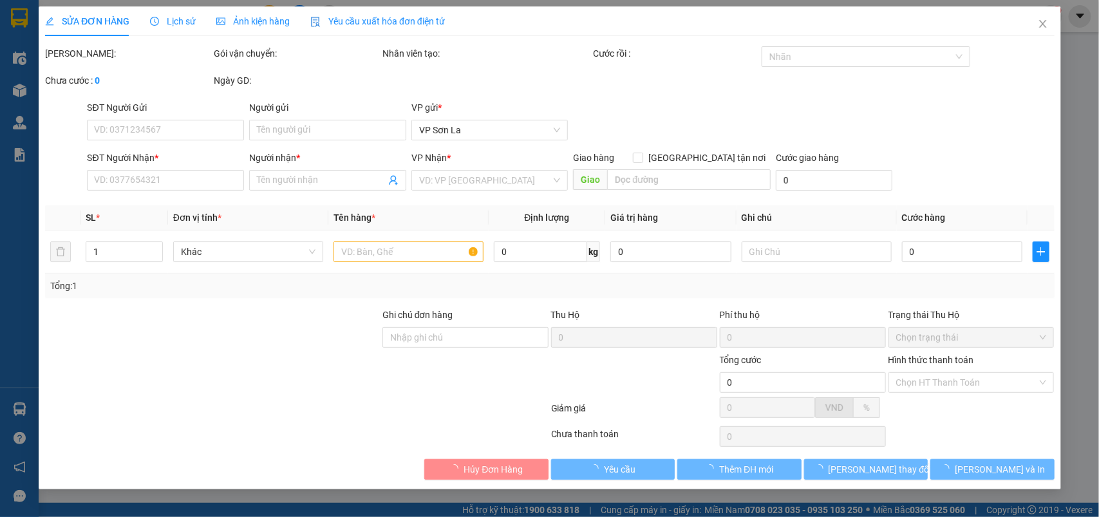
type input "0902132338"
type input "Toàn"
type input "50.000"
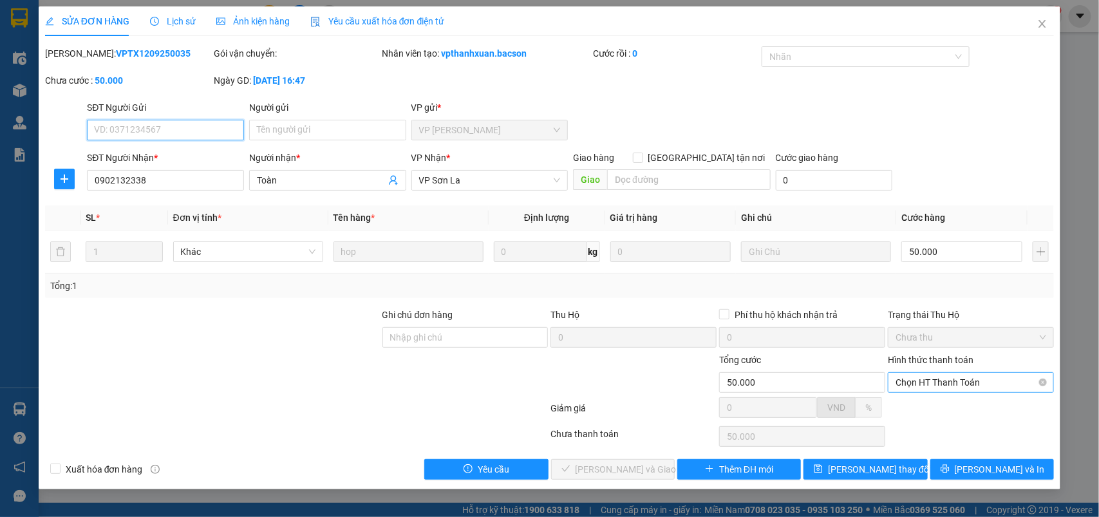
click at [918, 380] on span "Chọn HT Thanh Toán" at bounding box center [971, 382] width 151 height 19
type input "0"
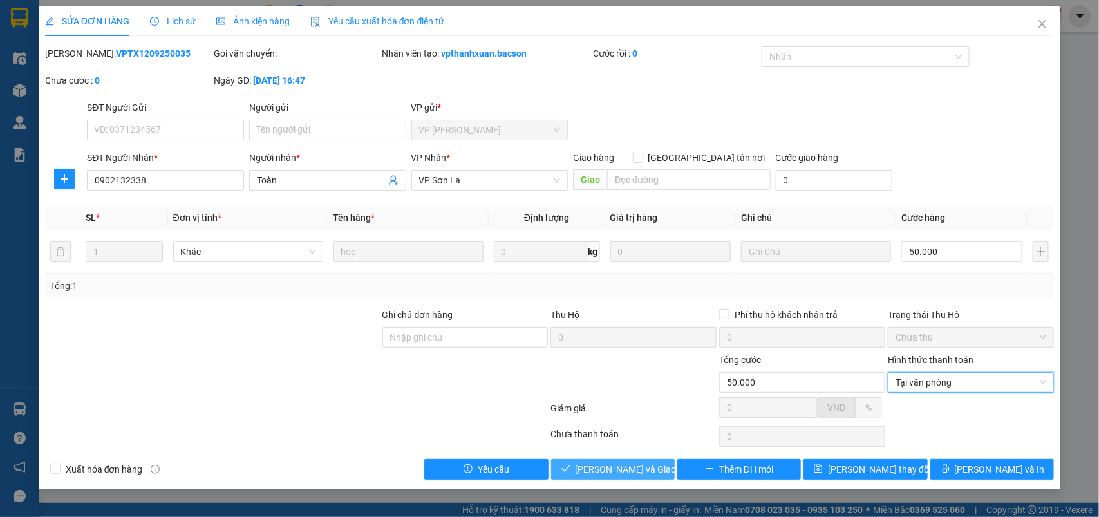
click at [629, 467] on span "[PERSON_NAME] và Giao hàng" at bounding box center [638, 469] width 124 height 14
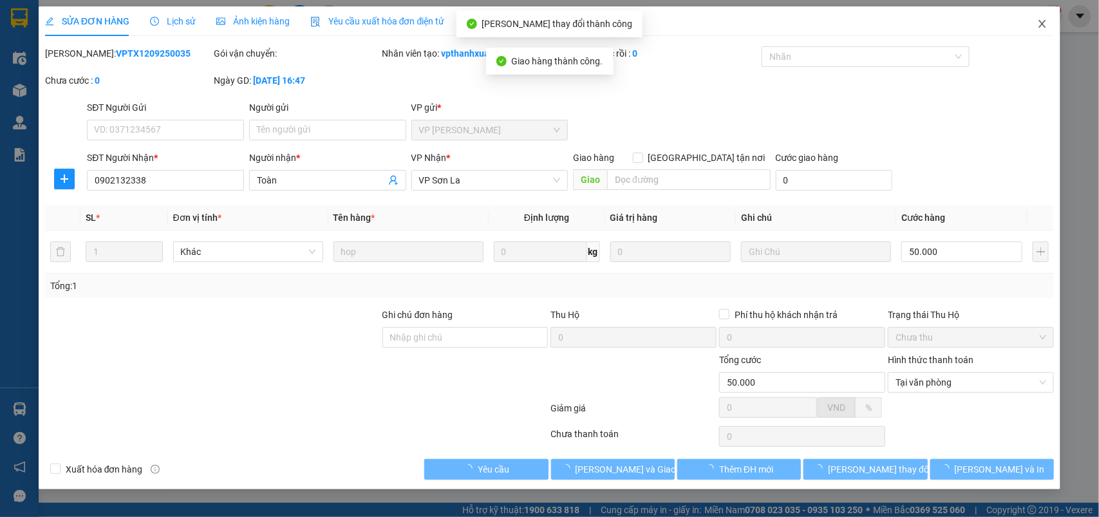
click at [1043, 24] on icon "close" at bounding box center [1042, 24] width 7 height 8
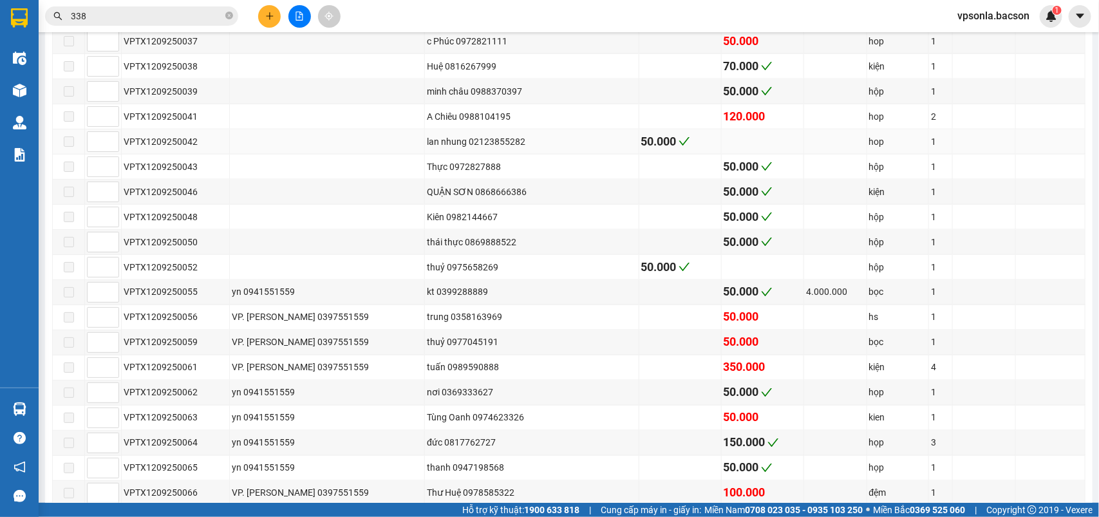
scroll to position [886, 0]
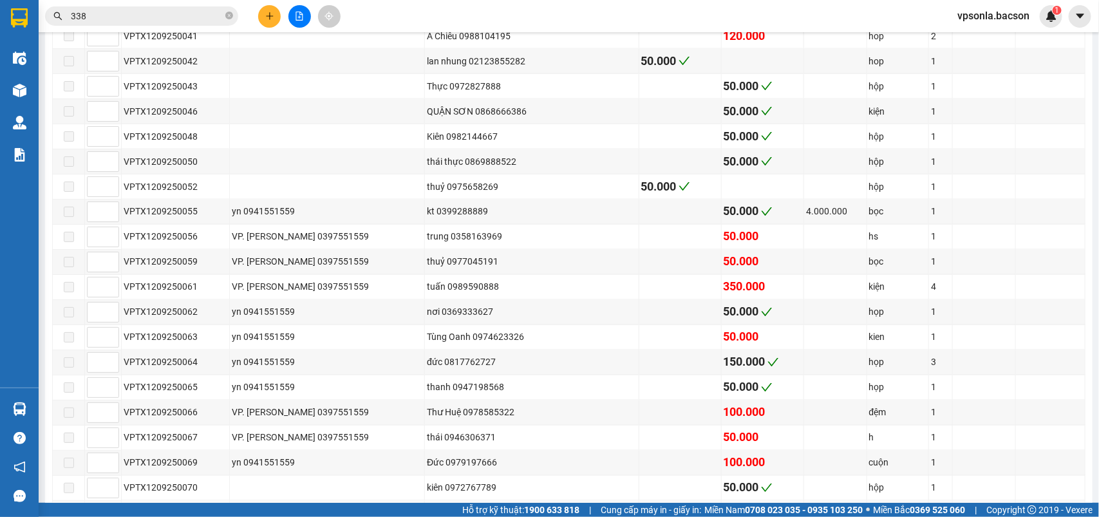
click at [93, 9] on input "338" at bounding box center [147, 16] width 152 height 14
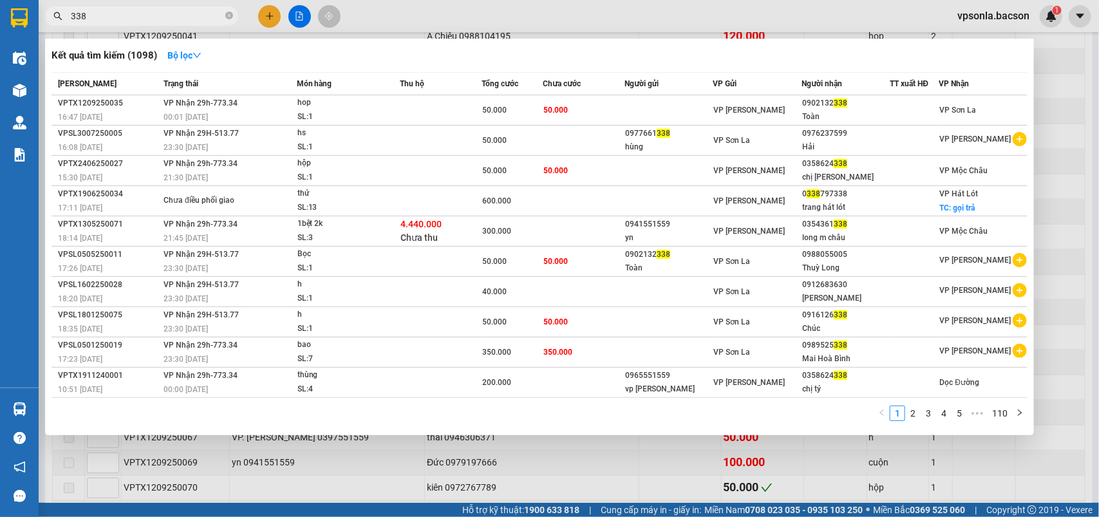
click at [93, 9] on input "338" at bounding box center [147, 16] width 152 height 14
click at [113, 17] on input "338" at bounding box center [147, 16] width 152 height 14
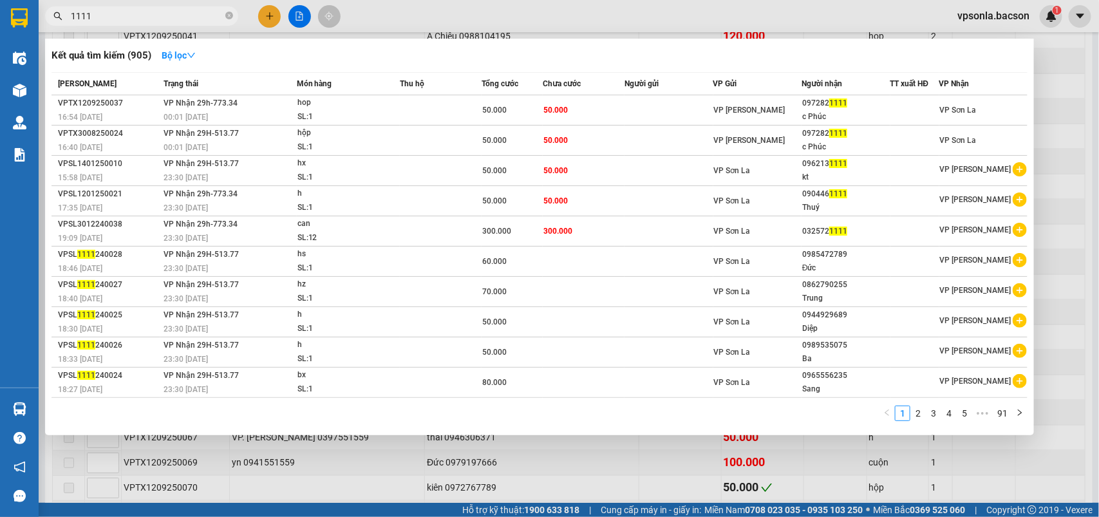
type input "1111"
click at [852, 114] on div "c Phúc" at bounding box center [845, 117] width 87 height 14
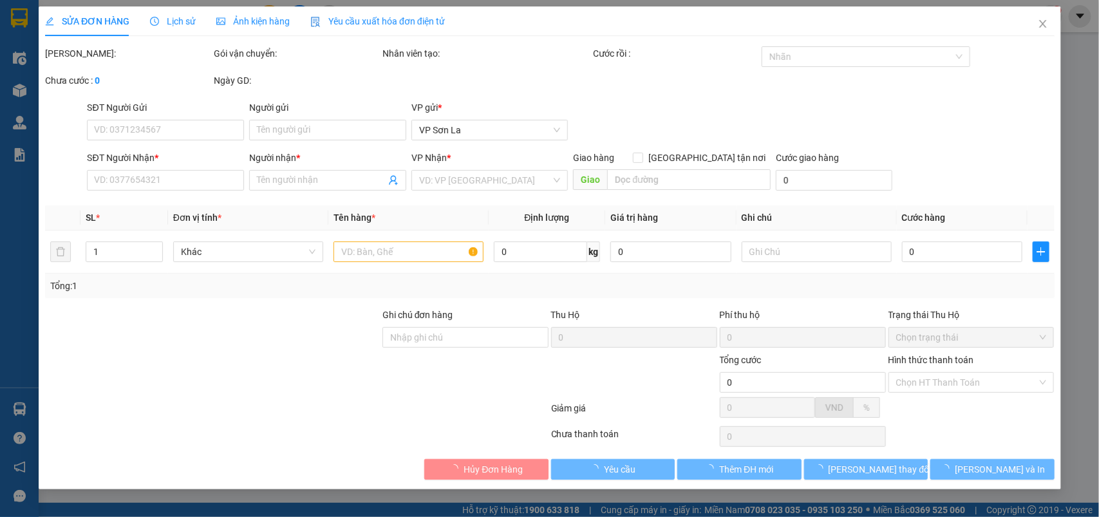
type input "0972821111"
type input "c Phúc"
type input "50.000"
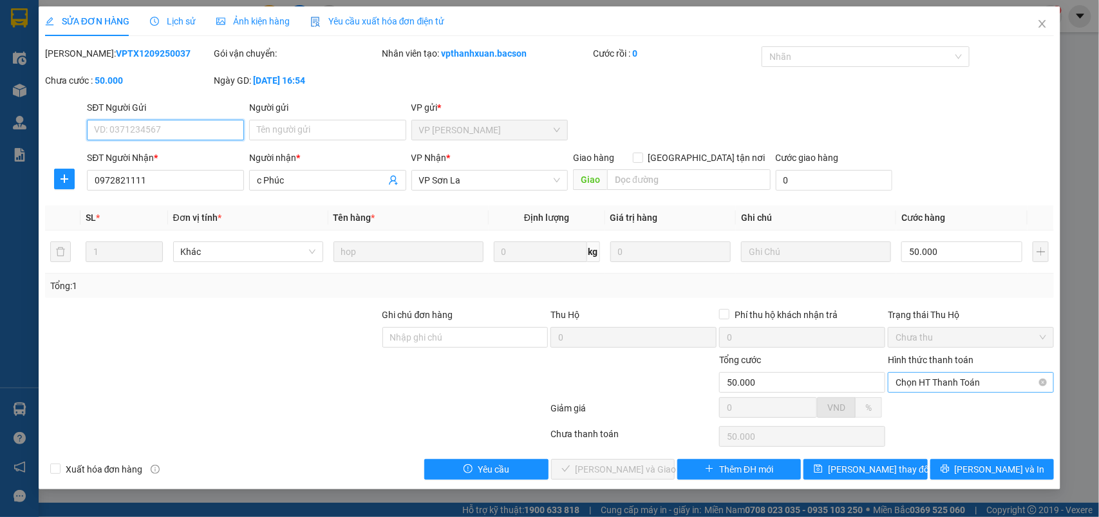
drag, startPoint x: 926, startPoint y: 387, endPoint x: 920, endPoint y: 394, distance: 9.6
click at [926, 388] on span "Chọn HT Thanh Toán" at bounding box center [971, 382] width 151 height 19
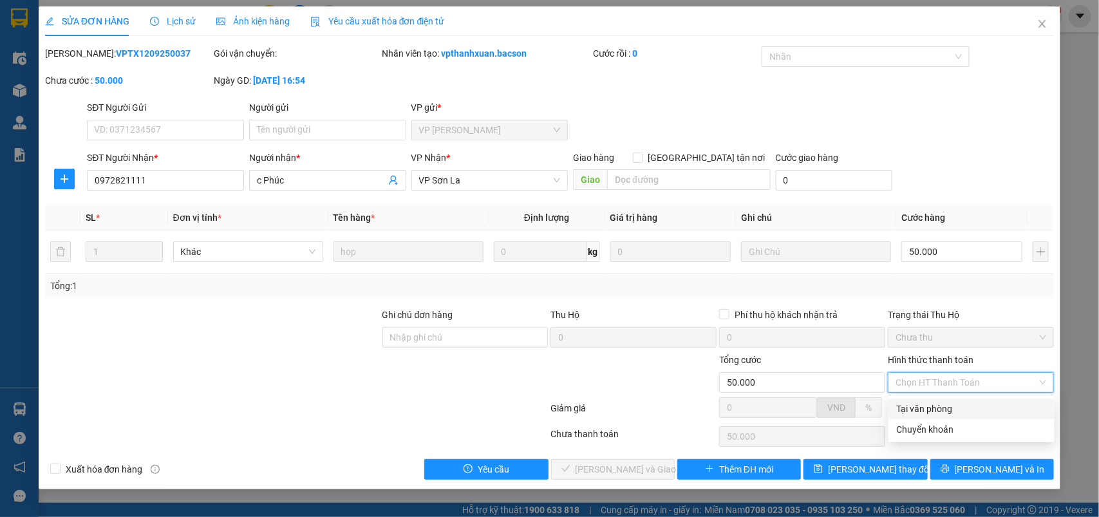
drag, startPoint x: 909, startPoint y: 407, endPoint x: 629, endPoint y: 436, distance: 282.3
click at [908, 409] on div "Tại văn phòng" at bounding box center [971, 409] width 151 height 14
type input "0"
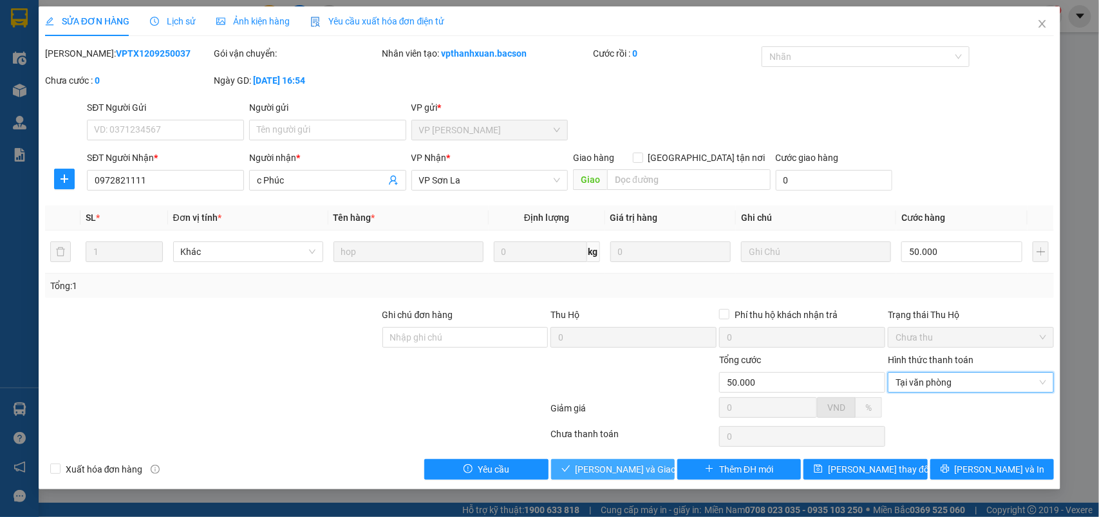
click at [612, 468] on span "[PERSON_NAME] và Giao hàng" at bounding box center [638, 469] width 124 height 14
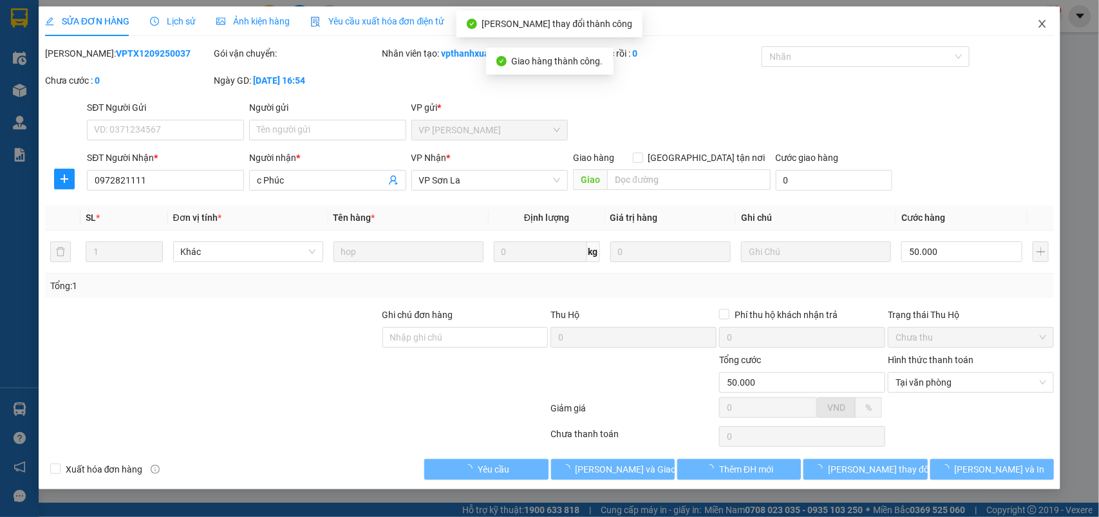
click at [1037, 26] on span "Close" at bounding box center [1043, 24] width 36 height 36
click at [1041, 26] on div "vpsonla.bacson 1" at bounding box center [1004, 16] width 115 height 23
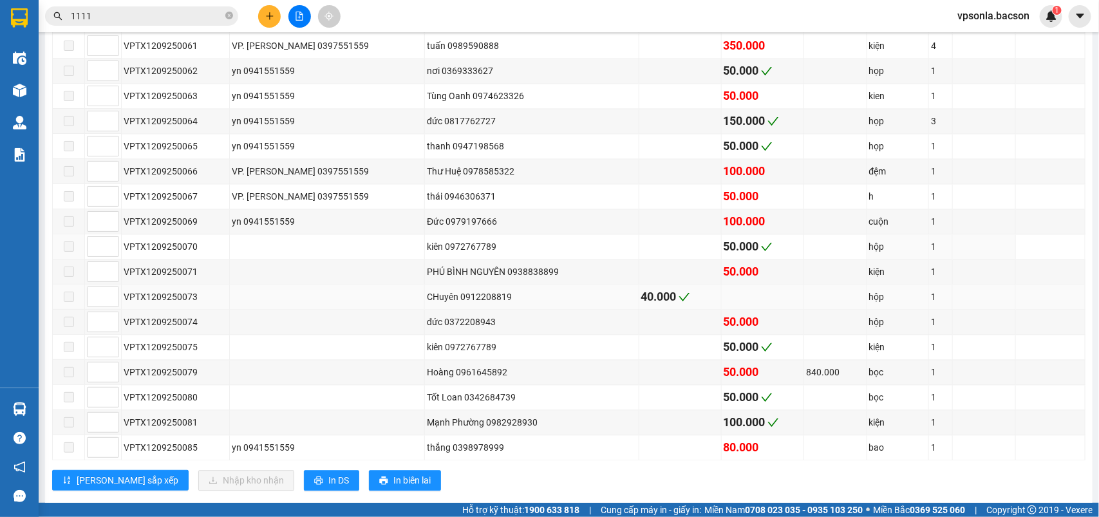
scroll to position [1186, 0]
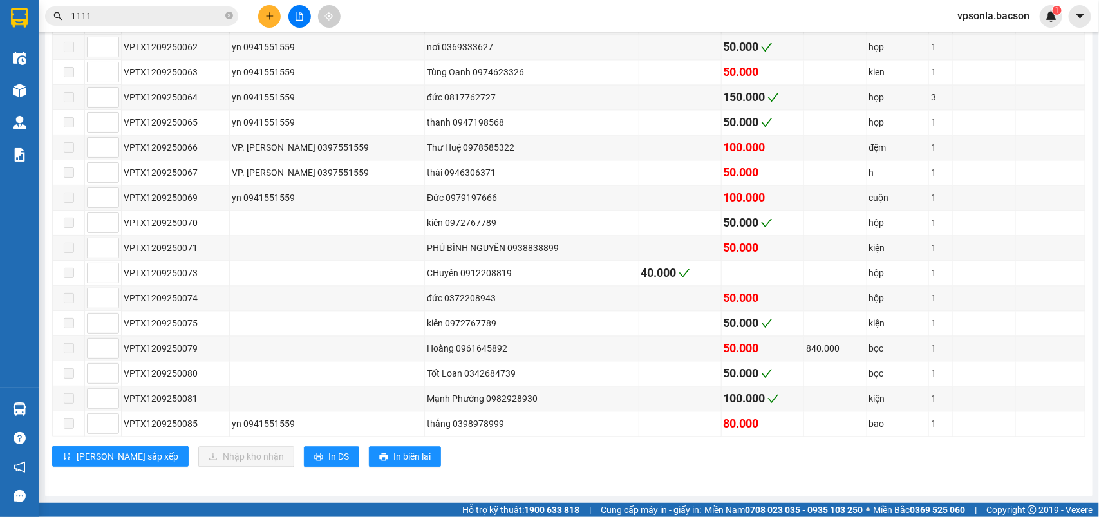
click at [137, 14] on input "1111" at bounding box center [147, 16] width 152 height 14
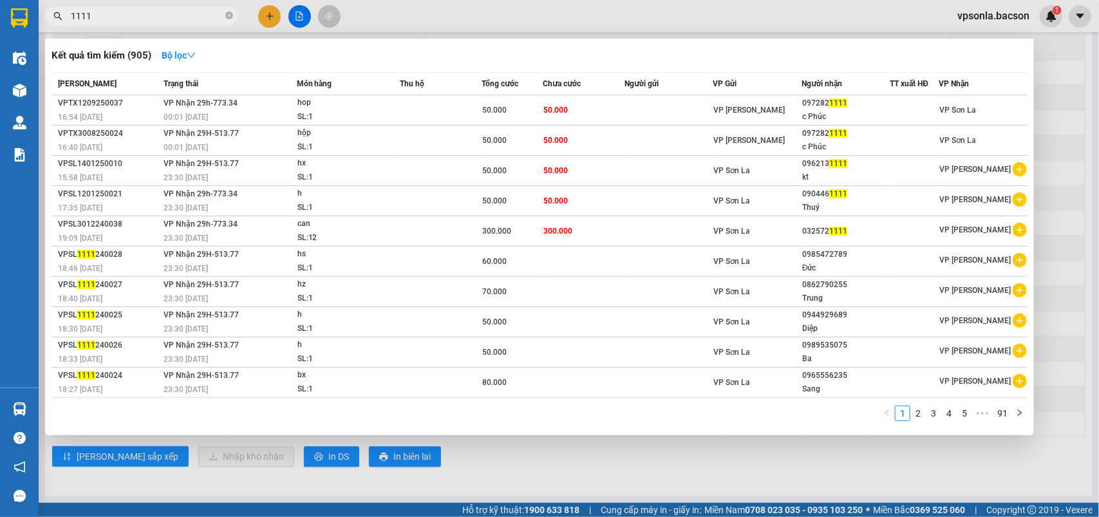
click at [137, 14] on input "1111" at bounding box center [147, 16] width 152 height 14
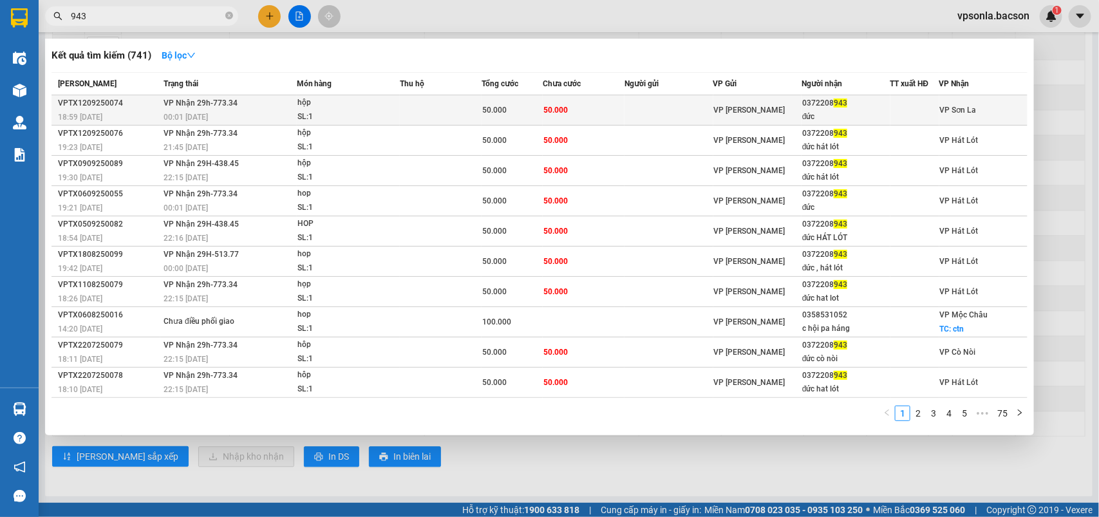
type input "943"
click at [852, 105] on div "0372208 943" at bounding box center [845, 104] width 87 height 14
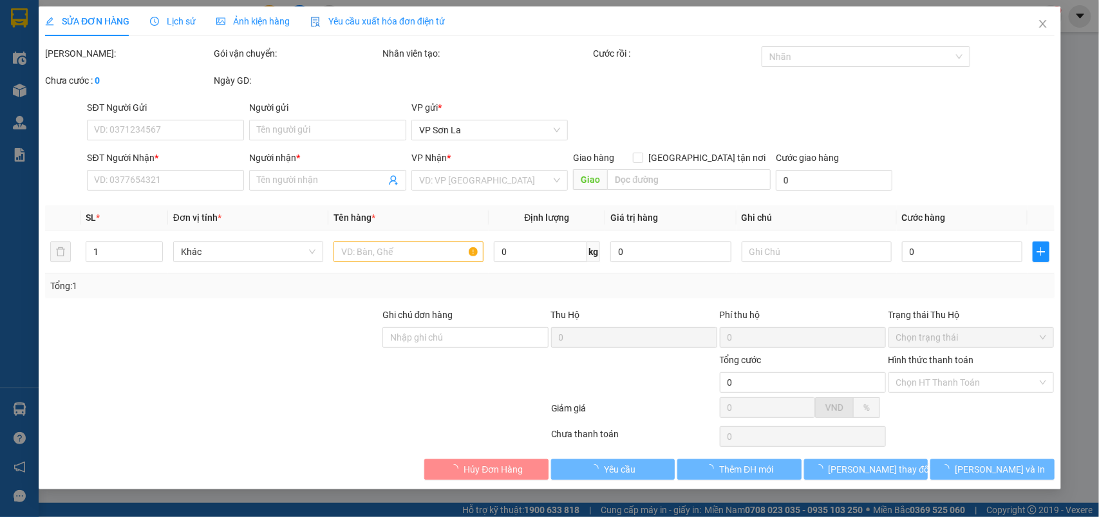
type input "0372208943"
type input "đức"
type input "50.000"
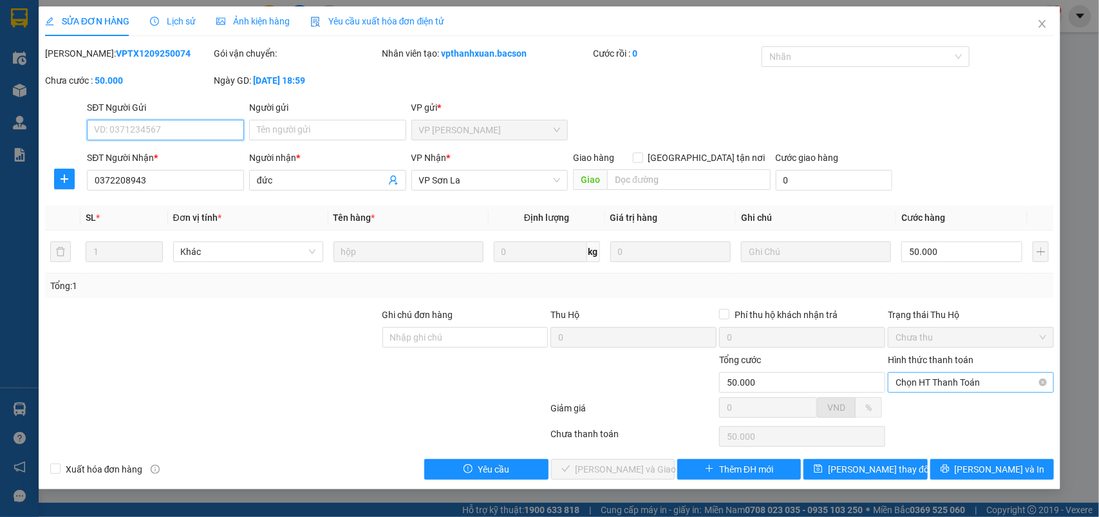
click at [899, 385] on span "Chọn HT Thanh Toán" at bounding box center [971, 382] width 151 height 19
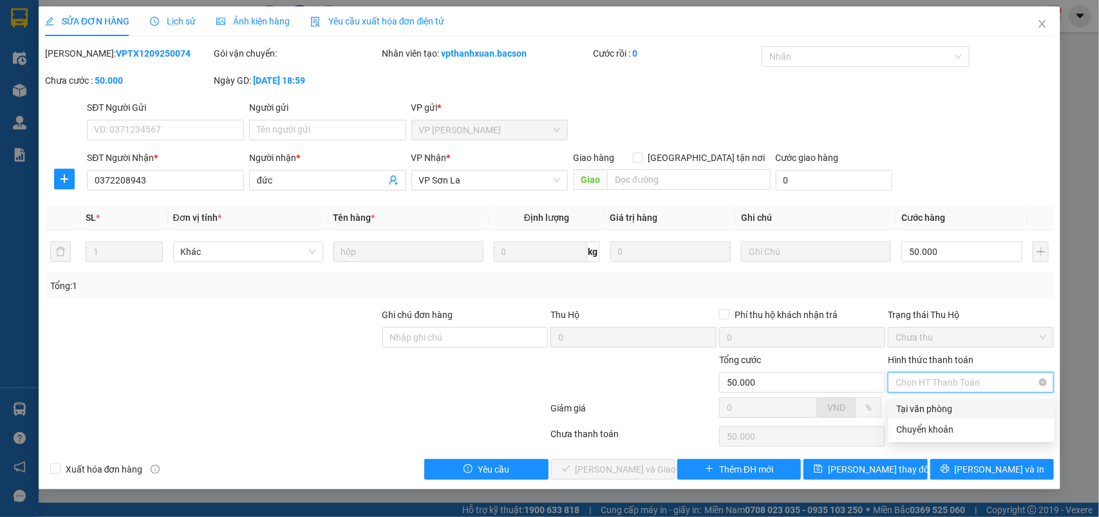
click at [904, 403] on div "Tại văn phòng" at bounding box center [971, 409] width 151 height 14
type input "0"
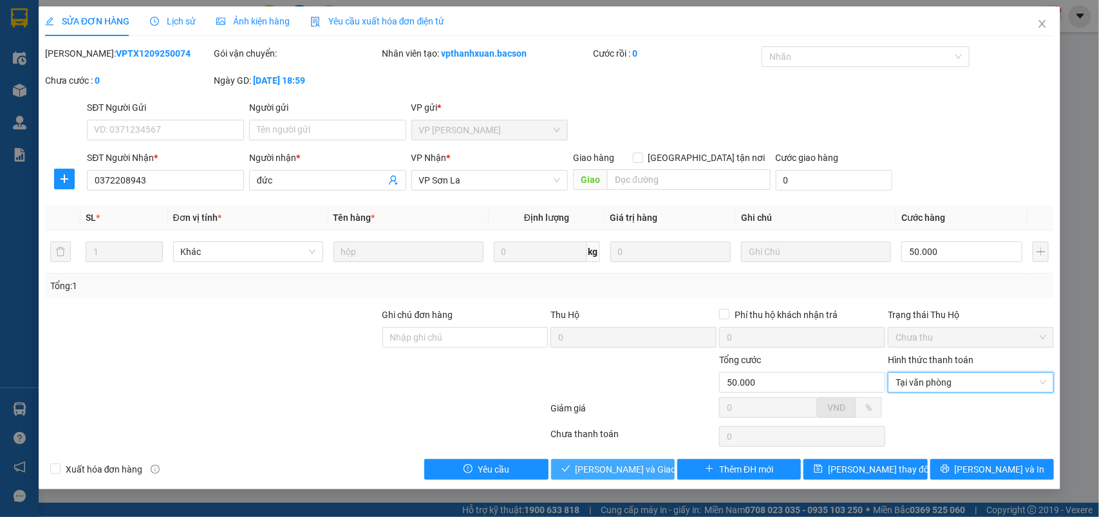
click at [622, 475] on span "[PERSON_NAME] và Giao hàng" at bounding box center [638, 469] width 124 height 14
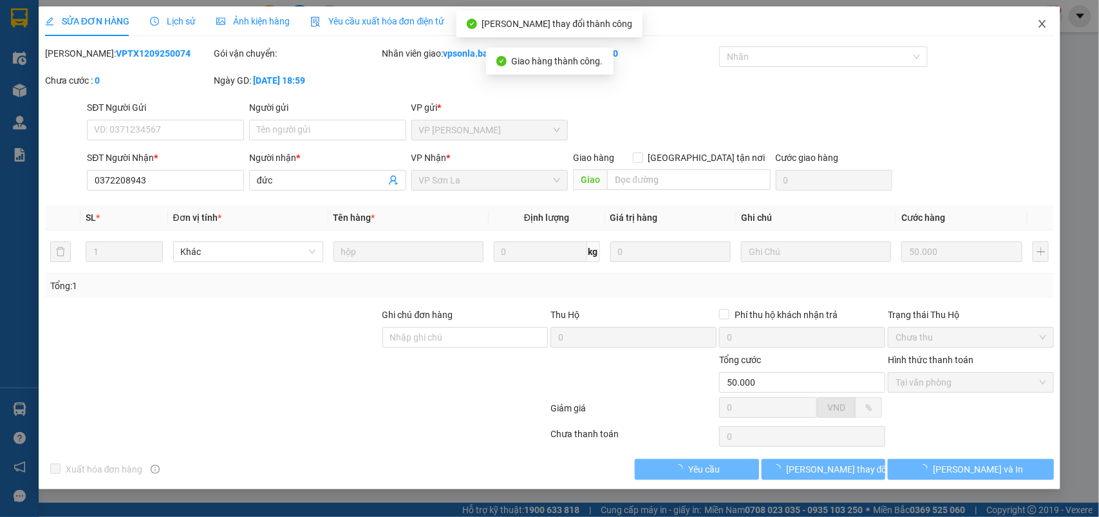
click at [1043, 23] on icon "close" at bounding box center [1043, 24] width 10 height 10
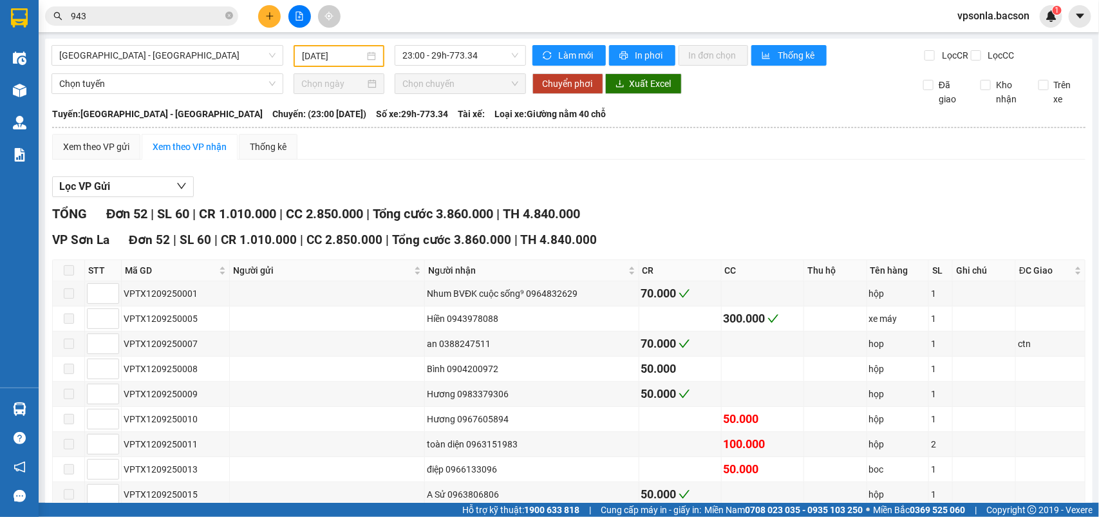
click at [142, 21] on input "943" at bounding box center [147, 16] width 152 height 14
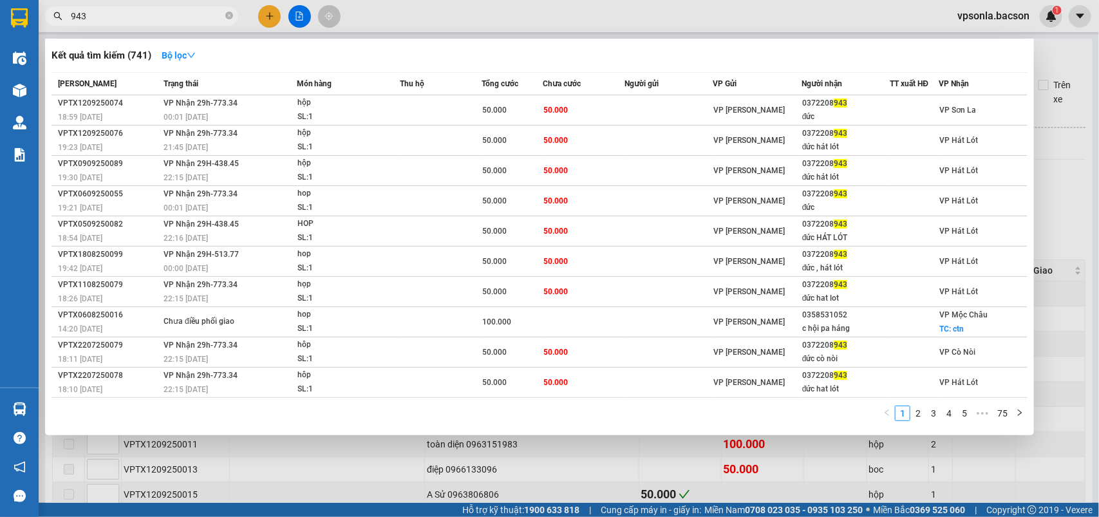
click at [142, 21] on input "943" at bounding box center [147, 16] width 152 height 14
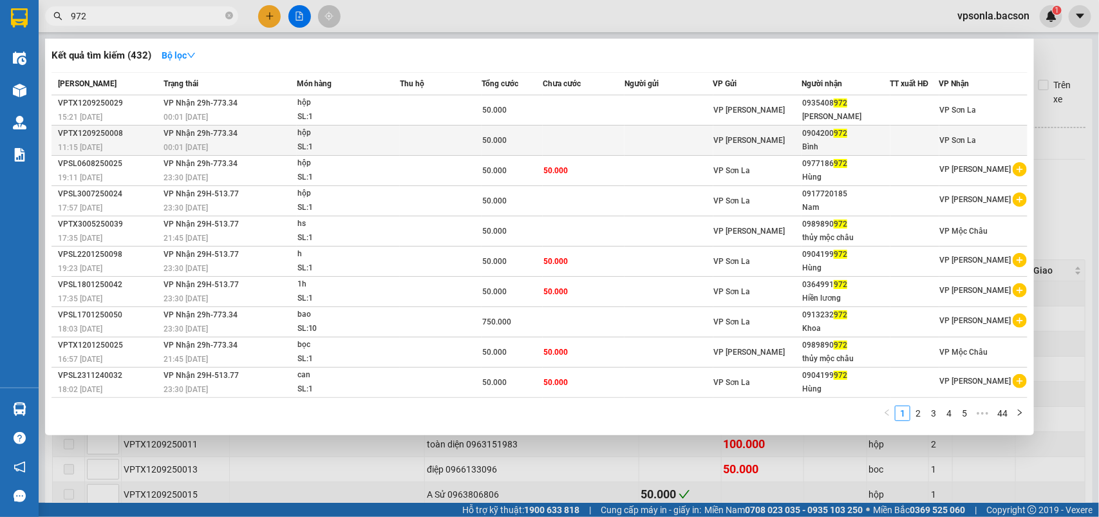
type input "972"
click at [844, 142] on div "Bình" at bounding box center [845, 147] width 87 height 14
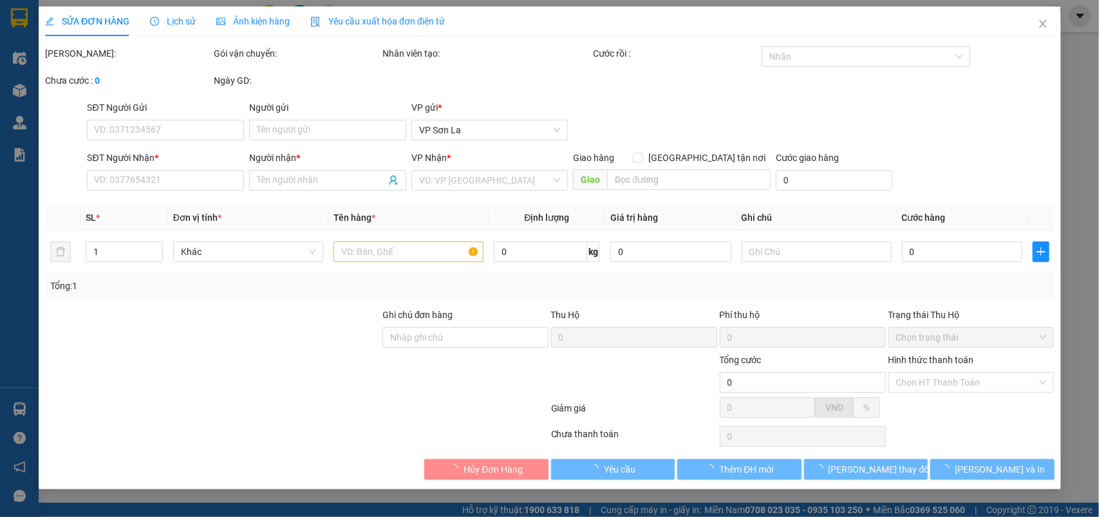
type input "0904200972"
type input "Bình"
type input "50.000"
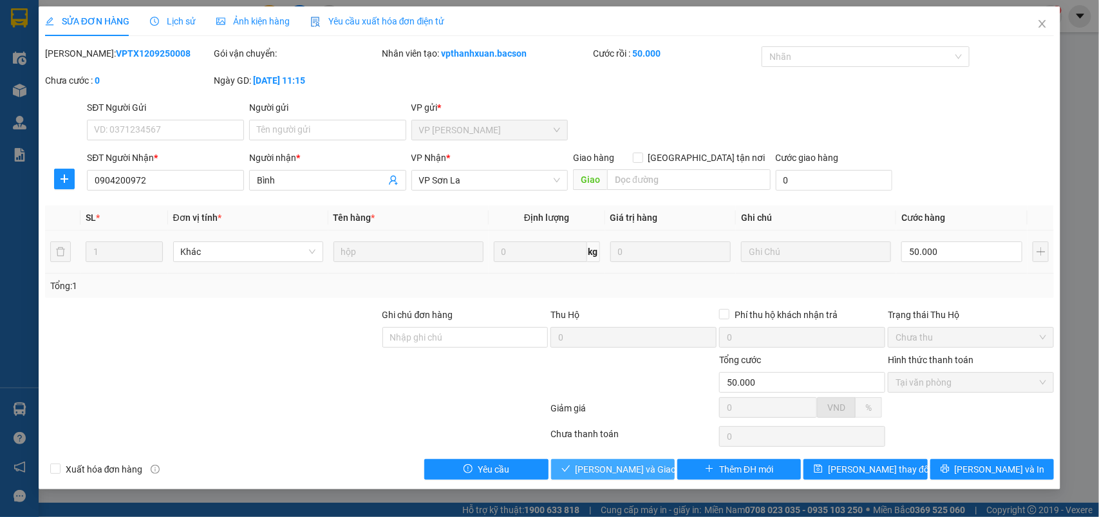
click at [602, 472] on span "[PERSON_NAME] và Giao hàng" at bounding box center [638, 469] width 124 height 14
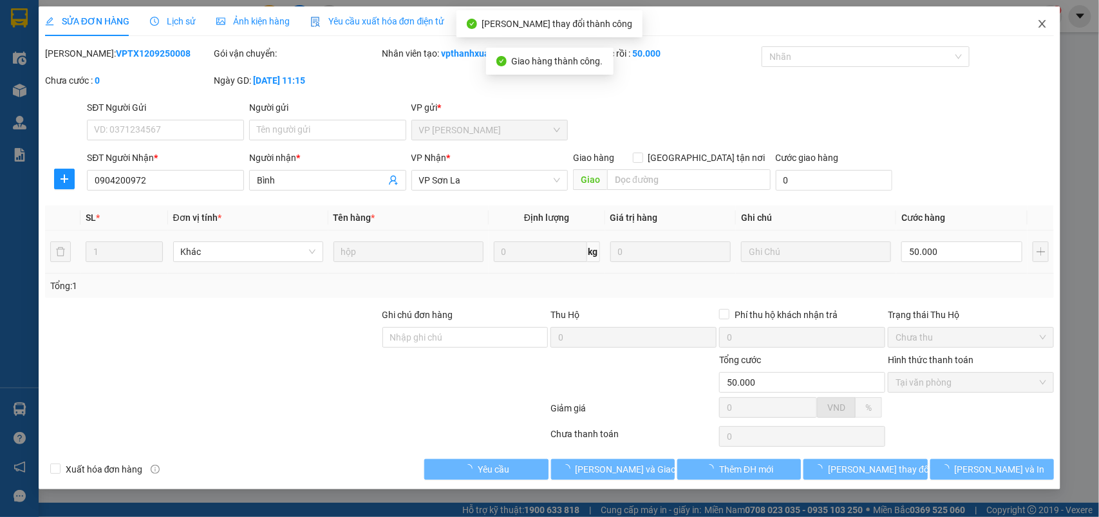
click at [1043, 20] on icon "close" at bounding box center [1043, 24] width 10 height 10
click at [1043, 20] on div "1" at bounding box center [1051, 16] width 23 height 23
click at [1043, 20] on body "Kết quả tìm kiếm ( 432 ) Bộ lọc Mã ĐH Trạng thái Món hàng Thu hộ Tổng cước Chưa…" at bounding box center [549, 258] width 1099 height 517
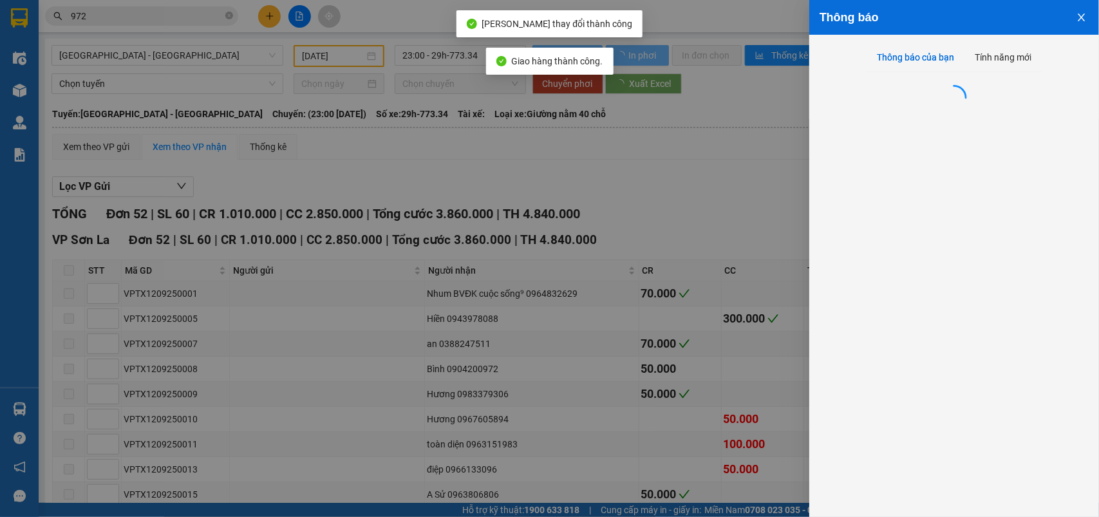
click at [1043, 20] on div at bounding box center [549, 258] width 1099 height 517
click at [1043, 20] on div "Thông báo Thông báo của bạn Tính năng mới" at bounding box center [549, 258] width 1099 height 517
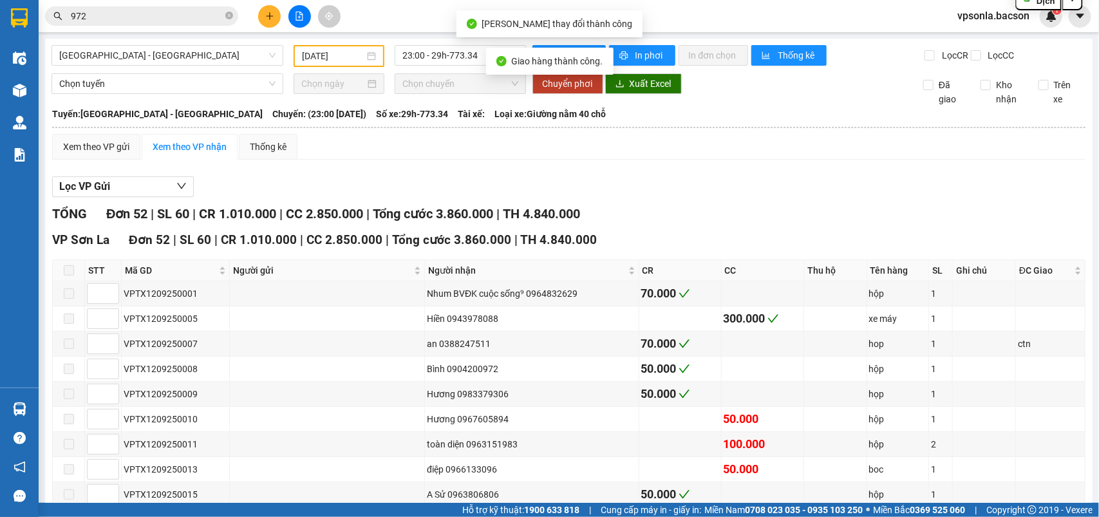
click at [137, 13] on input "972" at bounding box center [147, 16] width 152 height 14
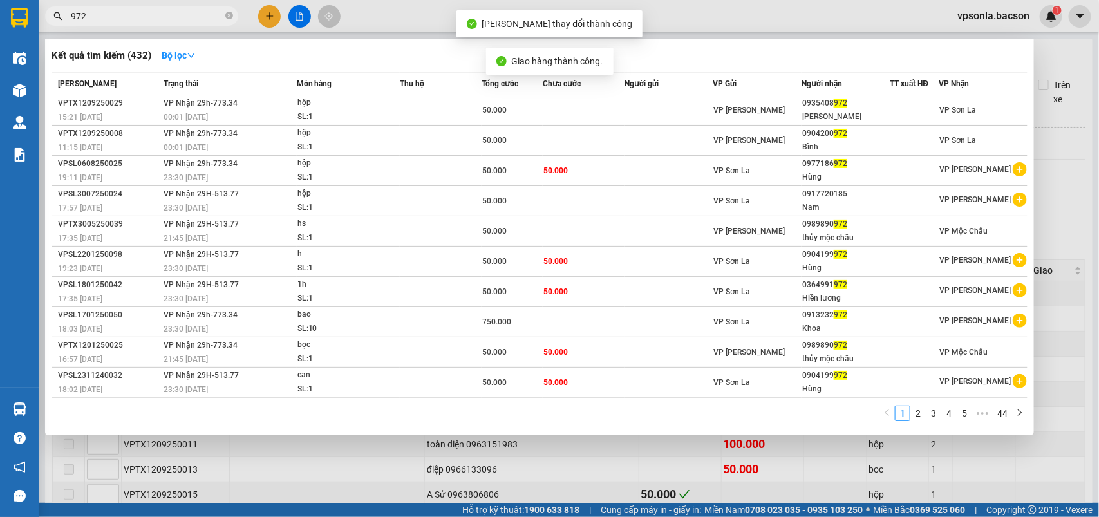
click at [137, 13] on input "972" at bounding box center [147, 16] width 152 height 14
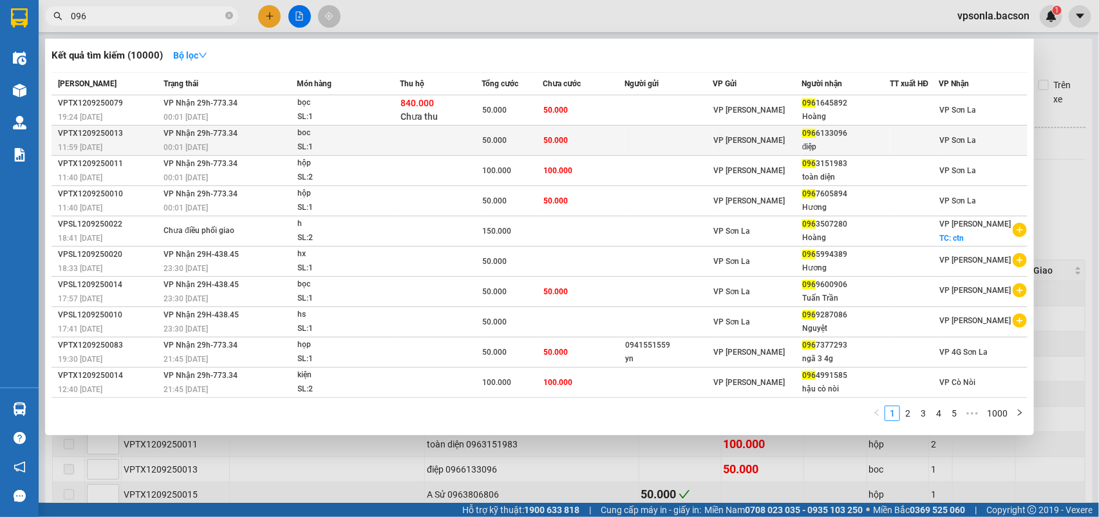
type input "096"
click at [855, 133] on div "096 6133096" at bounding box center [845, 134] width 87 height 14
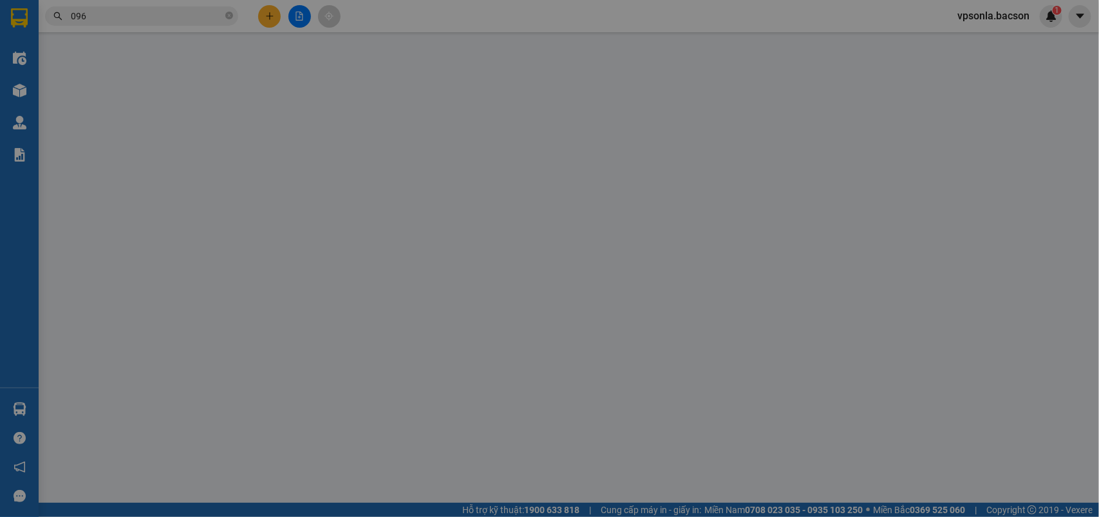
type input "0966133096"
type input "điệp"
type input "50.000"
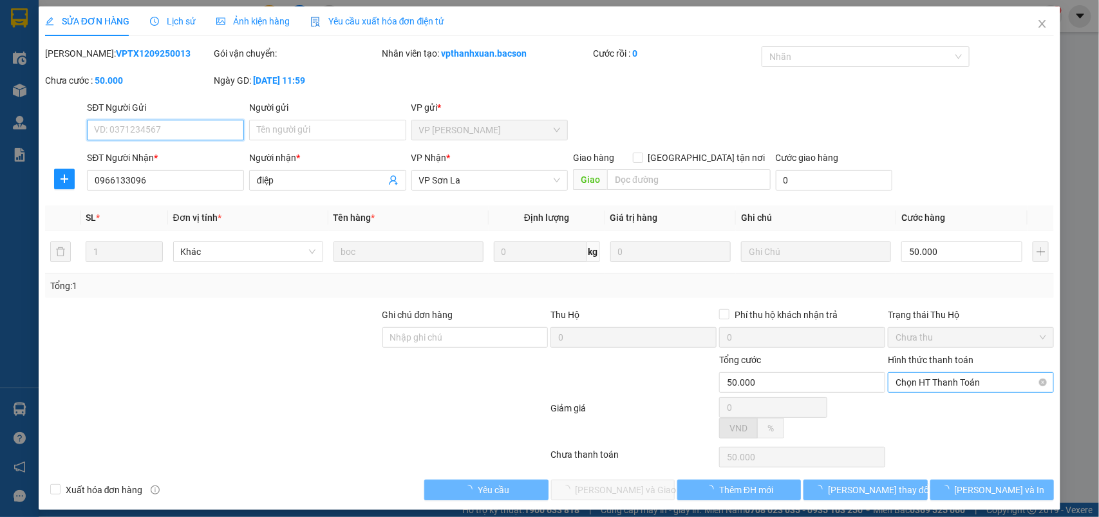
click at [922, 384] on span "Chọn HT Thanh Toán" at bounding box center [971, 382] width 151 height 19
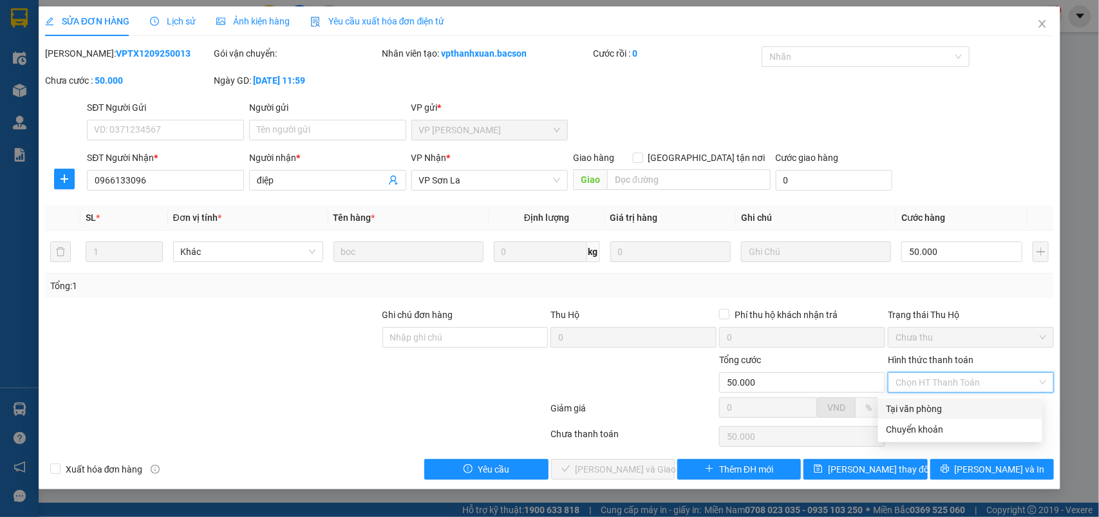
click at [912, 406] on div "Tại văn phòng" at bounding box center [960, 409] width 149 height 14
type input "0"
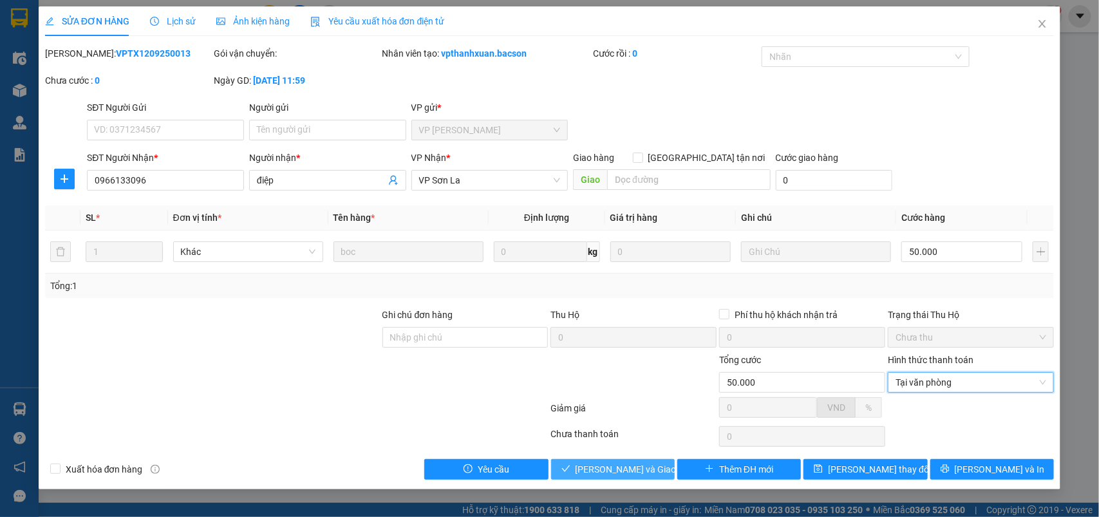
click at [613, 468] on span "[PERSON_NAME] và Giao hàng" at bounding box center [638, 469] width 124 height 14
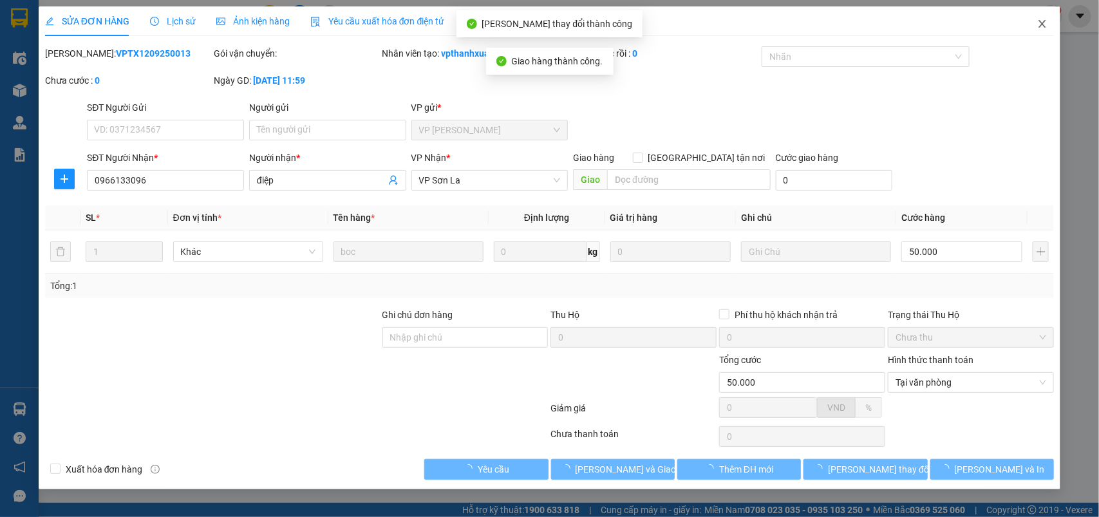
click at [1047, 24] on icon "close" at bounding box center [1043, 24] width 10 height 10
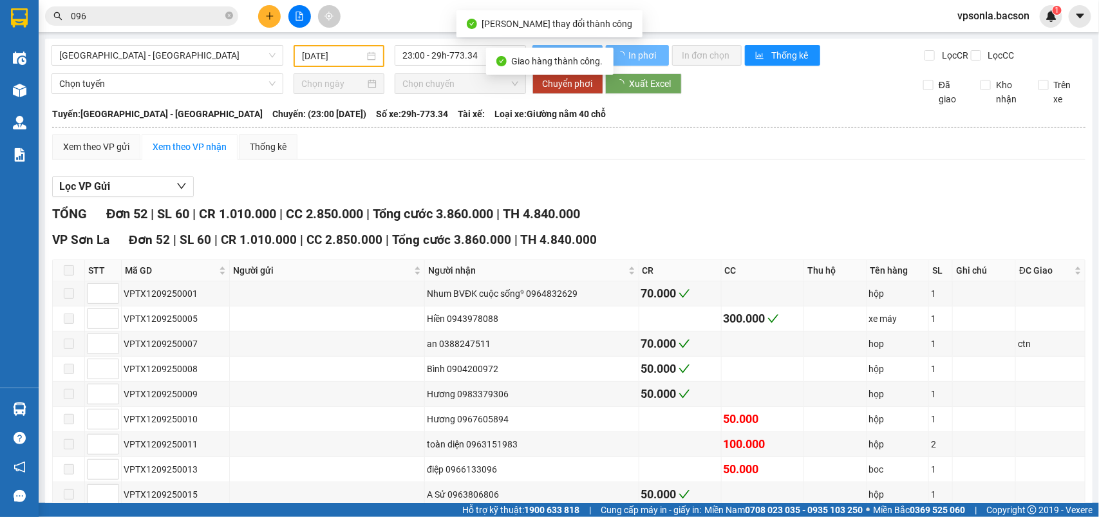
click at [1047, 24] on div "1" at bounding box center [1051, 16] width 23 height 23
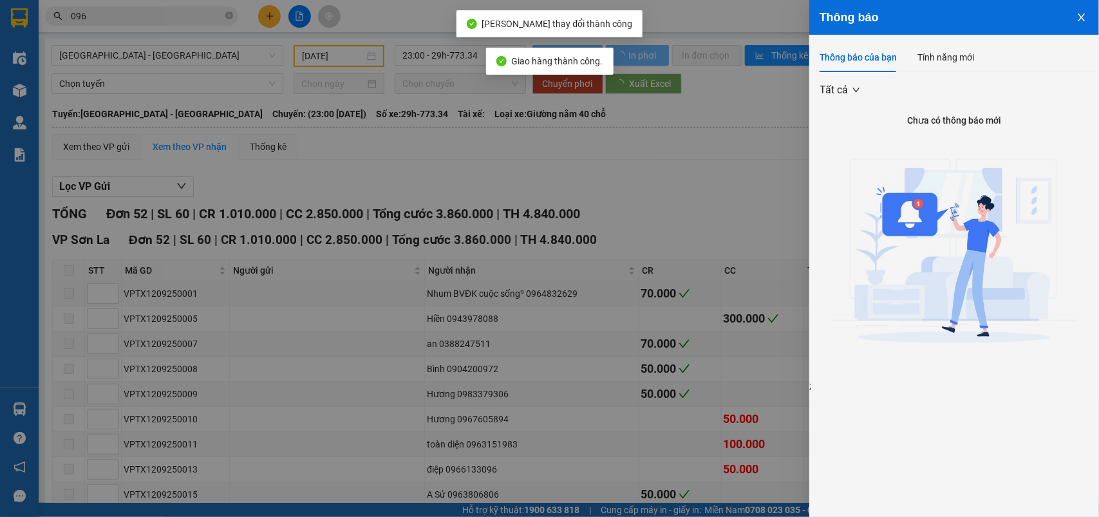
click at [111, 23] on div at bounding box center [549, 258] width 1099 height 517
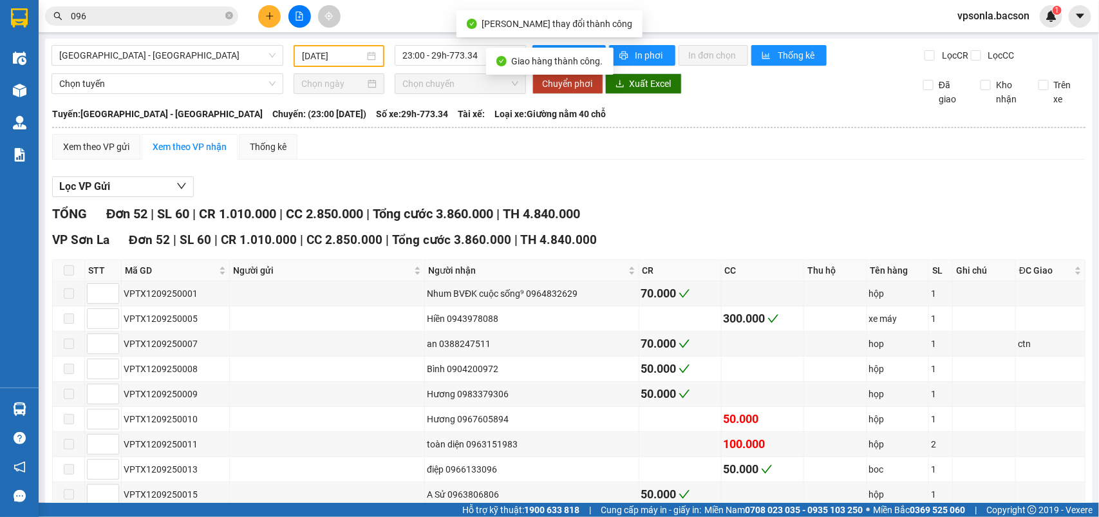
click at [113, 16] on body "Kết quả tìm kiếm ( 10000 ) Bộ lọc Mã ĐH Trạng thái Món hàng Thu hộ Tổng cước Ch…" at bounding box center [549, 258] width 1099 height 517
click at [113, 16] on input "096" at bounding box center [147, 16] width 152 height 14
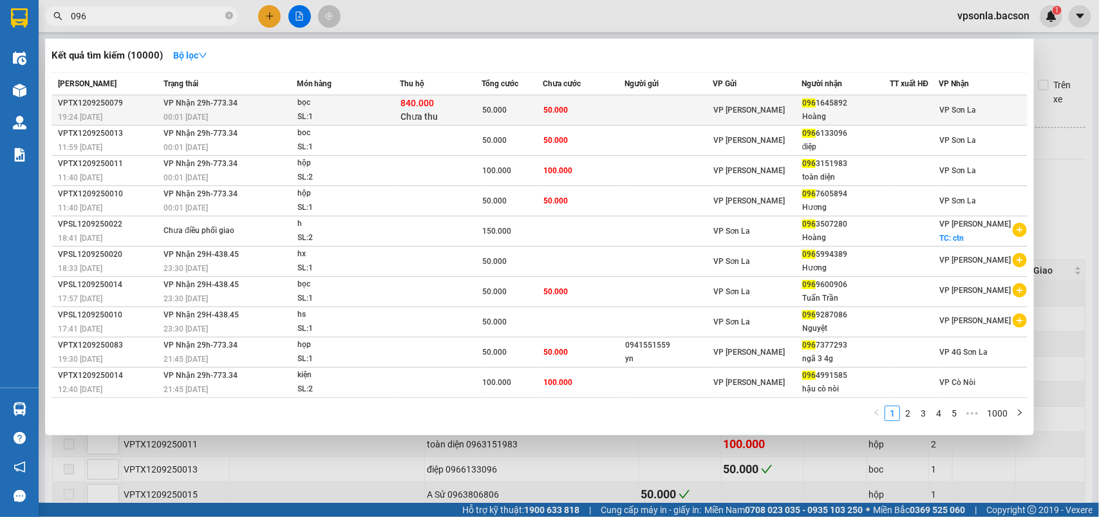
click at [717, 109] on span "VP [PERSON_NAME]" at bounding box center [749, 110] width 71 height 9
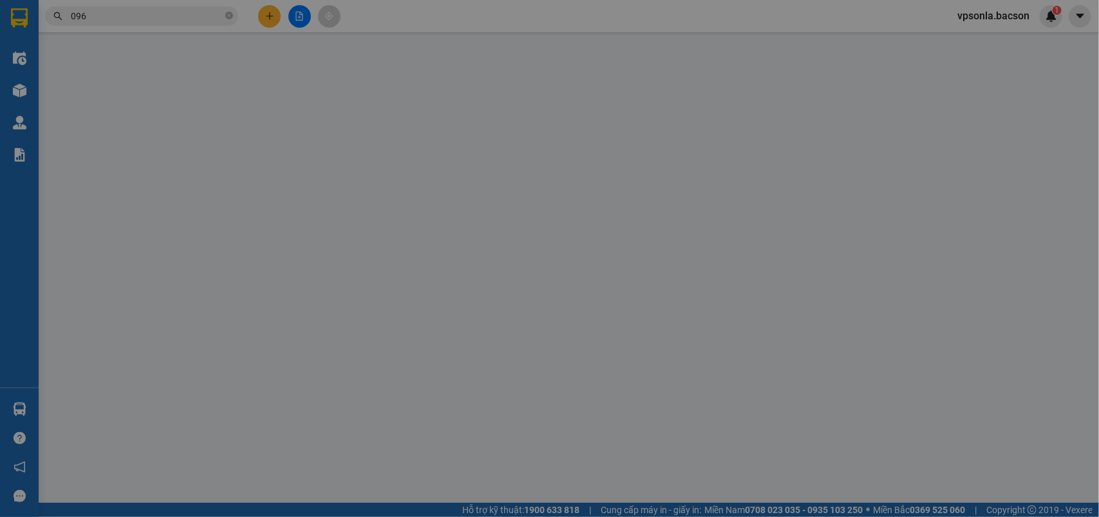
type input "0961645892"
type input "Hoàng"
type input "50.000"
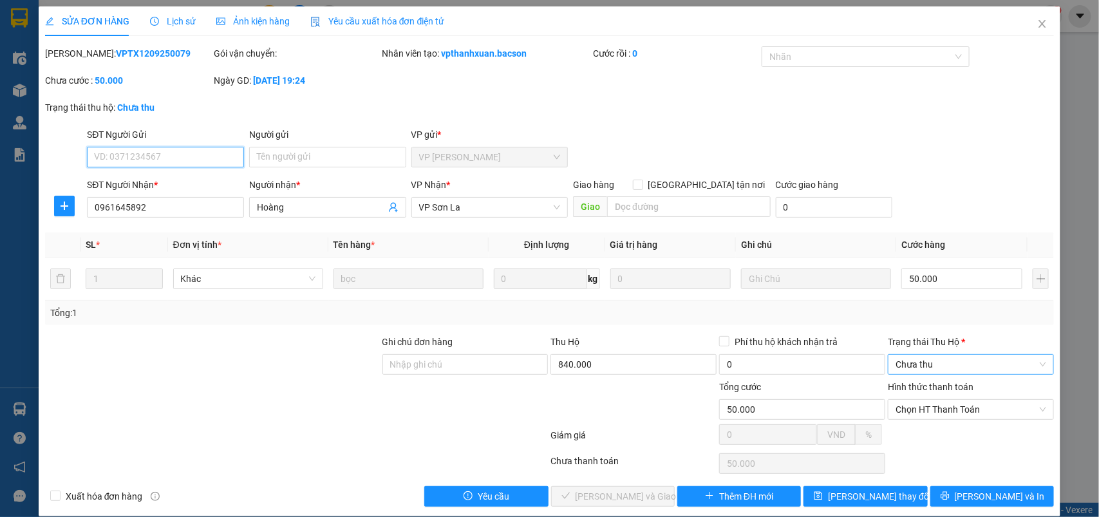
click at [909, 367] on span "Chưa thu" at bounding box center [971, 364] width 151 height 19
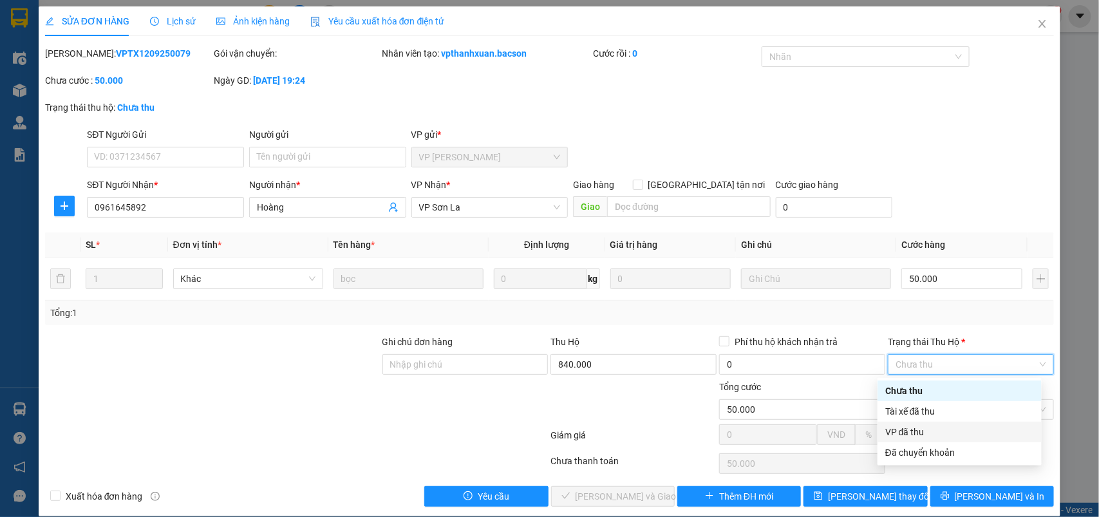
click at [899, 433] on div "VP đã thu" at bounding box center [960, 432] width 149 height 14
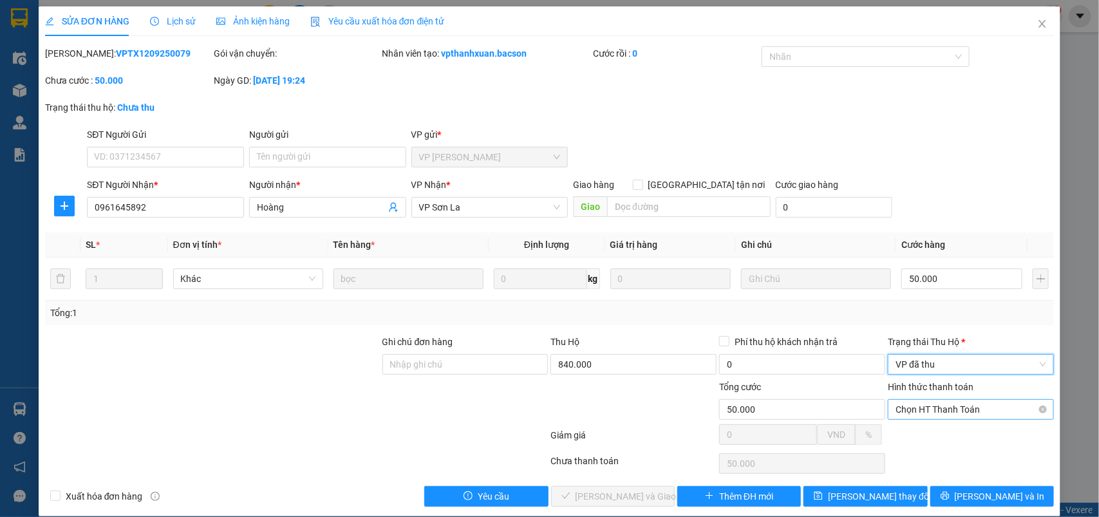
click at [903, 415] on span "Chọn HT Thanh Toán" at bounding box center [971, 409] width 151 height 19
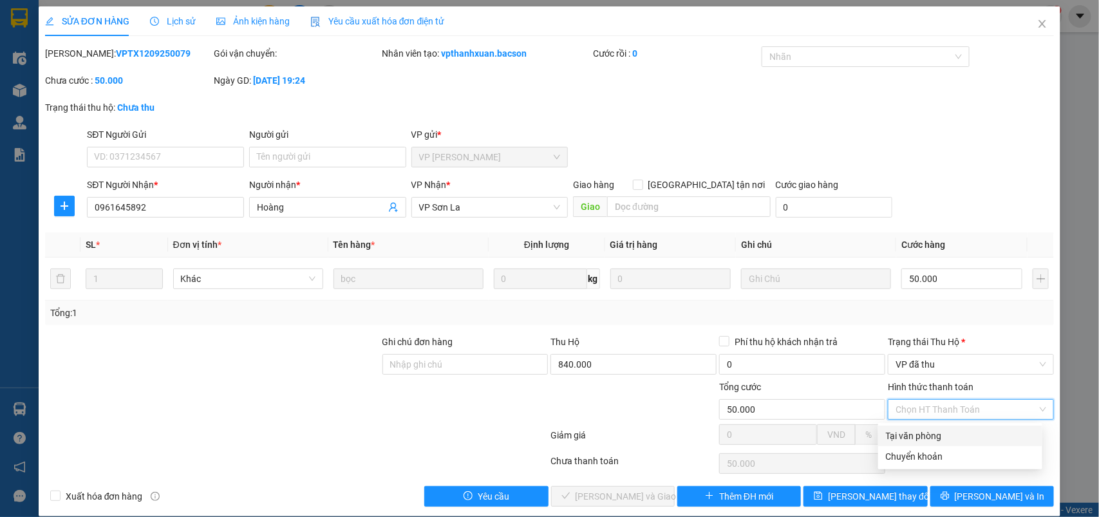
click at [897, 433] on div "Tại văn phòng" at bounding box center [960, 436] width 149 height 14
type input "0"
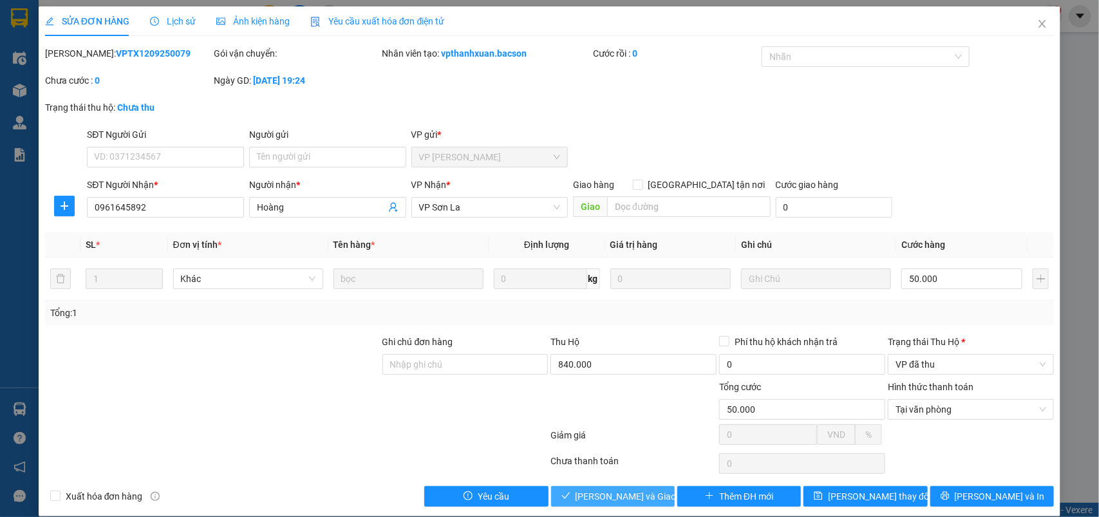
click at [612, 495] on span "[PERSON_NAME] và Giao hàng" at bounding box center [638, 496] width 124 height 14
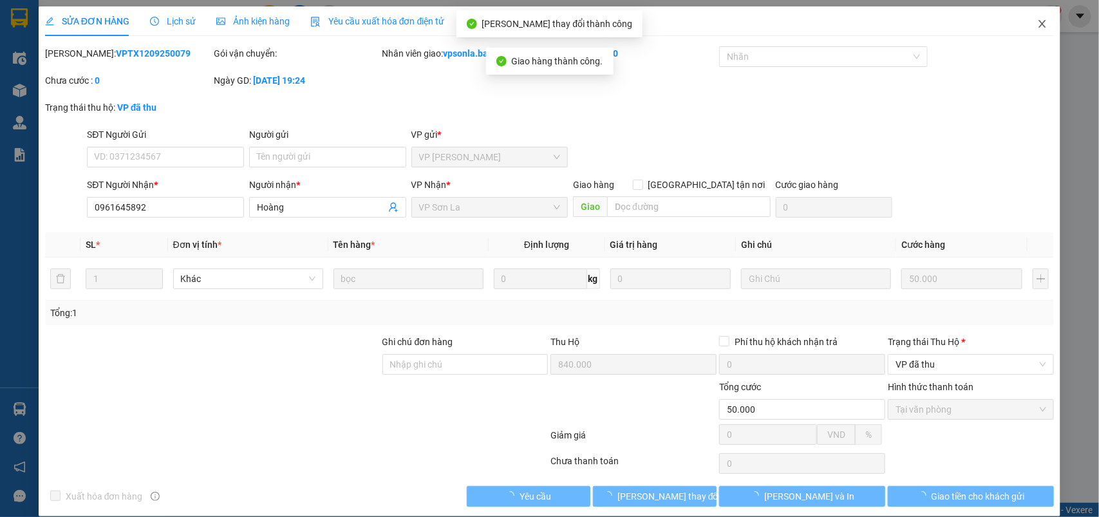
click at [1038, 23] on icon "close" at bounding box center [1043, 24] width 10 height 10
click at [1034, 23] on span "vpsonla.bacson" at bounding box center [993, 16] width 93 height 16
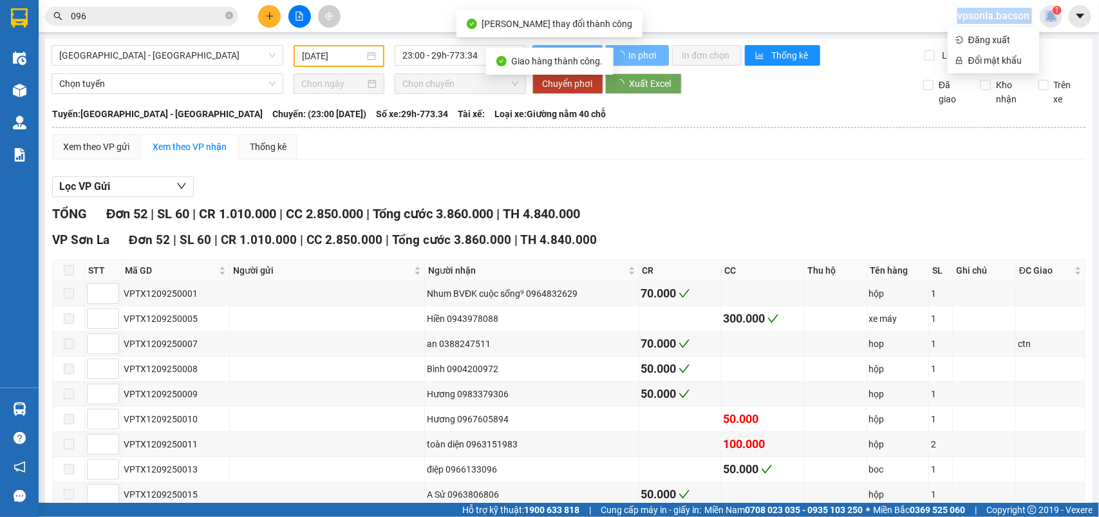
click at [1034, 23] on span "vpsonla.bacson" at bounding box center [993, 16] width 93 height 16
click at [116, 16] on input "096" at bounding box center [147, 16] width 152 height 14
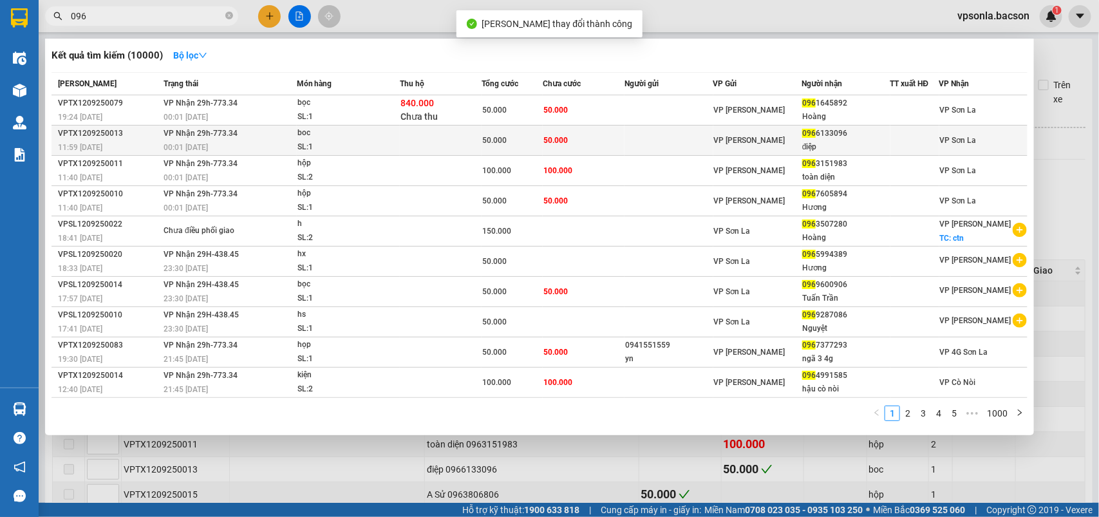
click at [906, 131] on td at bounding box center [915, 141] width 49 height 30
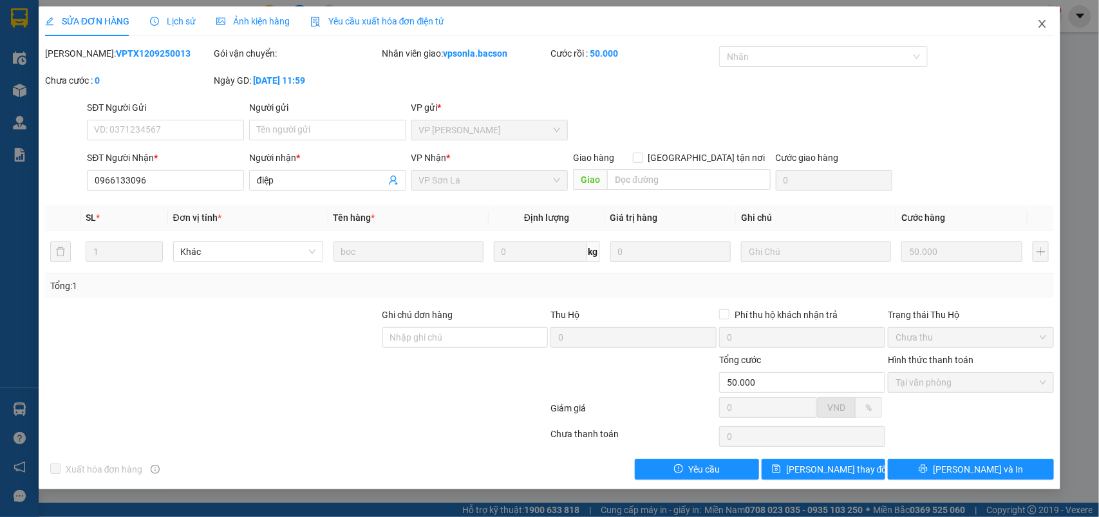
click at [1047, 21] on icon "close" at bounding box center [1042, 24] width 7 height 8
click at [1047, 21] on img at bounding box center [1052, 16] width 12 height 12
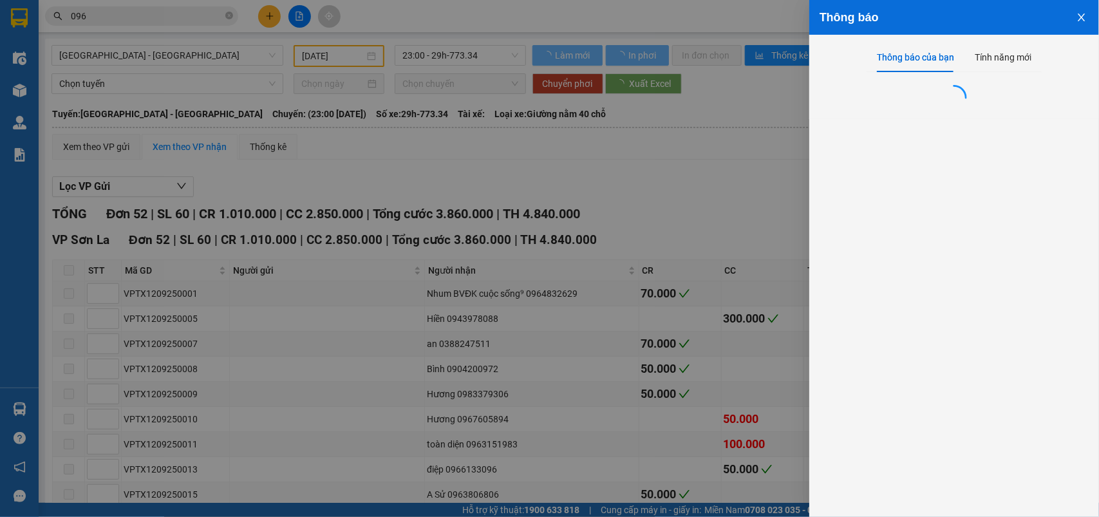
click at [256, 29] on div at bounding box center [549, 258] width 1099 height 517
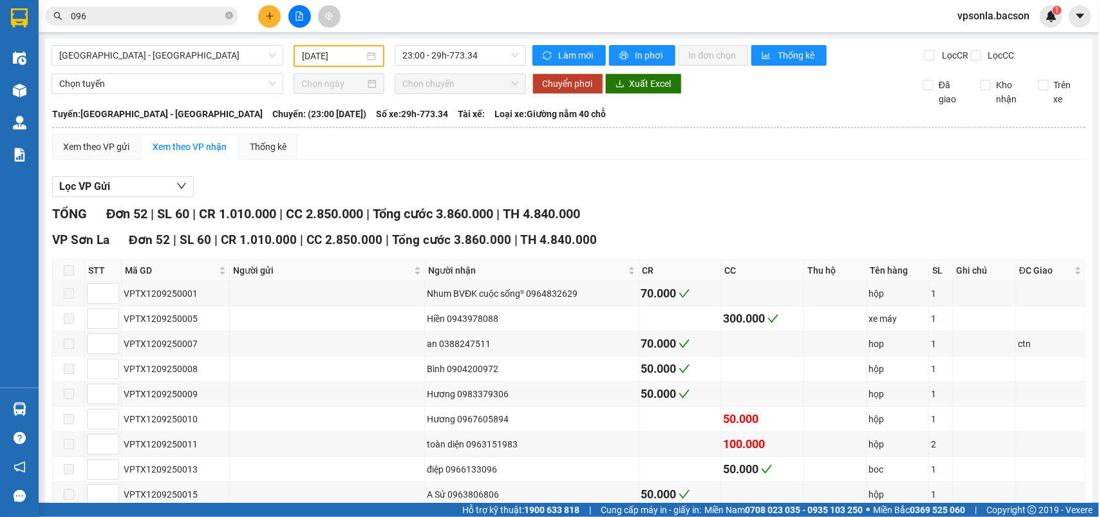
click at [227, 14] on body "Kết quả tìm kiếm ( 10000 ) Bộ lọc Mã ĐH Trạng thái Món hàng Thu hộ Tổng cước Ch…" at bounding box center [549, 258] width 1099 height 517
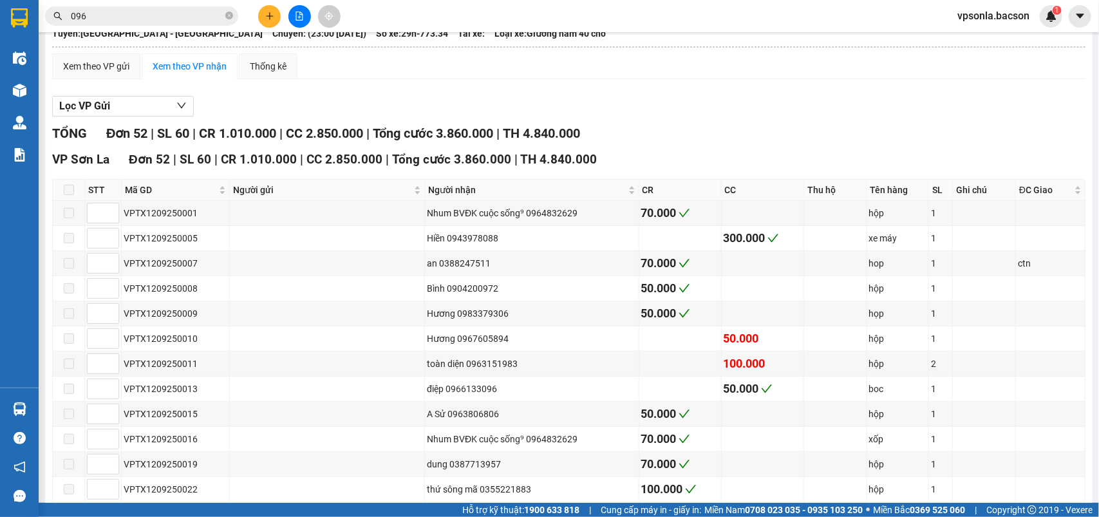
click at [104, 23] on input "096" at bounding box center [147, 16] width 152 height 14
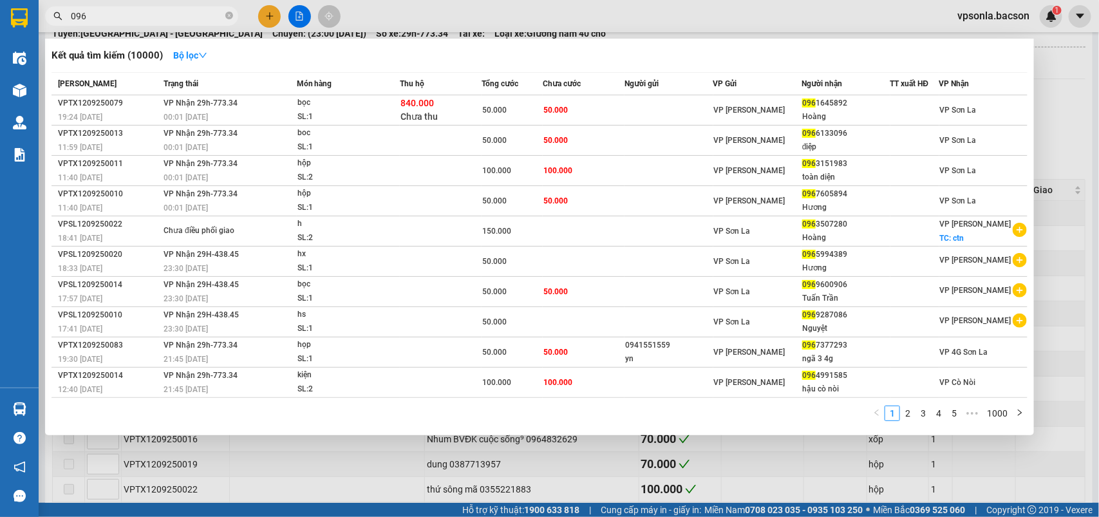
click at [104, 23] on input "096" at bounding box center [147, 16] width 152 height 14
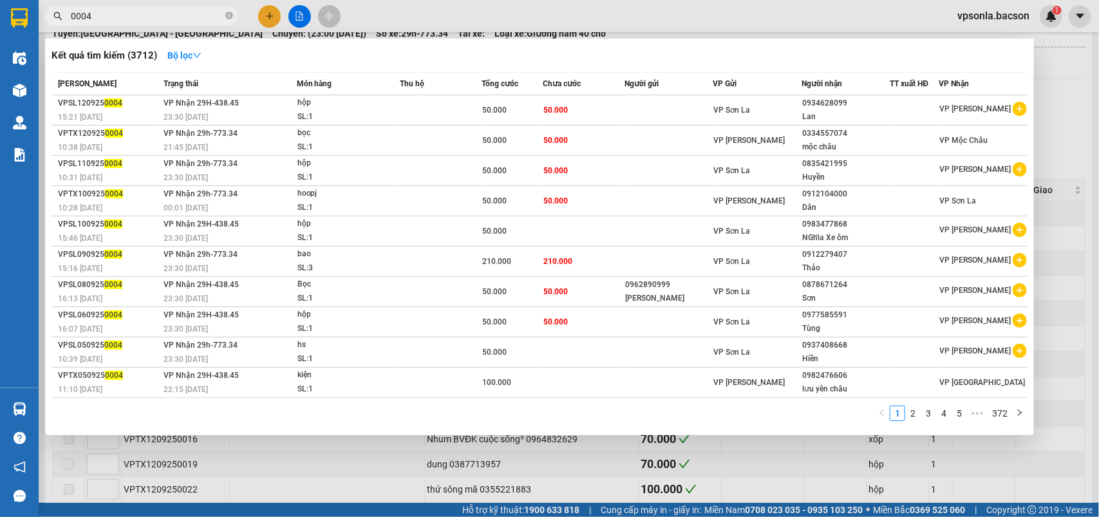
click at [150, 14] on input "0004" at bounding box center [147, 16] width 152 height 14
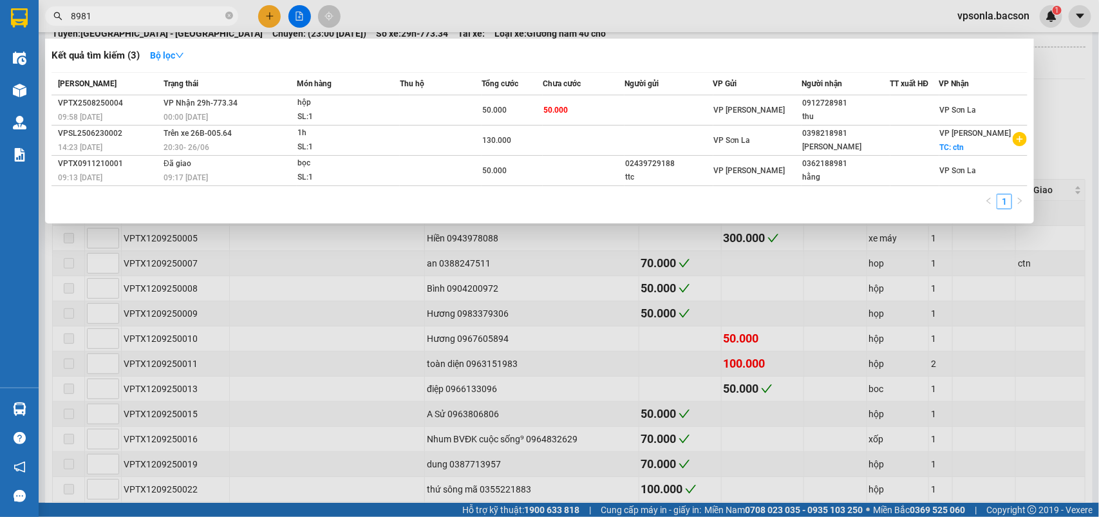
type input "8981"
click at [191, 9] on input "8981" at bounding box center [147, 16] width 152 height 14
click at [190, 10] on input "8981" at bounding box center [147, 16] width 152 height 14
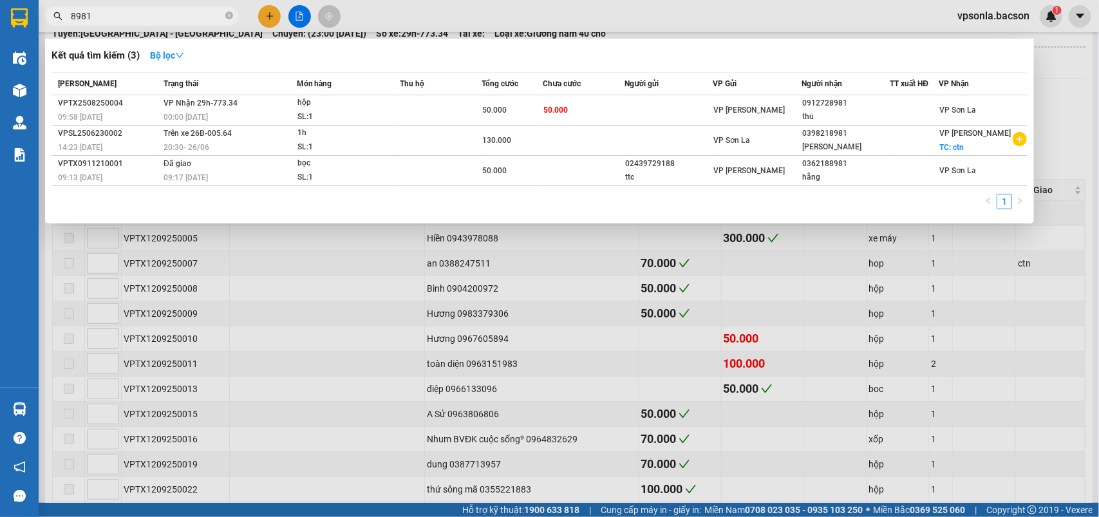
click at [190, 10] on input "8981" at bounding box center [147, 16] width 152 height 14
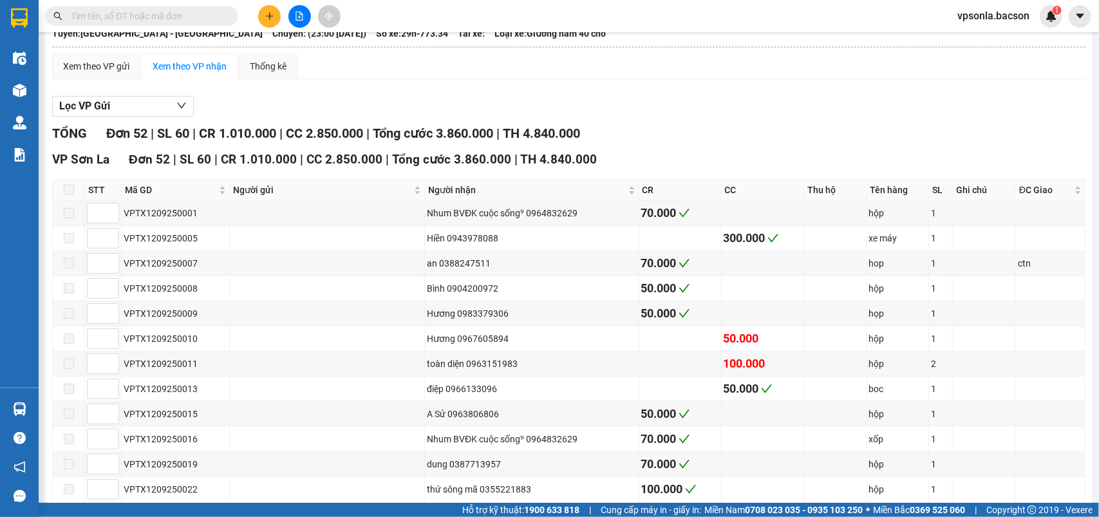
click at [97, 14] on input "text" at bounding box center [147, 16] width 152 height 14
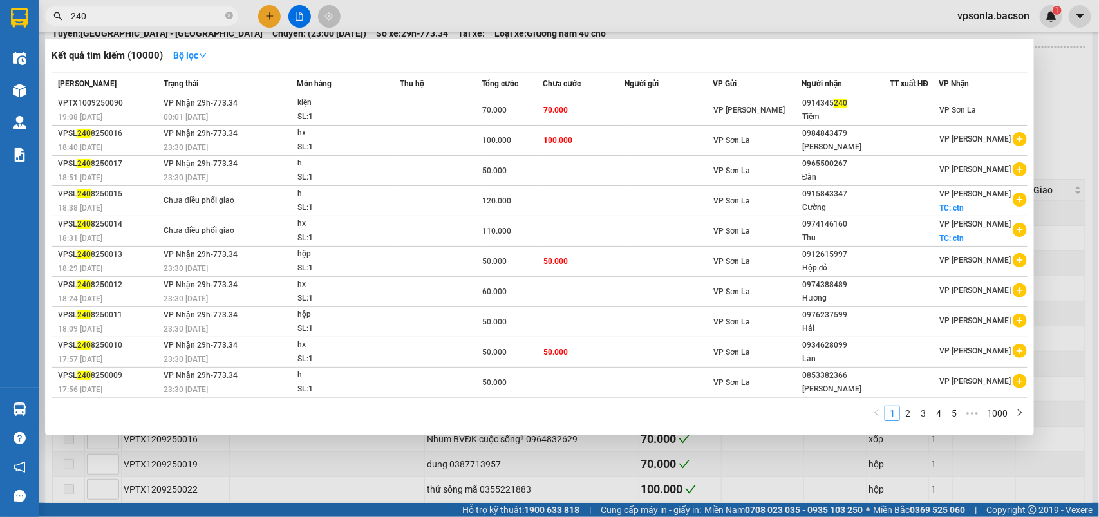
type input "240"
click at [829, 110] on div "Tiệm" at bounding box center [845, 117] width 87 height 14
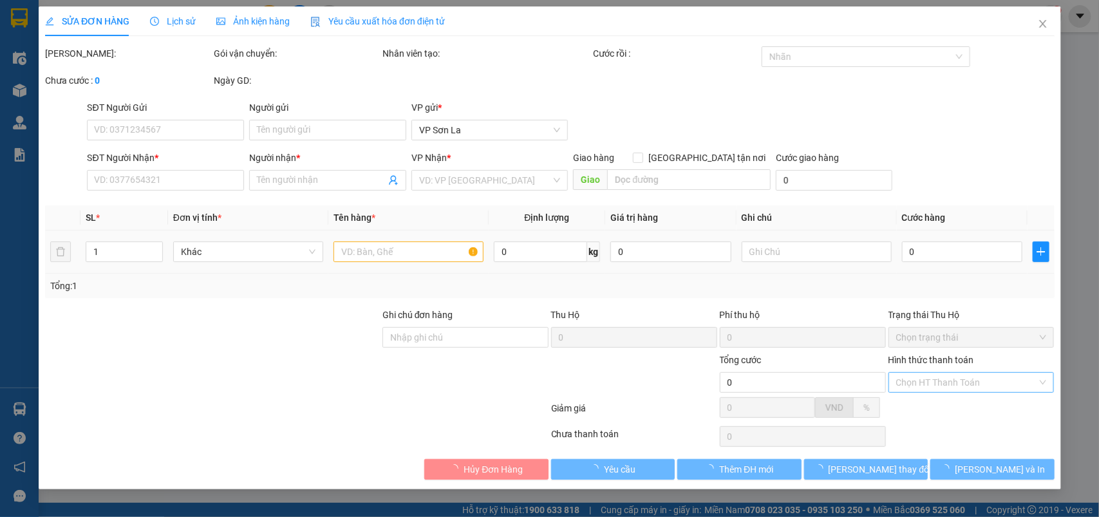
type input "0914345240"
type input "Tiệm"
type input "70.000"
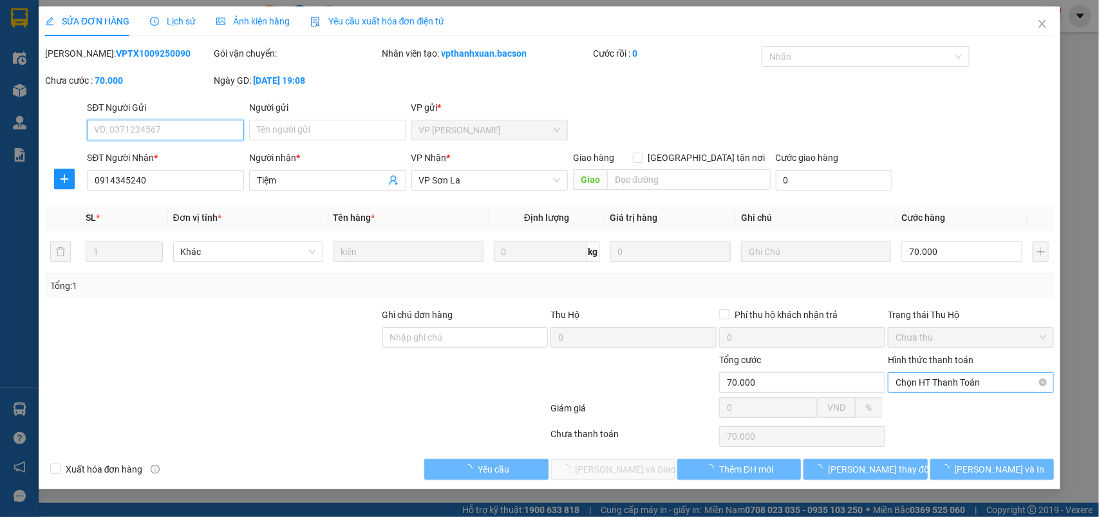
click at [918, 385] on span "Chọn HT Thanh Toán" at bounding box center [971, 382] width 151 height 19
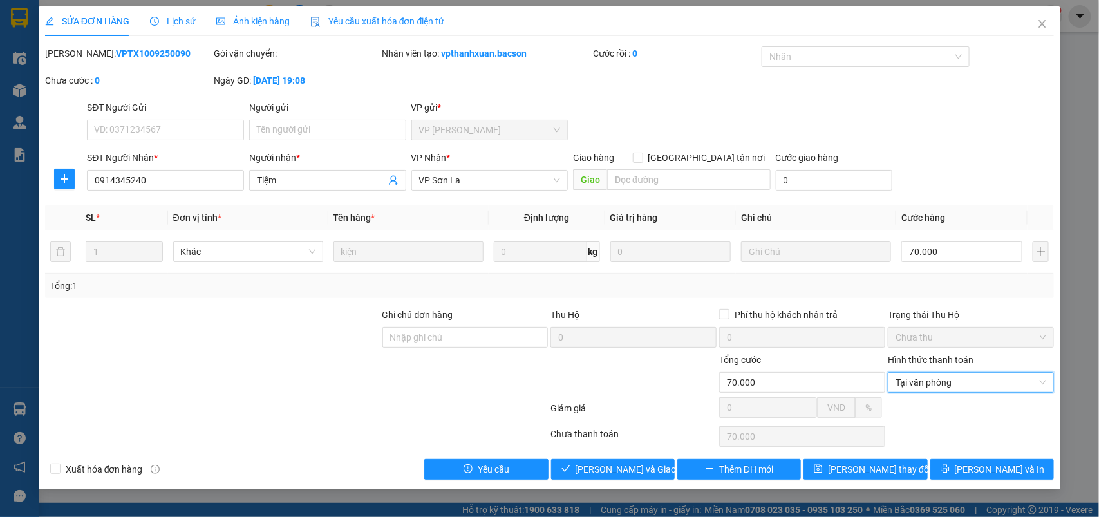
type input "0"
click at [606, 480] on button "[PERSON_NAME] và Giao hàng" at bounding box center [613, 469] width 124 height 21
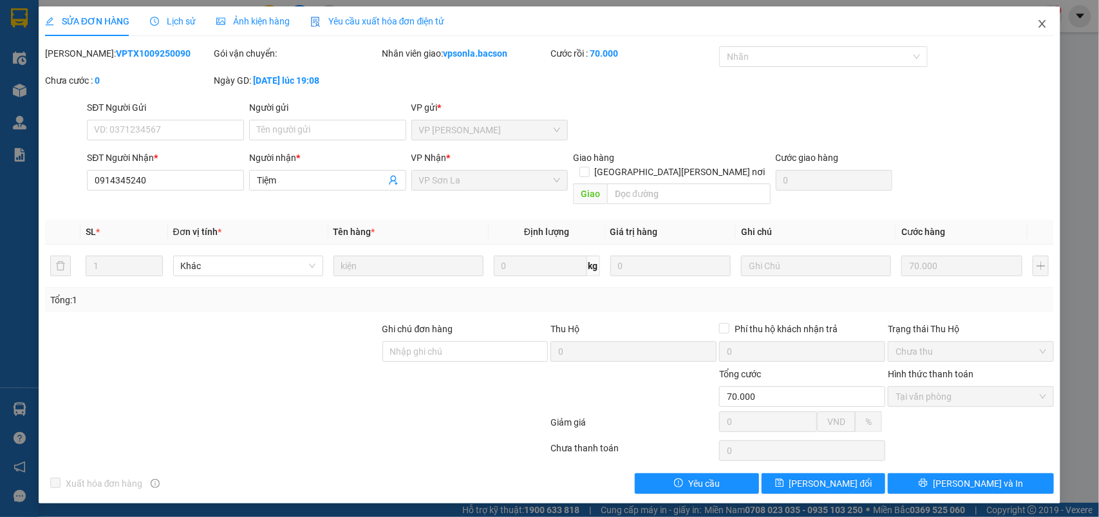
click at [1041, 21] on icon "close" at bounding box center [1043, 24] width 10 height 10
click at [1041, 21] on div "1" at bounding box center [1051, 16] width 23 height 23
click at [1041, 21] on body "Kết quả tìm kiếm ( 10000 ) Bộ lọc Mã ĐH Trạng thái Món hàng Thu hộ Tổng cước Ch…" at bounding box center [549, 258] width 1099 height 517
click at [1099, 0] on div at bounding box center [1099, 0] width 0 height 0
click at [1099, 21] on div "Thông báo Thông báo của bạn Tính năng mới Tất cả Chưa có thông báo mới ;" at bounding box center [1099, 258] width 0 height 517
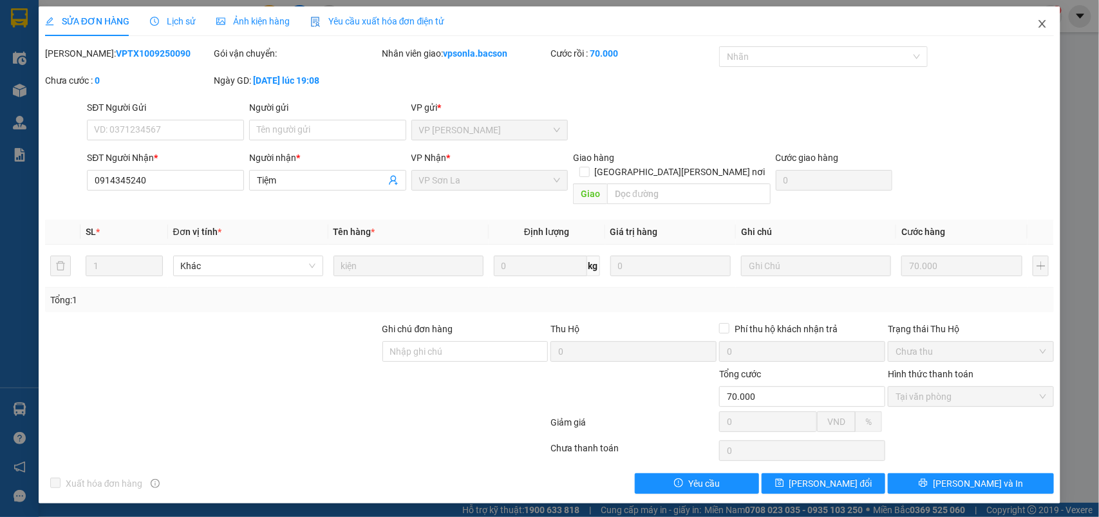
click at [1099, 21] on div "Thông báo Thông báo của bạn Tính năng mới Tất cả Chưa có thông báo mới ;" at bounding box center [1099, 258] width 0 height 517
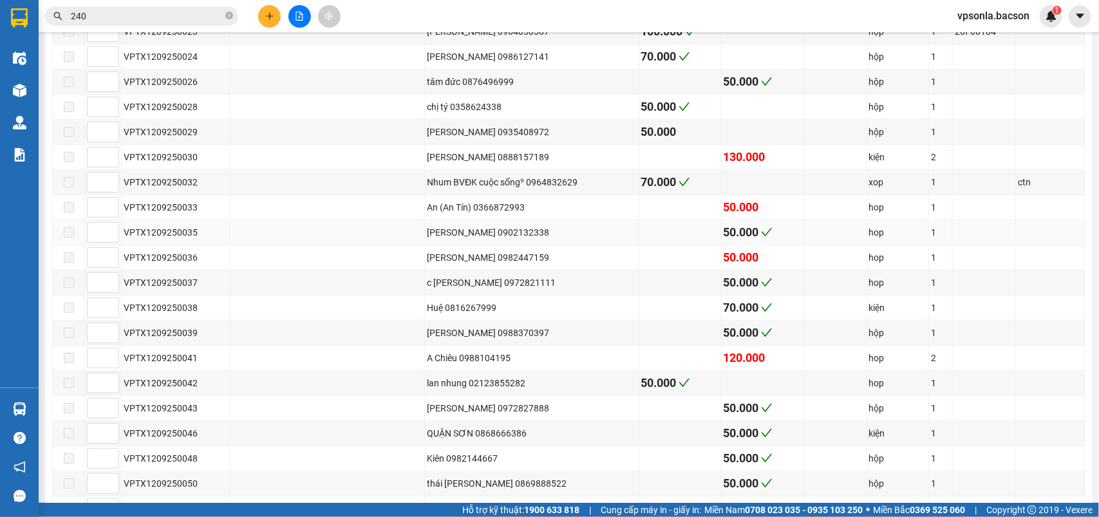
scroll to position [886, 0]
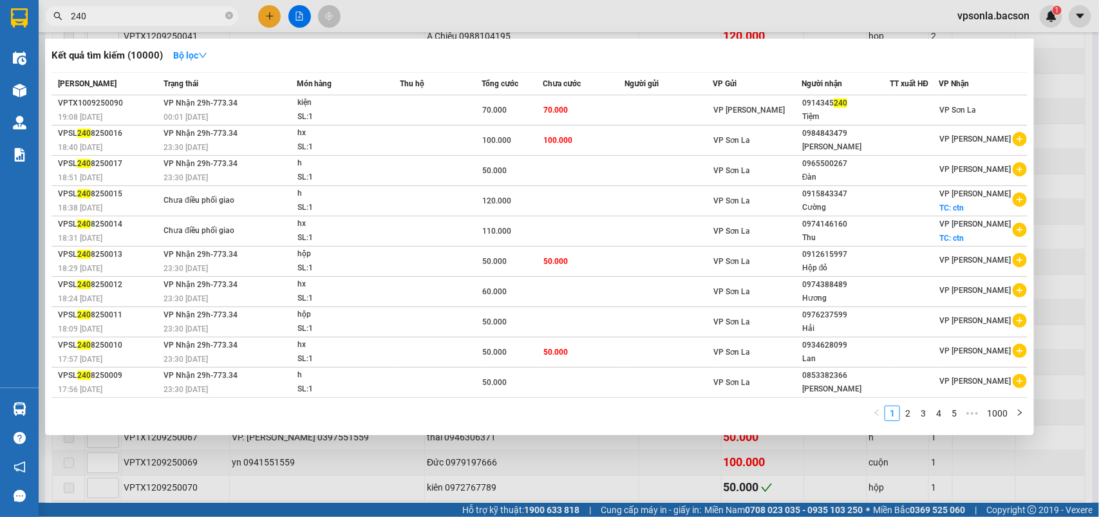
click at [101, 23] on input "240" at bounding box center [147, 16] width 152 height 14
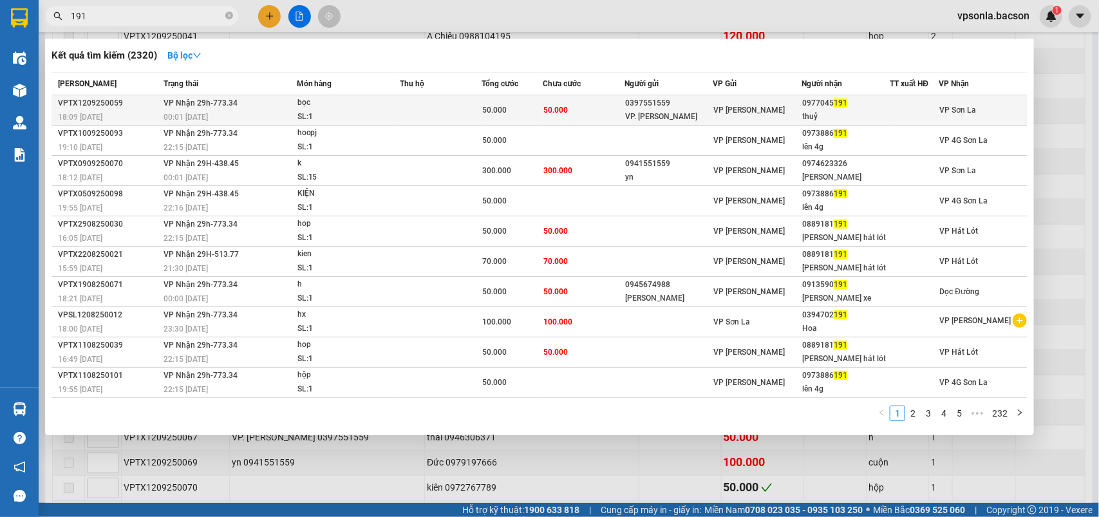
type input "191"
click at [875, 108] on td "0977045 191 thuỷ" at bounding box center [846, 110] width 88 height 30
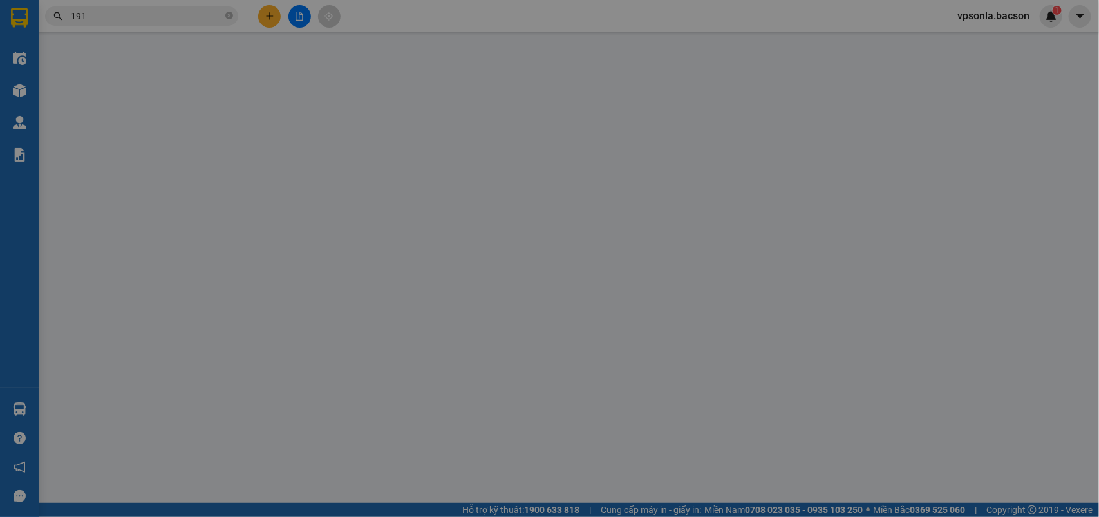
type input "0397551559"
type input "VP. [PERSON_NAME]"
type input "0977045191"
type input "thuỷ"
type input "50.000"
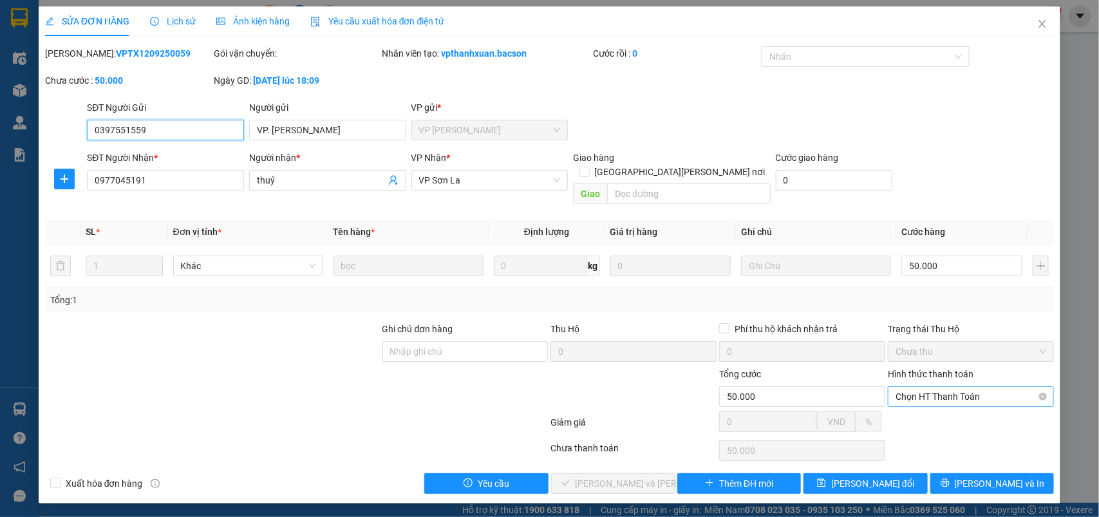
click at [941, 387] on span "Chọn HT Thanh Toán" at bounding box center [971, 396] width 151 height 19
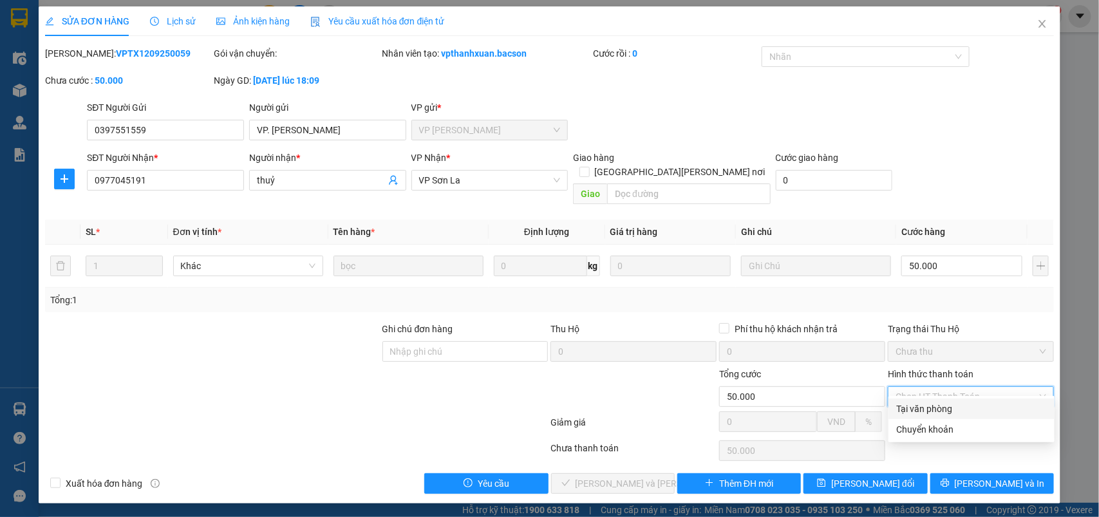
click at [922, 404] on div "Tại văn phòng" at bounding box center [971, 409] width 151 height 14
type input "0"
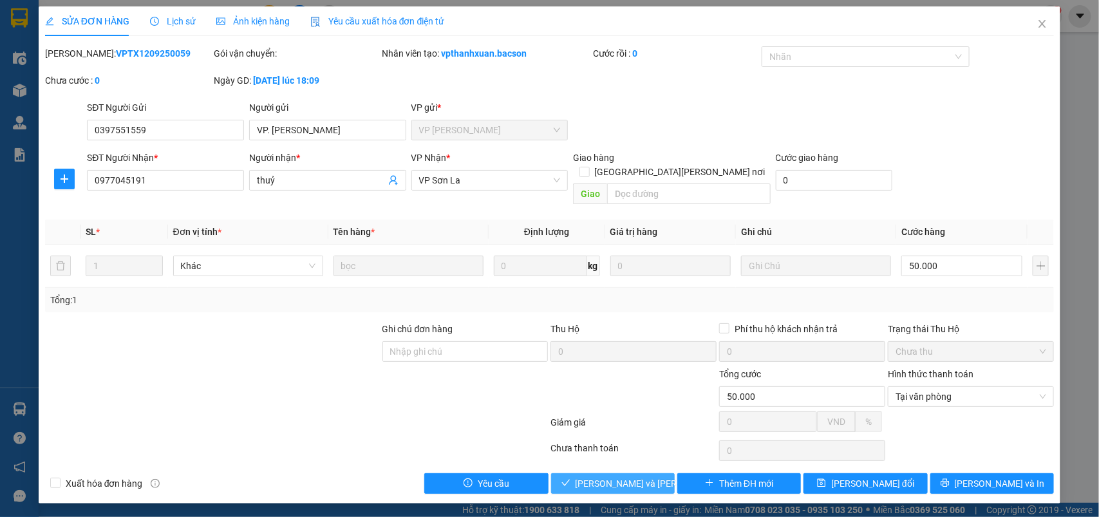
click at [602, 473] on button "[PERSON_NAME] và Giao hàng" at bounding box center [613, 483] width 124 height 21
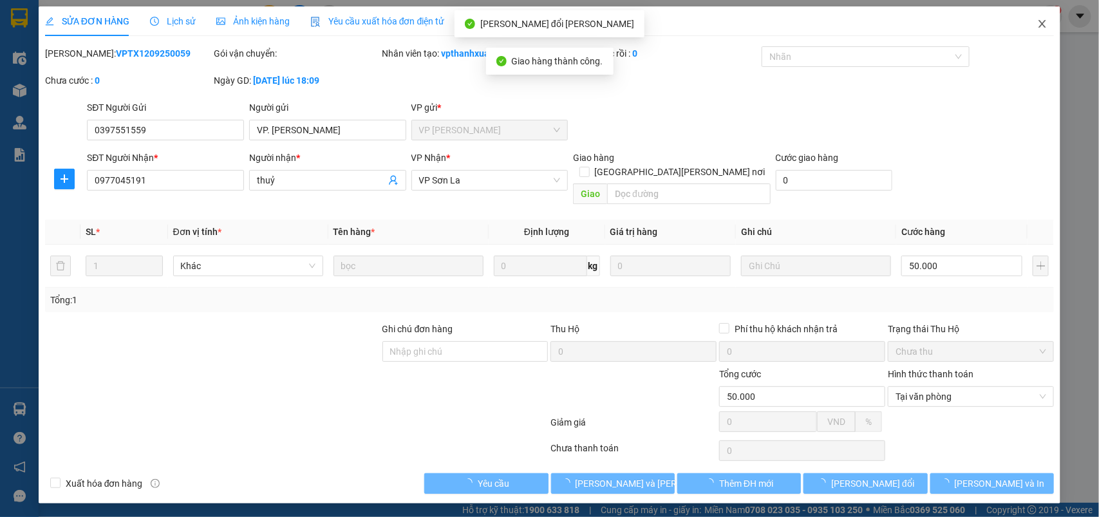
click at [1041, 21] on icon "close" at bounding box center [1043, 24] width 10 height 10
click at [1041, 21] on div "1" at bounding box center [1051, 16] width 23 height 23
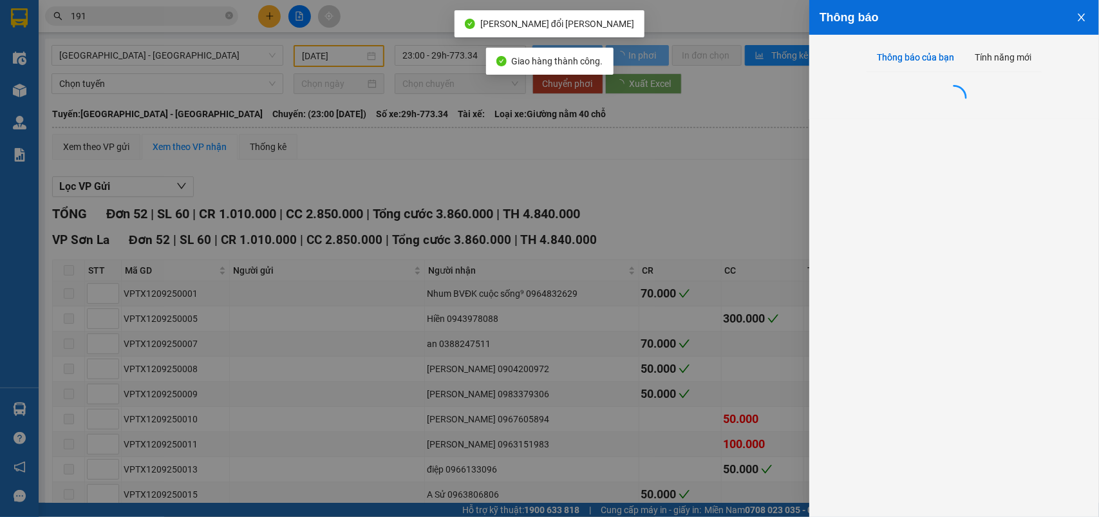
click at [1041, 21] on div at bounding box center [549, 258] width 1099 height 517
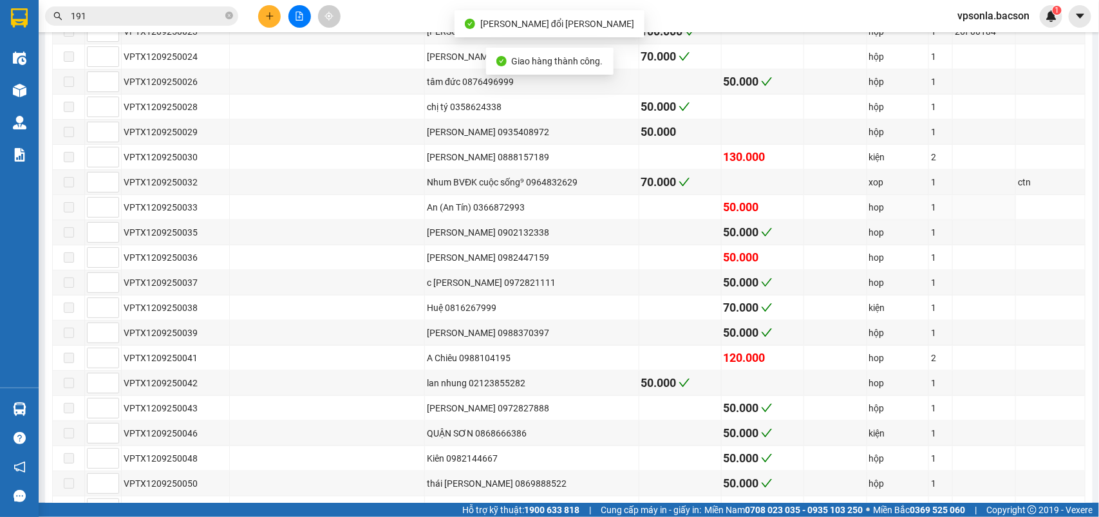
scroll to position [966, 0]
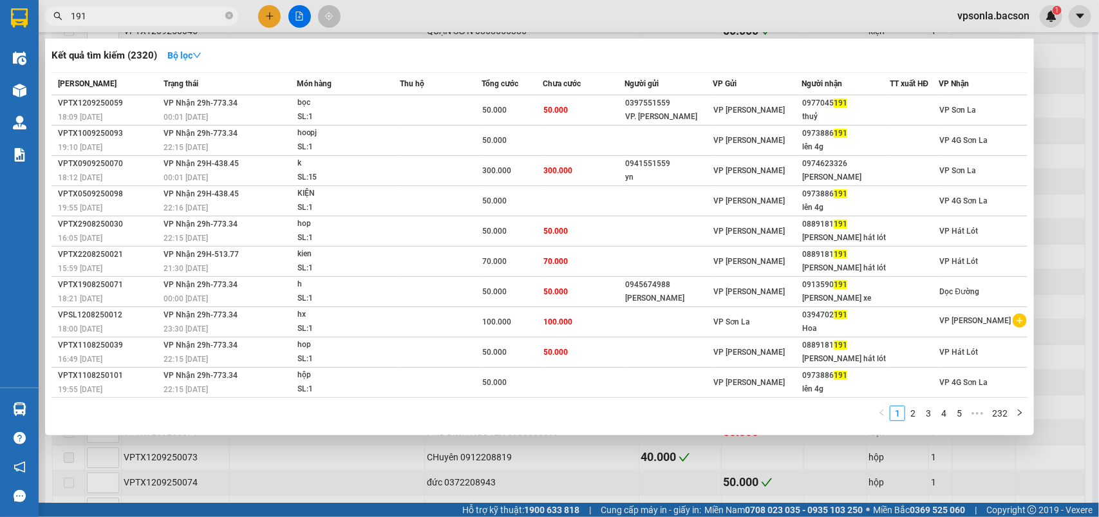
click at [198, 10] on input "191" at bounding box center [147, 16] width 152 height 14
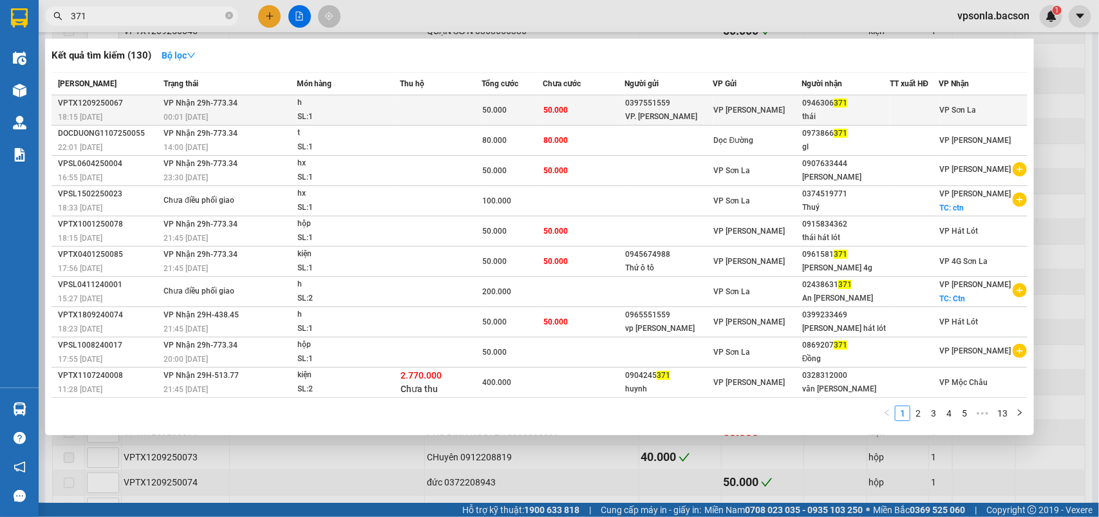
type input "371"
click at [808, 104] on div "0946306 371" at bounding box center [845, 104] width 87 height 14
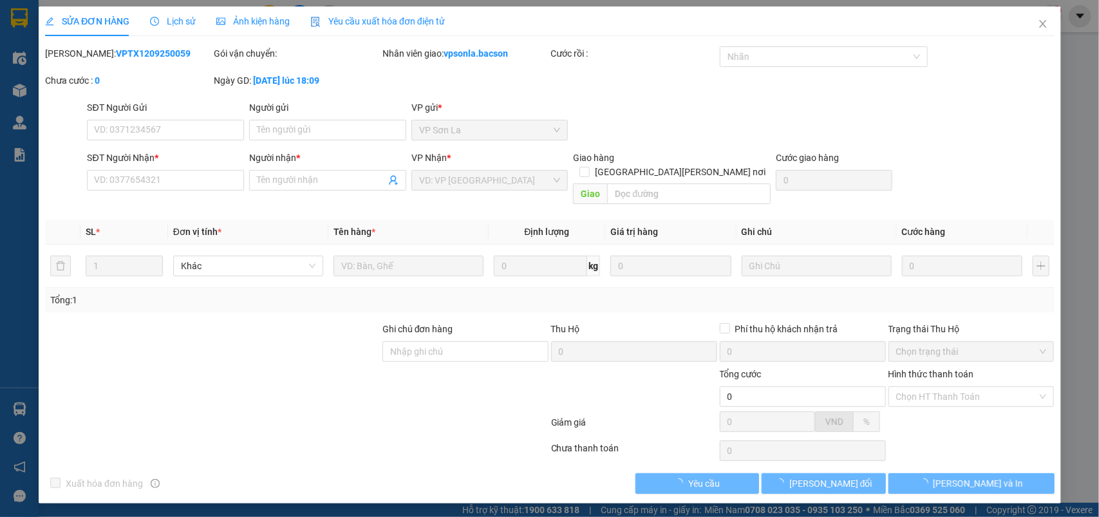
type input "0397551559"
type input "VP. [PERSON_NAME]"
type input "0946306371"
type input "thái"
type input "50.000"
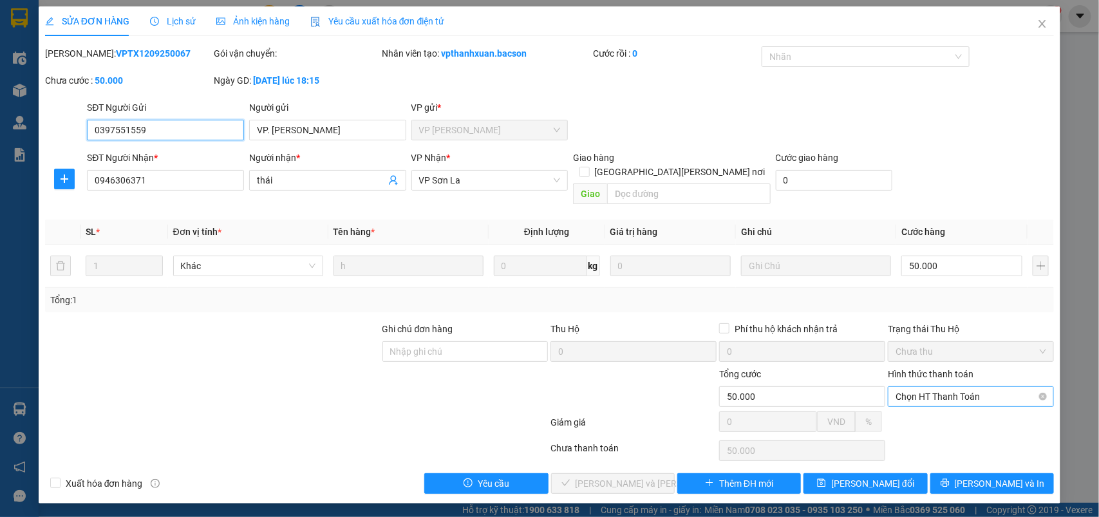
click at [915, 387] on span "Chọn HT Thanh Toán" at bounding box center [971, 396] width 151 height 19
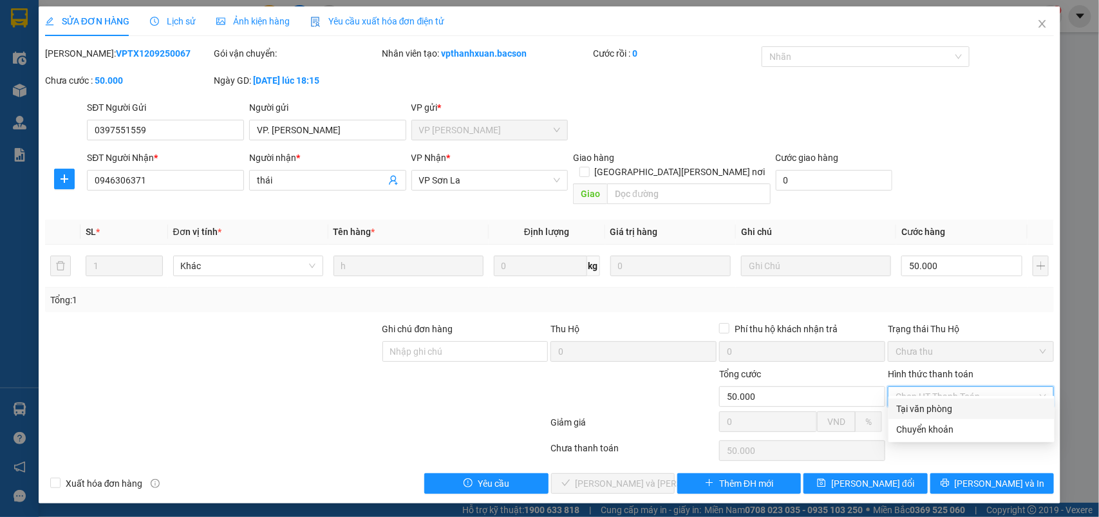
click at [905, 404] on div "Tại văn phòng" at bounding box center [971, 409] width 151 height 14
type input "0"
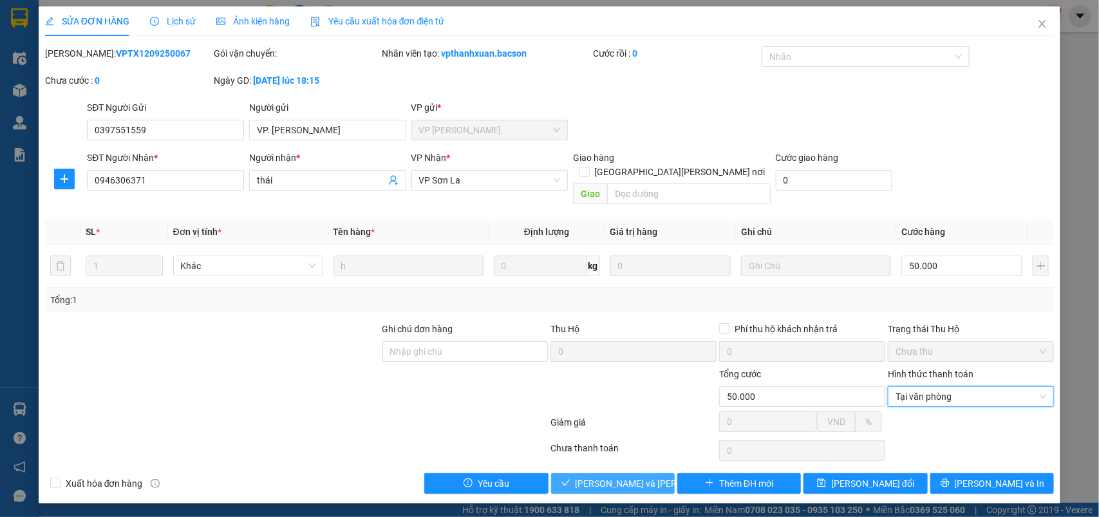
click at [645, 477] on span "[PERSON_NAME] và Giao hàng" at bounding box center [663, 484] width 174 height 14
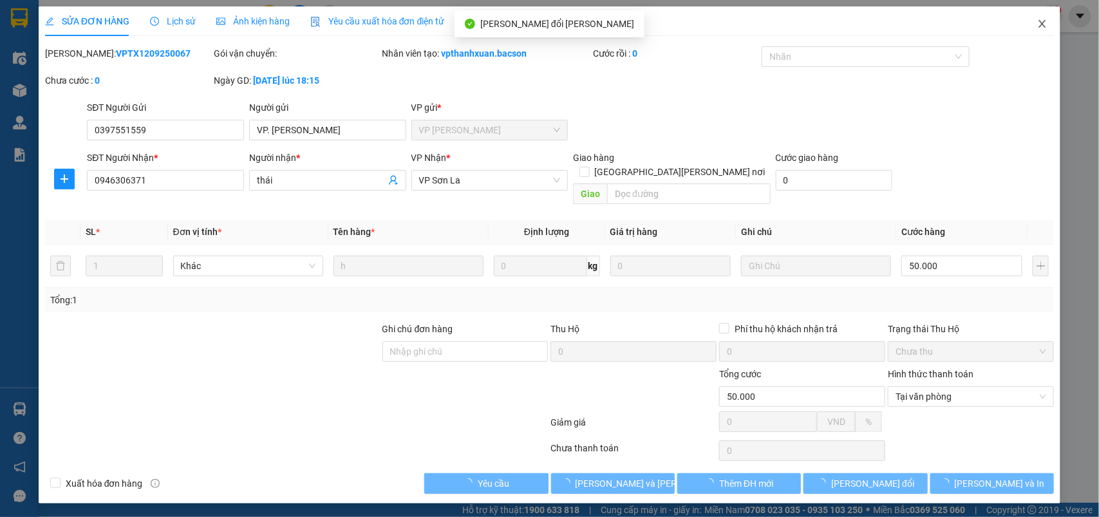
click at [1041, 19] on icon "close" at bounding box center [1043, 24] width 10 height 10
